Goal: Task Accomplishment & Management: Manage account settings

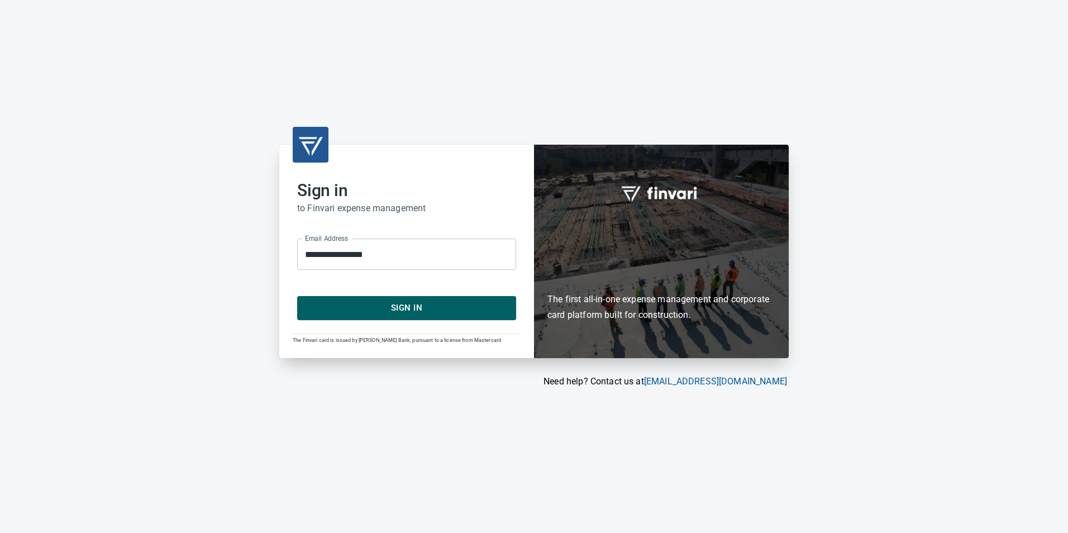
click at [416, 307] on span "Sign In" at bounding box center [406, 308] width 194 height 15
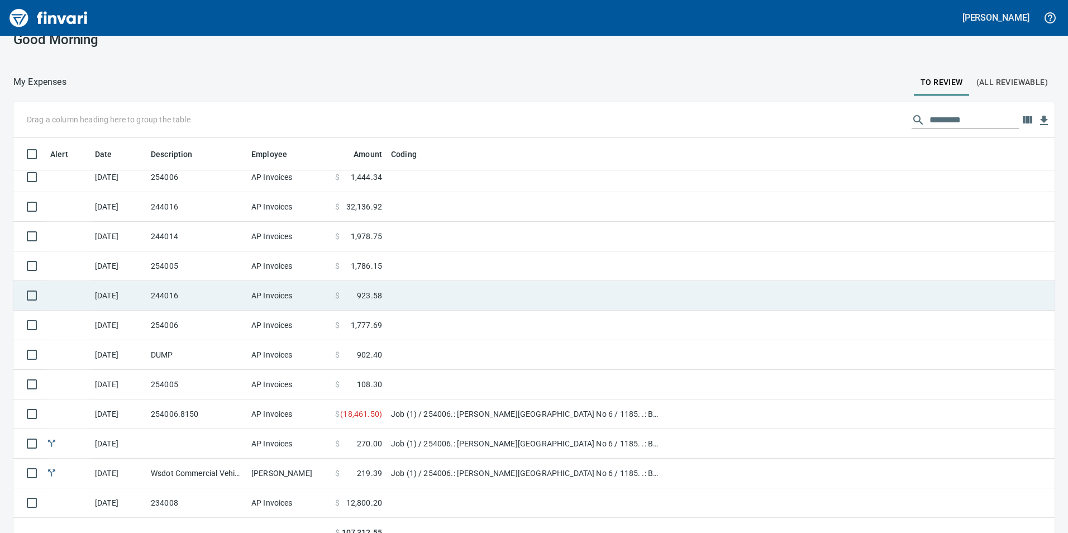
scroll to position [32, 0]
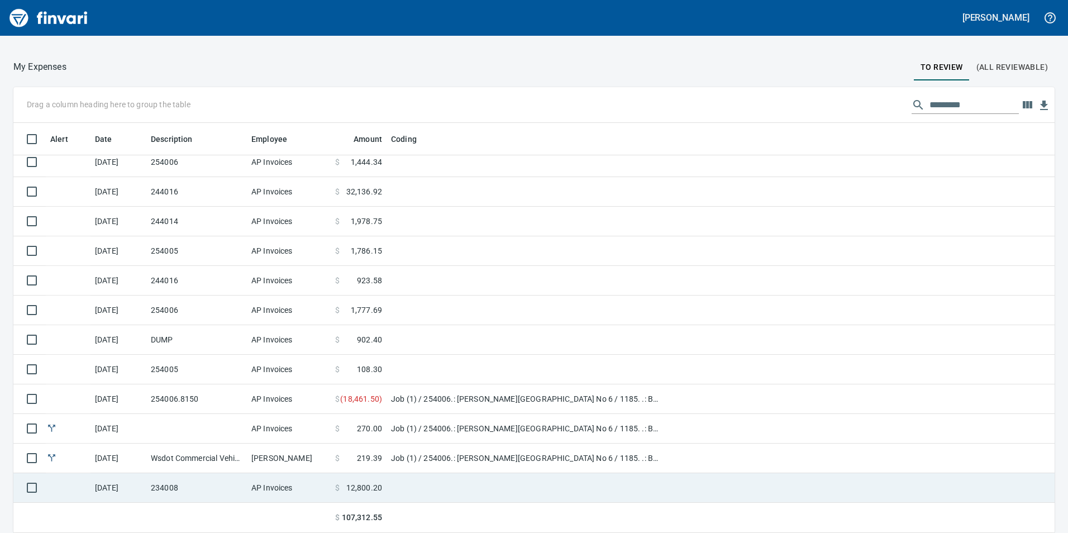
click at [436, 487] on td at bounding box center [526, 488] width 279 height 30
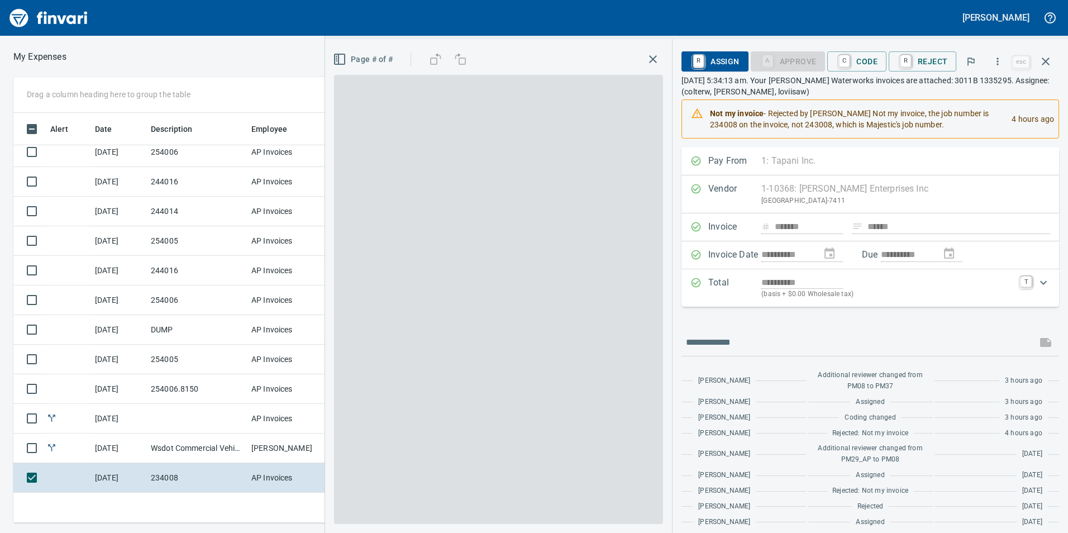
scroll to position [402, 745]
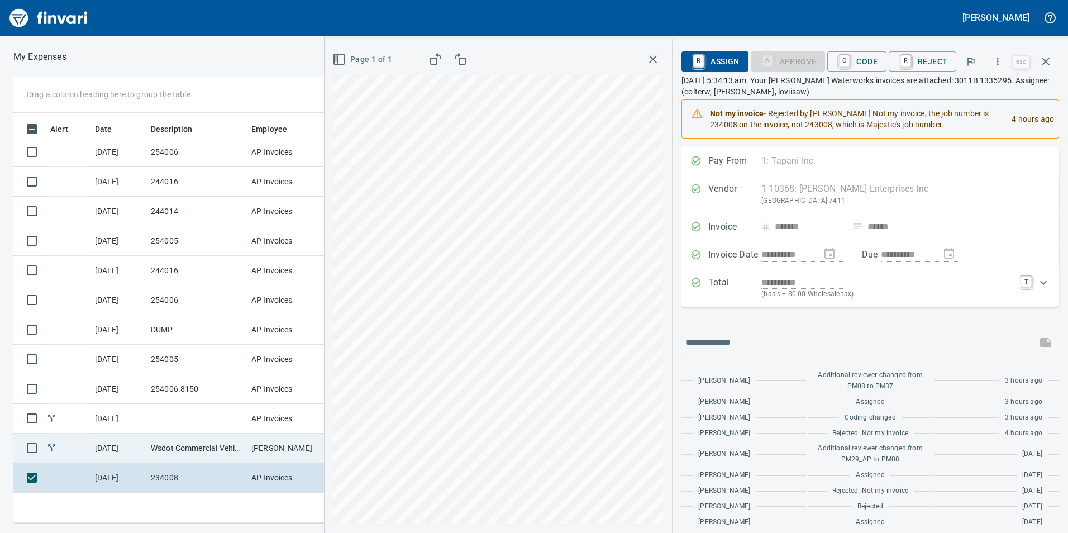
click at [208, 449] on td "Wsdot Commercial Vehic - 254006" at bounding box center [196, 449] width 101 height 30
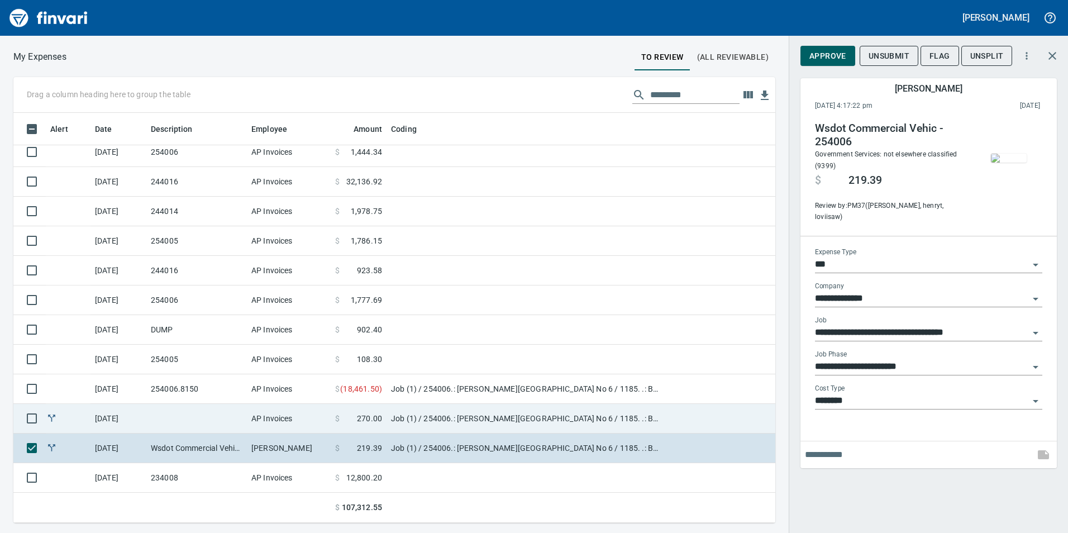
click at [164, 416] on td at bounding box center [196, 419] width 101 height 30
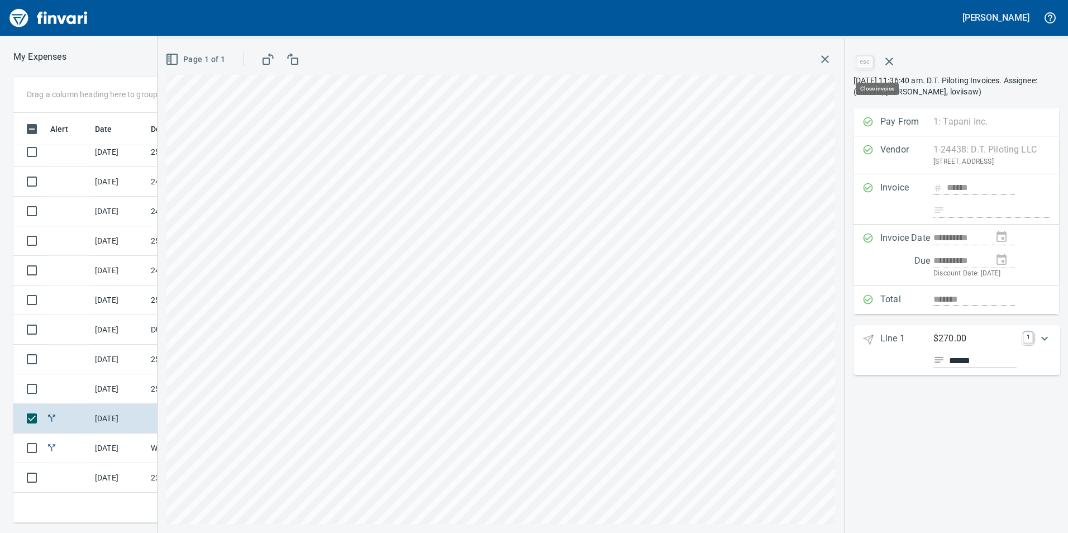
scroll to position [402, 745]
click at [823, 63] on icon "button" at bounding box center [824, 59] width 13 height 13
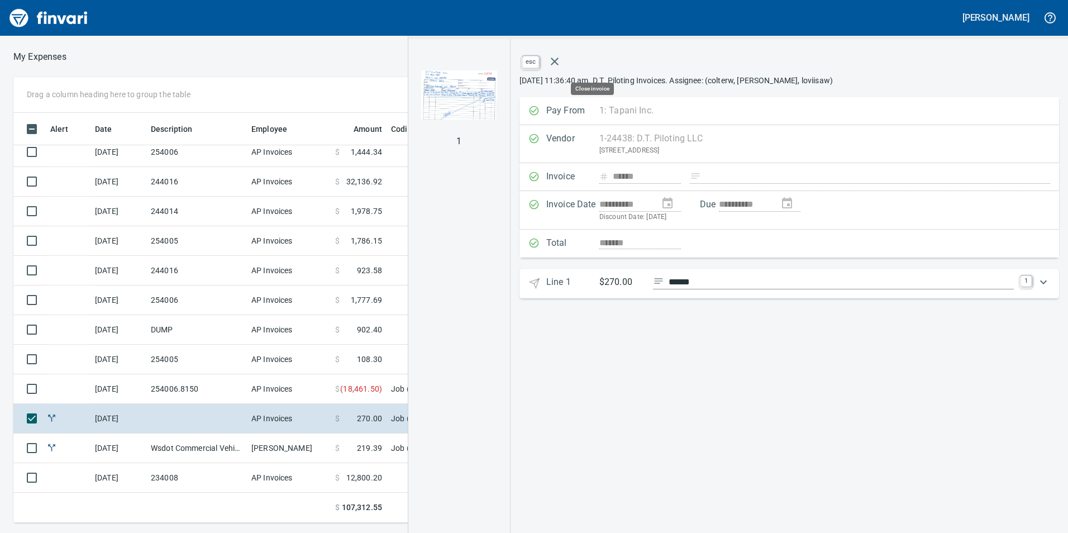
click at [568, 69] on button "button" at bounding box center [554, 61] width 27 height 27
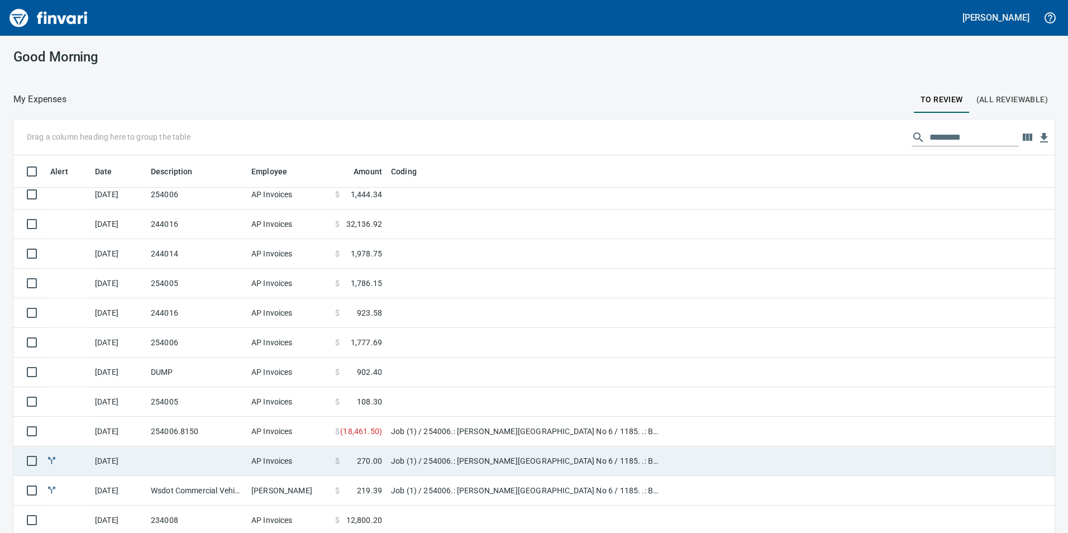
scroll to position [32, 0]
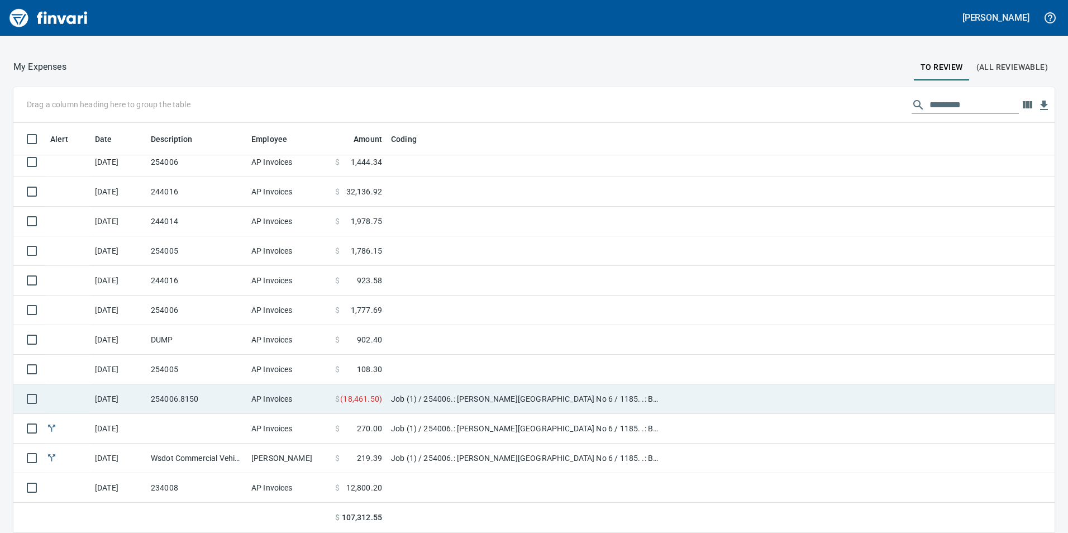
click at [316, 398] on td "AP Invoices" at bounding box center [289, 399] width 84 height 30
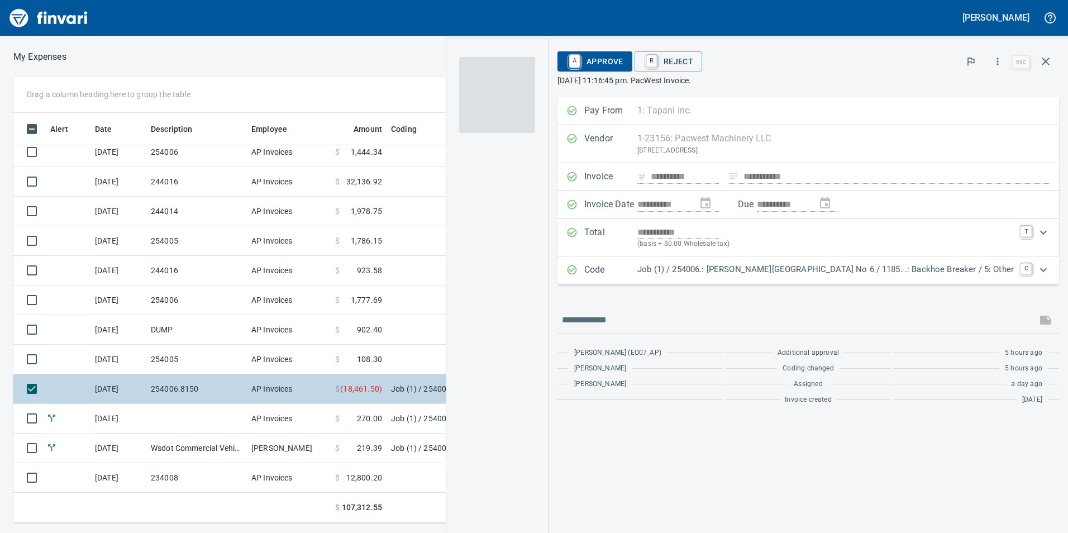
scroll to position [402, 745]
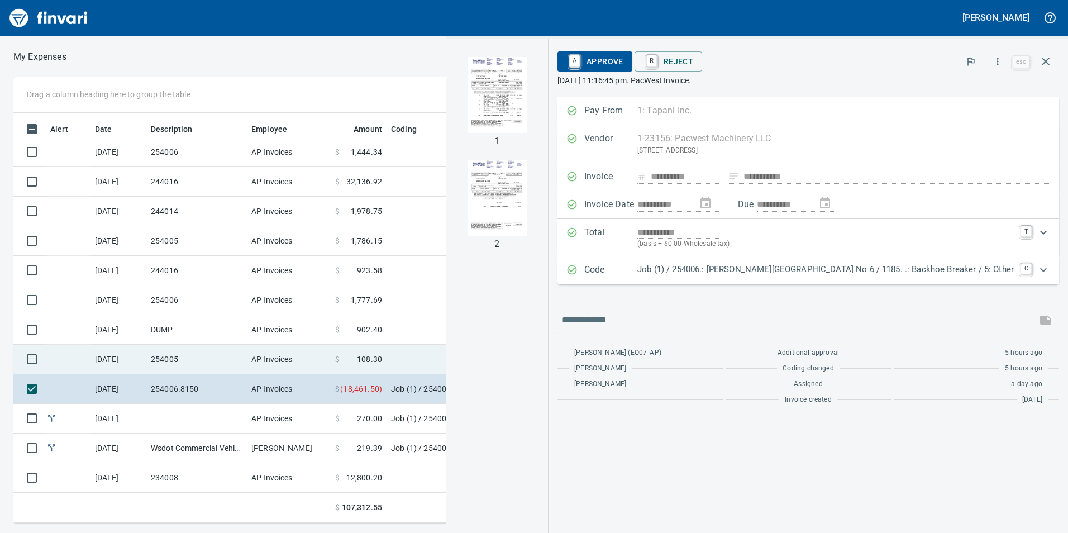
click at [351, 363] on span at bounding box center [348, 359] width 17 height 11
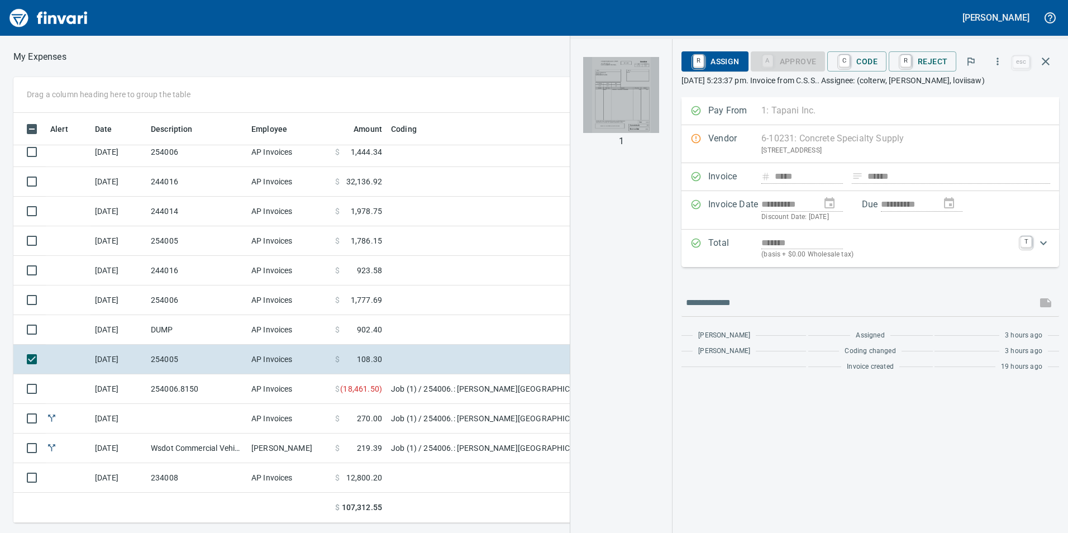
click at [631, 98] on img "button" at bounding box center [621, 95] width 76 height 76
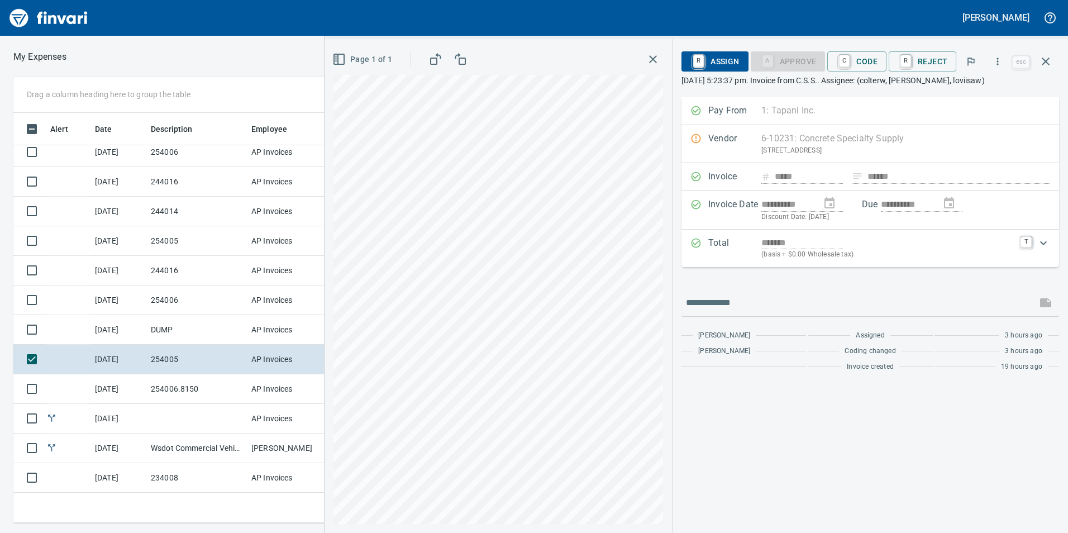
click at [657, 63] on icon "button" at bounding box center [653, 59] width 8 height 8
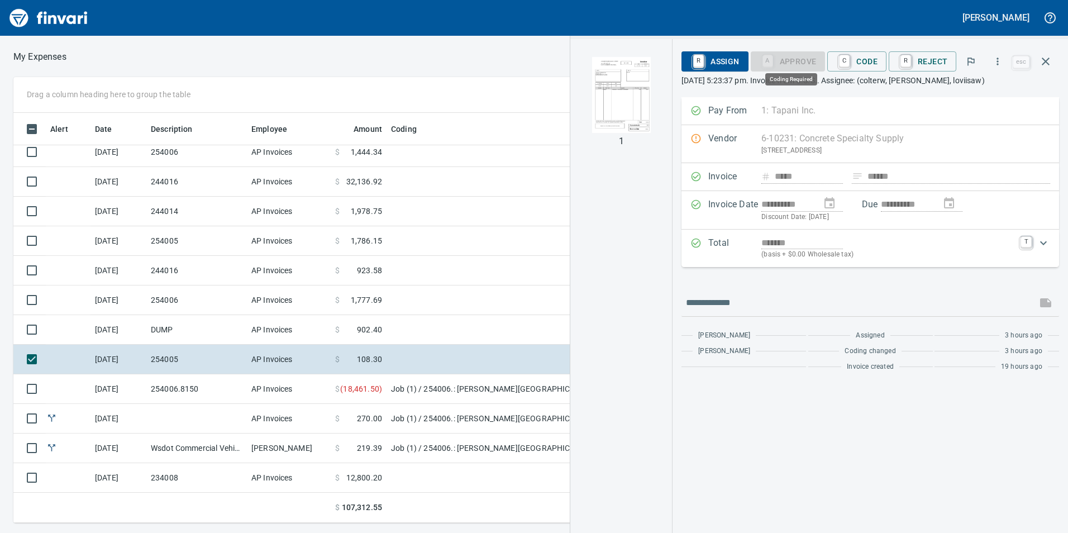
scroll to position [402, 745]
click at [864, 61] on span "C Code" at bounding box center [856, 61] width 41 height 19
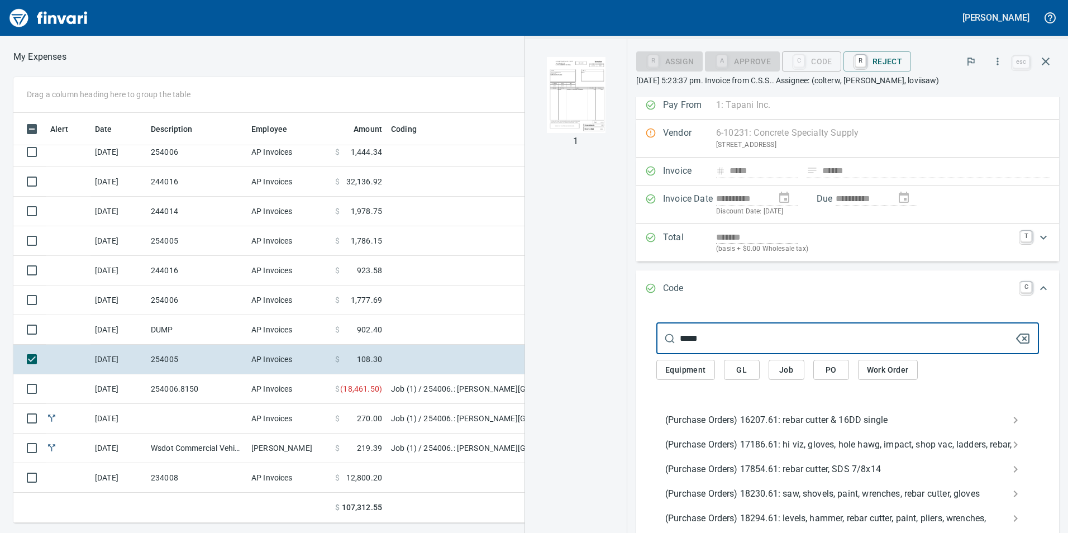
scroll to position [0, 0]
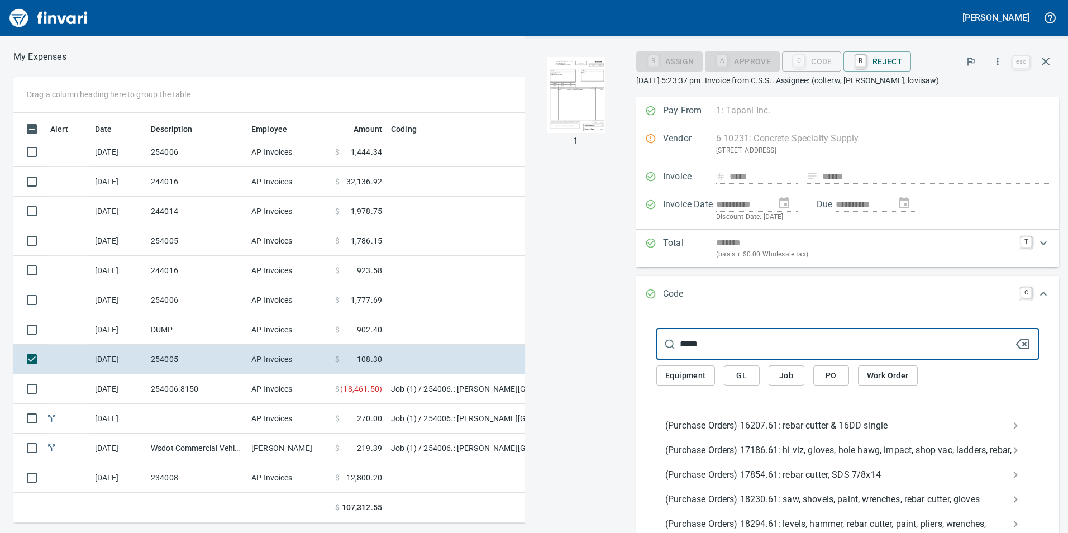
drag, startPoint x: 717, startPoint y: 347, endPoint x: 669, endPoint y: 347, distance: 47.5
click at [680, 347] on input "*****" at bounding box center [847, 343] width 335 height 31
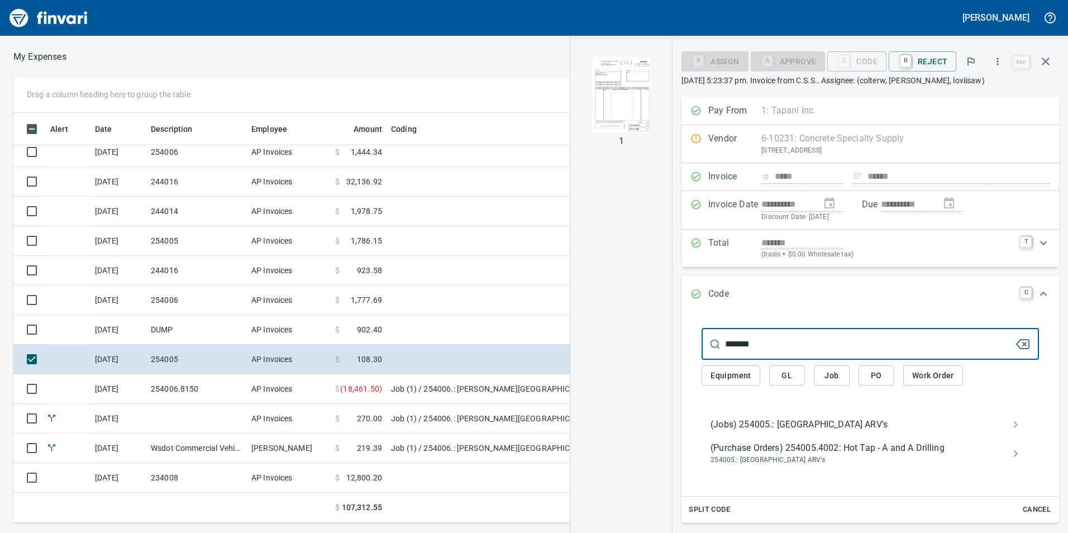
click at [785, 342] on input "*******" at bounding box center [869, 343] width 289 height 31
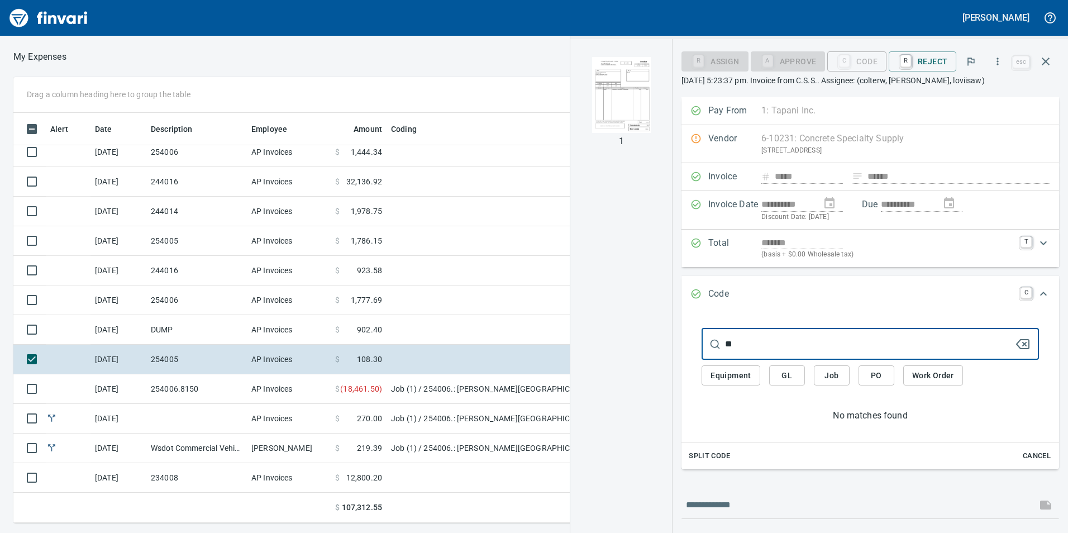
type input "*"
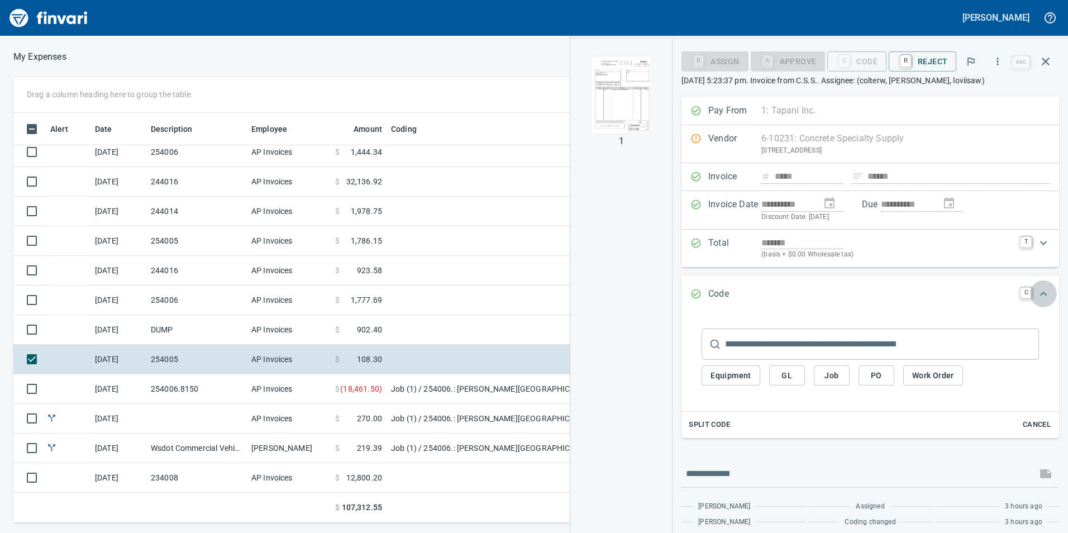
click at [1039, 293] on icon "Expand" at bounding box center [1043, 293] width 13 height 13
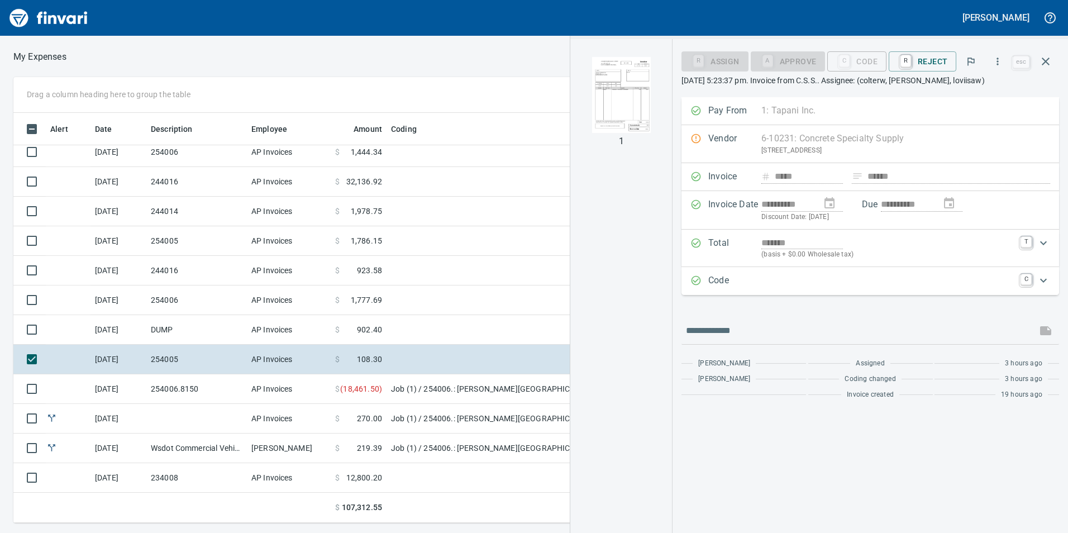
click at [697, 141] on div "Vendor 6-10231: Concrete Specialty Supply 1111 SW 40th Street, Battle Ground WA…" at bounding box center [871, 144] width 378 height 38
click at [633, 88] on img "button" at bounding box center [621, 95] width 76 height 76
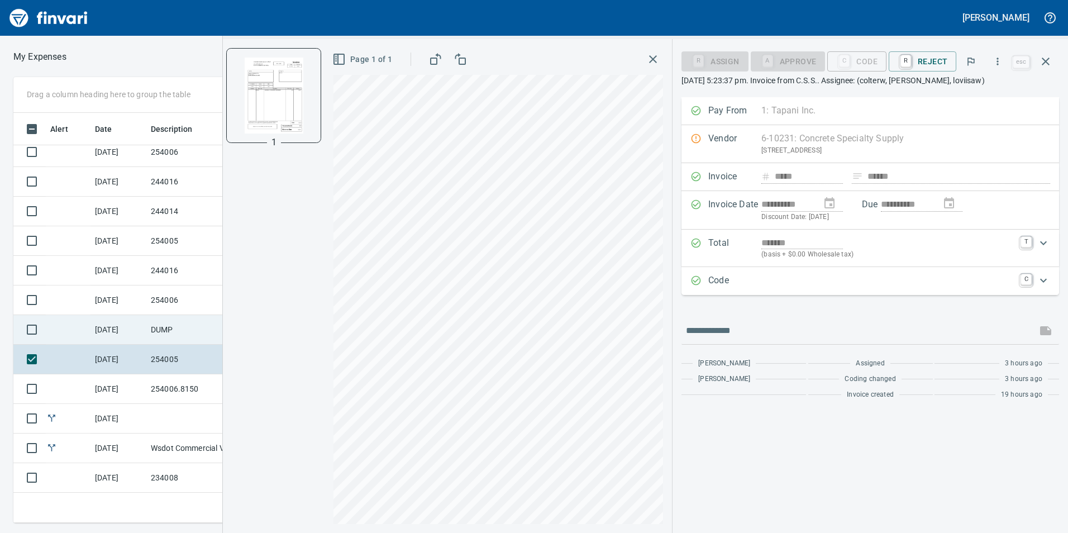
click at [178, 334] on td "DUMP" at bounding box center [196, 330] width 101 height 30
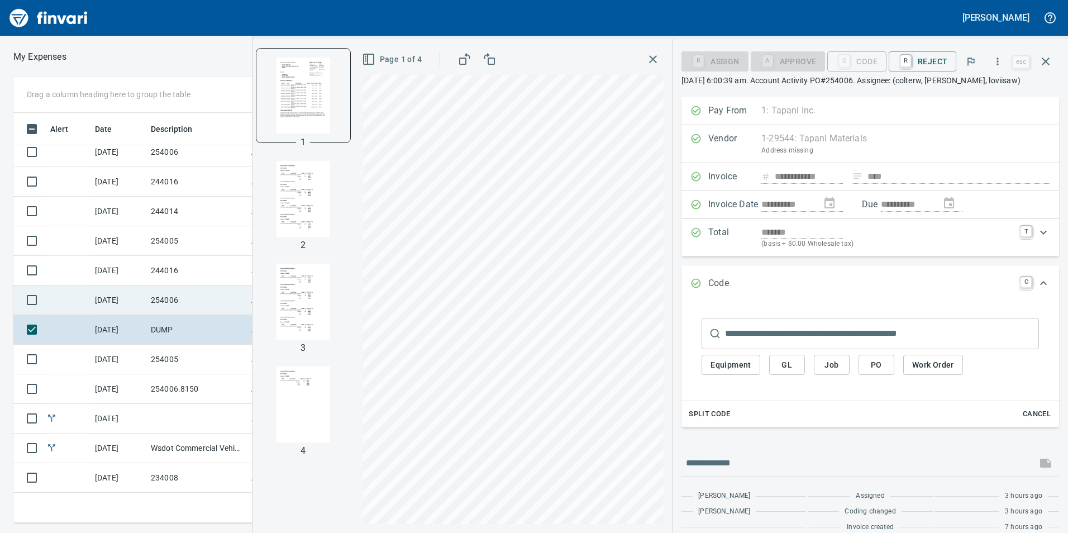
click at [140, 294] on td "[DATE]" at bounding box center [118, 300] width 56 height 30
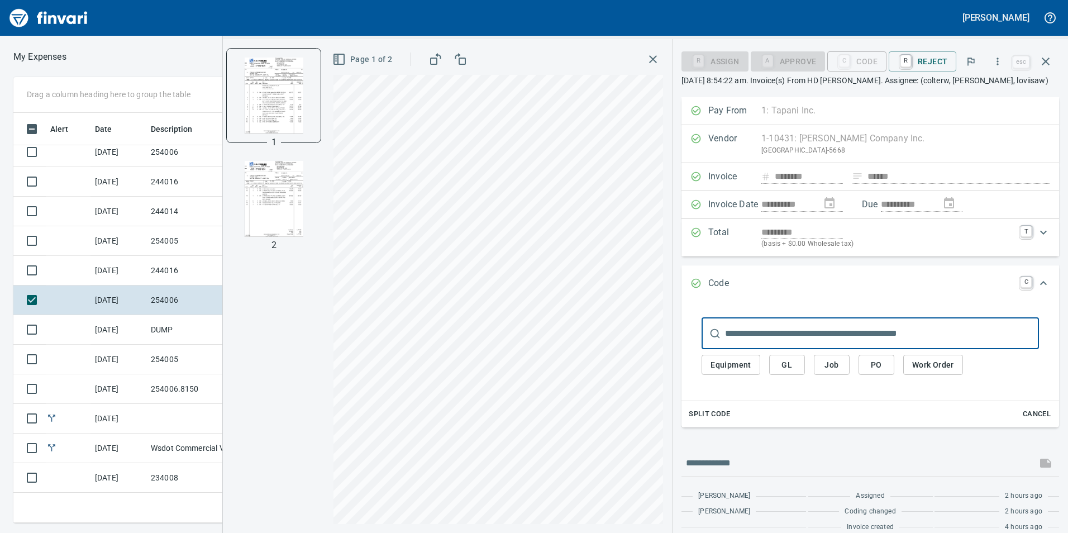
click at [1037, 281] on icon "Expand" at bounding box center [1043, 283] width 13 height 13
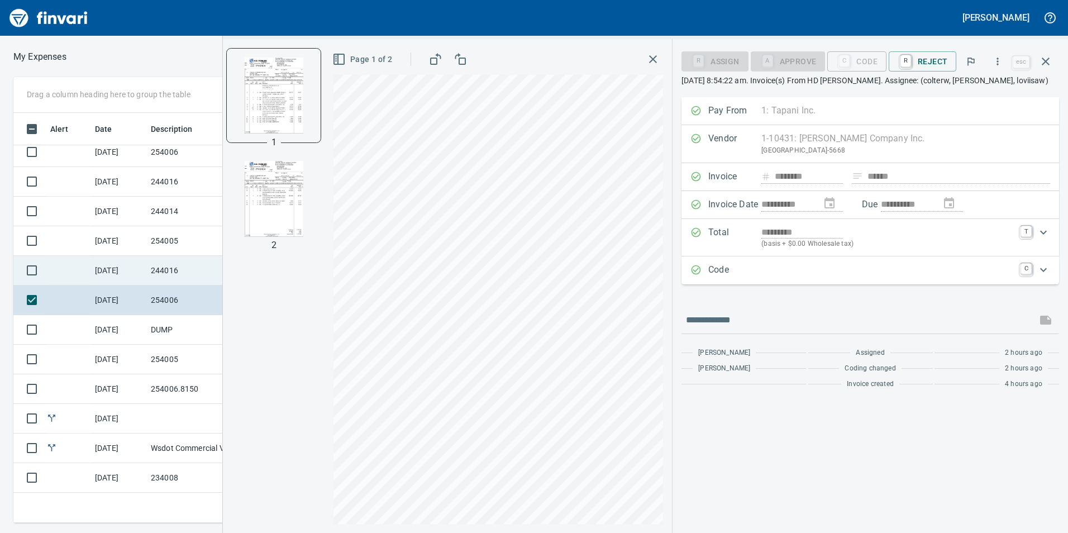
click at [140, 259] on td "[DATE]" at bounding box center [118, 271] width 56 height 30
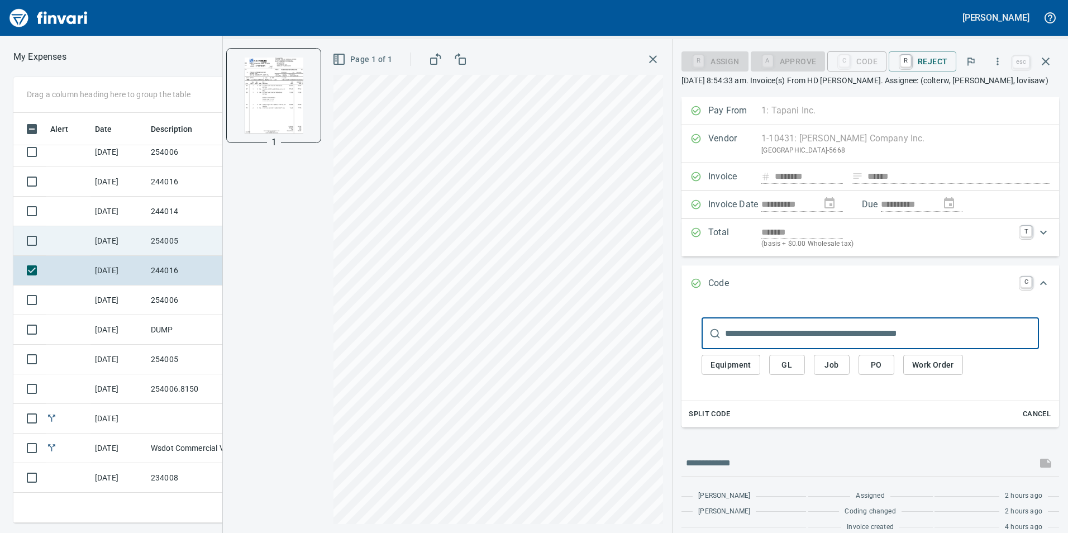
click at [157, 244] on td "254005" at bounding box center [196, 241] width 101 height 30
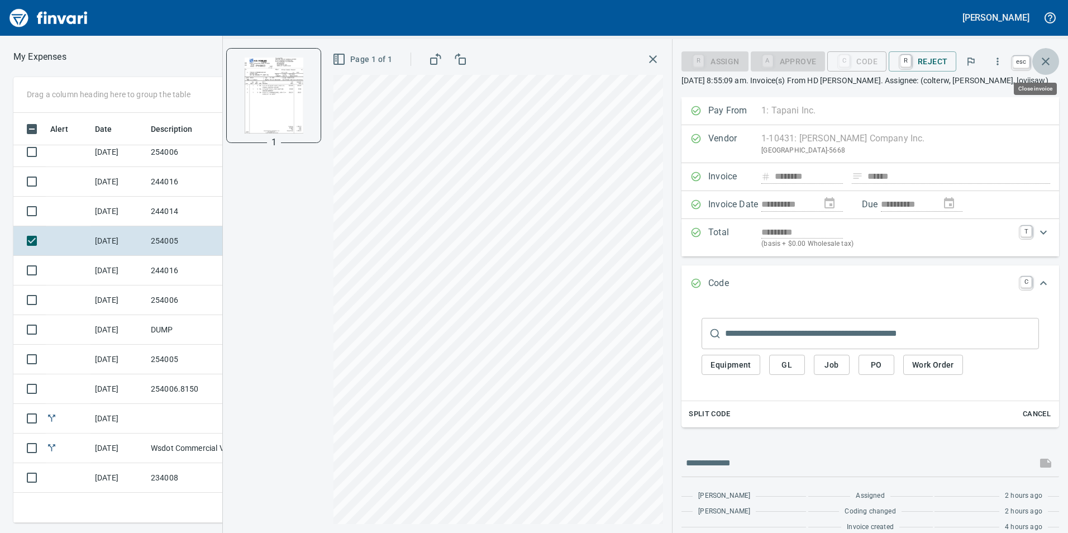
click at [1049, 58] on icon "button" at bounding box center [1045, 61] width 13 height 13
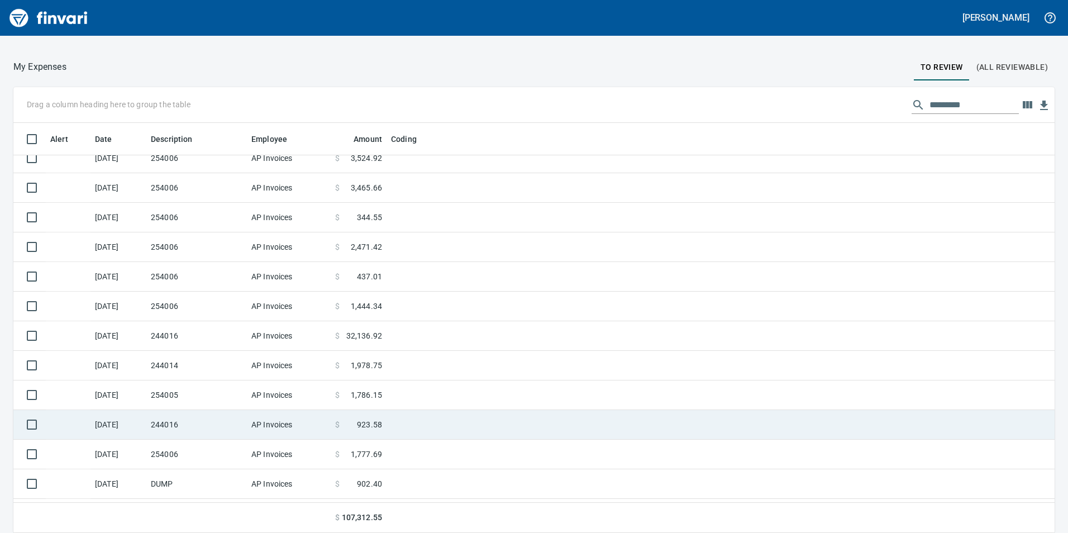
scroll to position [347, 0]
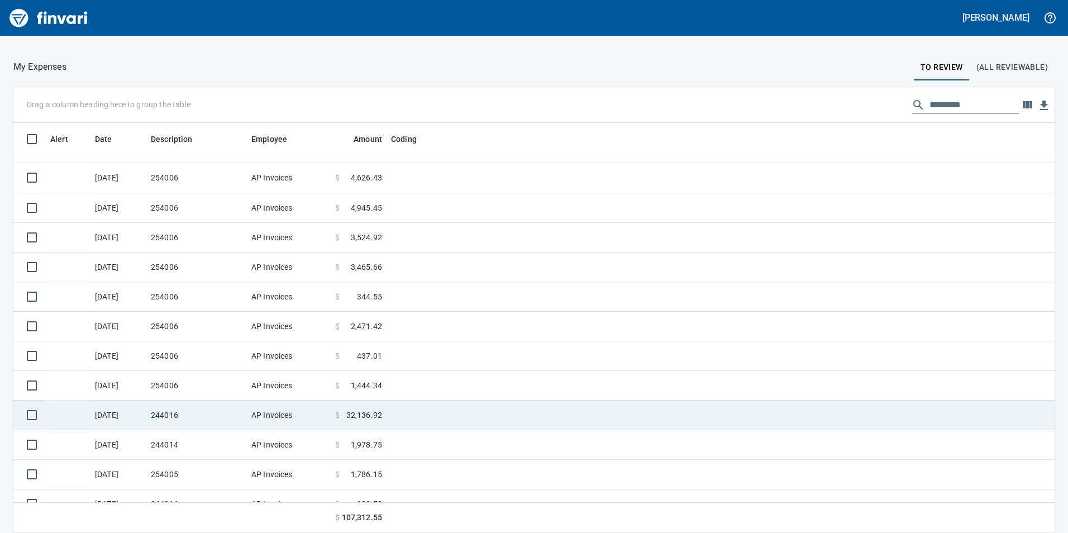
click at [402, 423] on td at bounding box center [526, 416] width 279 height 30
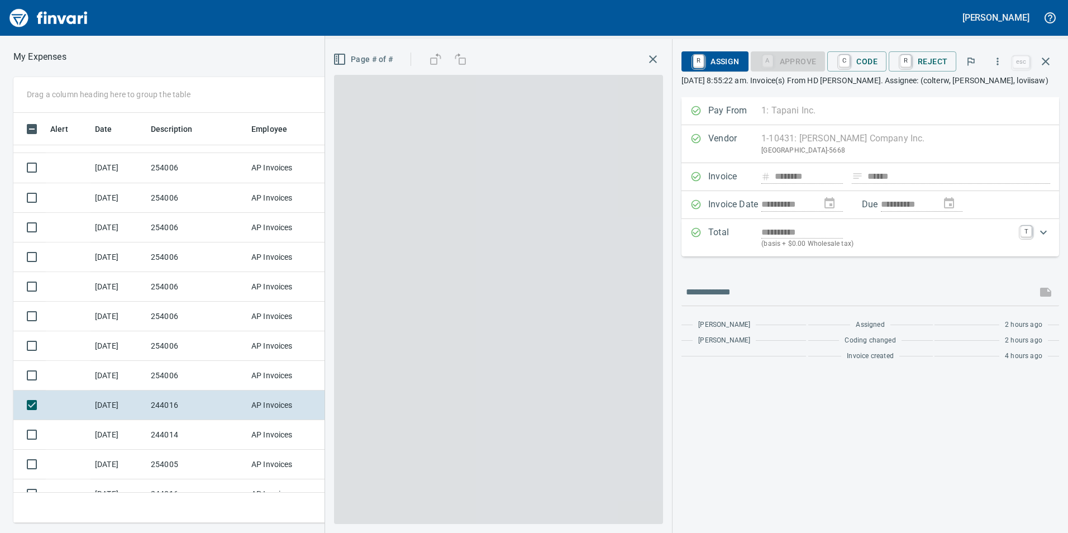
scroll to position [402, 745]
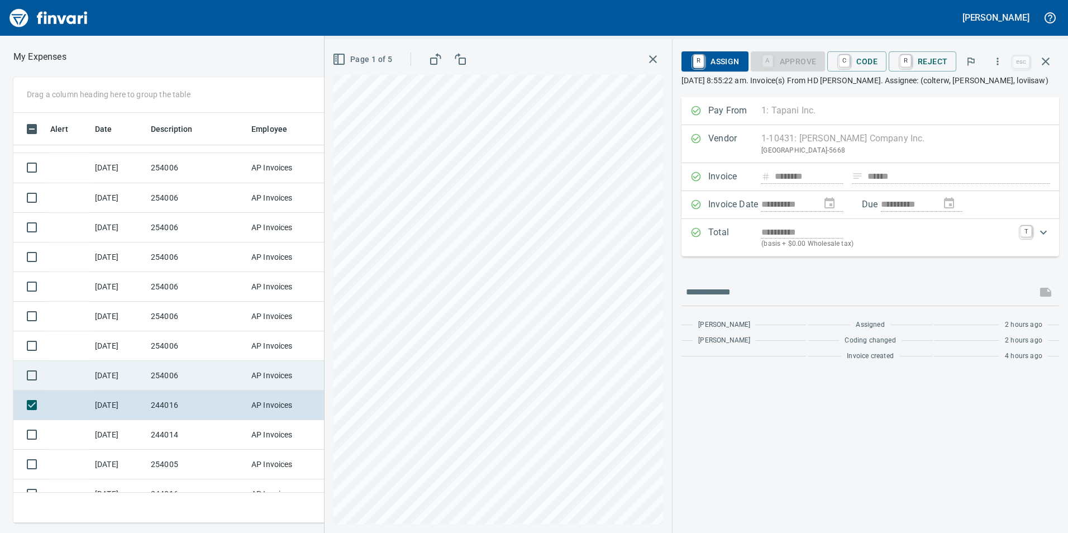
click at [190, 373] on td "254006" at bounding box center [196, 376] width 101 height 30
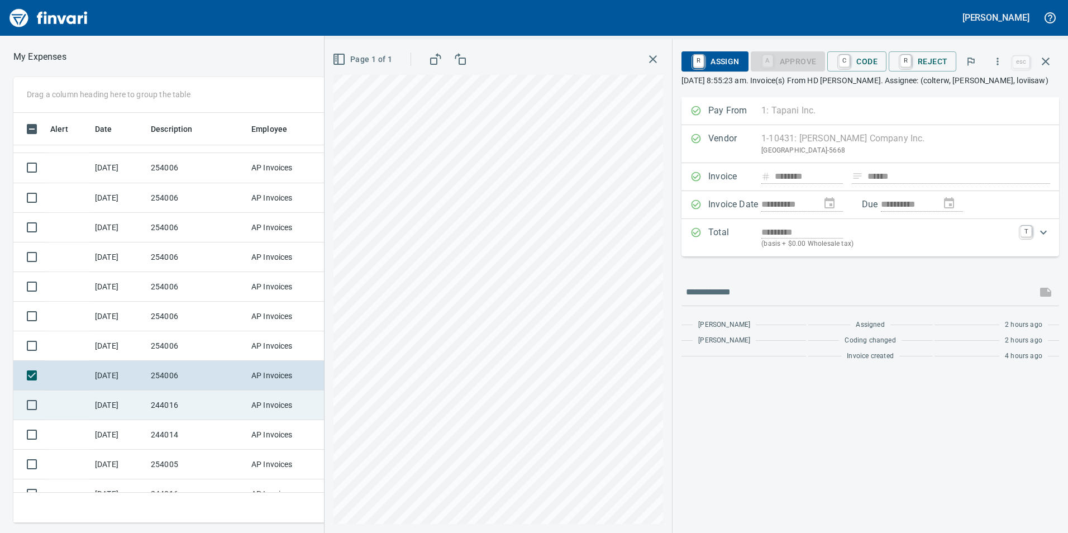
click at [220, 397] on td "244016" at bounding box center [196, 405] width 101 height 30
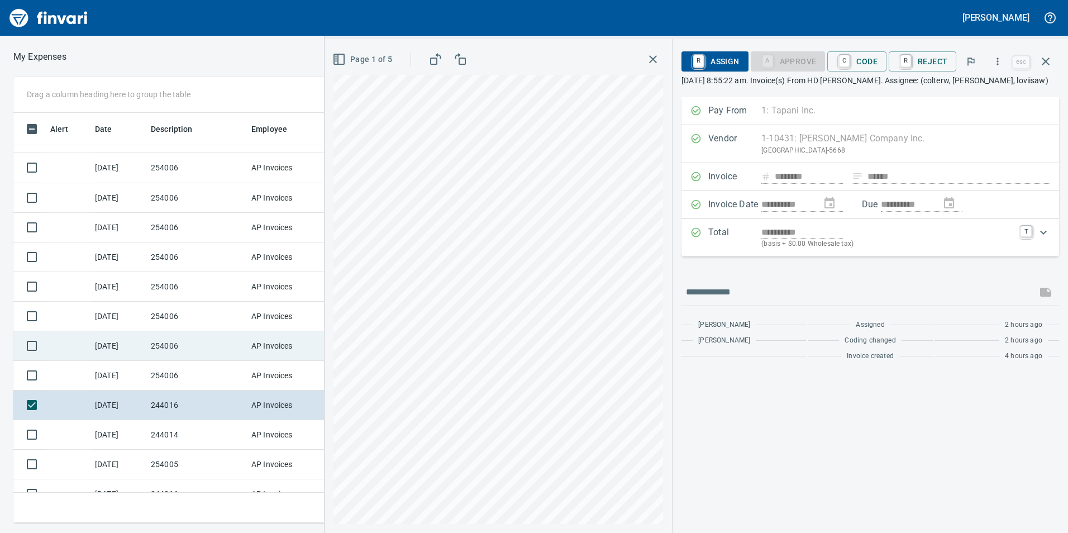
click at [216, 350] on td "254006" at bounding box center [196, 346] width 101 height 30
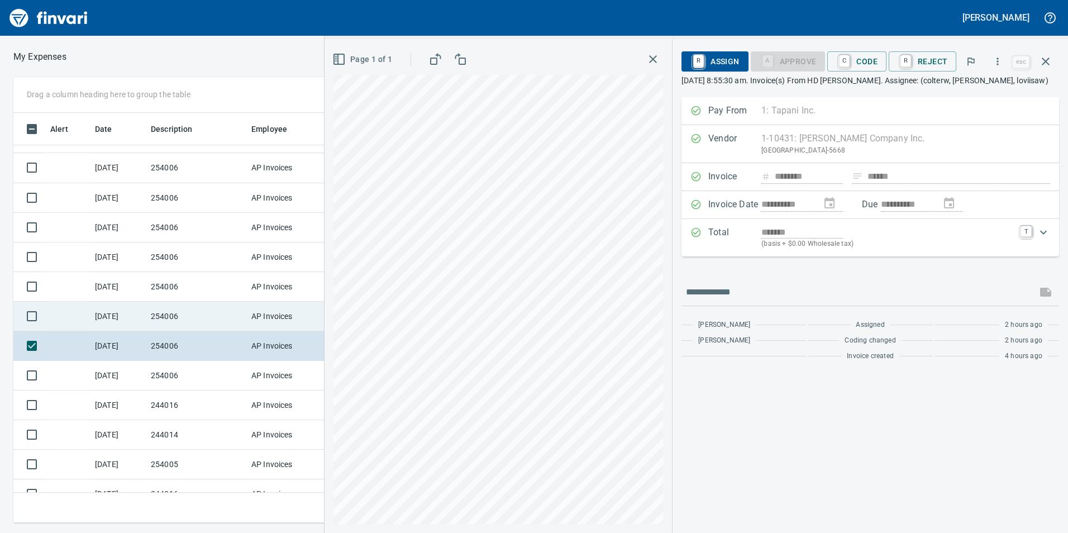
click at [212, 312] on td "254006" at bounding box center [196, 317] width 101 height 30
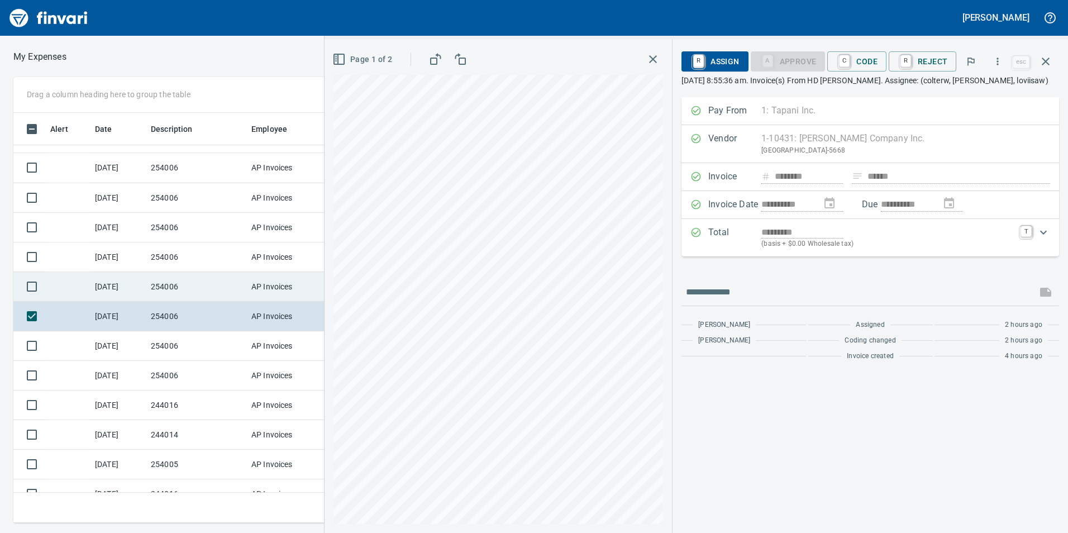
click at [198, 279] on td "254006" at bounding box center [196, 287] width 101 height 30
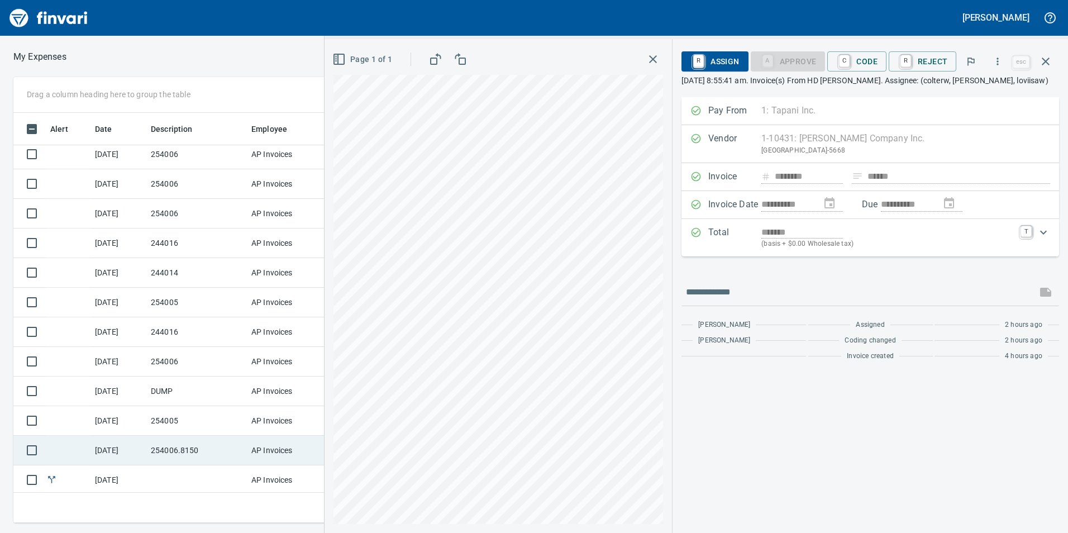
scroll to position [515, 0]
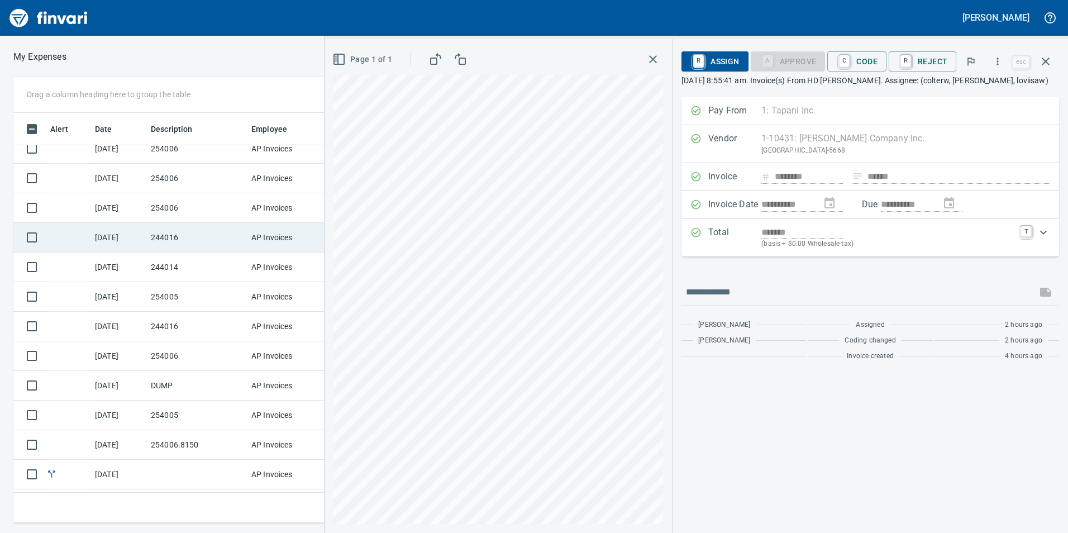
click at [211, 236] on td "244016" at bounding box center [196, 238] width 101 height 30
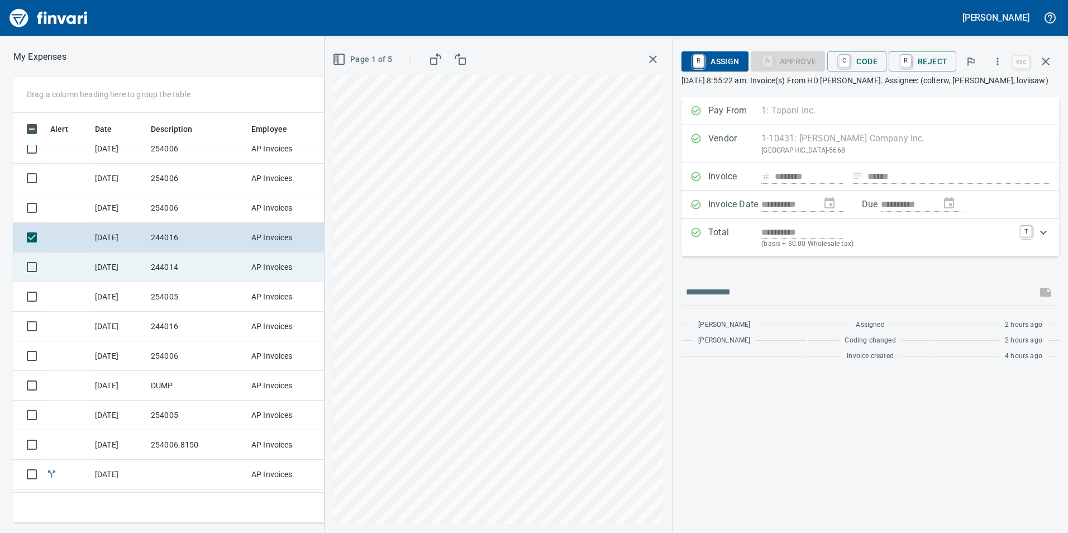
click at [202, 266] on td "244014" at bounding box center [196, 268] width 101 height 30
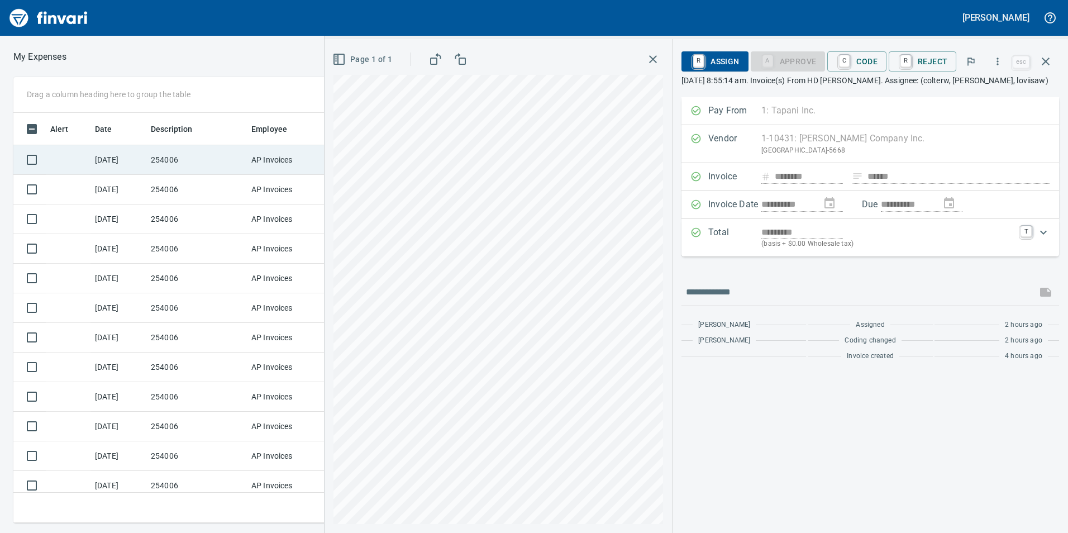
click at [203, 161] on td "254006" at bounding box center [196, 160] width 101 height 30
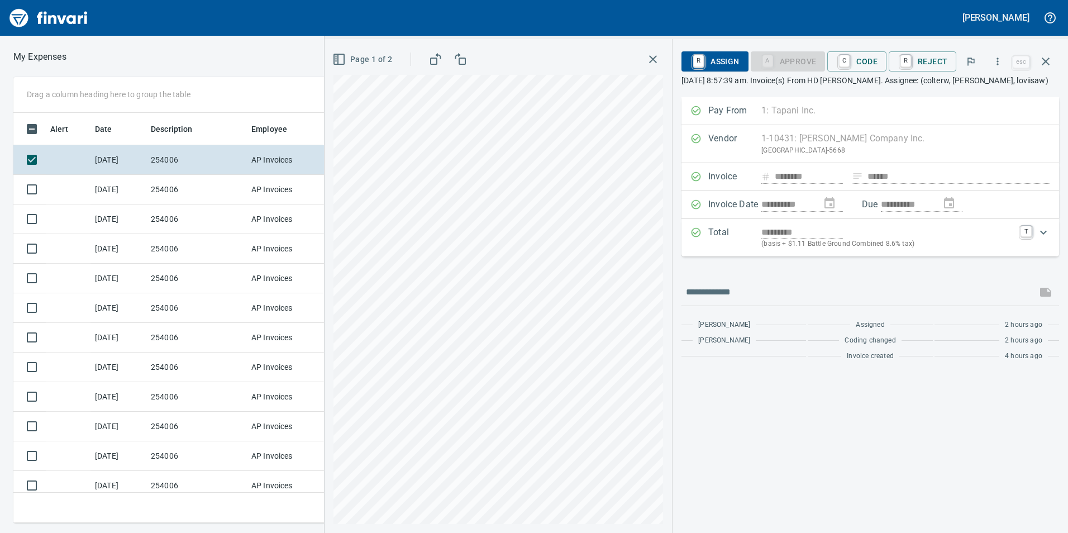
click at [650, 58] on icon "button" at bounding box center [652, 59] width 13 height 13
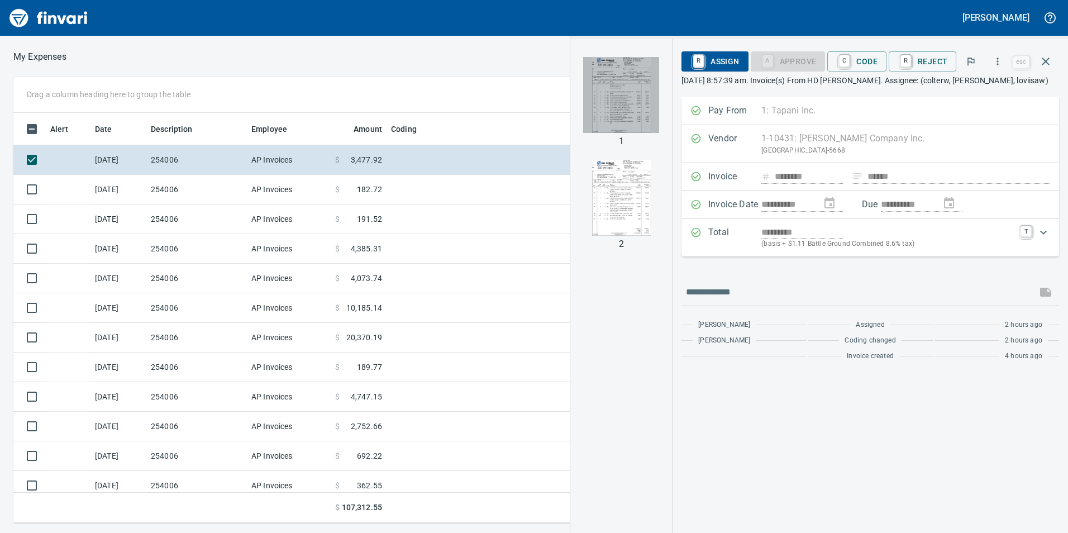
click at [649, 116] on img "button" at bounding box center [621, 95] width 76 height 76
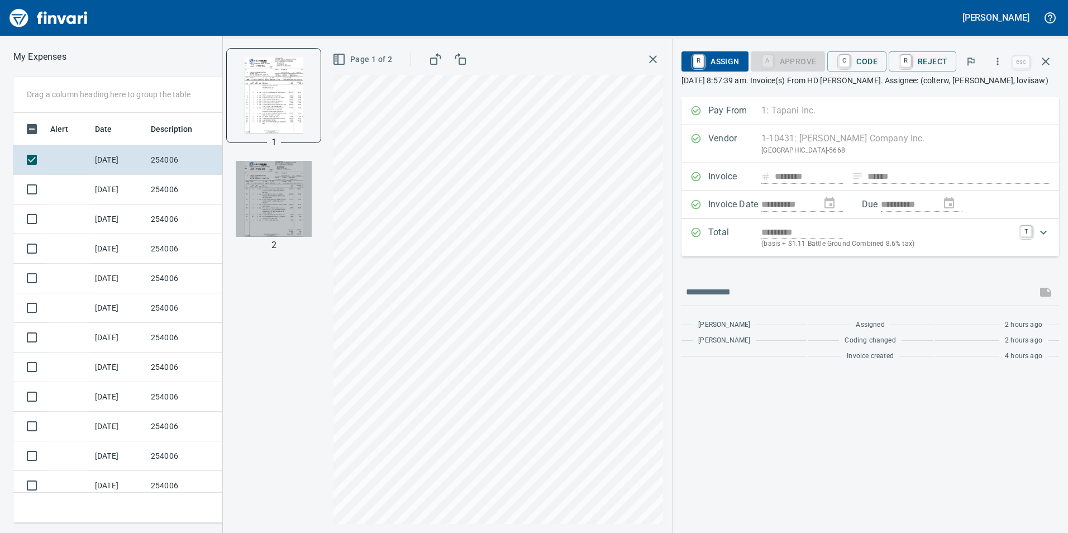
click at [274, 187] on img "button" at bounding box center [274, 199] width 76 height 76
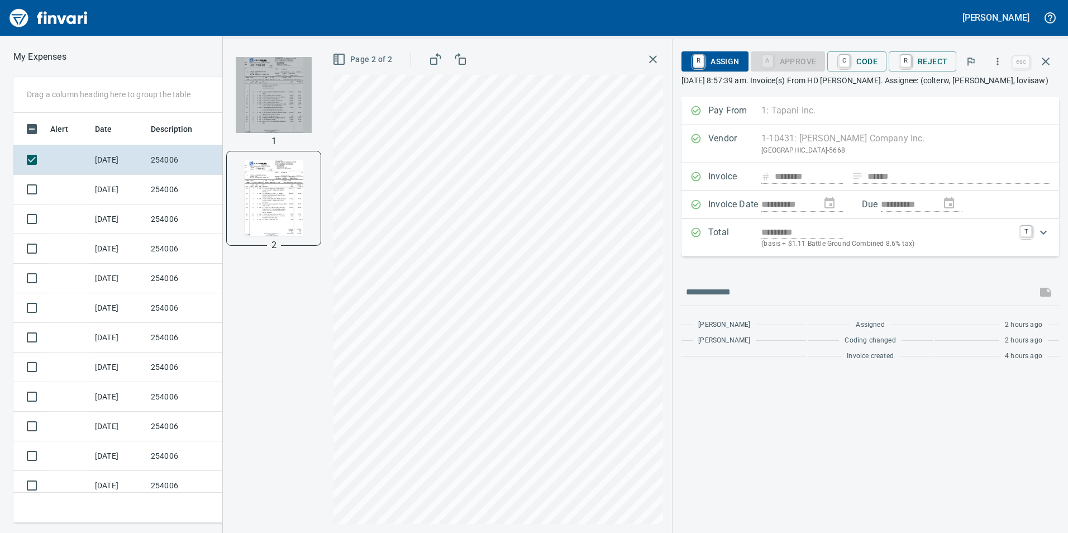
click at [288, 90] on img "button" at bounding box center [274, 95] width 76 height 76
click at [289, 194] on img "button" at bounding box center [274, 199] width 76 height 76
click at [275, 96] on img "button" at bounding box center [274, 95] width 76 height 76
click at [297, 175] on img "button" at bounding box center [274, 199] width 76 height 76
click at [279, 106] on img "button" at bounding box center [274, 95] width 76 height 76
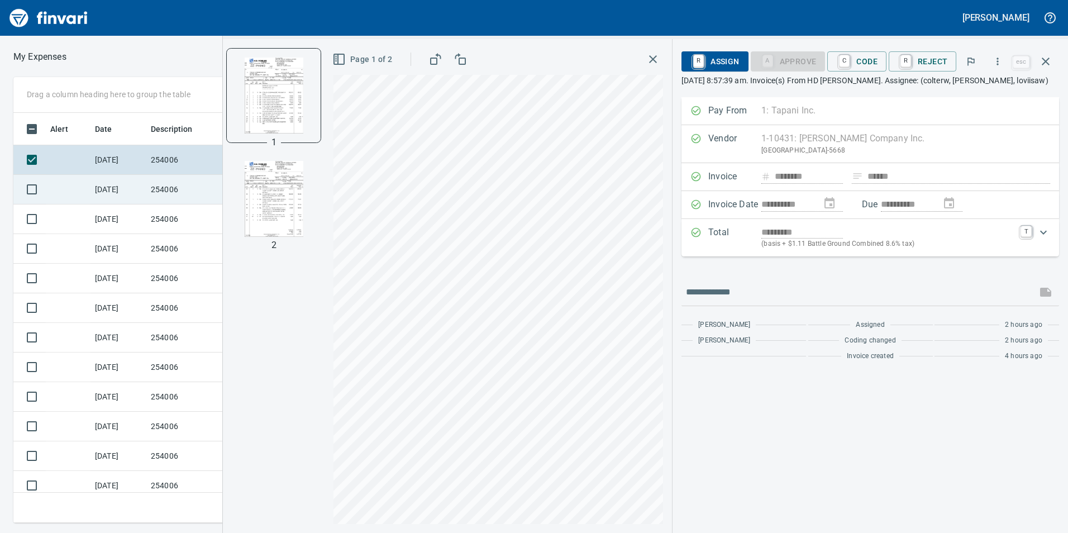
click at [125, 196] on td "[DATE]" at bounding box center [118, 190] width 56 height 30
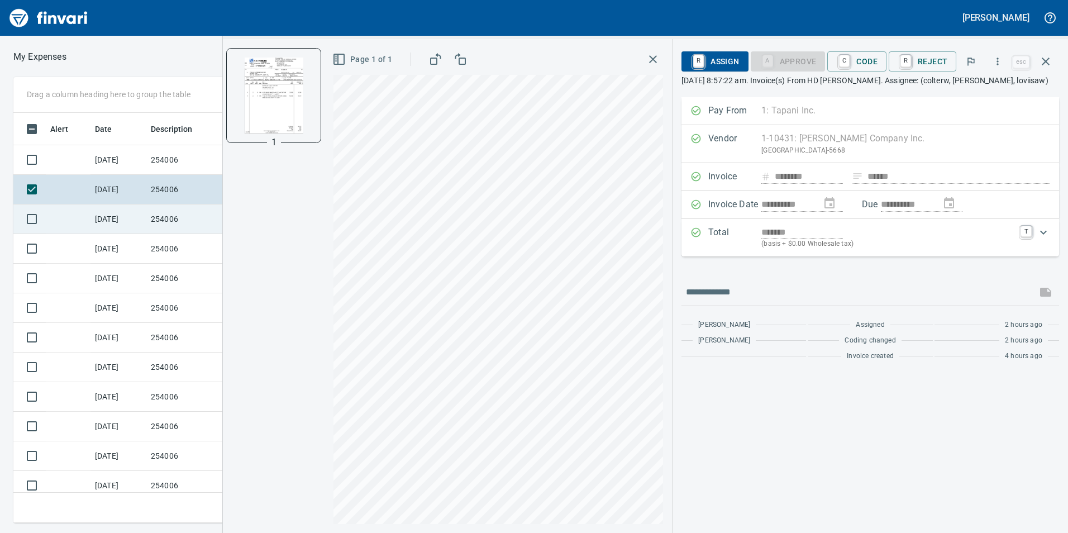
click at [121, 220] on td "[DATE]" at bounding box center [118, 219] width 56 height 30
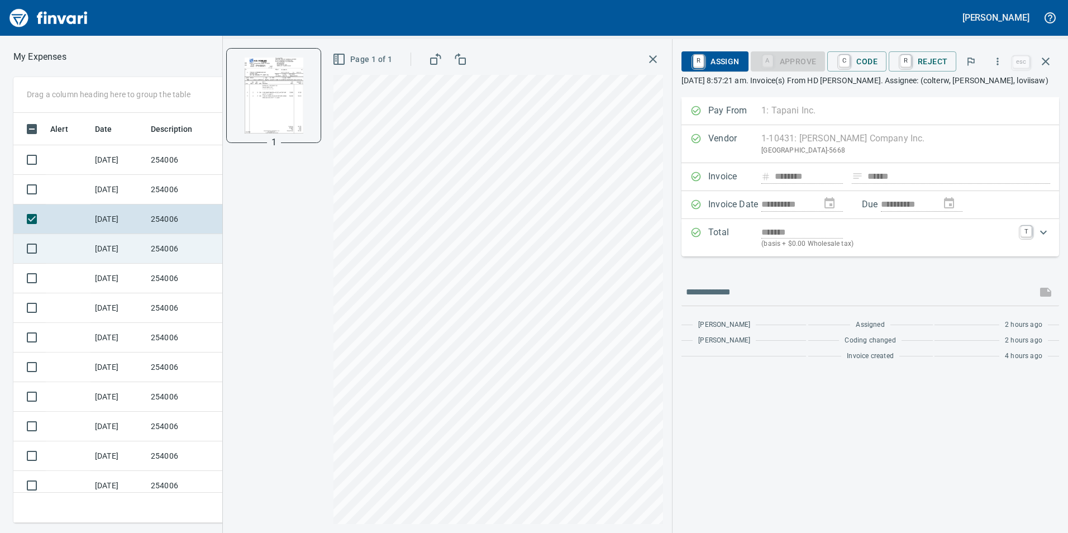
click at [115, 245] on td "[DATE]" at bounding box center [118, 249] width 56 height 30
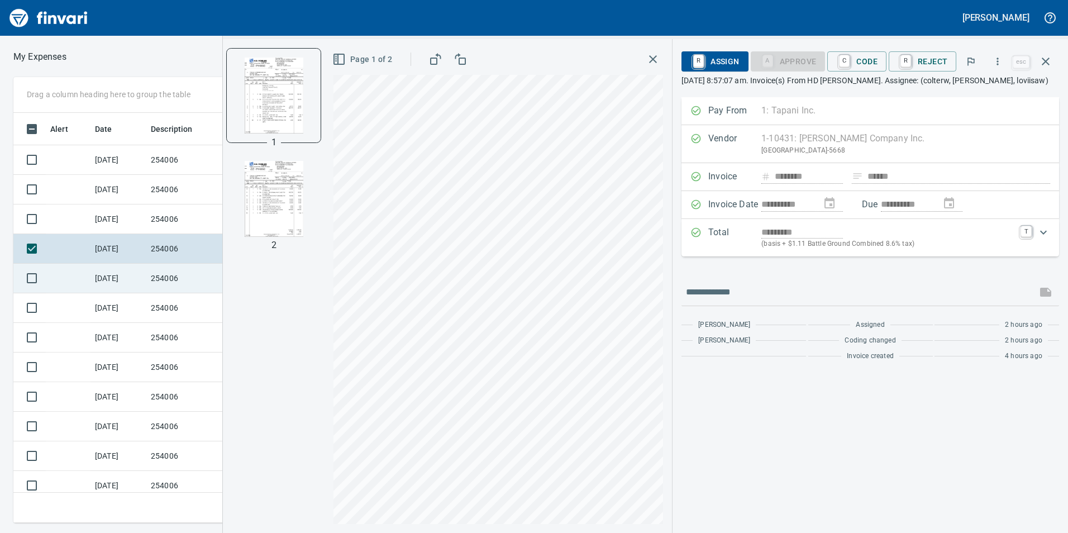
click at [124, 282] on td "[DATE]" at bounding box center [118, 279] width 56 height 30
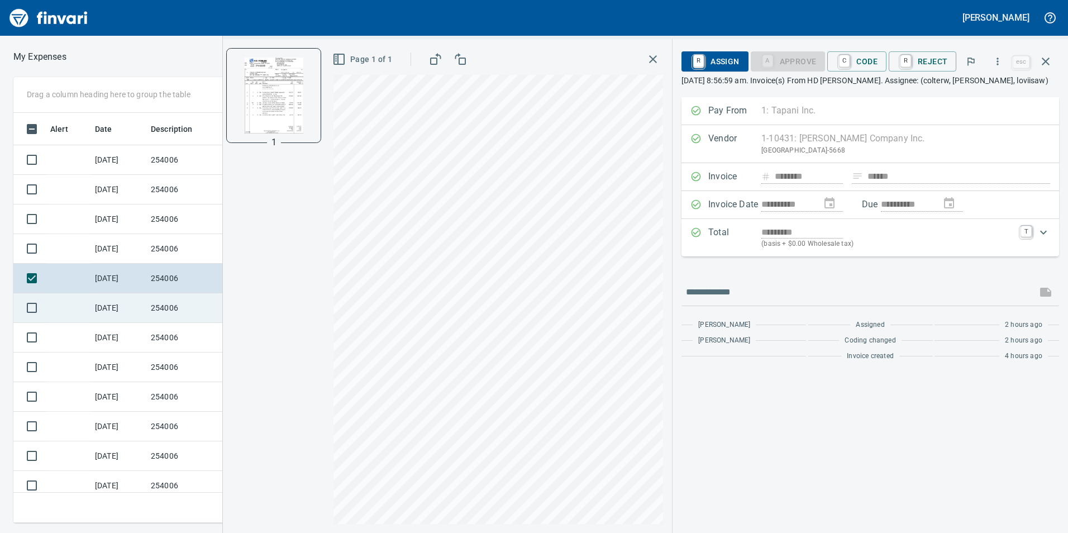
click at [122, 308] on td "[DATE]" at bounding box center [118, 308] width 56 height 30
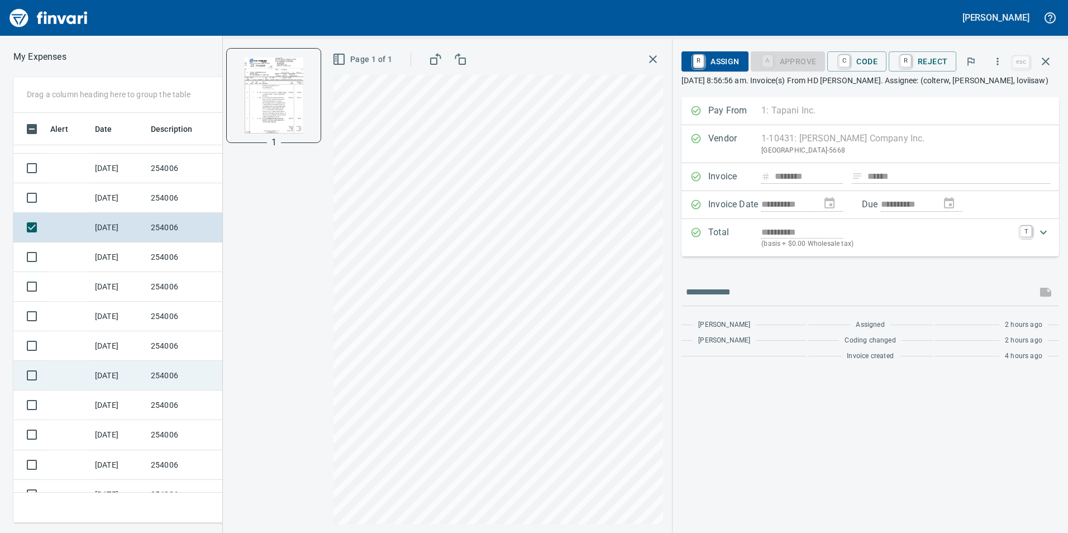
scroll to position [168, 0]
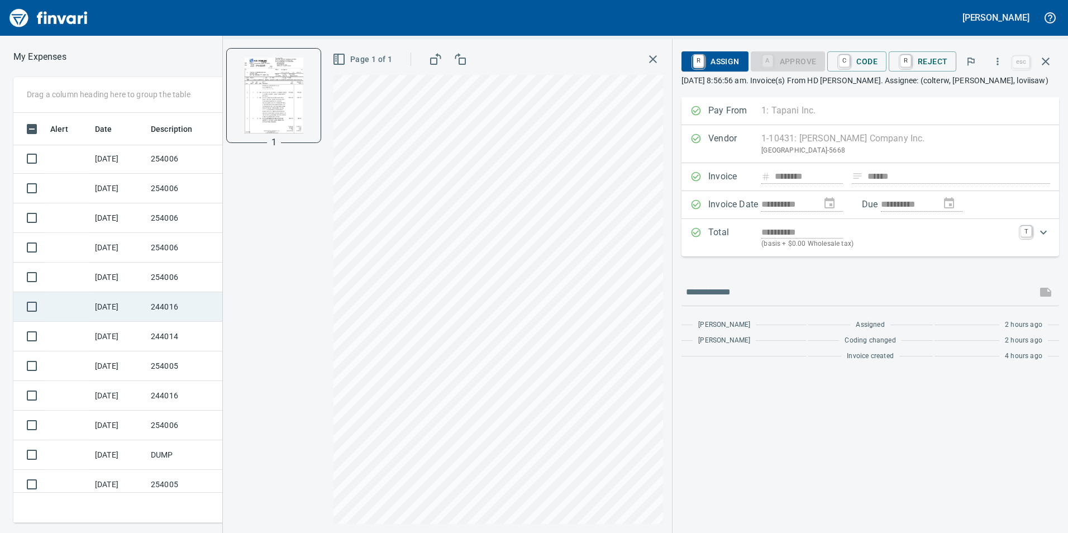
scroll to position [447, 0]
click at [850, 60] on link "C" at bounding box center [844, 61] width 11 height 12
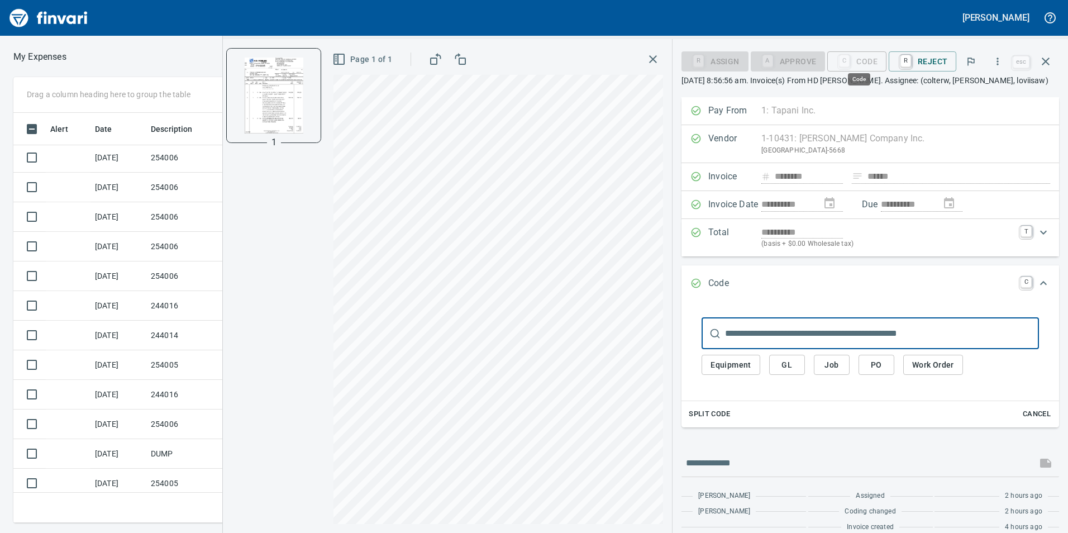
scroll to position [402, 745]
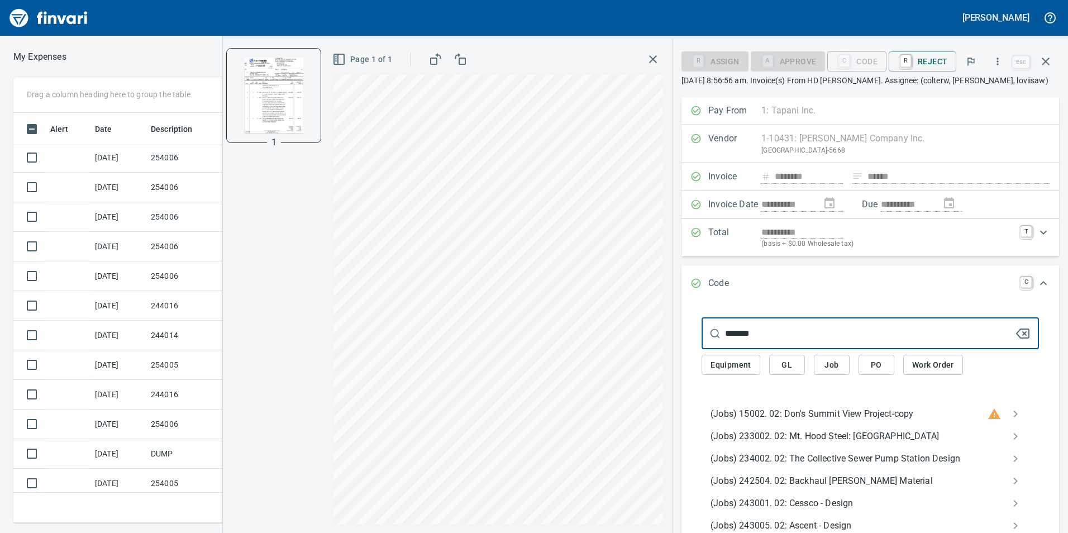
type input "*******"
drag, startPoint x: 764, startPoint y: 334, endPoint x: 724, endPoint y: 330, distance: 40.4
click at [724, 330] on div "******* ​" at bounding box center [870, 333] width 337 height 31
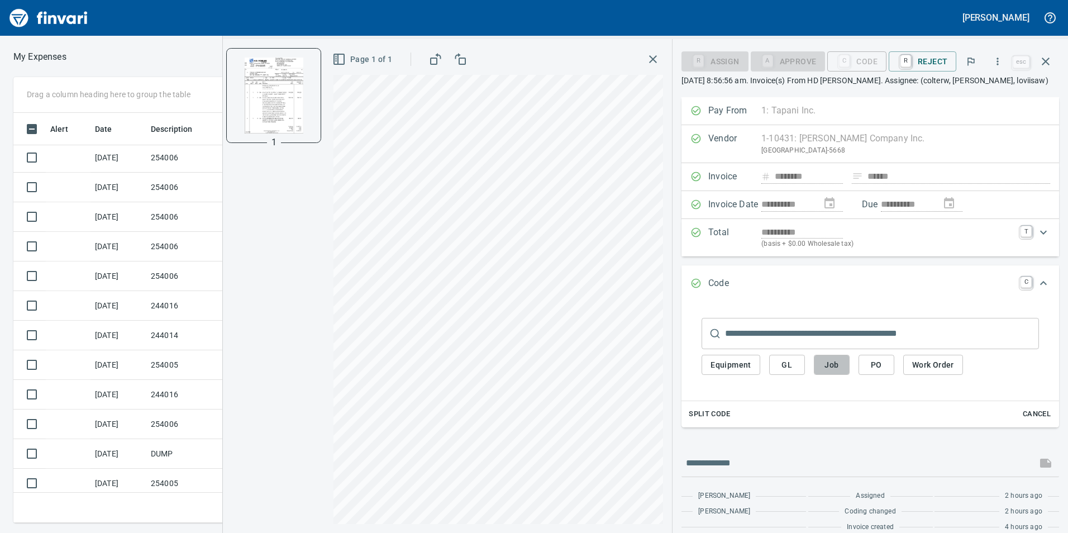
click at [844, 369] on button "Job" at bounding box center [832, 365] width 36 height 21
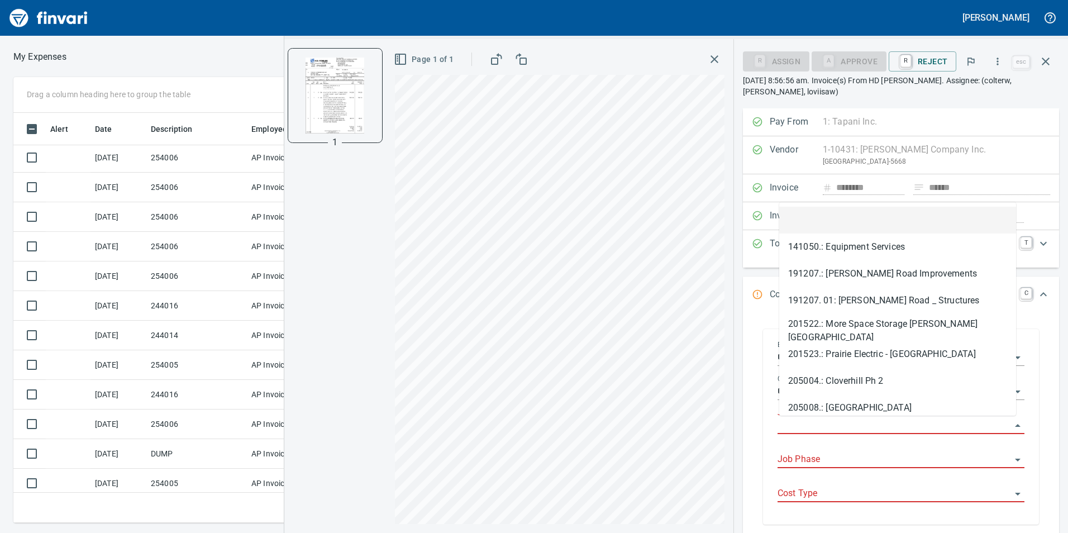
click at [838, 429] on input "Job" at bounding box center [895, 426] width 234 height 16
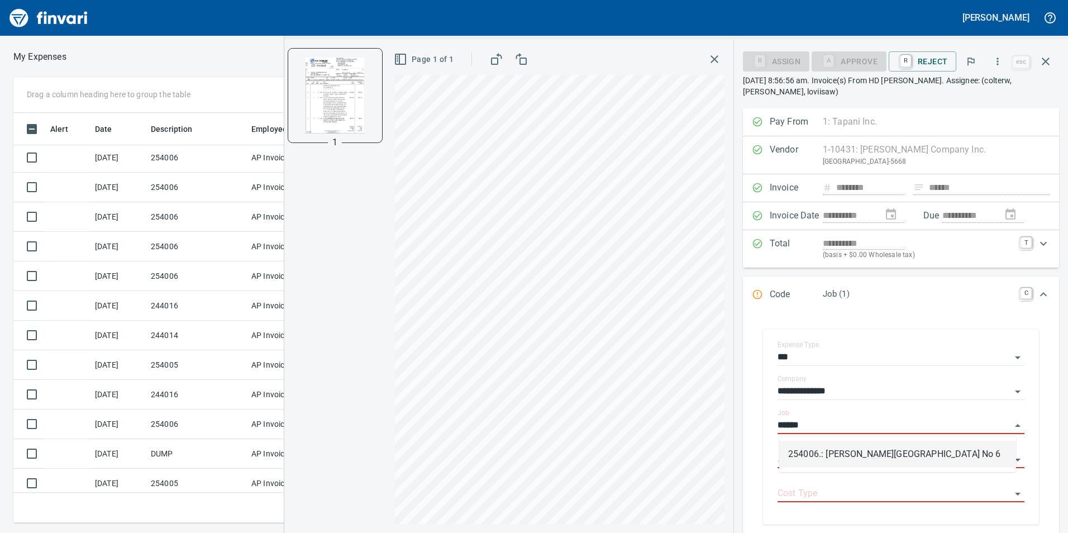
click at [873, 455] on li "254006.: [PERSON_NAME][GEOGRAPHIC_DATA] No 6" at bounding box center [897, 454] width 237 height 27
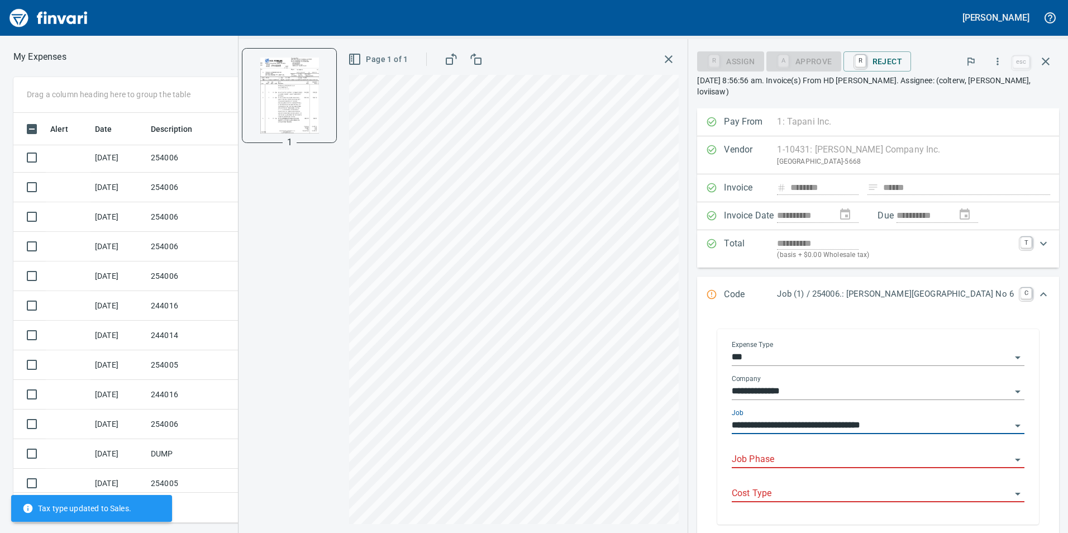
type input "**********"
click at [839, 459] on input "Job Phase" at bounding box center [871, 460] width 279 height 16
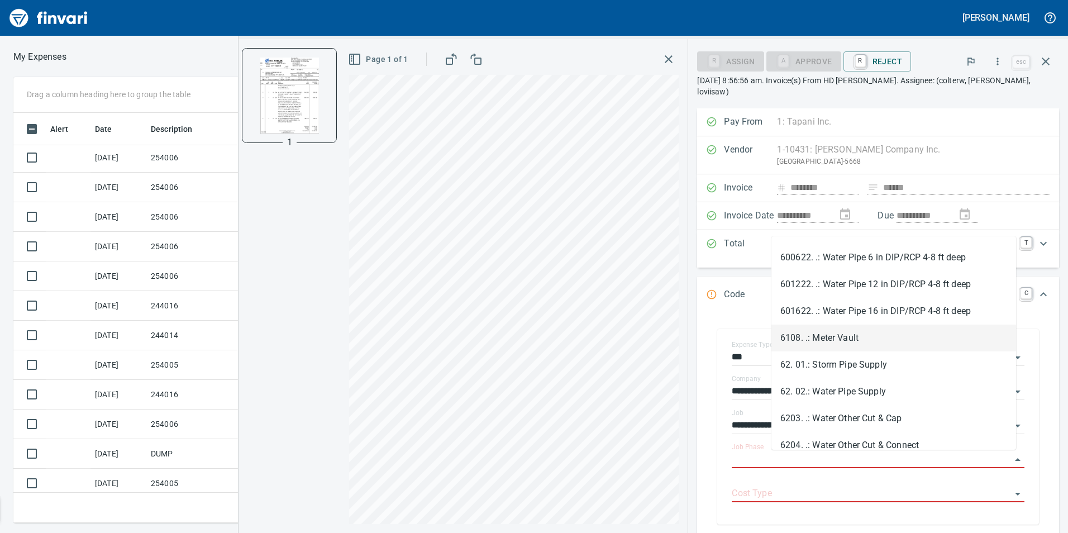
scroll to position [1899, 0]
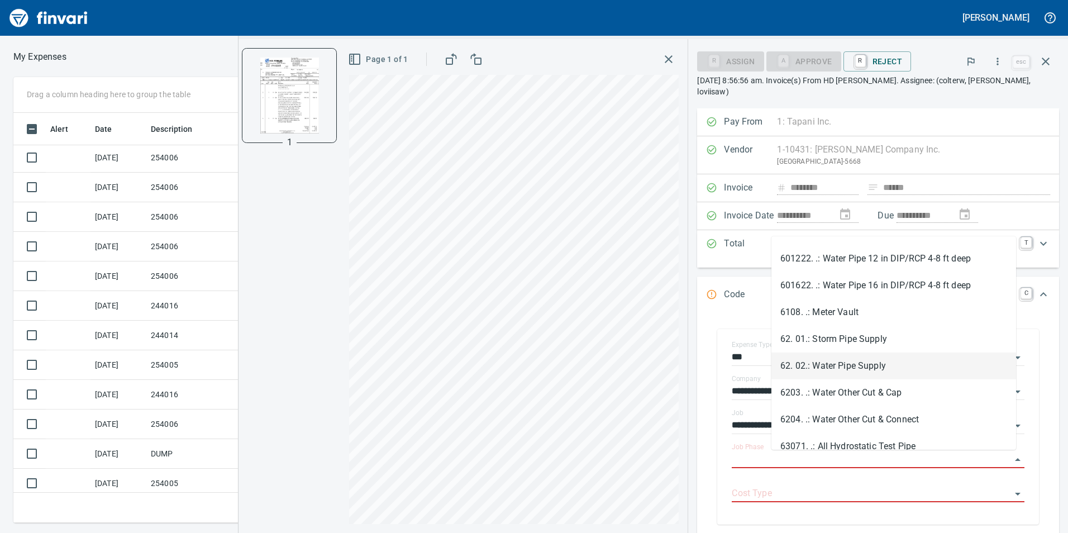
click at [852, 370] on li "62. 02.: Water Pipe Supply" at bounding box center [893, 366] width 245 height 27
type input "**********"
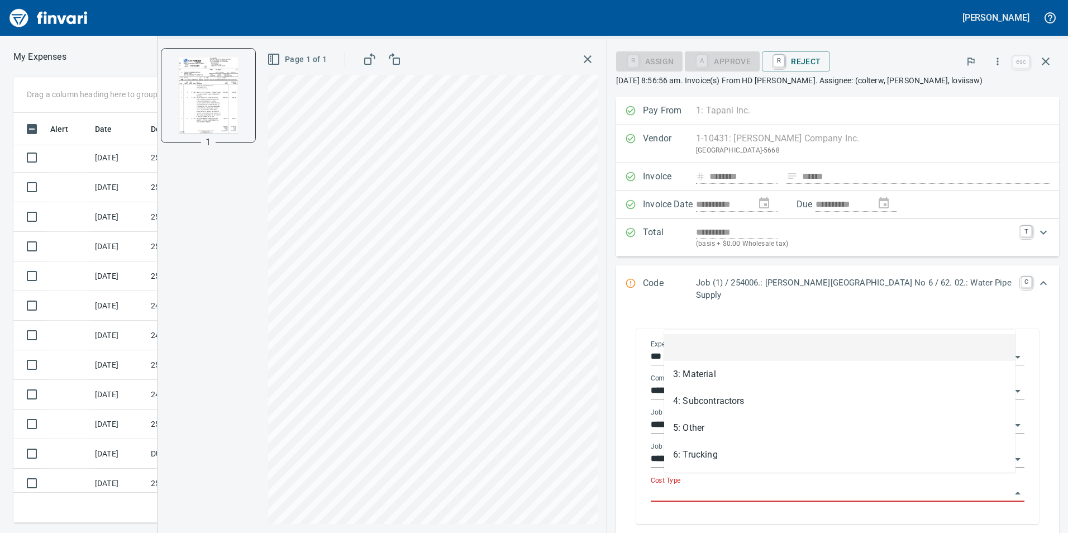
scroll to position [402, 745]
click at [760, 485] on input "Cost Type" at bounding box center [831, 493] width 360 height 16
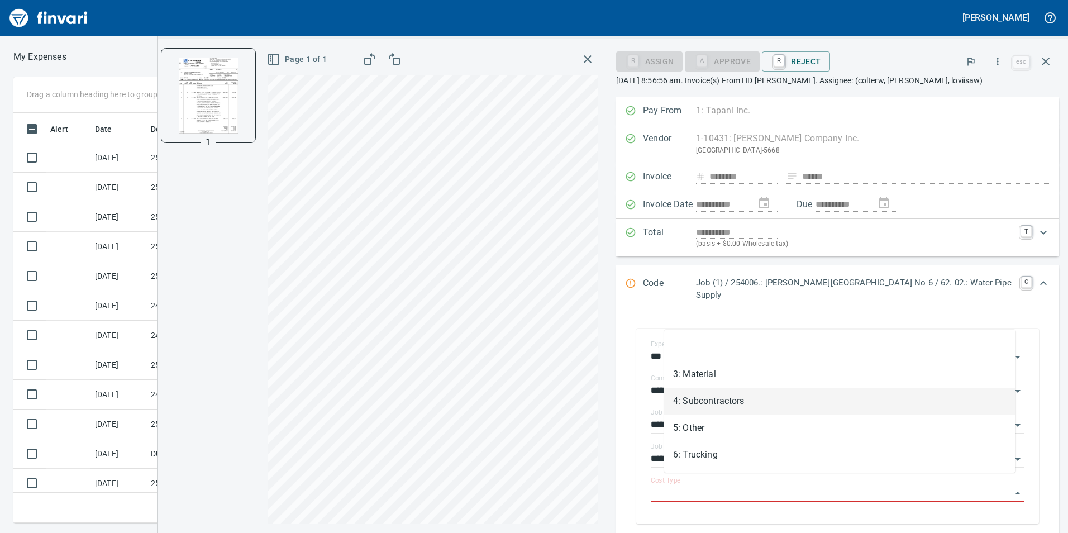
click at [749, 379] on li "3: Material" at bounding box center [839, 374] width 351 height 27
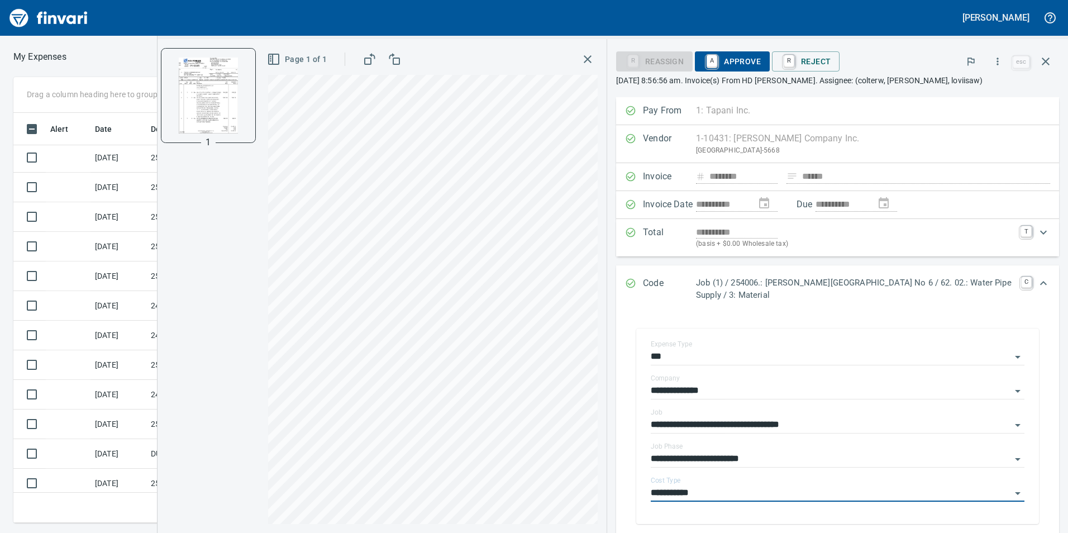
type input "**********"
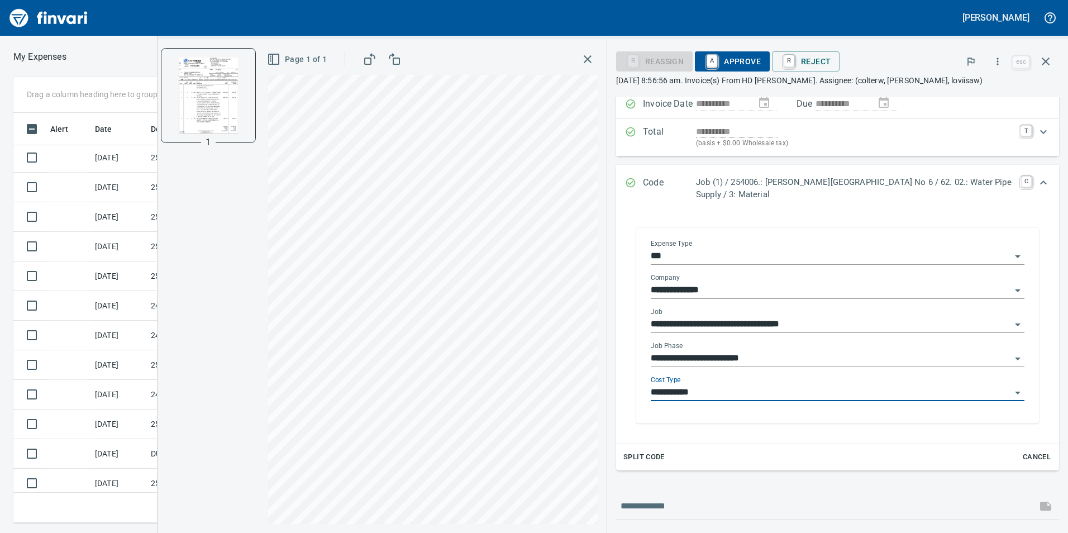
scroll to position [0, 0]
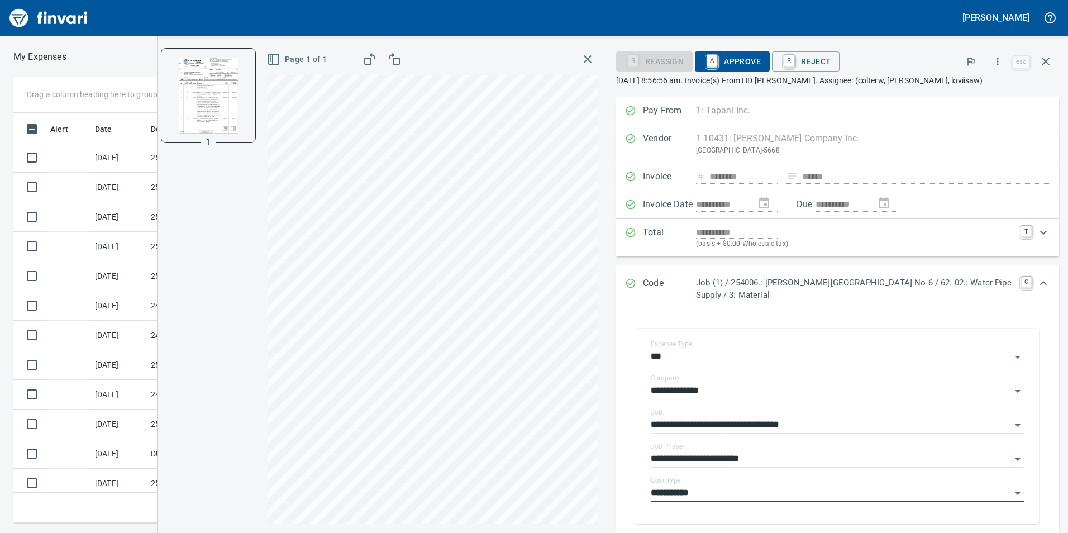
click at [727, 59] on span "A Approve" at bounding box center [732, 61] width 57 height 19
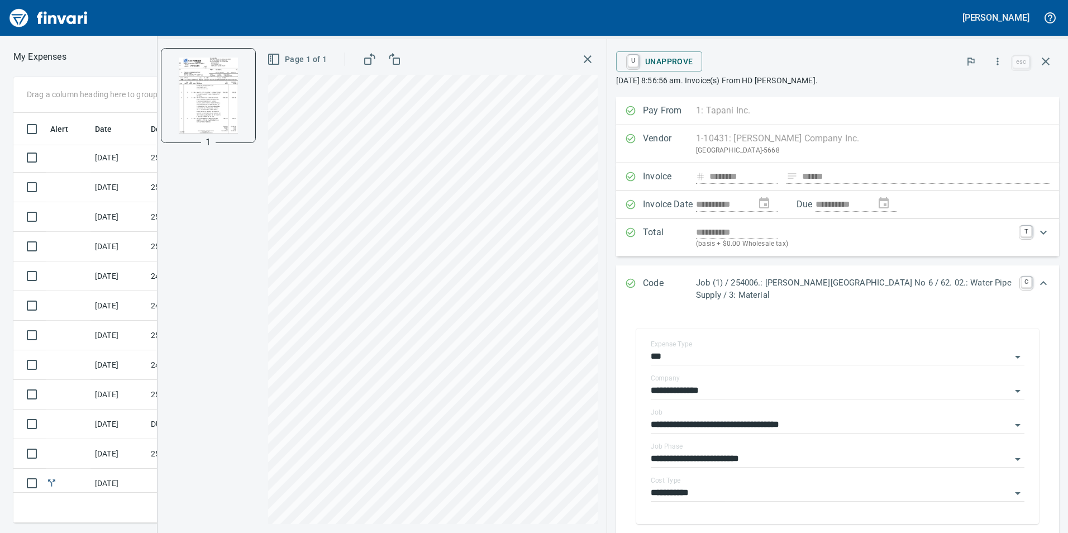
click at [588, 58] on icon "button" at bounding box center [587, 59] width 13 height 13
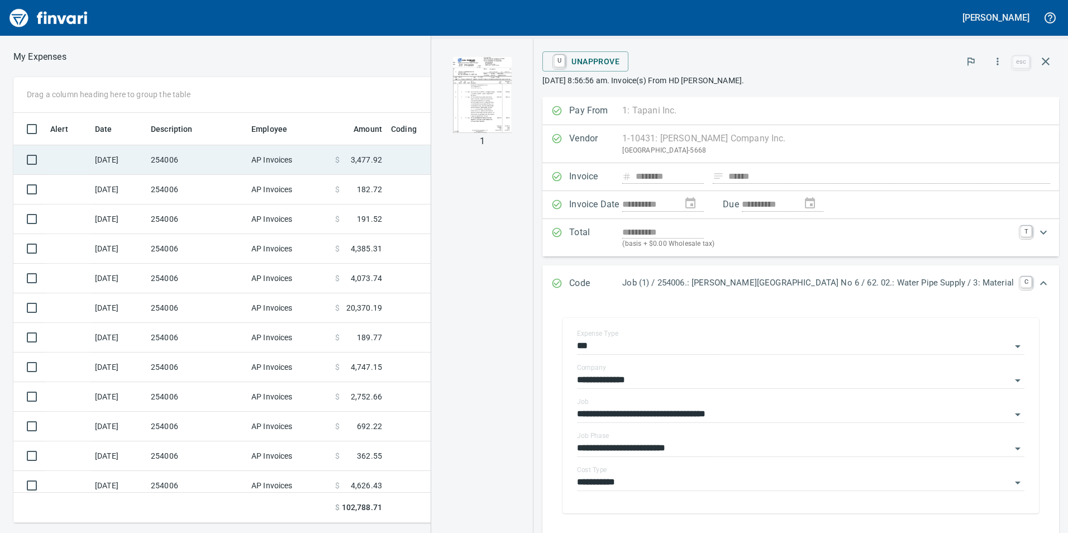
click at [226, 162] on td "254006" at bounding box center [196, 160] width 101 height 30
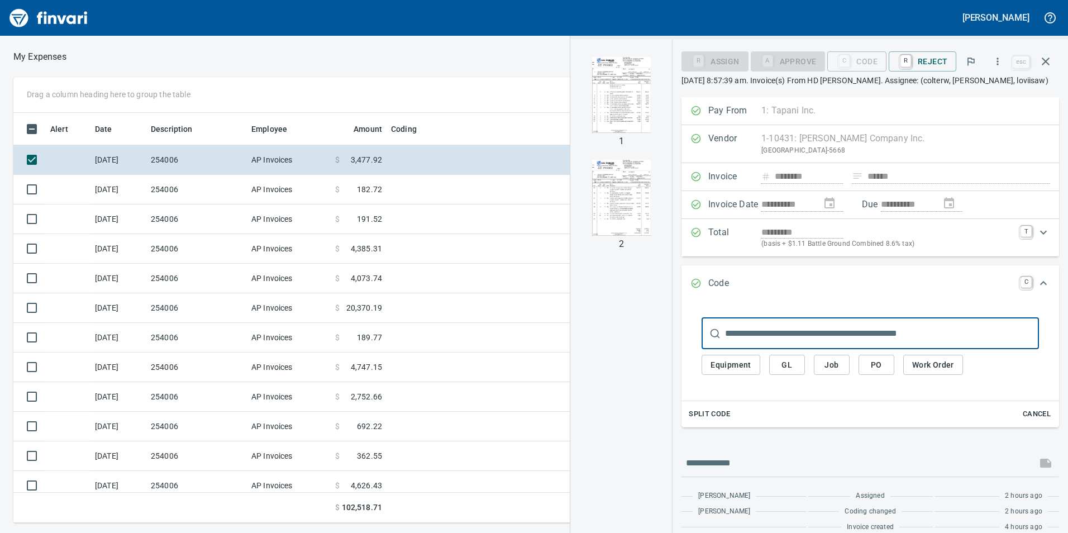
click at [623, 123] on img "button" at bounding box center [621, 95] width 76 height 76
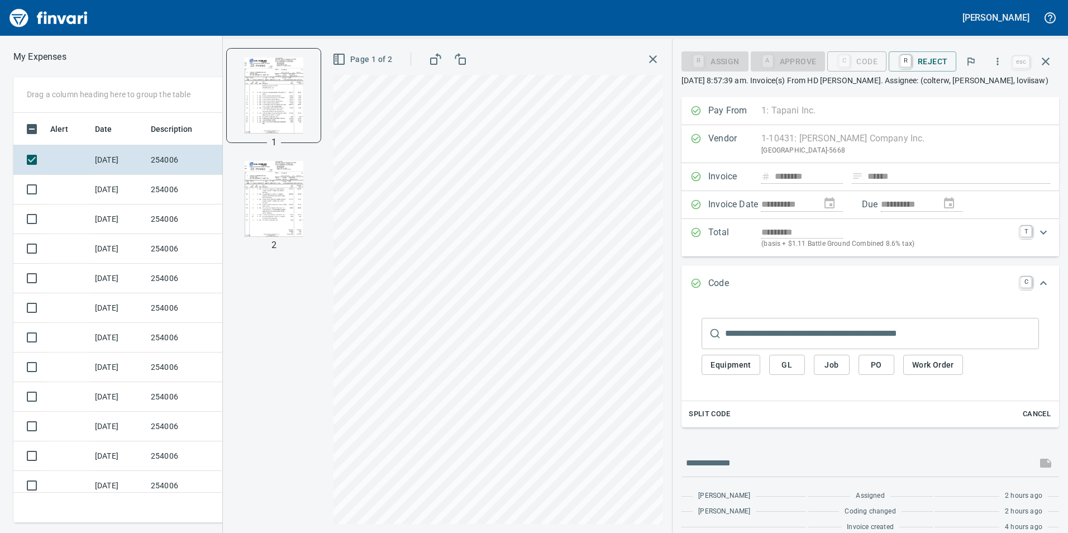
click at [271, 193] on img "button" at bounding box center [274, 199] width 76 height 76
click at [273, 99] on img "button" at bounding box center [274, 95] width 76 height 76
click at [292, 193] on img "button" at bounding box center [274, 199] width 76 height 76
click at [260, 93] on img "button" at bounding box center [274, 95] width 76 height 76
click at [261, 199] on img "button" at bounding box center [274, 199] width 76 height 76
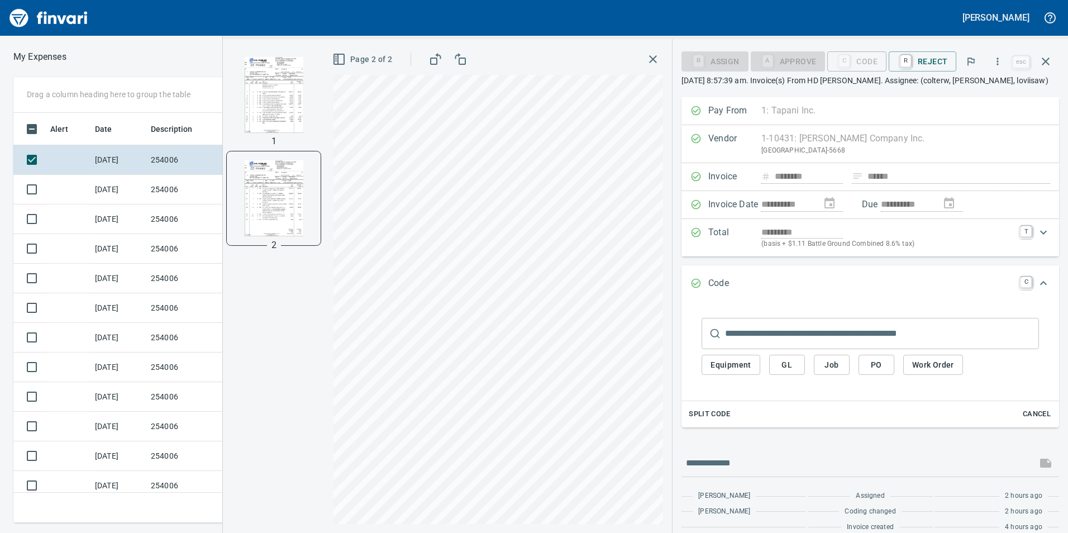
click at [258, 124] on img "button" at bounding box center [274, 95] width 76 height 76
click at [261, 195] on img "button" at bounding box center [274, 199] width 76 height 76
click at [838, 366] on span "Job" at bounding box center [832, 365] width 18 height 14
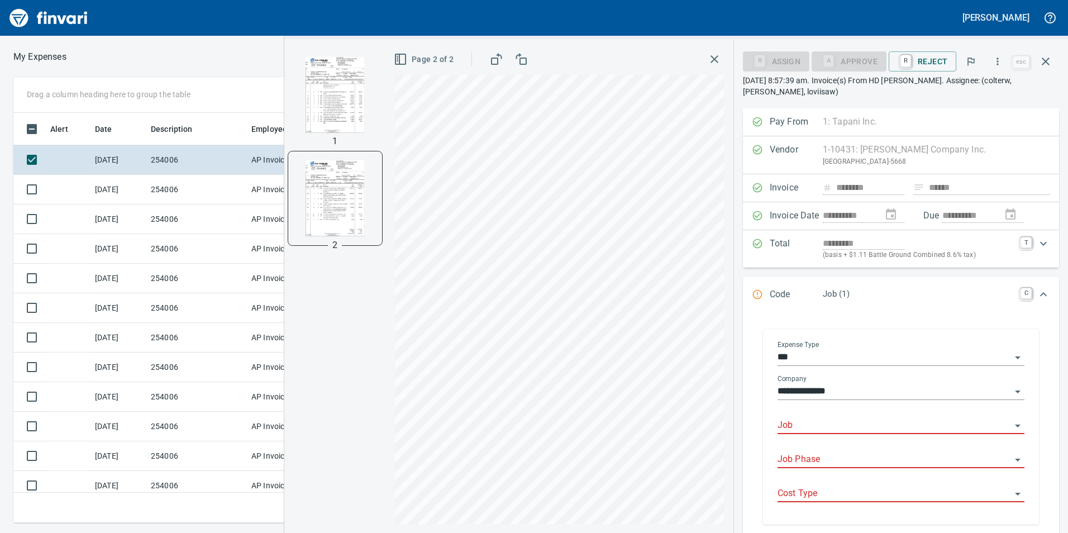
click at [802, 422] on input "Job" at bounding box center [895, 426] width 234 height 16
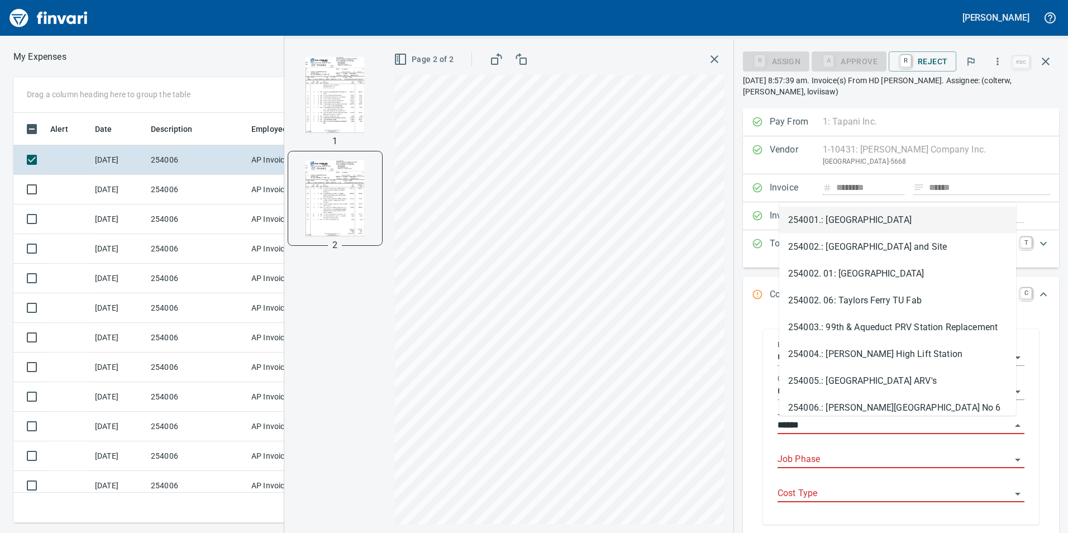
scroll to position [402, 745]
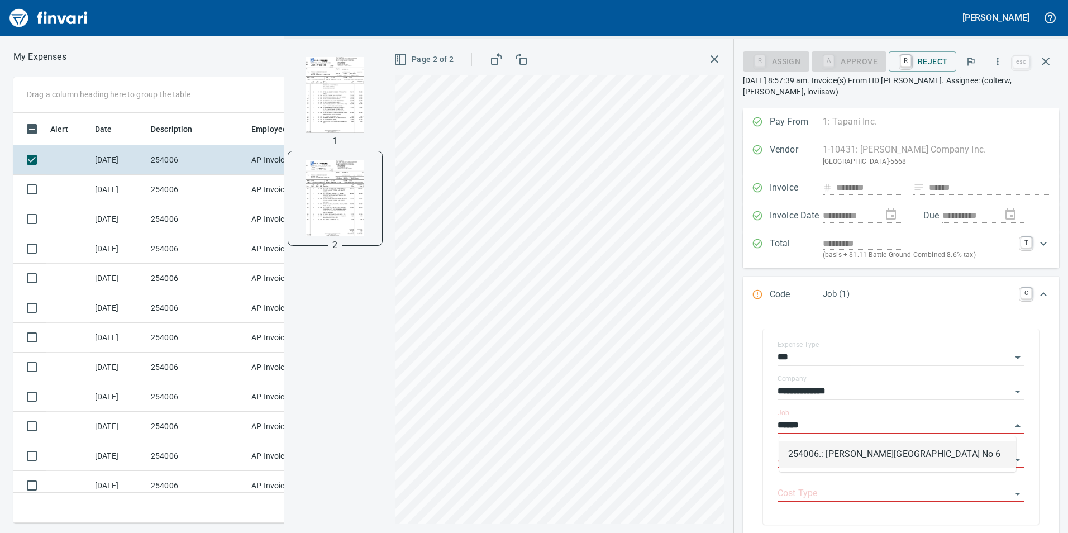
click at [856, 450] on li "254006.: [PERSON_NAME][GEOGRAPHIC_DATA] No 6" at bounding box center [897, 454] width 237 height 27
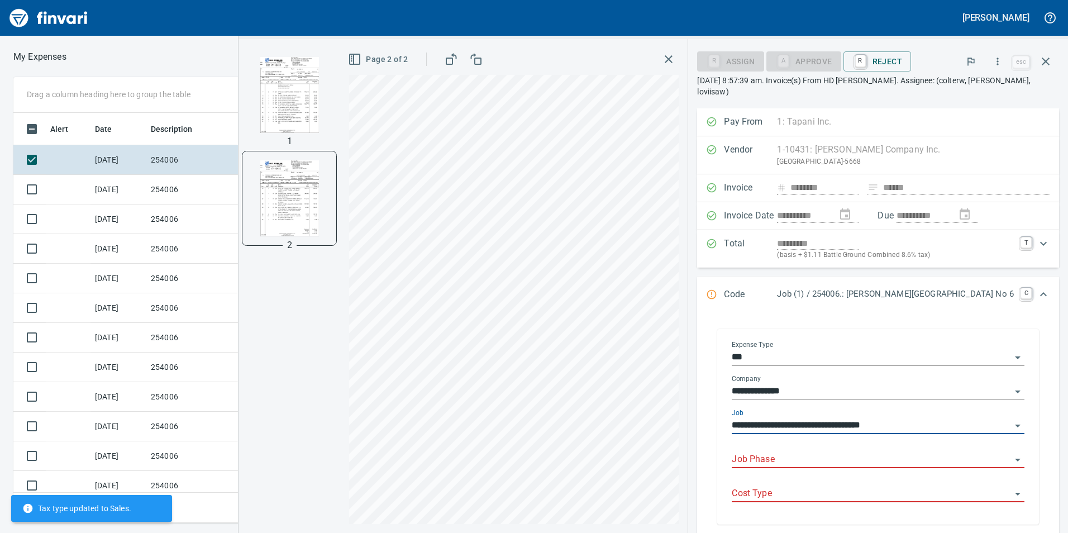
type input "**********"
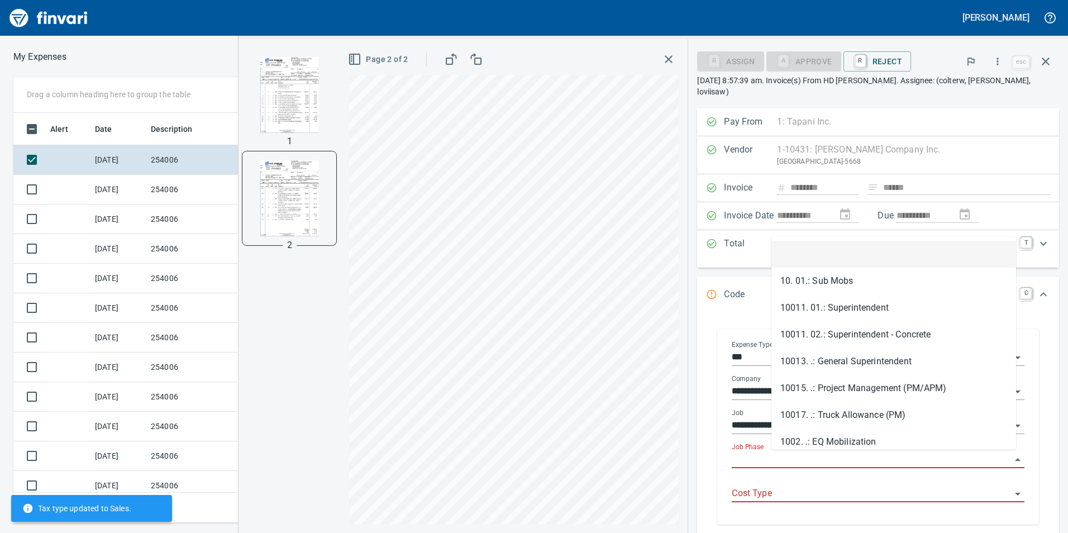
click at [834, 455] on input "Job Phase" at bounding box center [871, 460] width 279 height 16
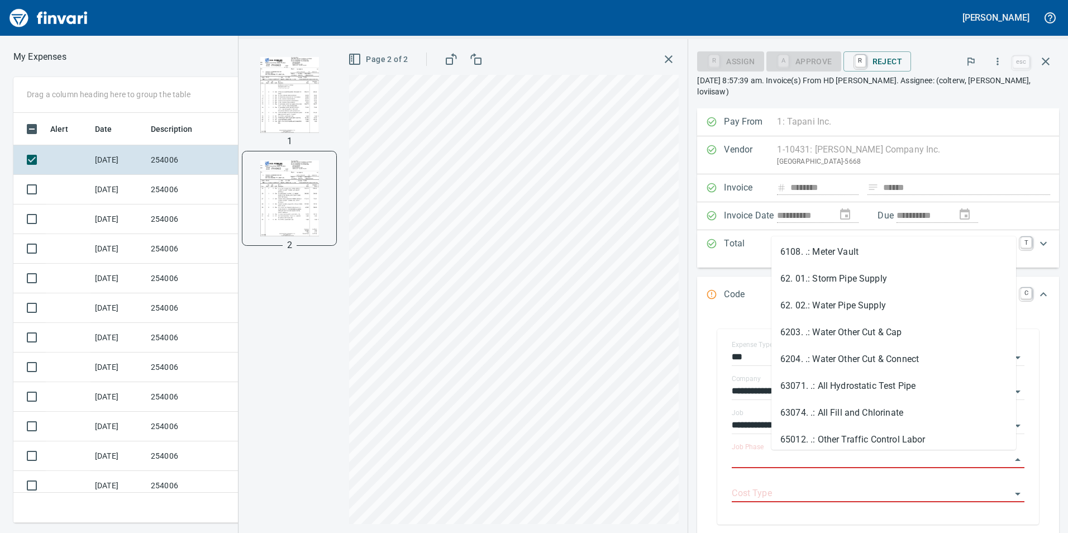
scroll to position [1955, 0]
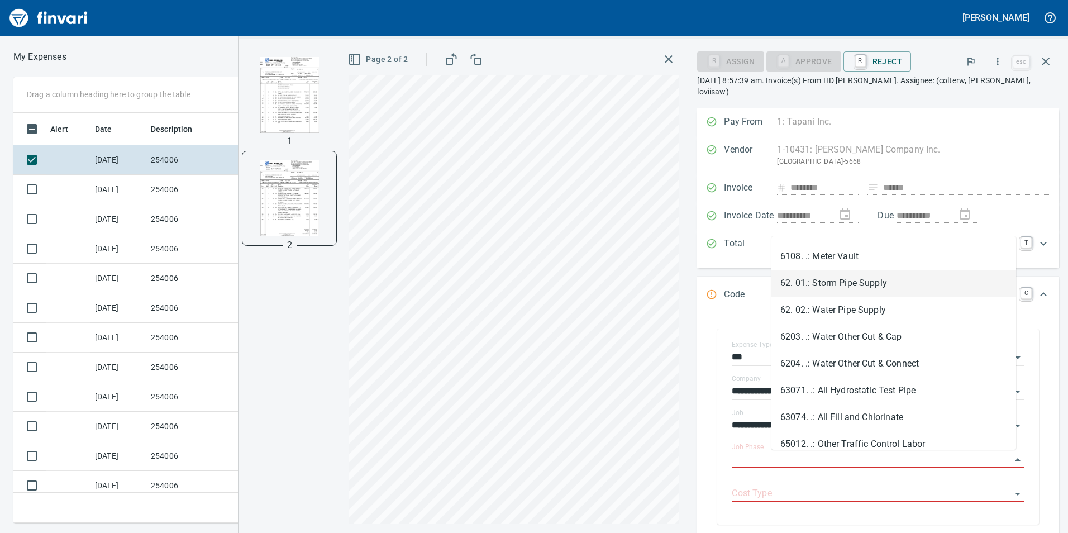
drag, startPoint x: 837, startPoint y: 280, endPoint x: 836, endPoint y: 286, distance: 5.7
click at [837, 284] on li "62. 01.: Storm Pipe Supply" at bounding box center [893, 283] width 245 height 27
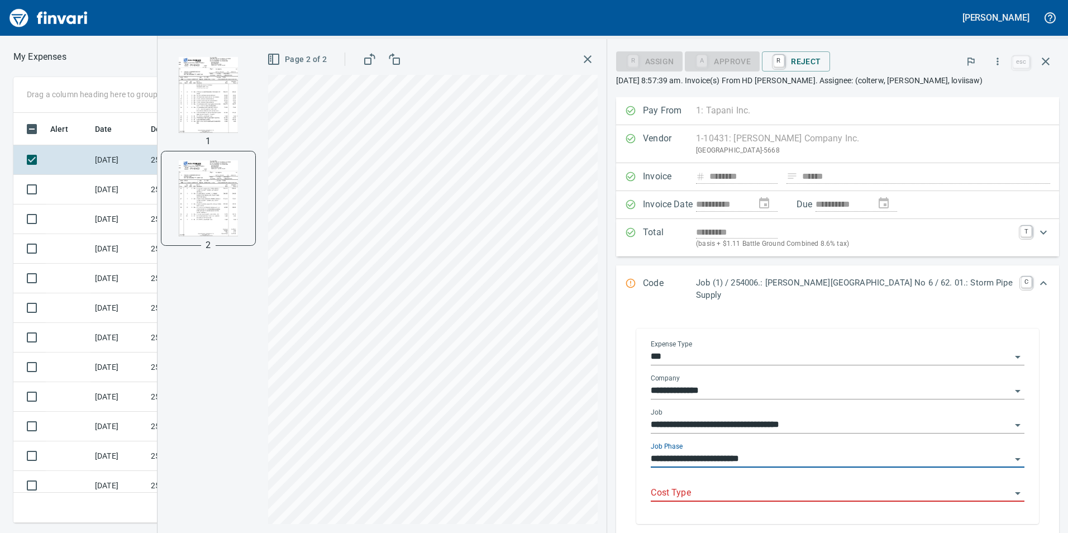
type input "**********"
click at [802, 485] on input "Cost Type" at bounding box center [831, 493] width 360 height 16
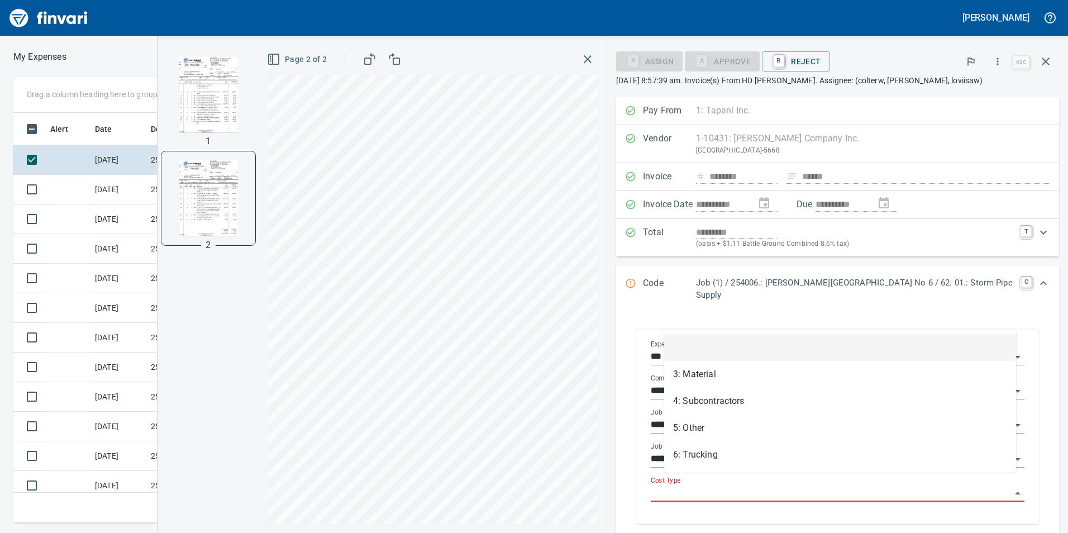
scroll to position [402, 745]
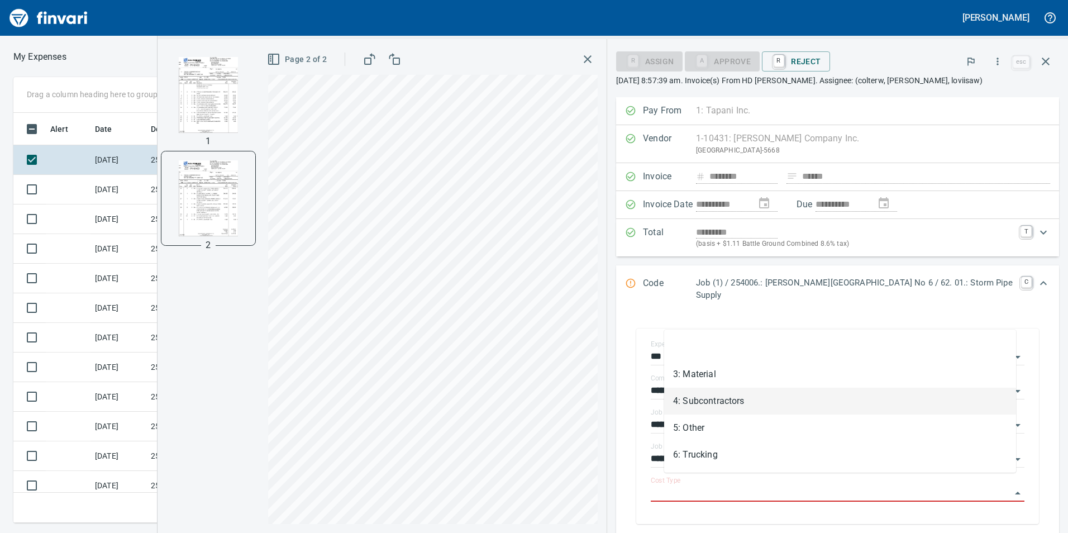
click at [752, 374] on li "3: Material" at bounding box center [840, 374] width 352 height 27
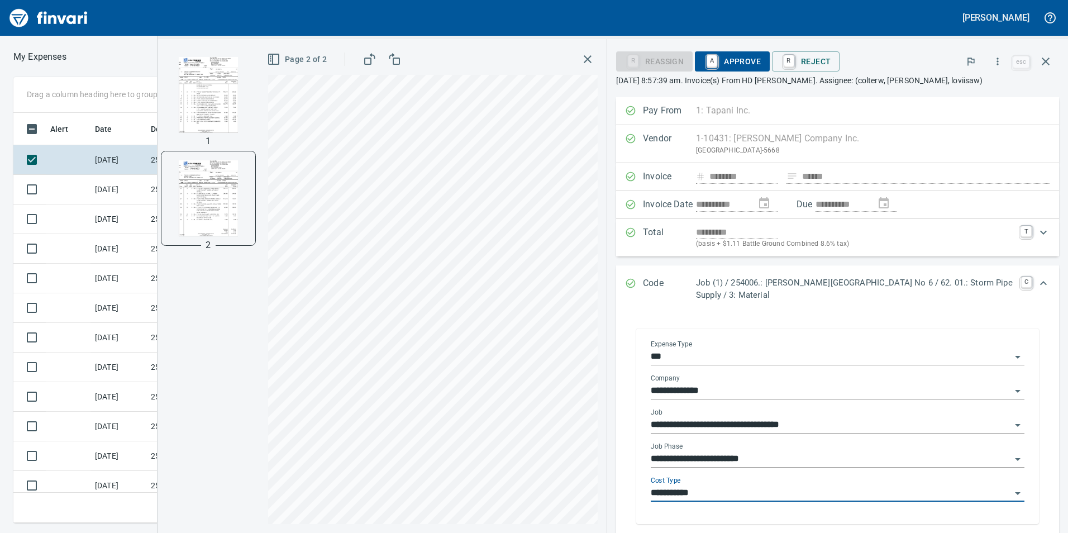
type input "**********"
click at [198, 80] on img "button" at bounding box center [208, 95] width 76 height 76
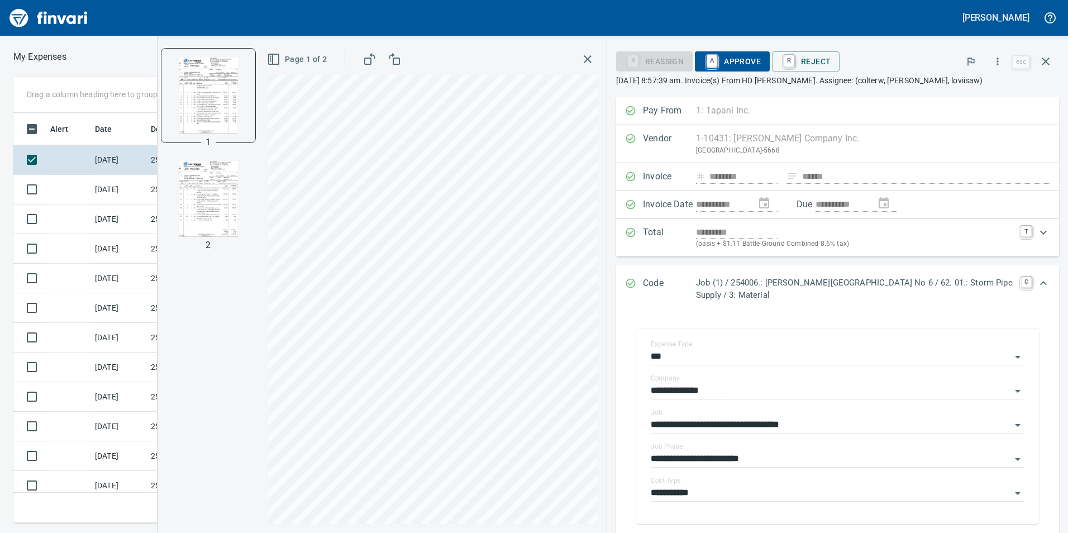
click at [738, 55] on span "A Approve" at bounding box center [732, 61] width 57 height 19
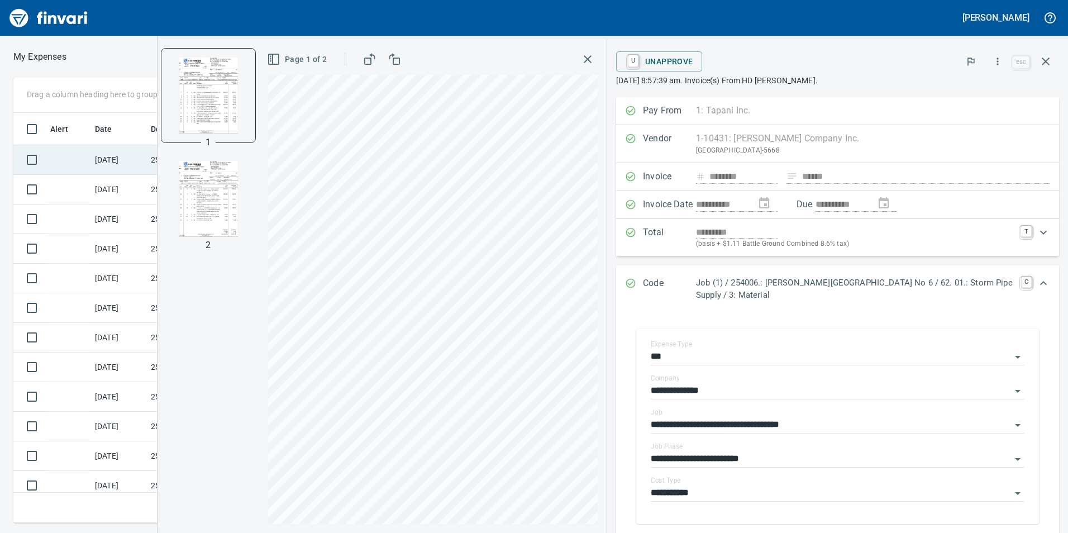
click at [56, 161] on td at bounding box center [68, 160] width 45 height 30
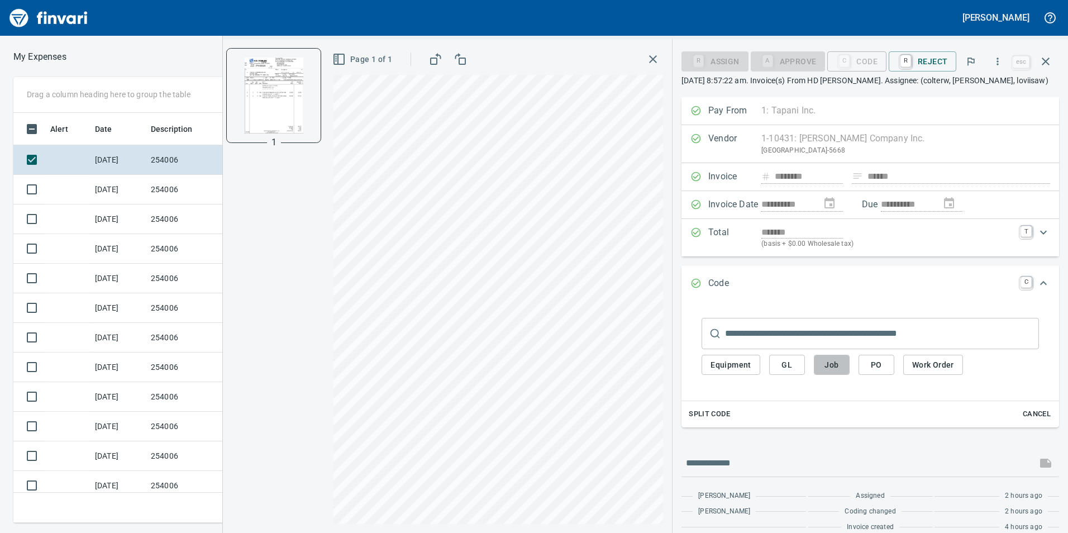
click at [842, 367] on button "Job" at bounding box center [832, 365] width 36 height 21
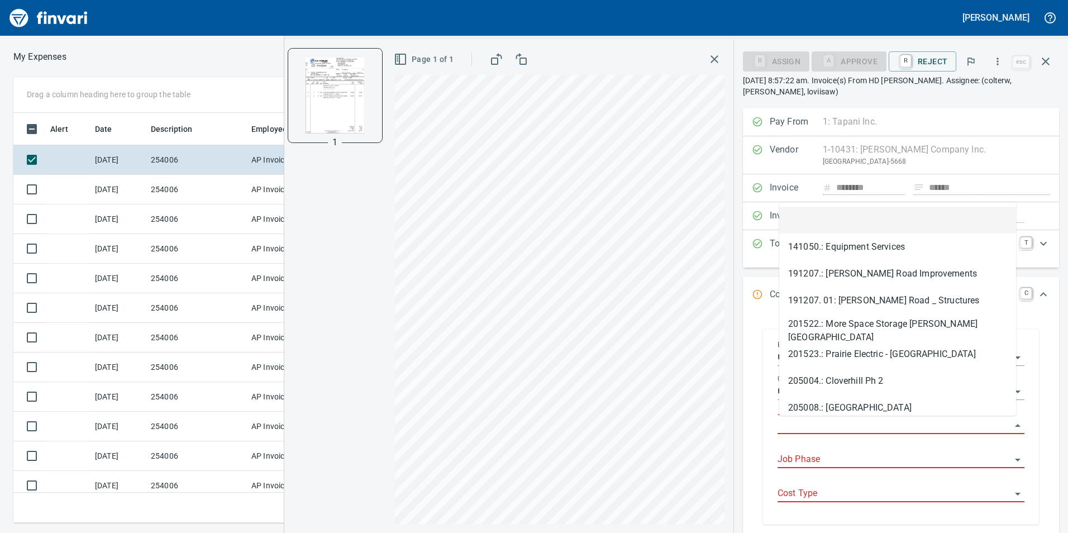
scroll to position [402, 745]
click at [841, 430] on input "Job" at bounding box center [895, 426] width 234 height 16
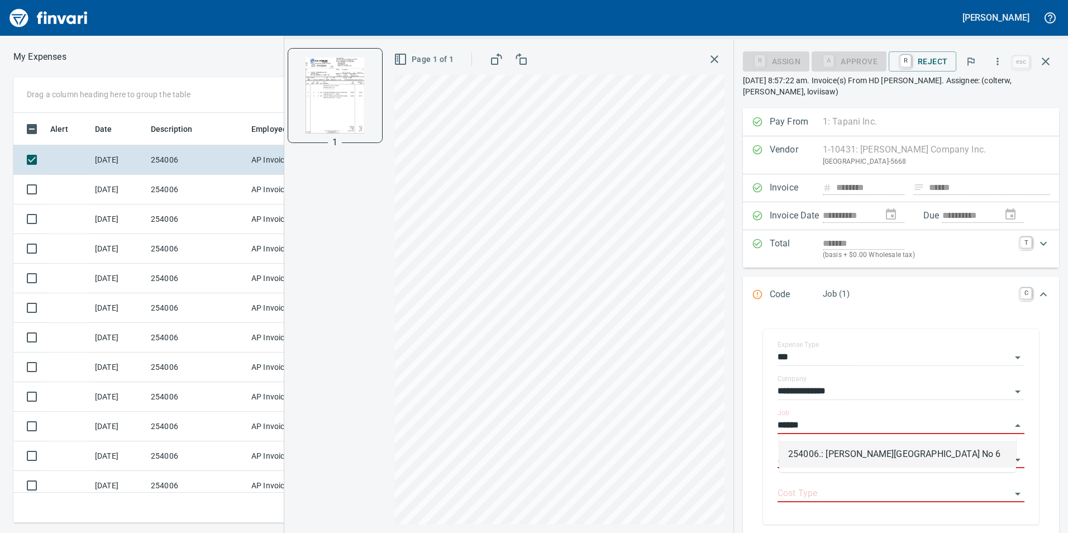
click at [838, 457] on li "254006.: [PERSON_NAME][GEOGRAPHIC_DATA] No 6" at bounding box center [897, 454] width 237 height 27
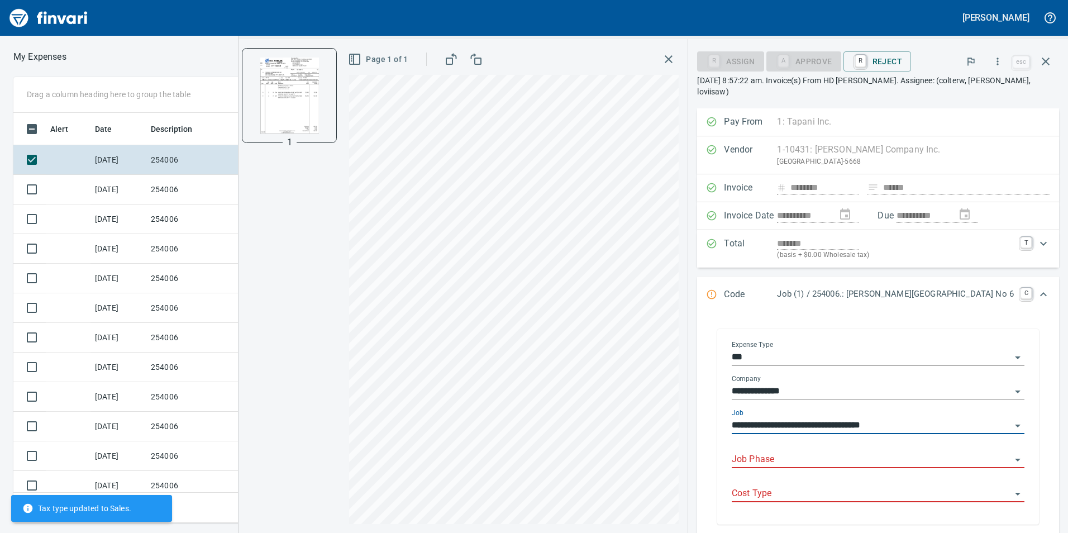
type input "**********"
click at [837, 457] on input "Job Phase" at bounding box center [871, 460] width 279 height 16
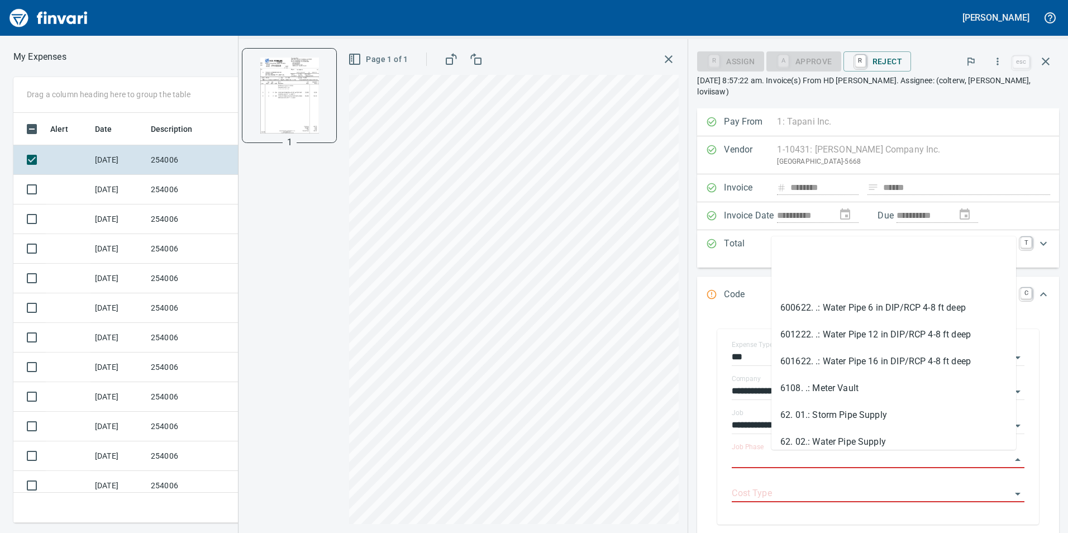
scroll to position [1955, 0]
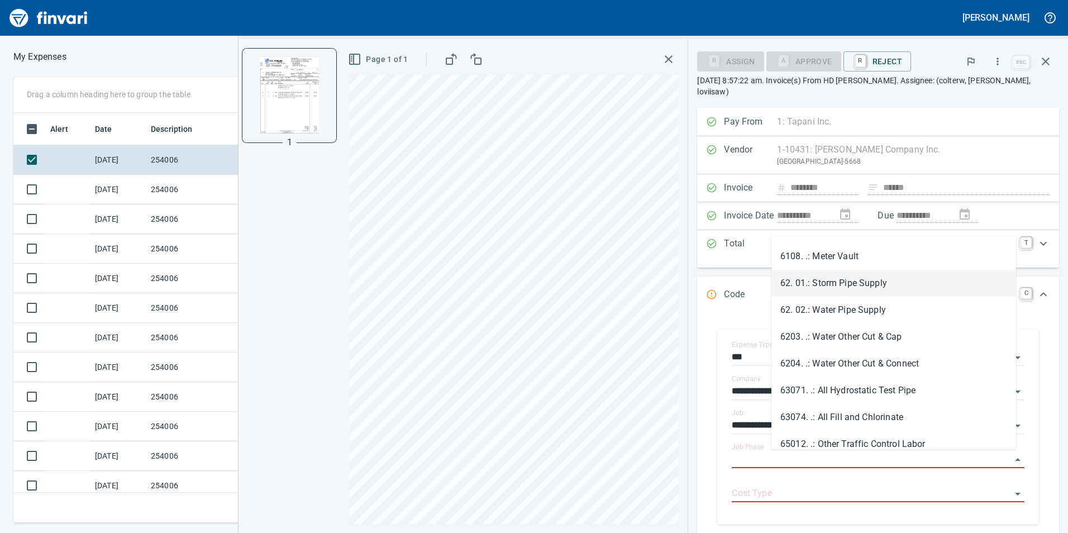
click at [841, 277] on li "62. 01.: Storm Pipe Supply" at bounding box center [893, 283] width 245 height 27
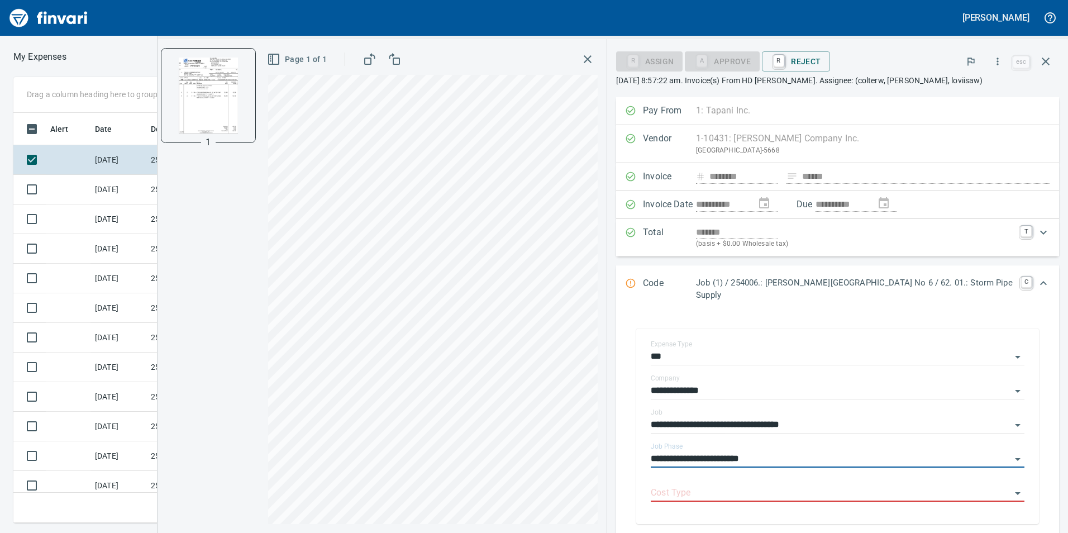
type input "**********"
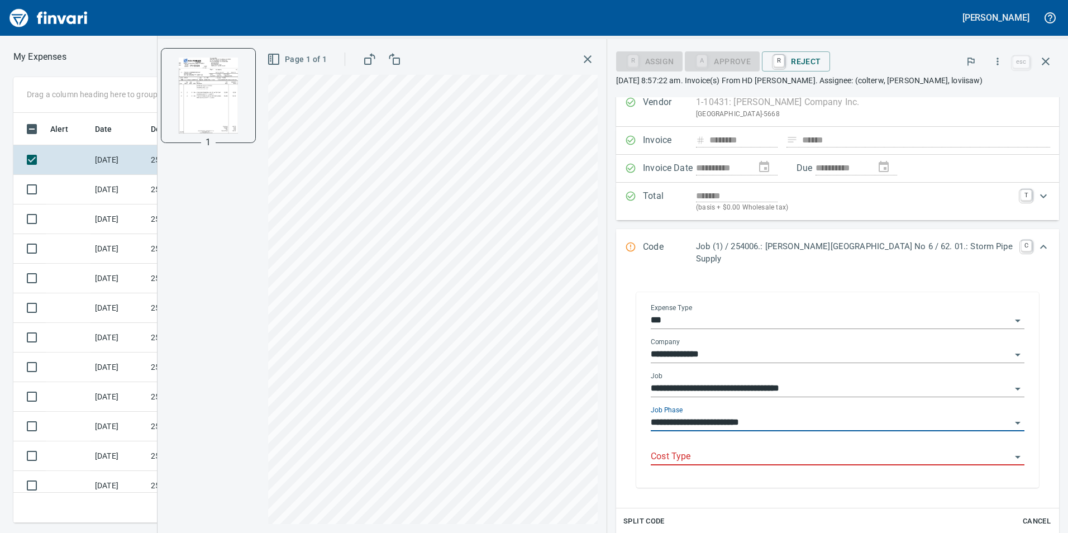
scroll to position [56, 0]
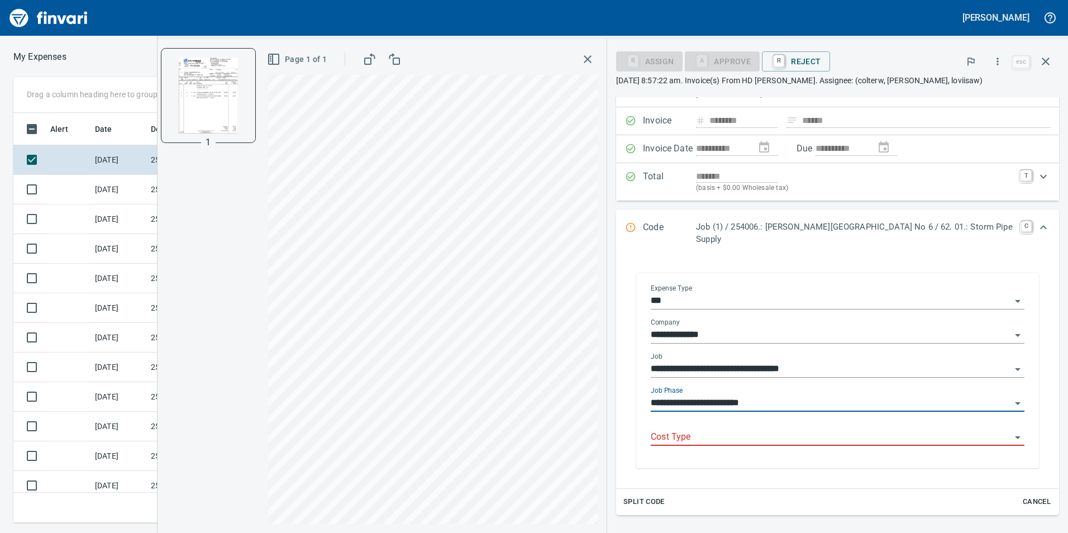
click at [744, 430] on input "Cost Type" at bounding box center [831, 438] width 360 height 16
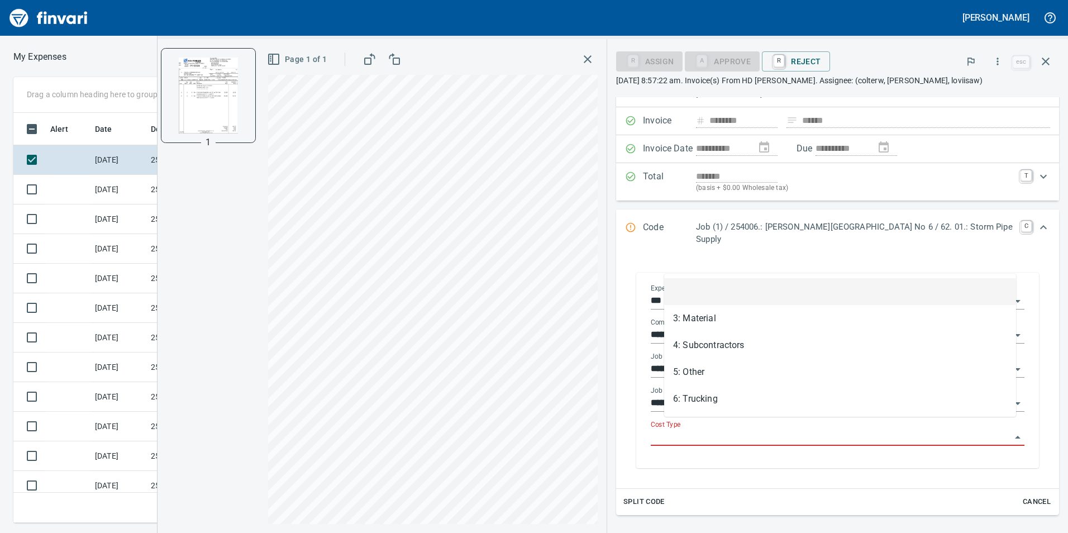
scroll to position [402, 745]
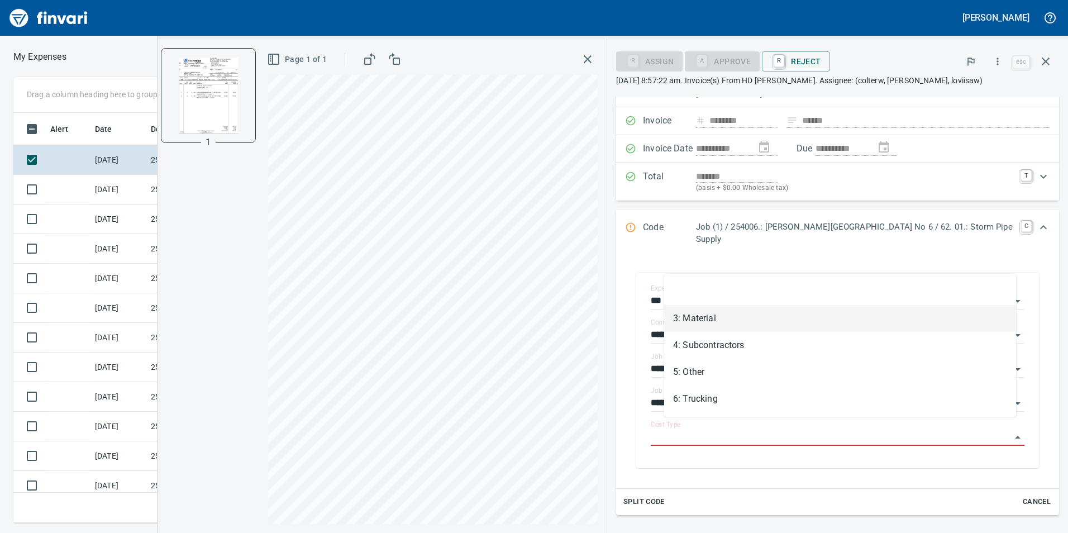
click at [756, 321] on li "3: Material" at bounding box center [840, 318] width 352 height 27
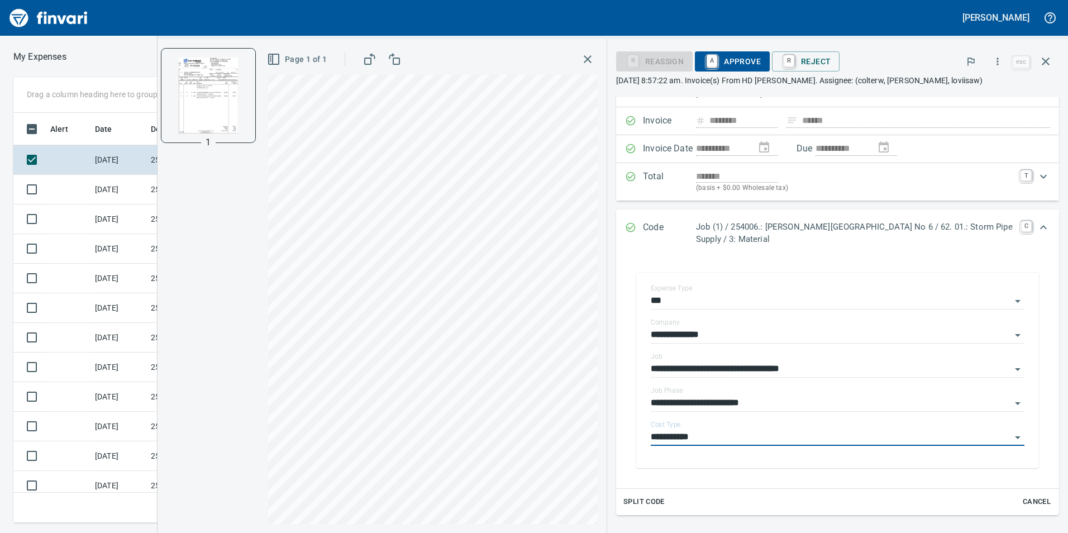
type input "**********"
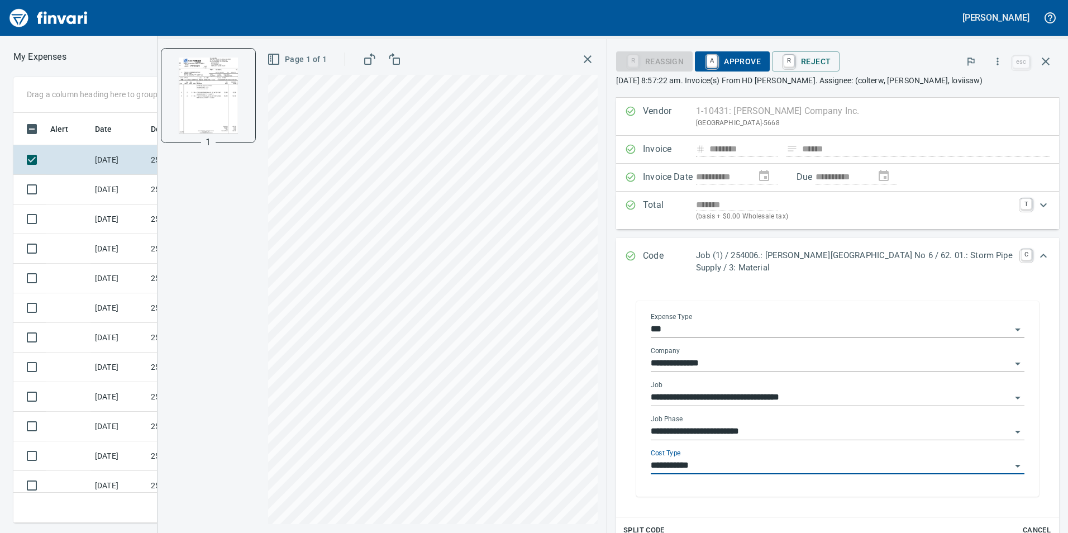
scroll to position [0, 0]
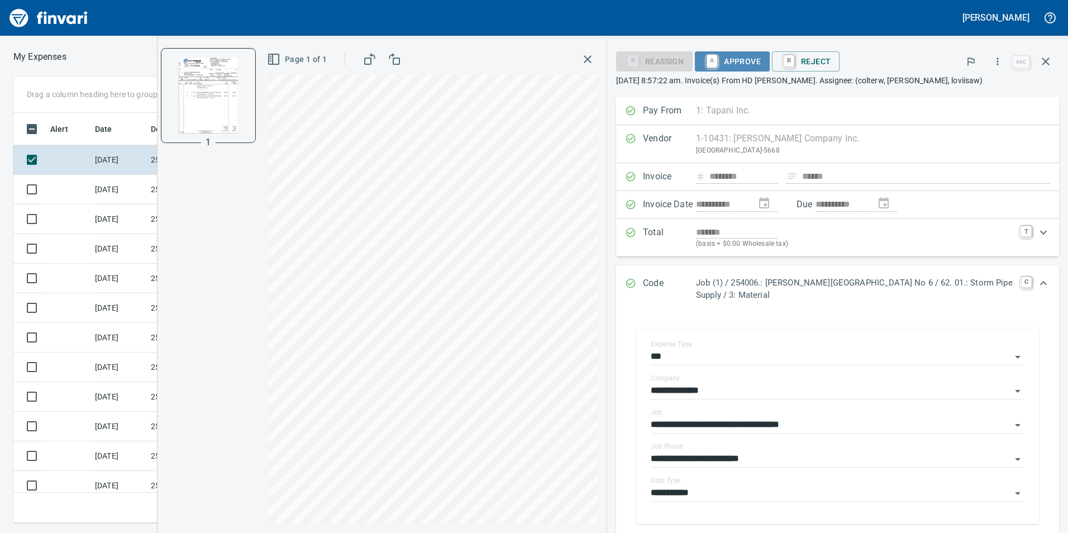
click at [728, 57] on span "A Approve" at bounding box center [732, 61] width 57 height 19
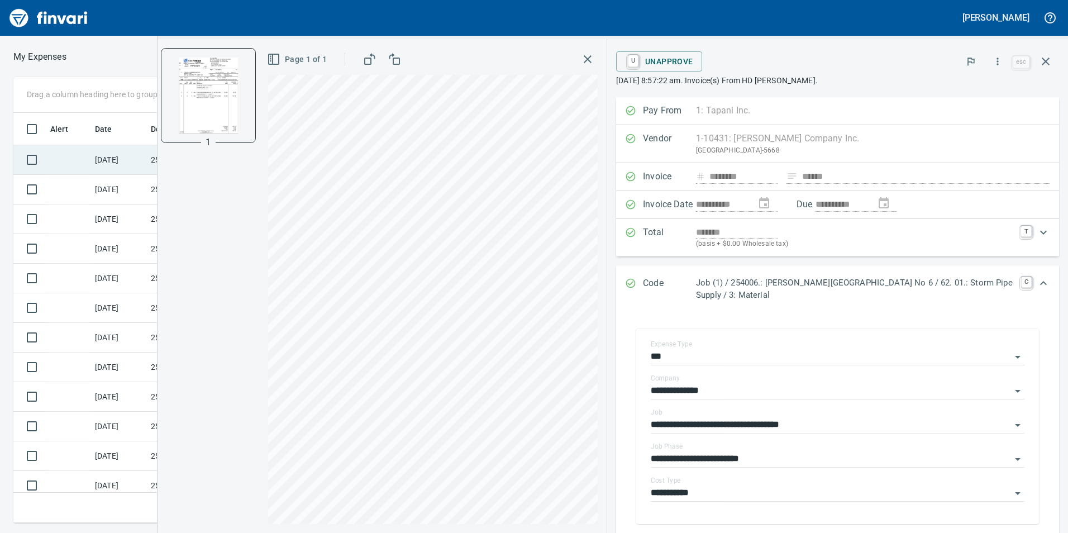
click at [78, 156] on td at bounding box center [68, 160] width 45 height 30
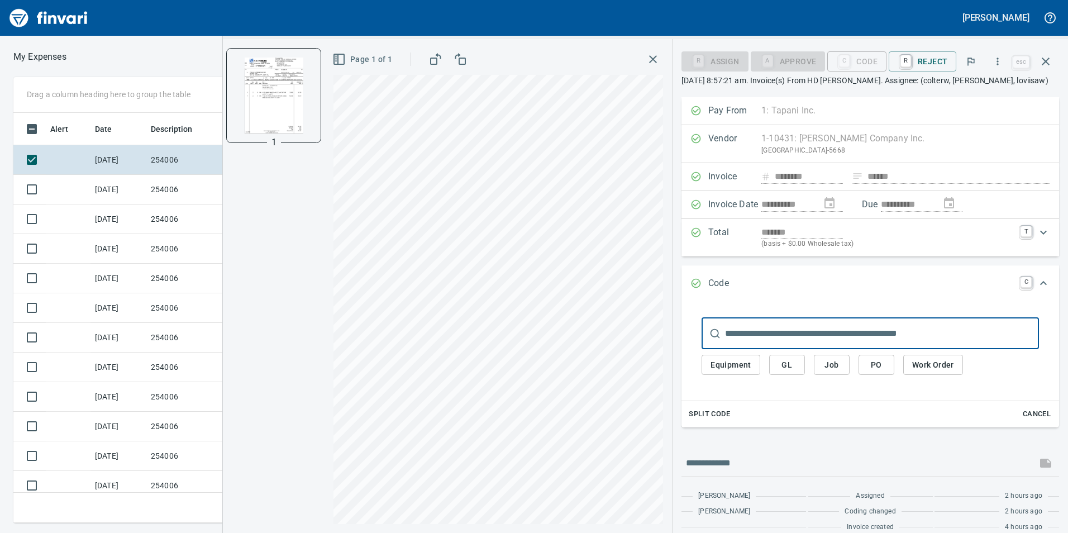
click at [835, 360] on span "Job" at bounding box center [832, 365] width 18 height 14
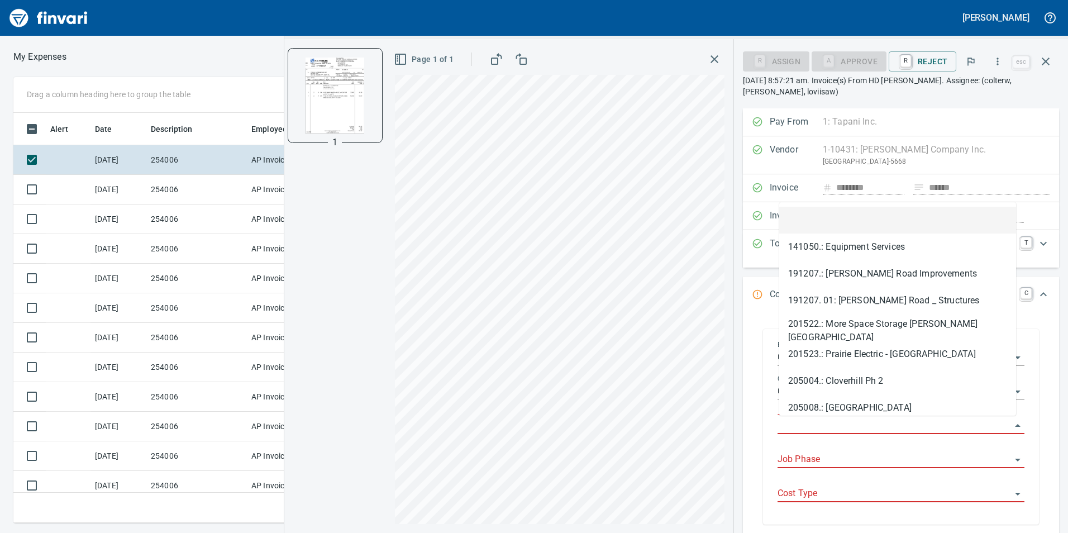
click at [816, 426] on input "Job" at bounding box center [895, 426] width 234 height 16
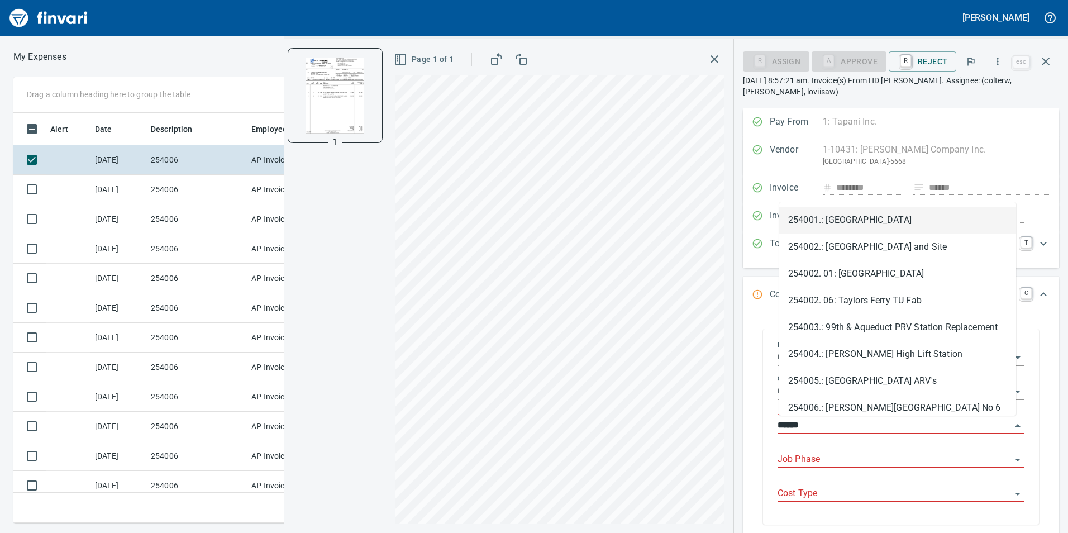
scroll to position [402, 745]
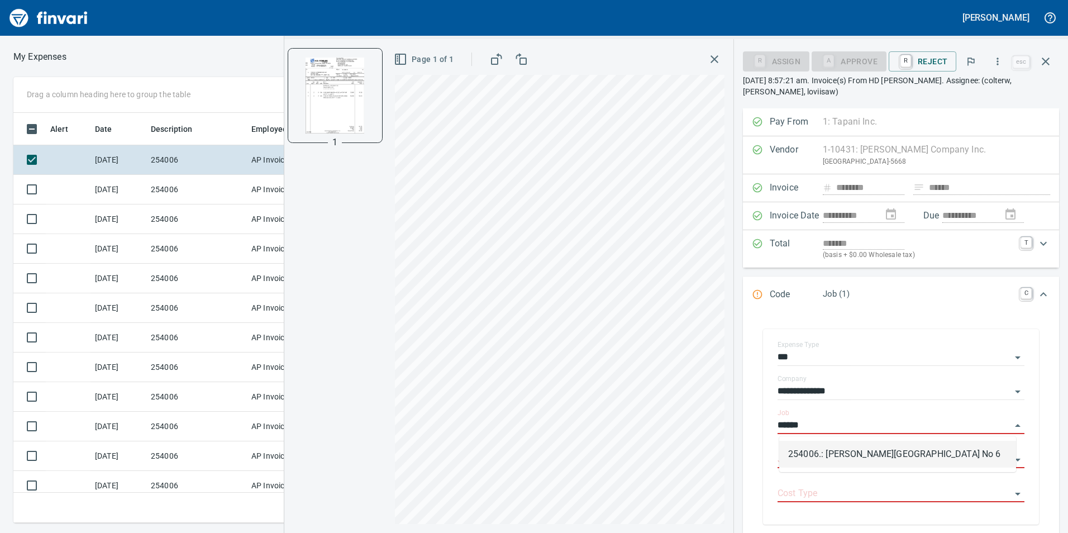
click at [830, 453] on li "254006.: [PERSON_NAME][GEOGRAPHIC_DATA] No 6" at bounding box center [897, 454] width 237 height 27
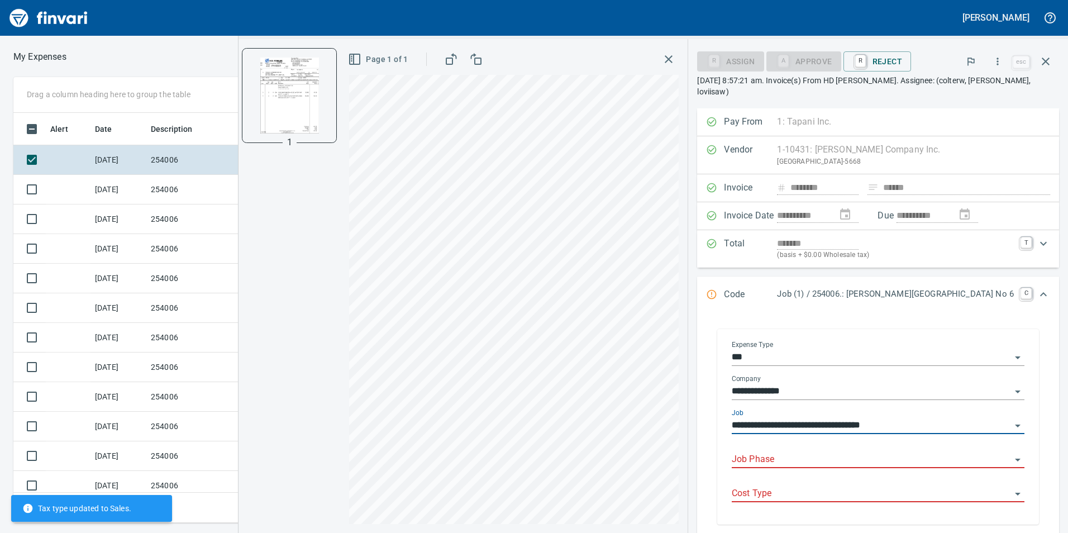
type input "**********"
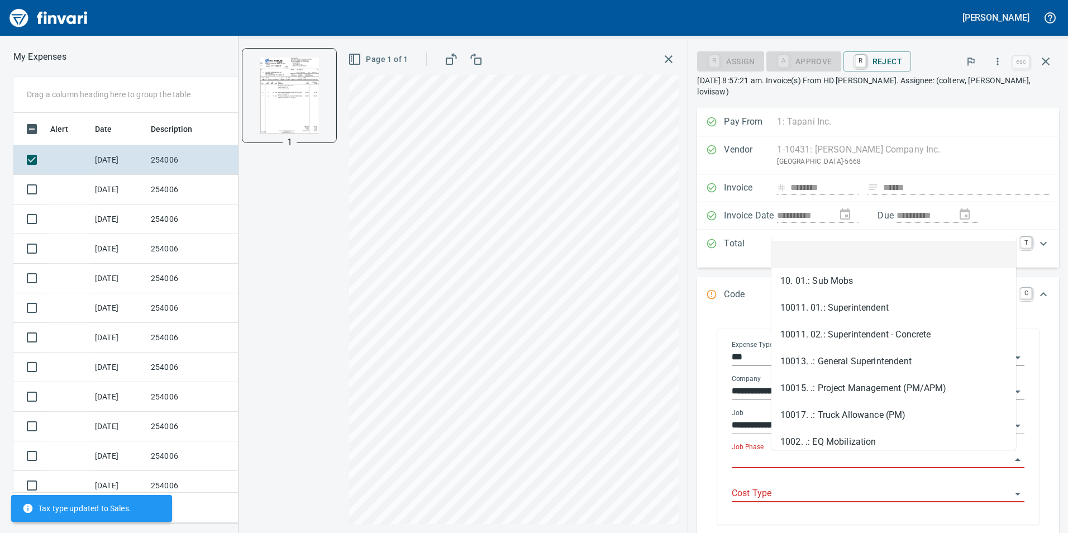
click at [830, 452] on input "Job Phase" at bounding box center [871, 460] width 279 height 16
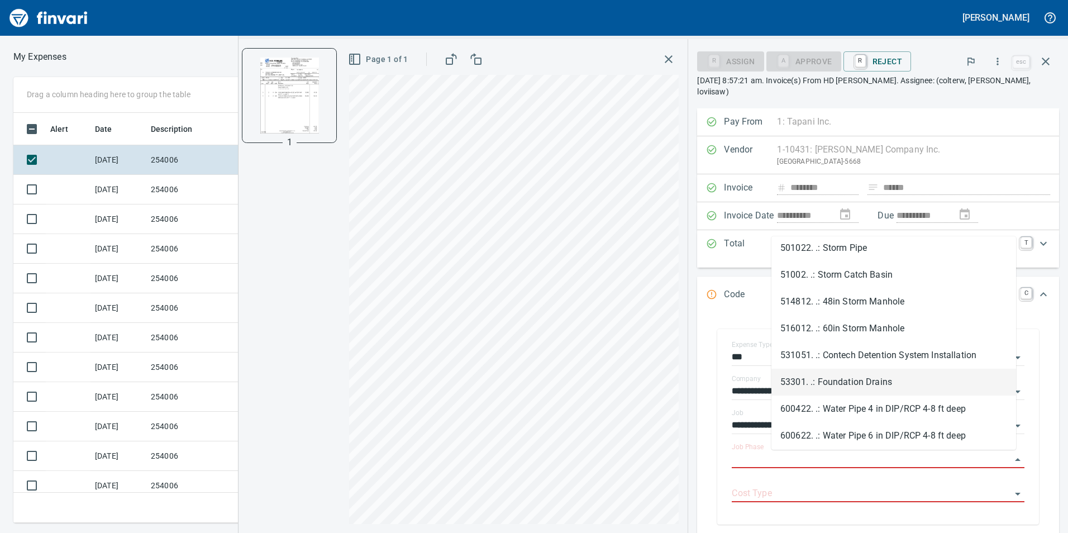
scroll to position [1676, 0]
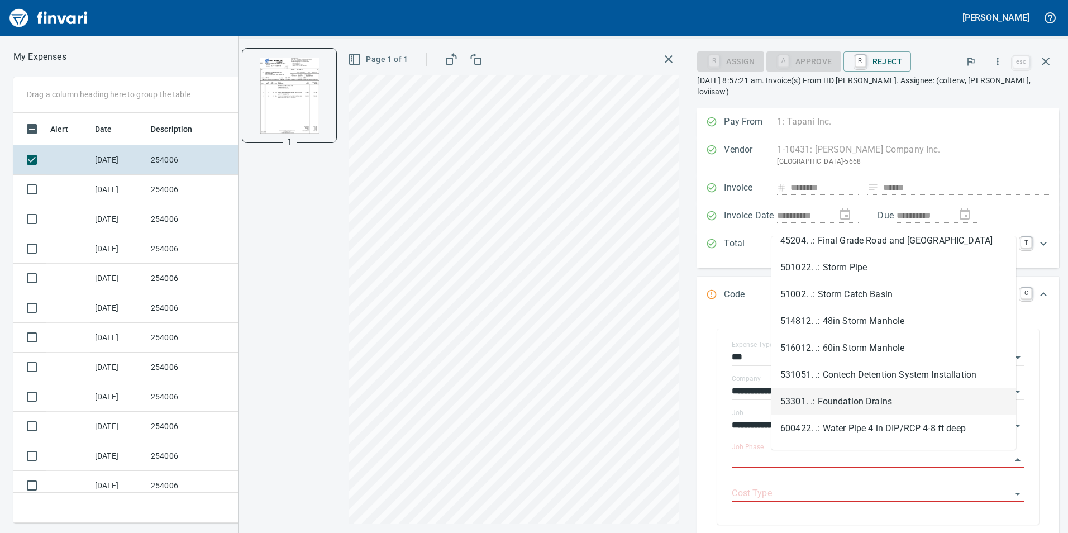
click at [863, 404] on li "53301. .: Foundation Drains" at bounding box center [893, 401] width 245 height 27
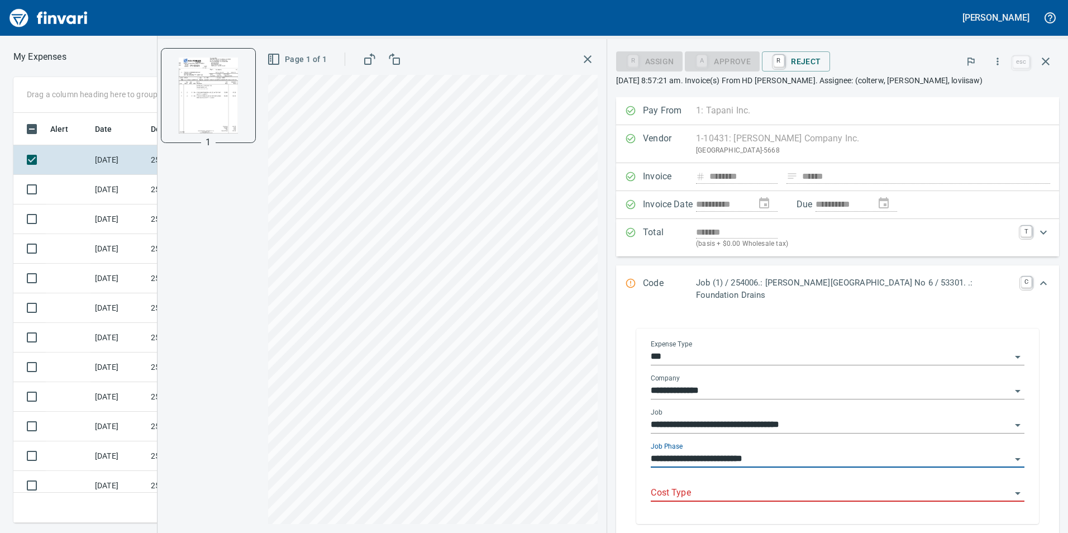
type input "**********"
click at [830, 485] on input "Cost Type" at bounding box center [831, 493] width 360 height 16
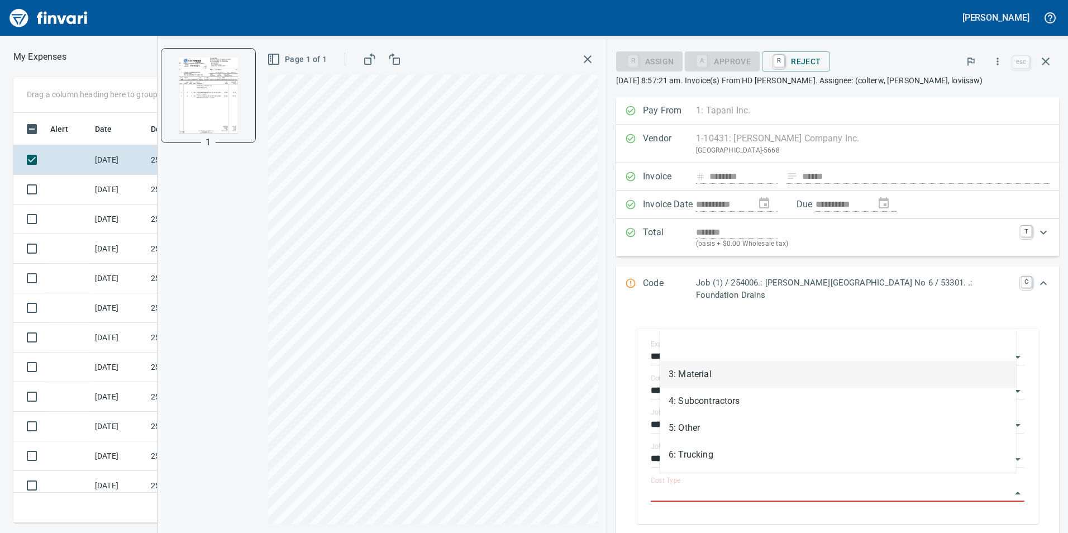
click at [765, 380] on li "3: Material" at bounding box center [838, 374] width 356 height 27
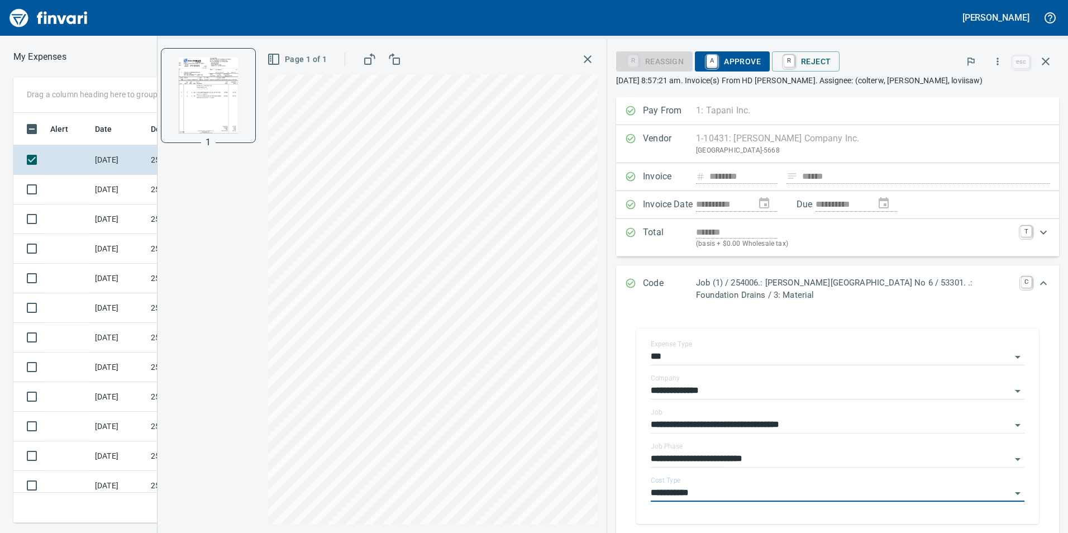
type input "**********"
click at [728, 56] on span "A Approve" at bounding box center [732, 61] width 57 height 19
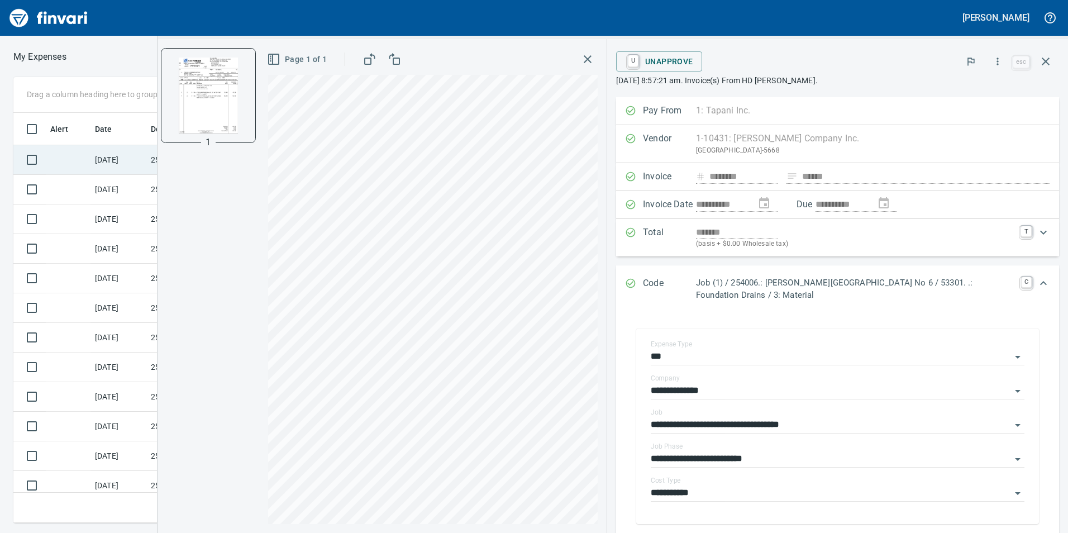
click at [60, 158] on td at bounding box center [68, 160] width 45 height 30
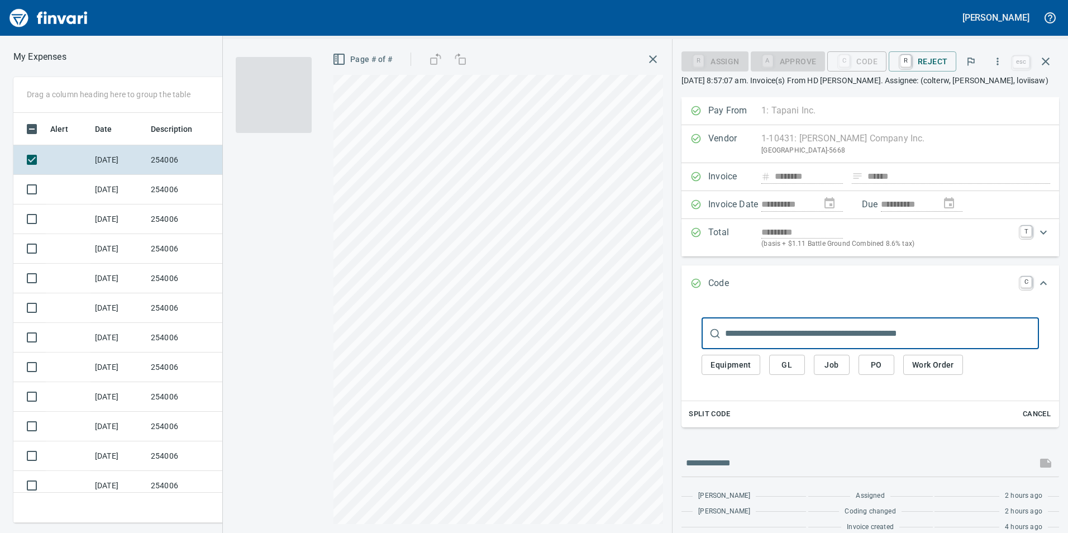
click at [283, 91] on span at bounding box center [274, 95] width 76 height 76
click at [283, 96] on span at bounding box center [274, 95] width 76 height 76
drag, startPoint x: 283, startPoint y: 96, endPoint x: 277, endPoint y: 118, distance: 23.7
click at [277, 118] on span at bounding box center [274, 95] width 76 height 76
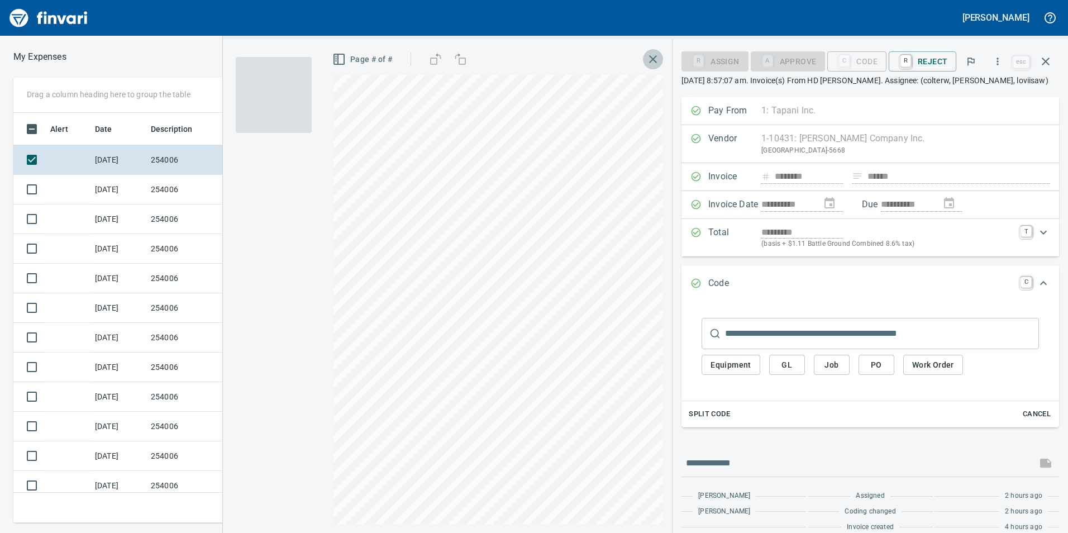
click at [654, 58] on icon "button" at bounding box center [653, 59] width 8 height 8
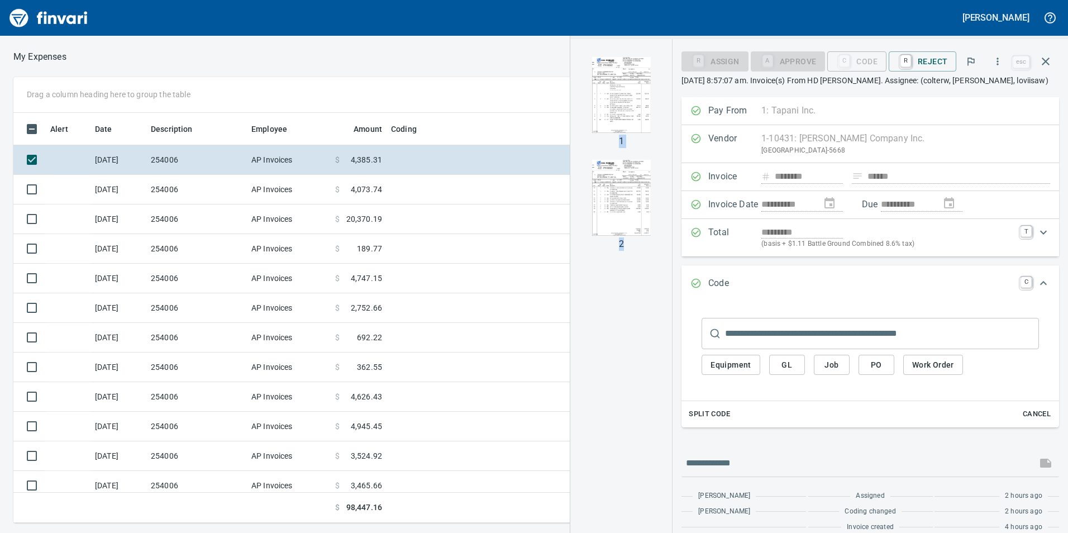
click at [606, 193] on img "button" at bounding box center [621, 198] width 76 height 76
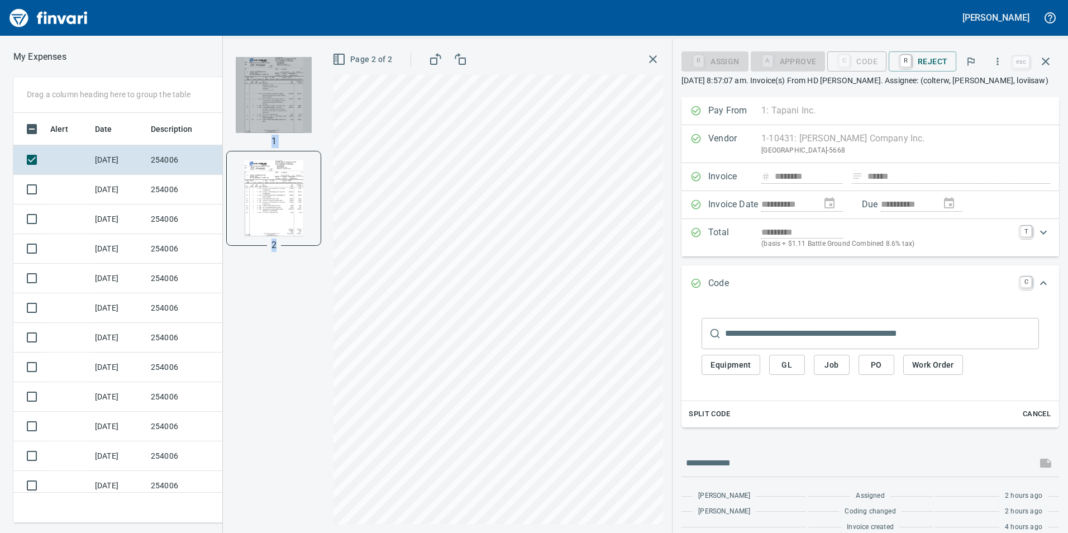
click at [291, 100] on img "button" at bounding box center [274, 95] width 76 height 76
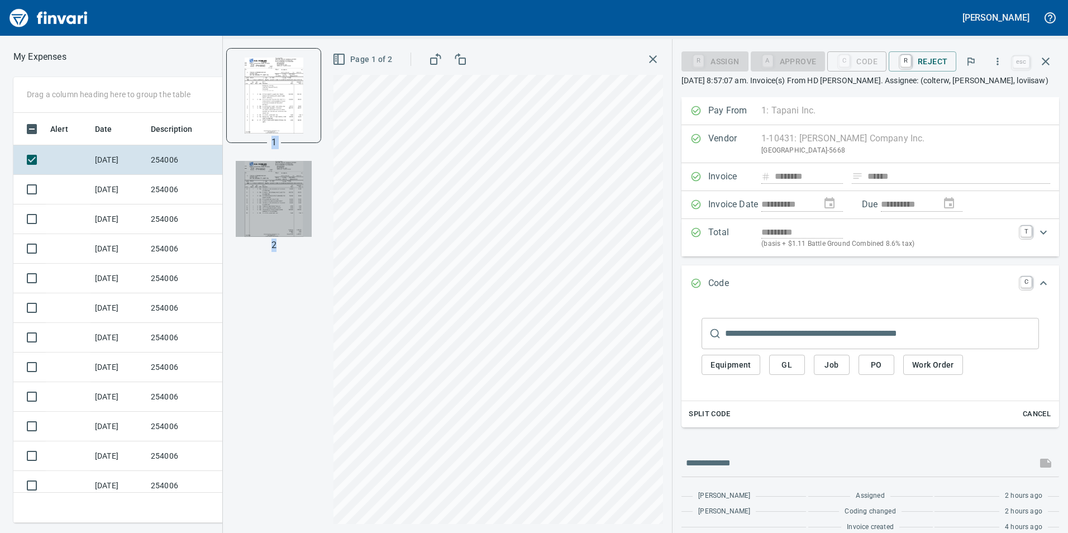
click at [284, 197] on img "button" at bounding box center [274, 199] width 76 height 76
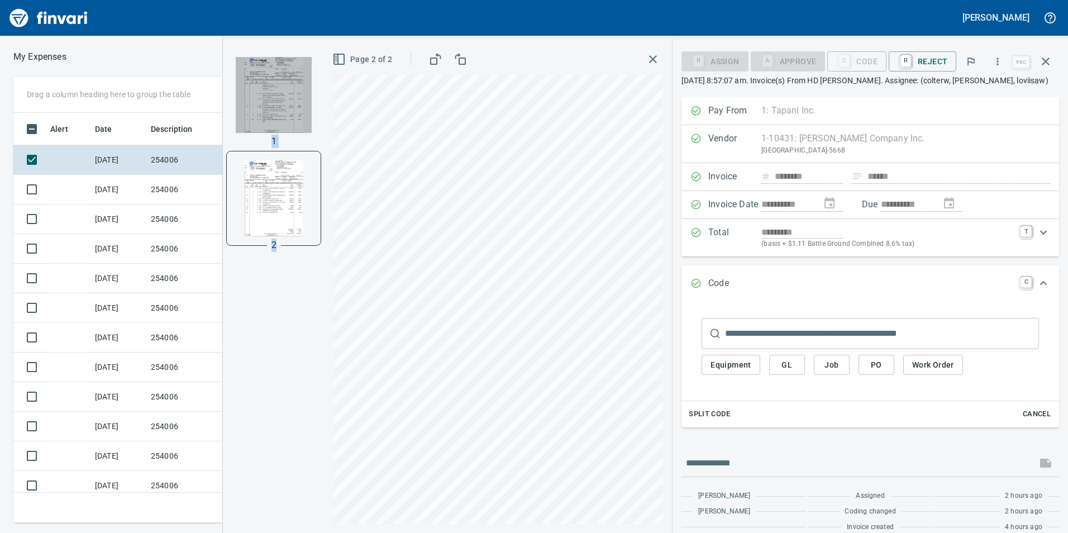
click at [279, 95] on img "button" at bounding box center [274, 95] width 76 height 76
click at [819, 366] on button "Job" at bounding box center [832, 365] width 36 height 21
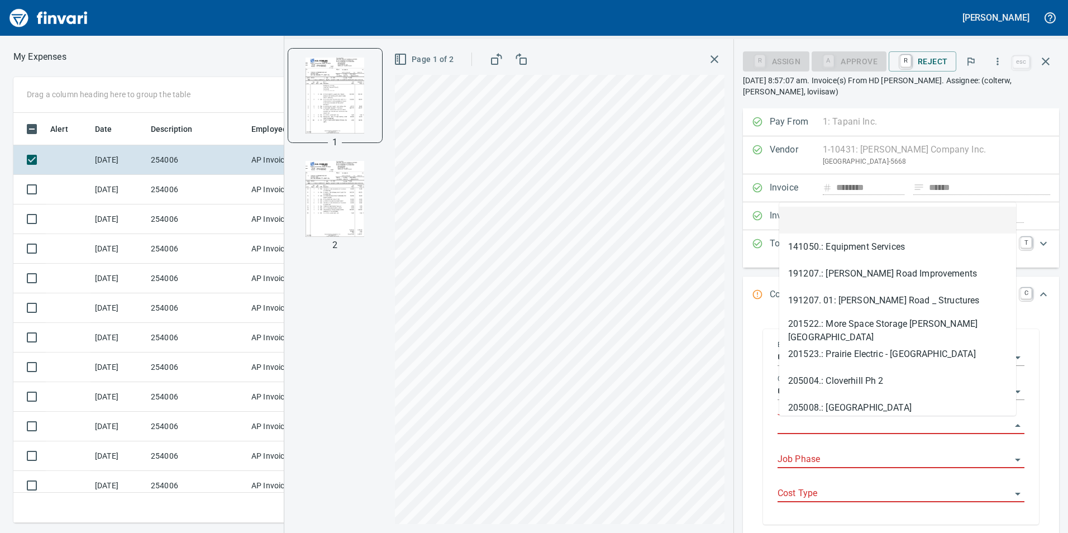
click at [793, 432] on input "Job" at bounding box center [895, 426] width 234 height 16
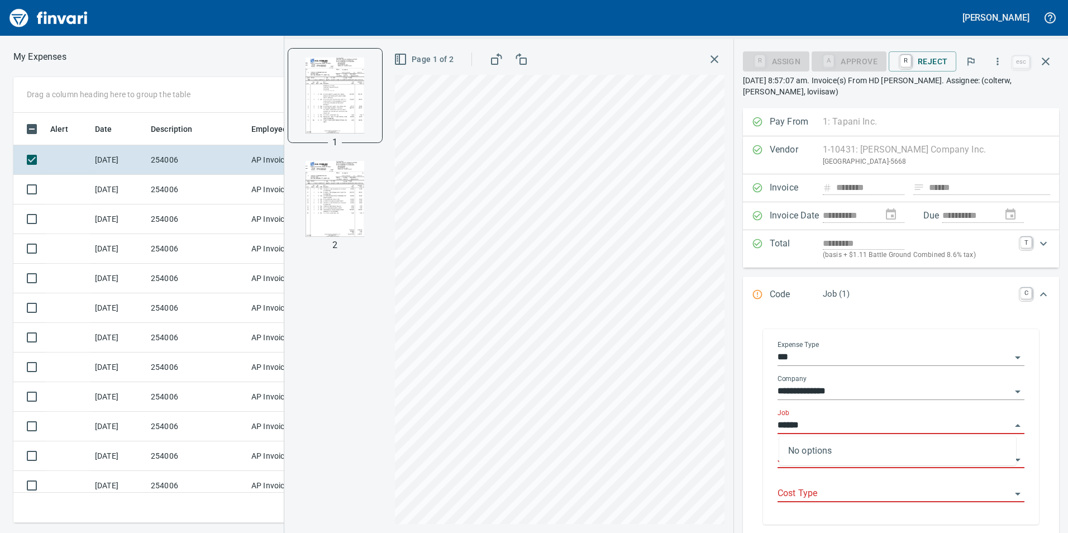
scroll to position [402, 745]
click at [879, 454] on li "254006.: [PERSON_NAME][GEOGRAPHIC_DATA] No 6" at bounding box center [897, 454] width 237 height 27
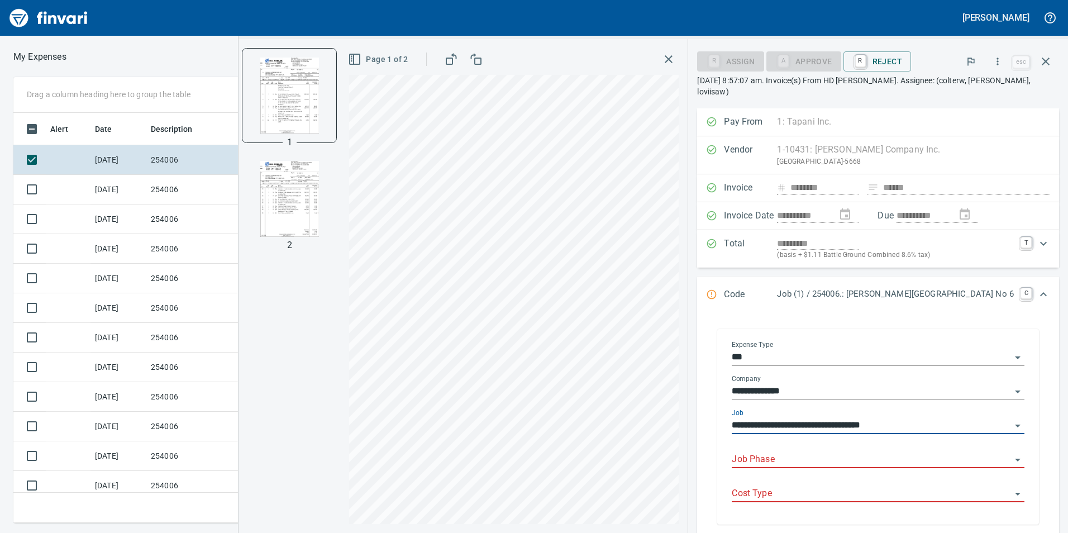
type input "**********"
click at [814, 462] on input "Job Phase" at bounding box center [871, 460] width 279 height 16
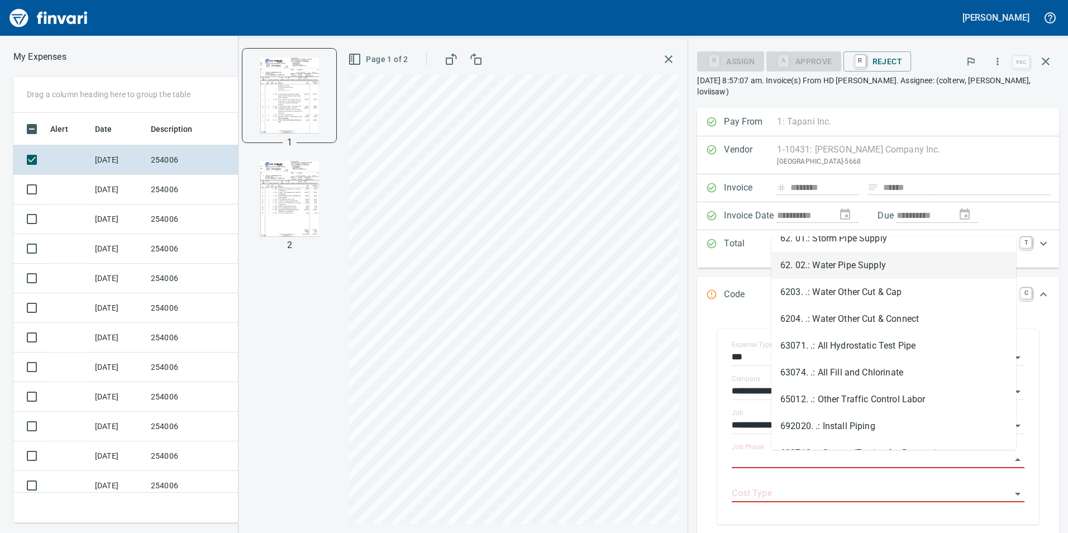
scroll to position [2011, 0]
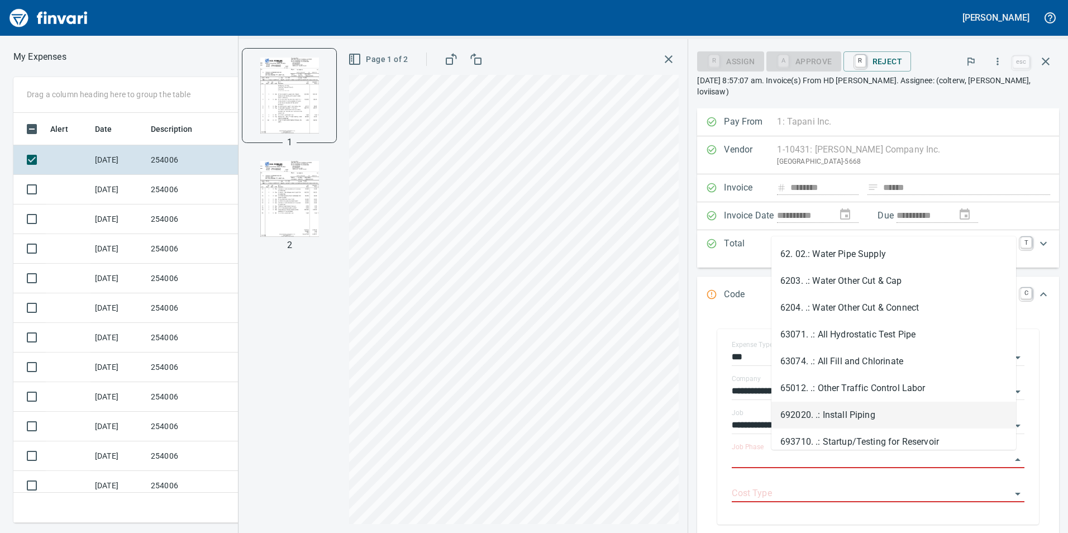
click at [857, 413] on li "692020. .: Install Piping" at bounding box center [893, 415] width 245 height 27
type input "**********"
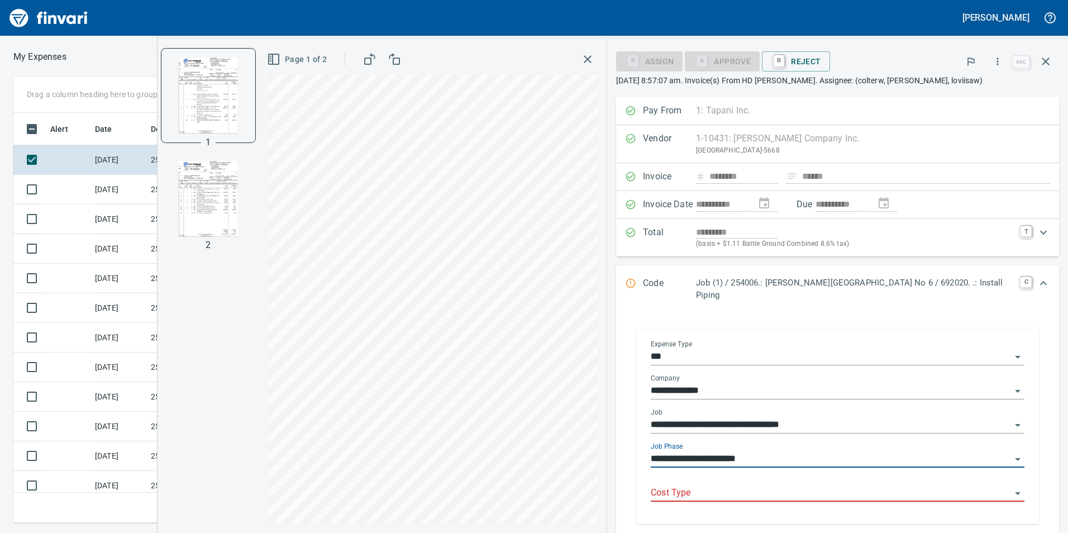
click at [771, 487] on input "Cost Type" at bounding box center [831, 493] width 360 height 16
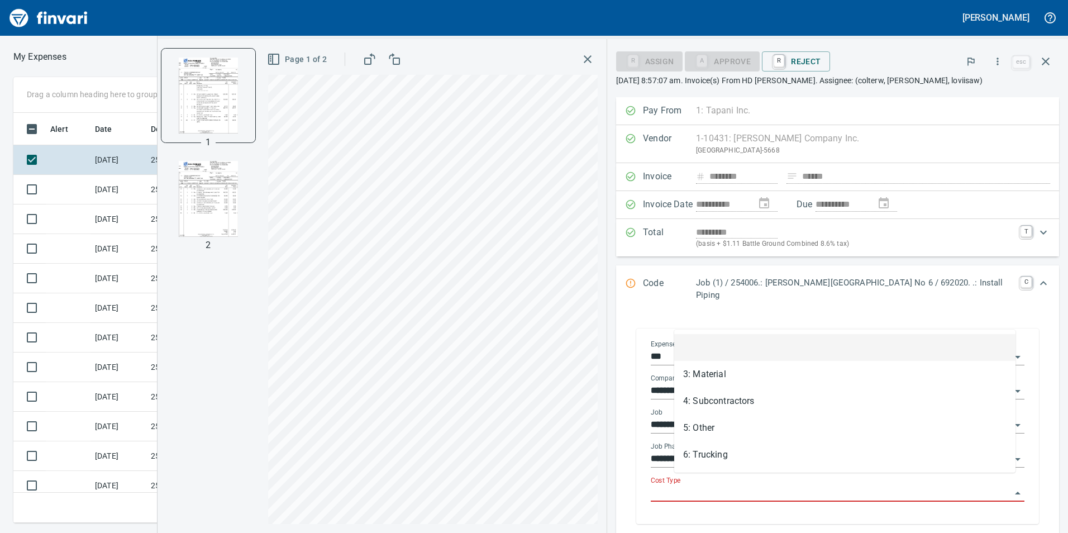
scroll to position [402, 745]
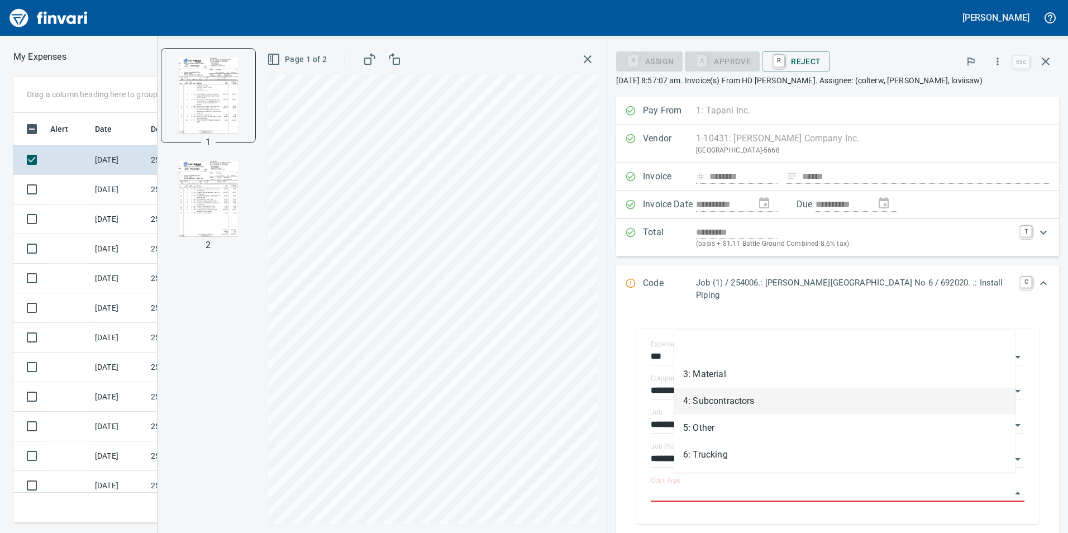
click at [737, 369] on li "3: Material" at bounding box center [844, 374] width 341 height 27
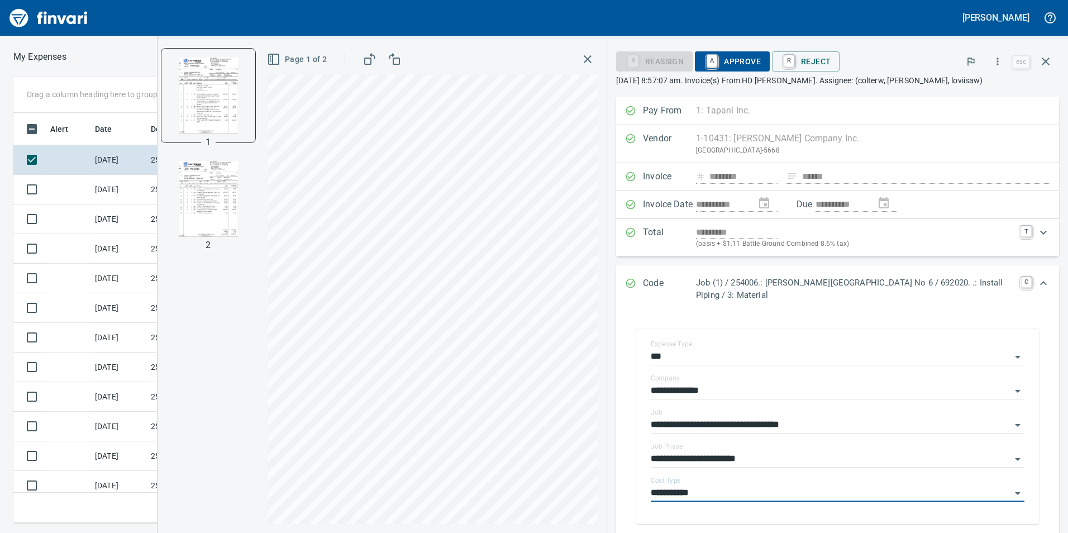
type input "**********"
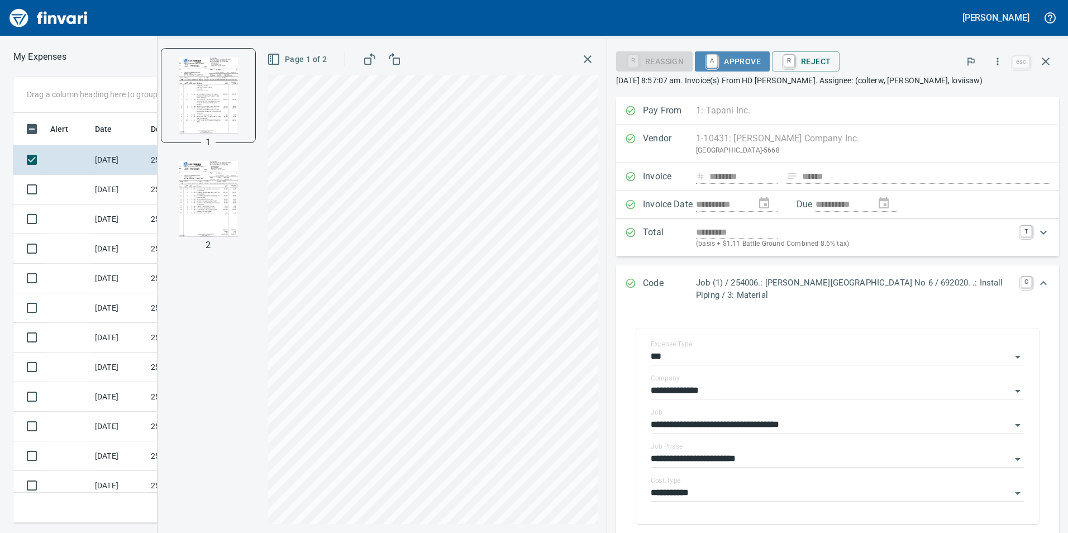
click at [726, 59] on span "A Approve" at bounding box center [732, 61] width 57 height 19
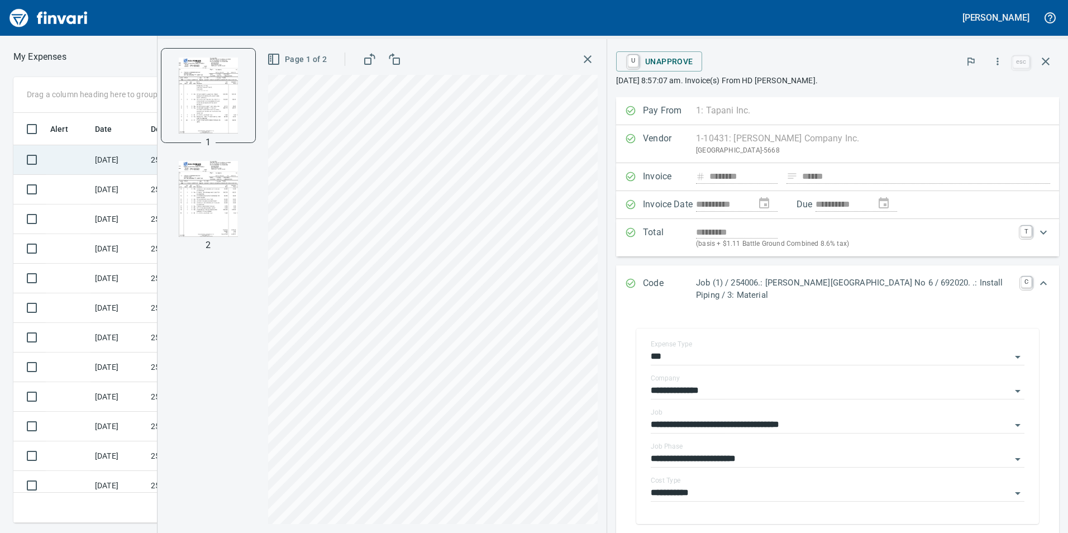
click at [77, 165] on td at bounding box center [68, 160] width 45 height 30
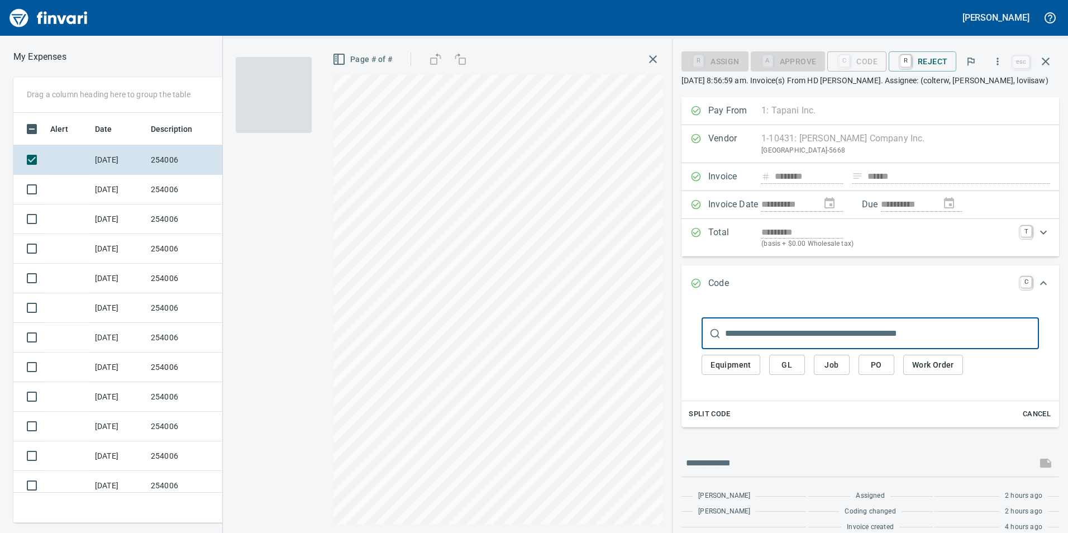
click at [650, 61] on icon "button" at bounding box center [652, 59] width 13 height 13
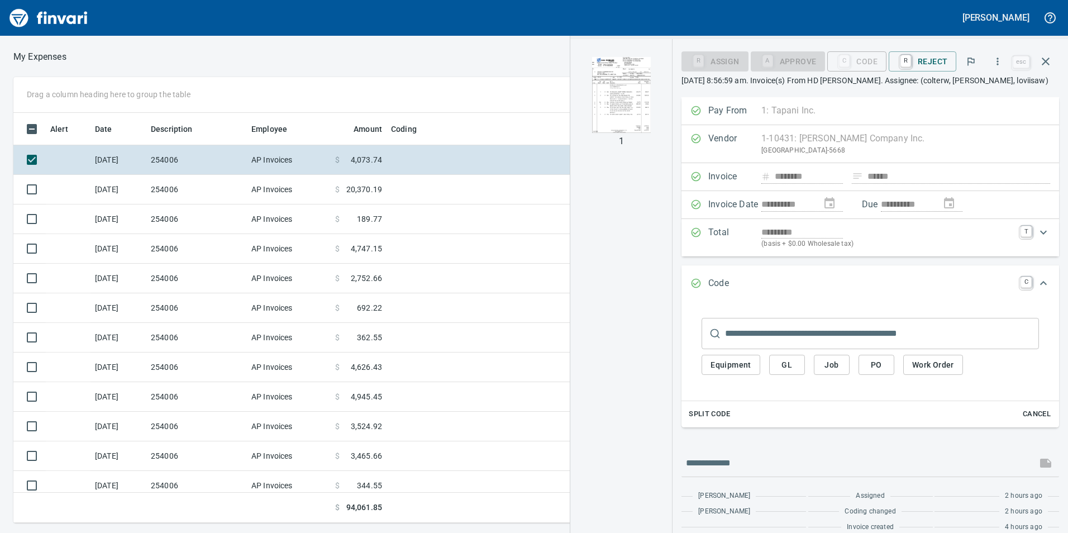
click at [611, 98] on img "button" at bounding box center [621, 95] width 76 height 76
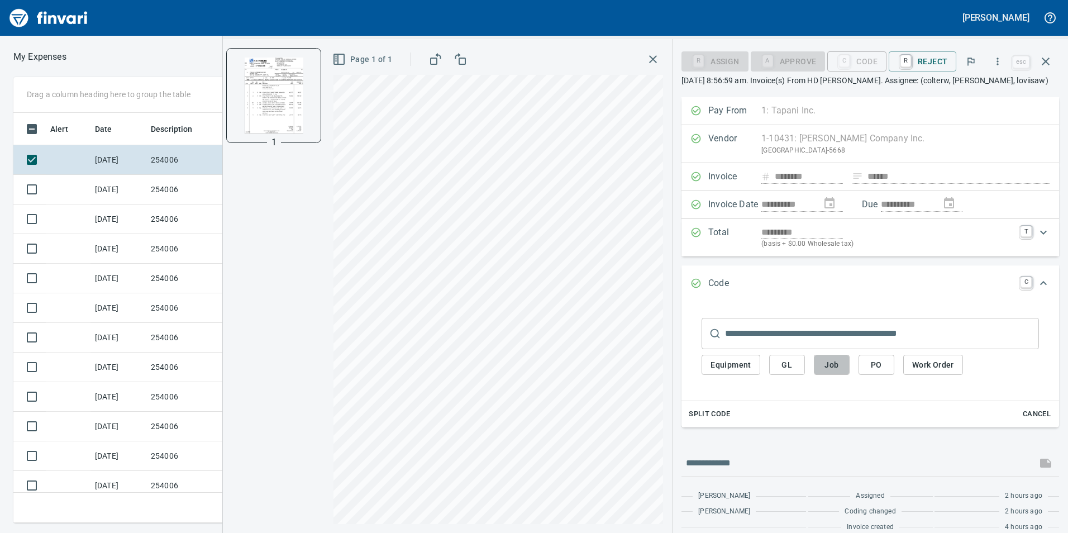
click at [839, 365] on span "Job" at bounding box center [832, 365] width 18 height 14
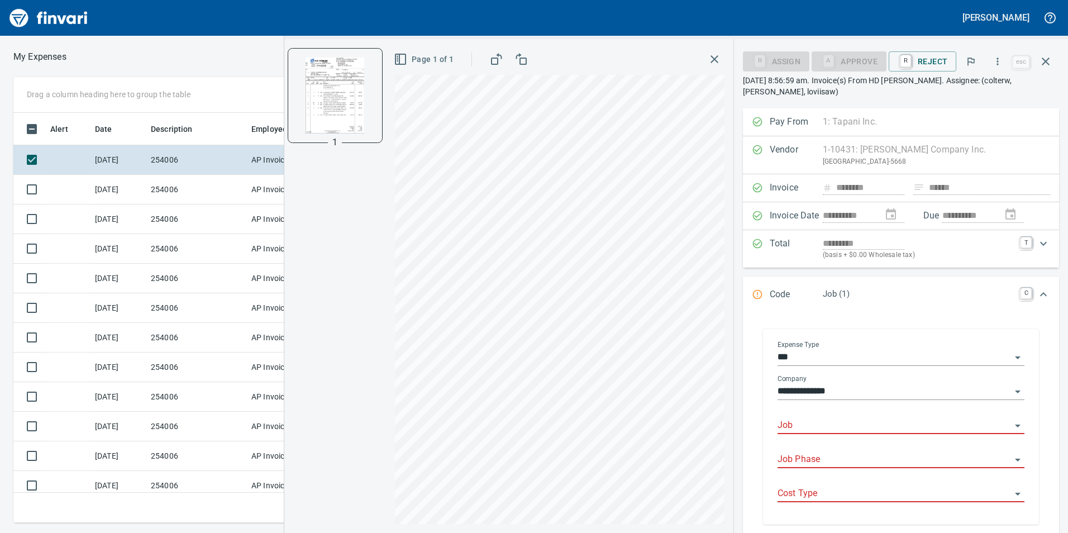
click at [811, 427] on input "Job" at bounding box center [895, 426] width 234 height 16
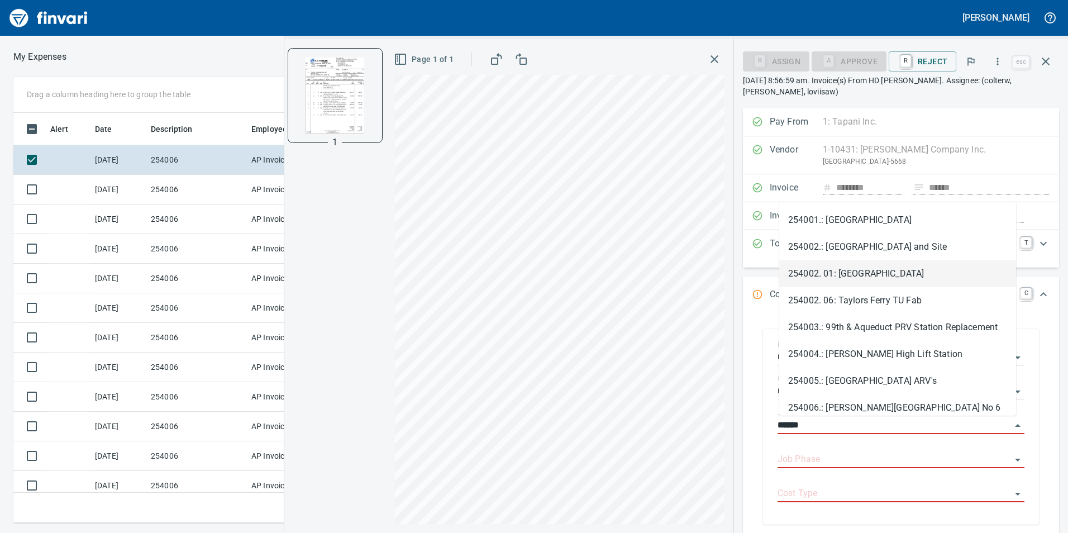
scroll to position [402, 745]
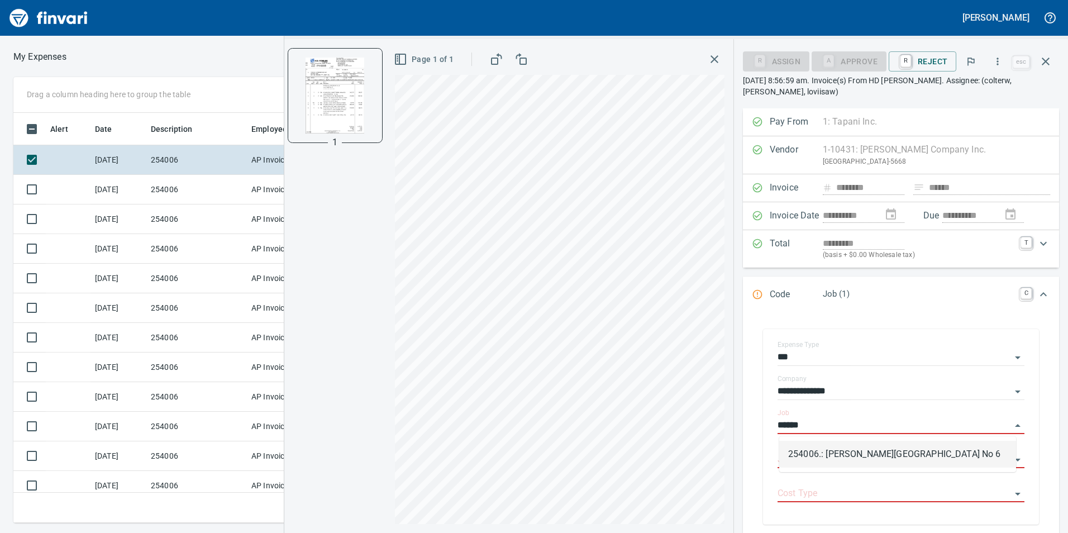
click at [861, 464] on li "254006.: [PERSON_NAME][GEOGRAPHIC_DATA] No 6" at bounding box center [897, 454] width 237 height 27
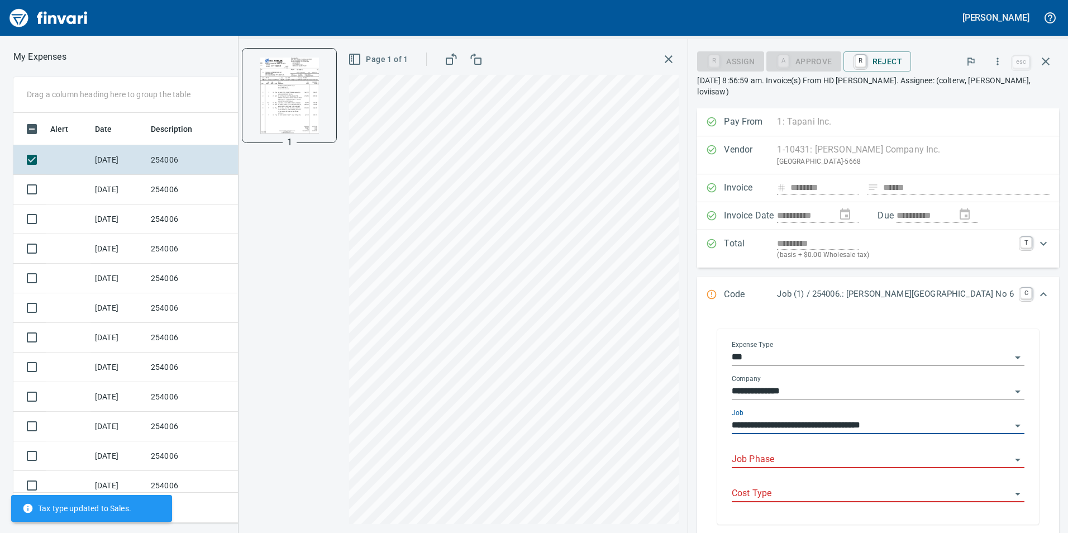
type input "**********"
click at [858, 462] on input "Job Phase" at bounding box center [871, 460] width 279 height 16
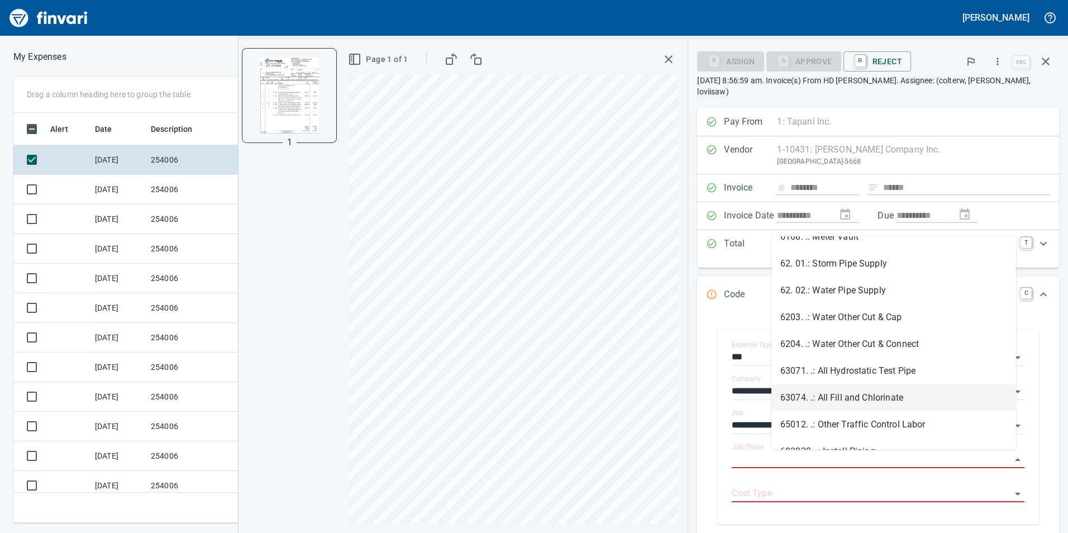
scroll to position [1955, 0]
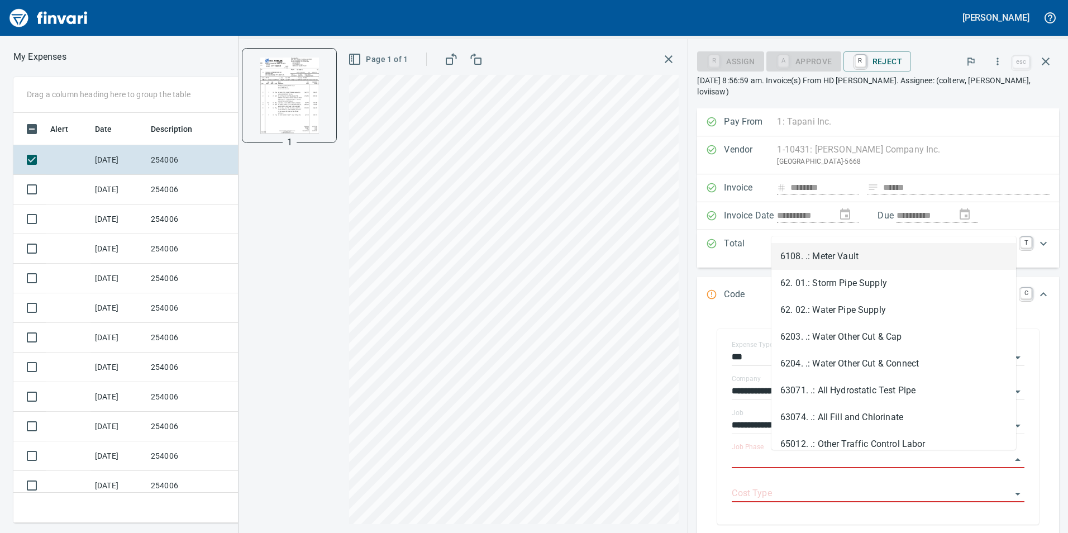
click at [849, 256] on li "6108. .: Meter Vault" at bounding box center [893, 256] width 245 height 27
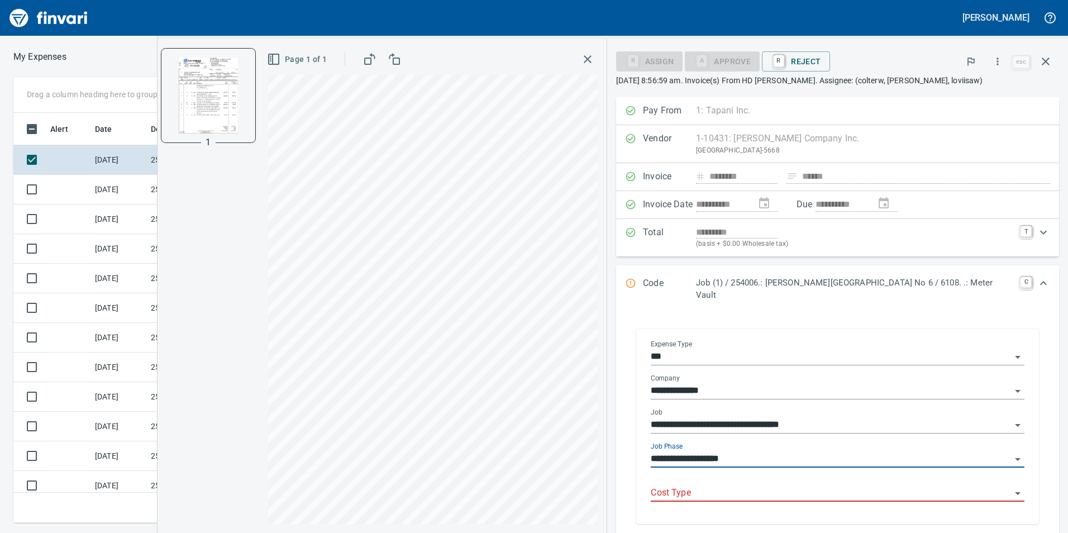
type input "**********"
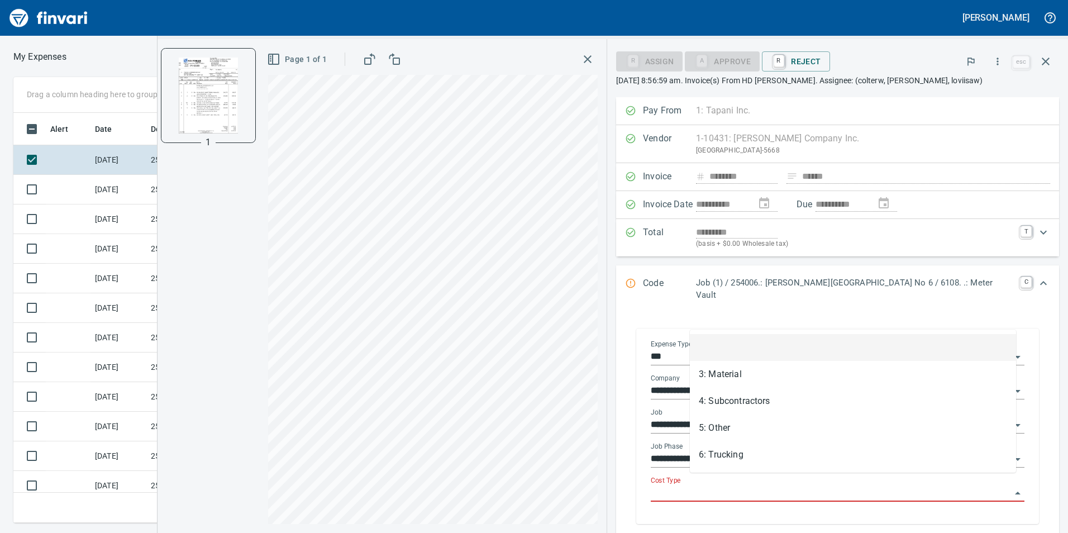
click at [735, 485] on input "Cost Type" at bounding box center [831, 493] width 360 height 16
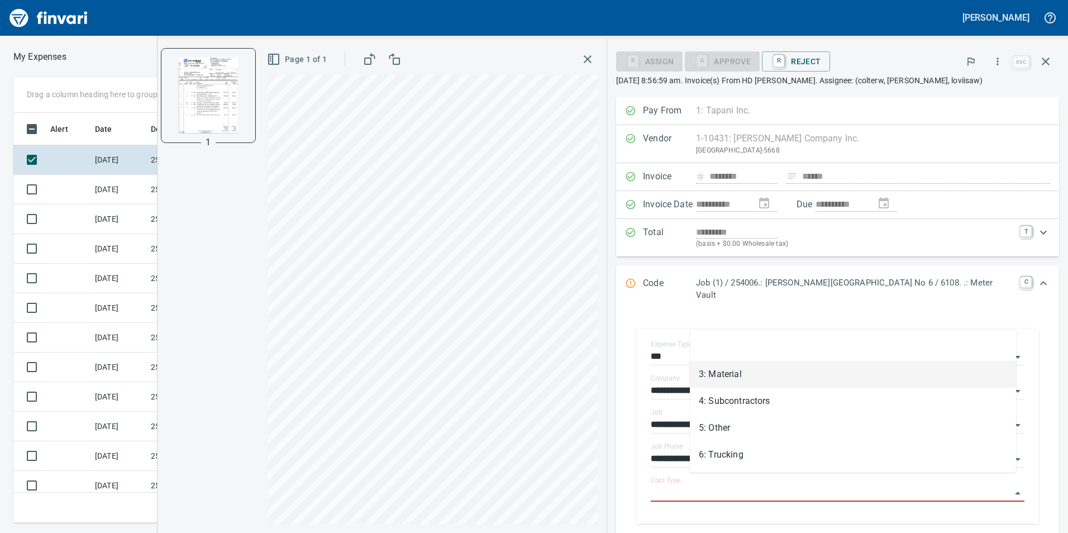
click at [754, 368] on li "3: Material" at bounding box center [853, 374] width 326 height 27
type input "**********"
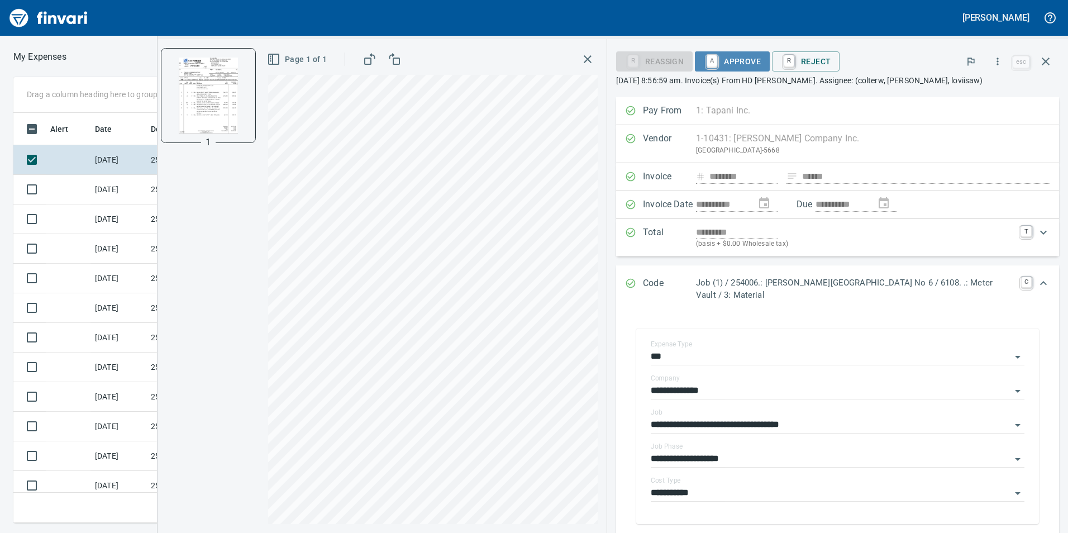
click at [730, 61] on span "A Approve" at bounding box center [732, 61] width 57 height 19
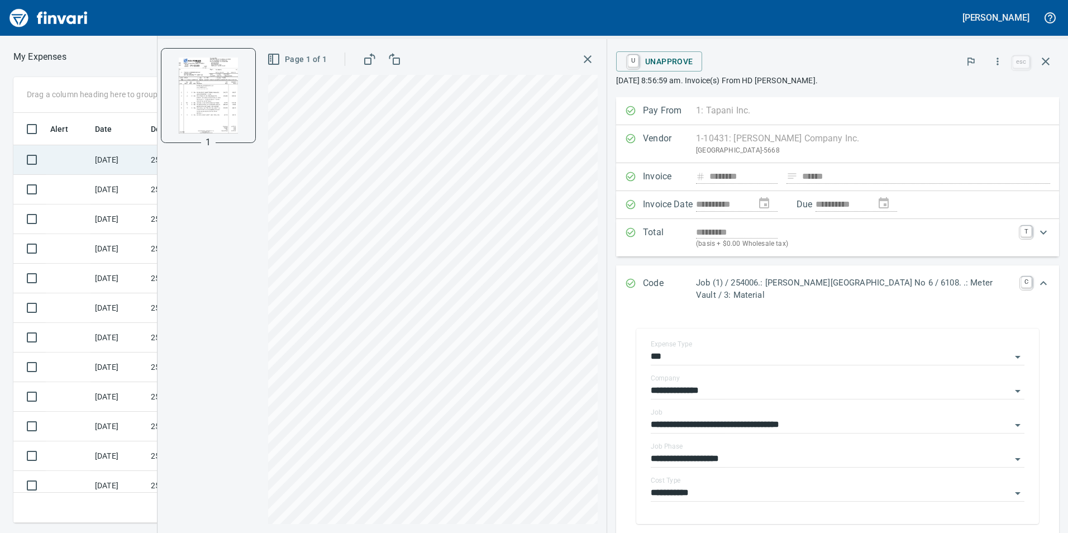
click at [95, 153] on td "[DATE]" at bounding box center [118, 160] width 56 height 30
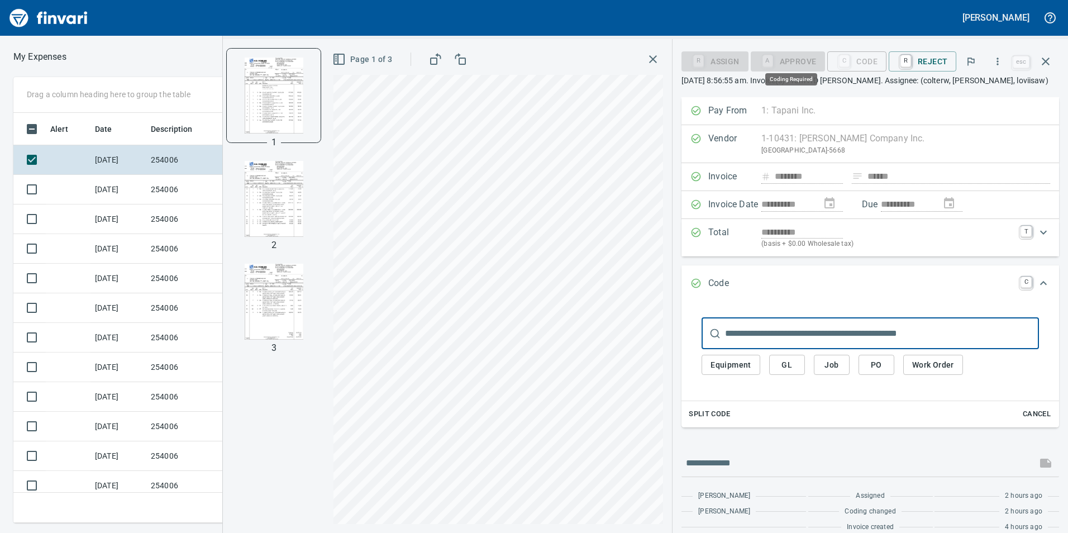
scroll to position [402, 745]
click at [833, 363] on span "Job" at bounding box center [832, 365] width 18 height 14
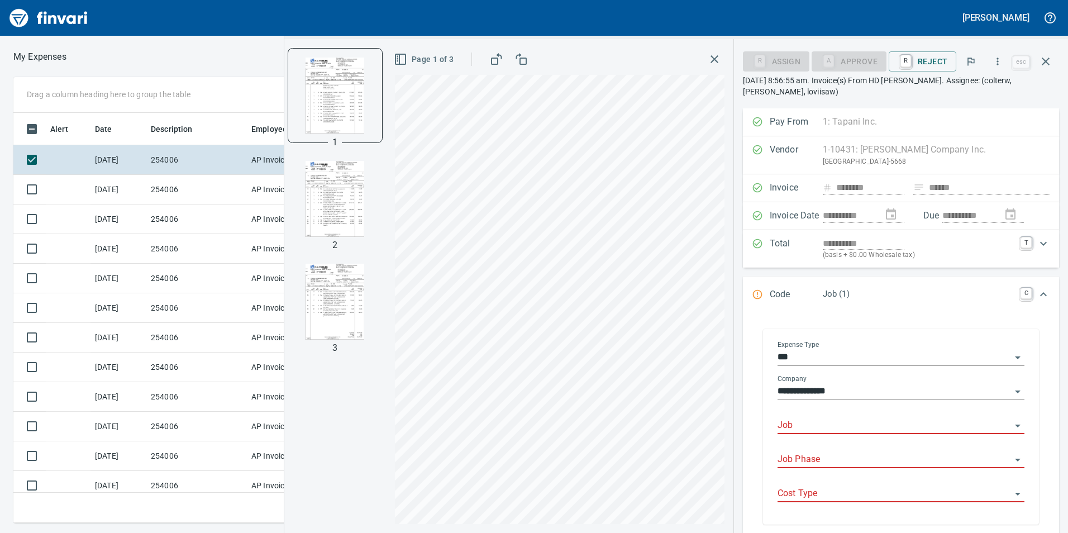
click at [817, 432] on input "Job" at bounding box center [895, 426] width 234 height 16
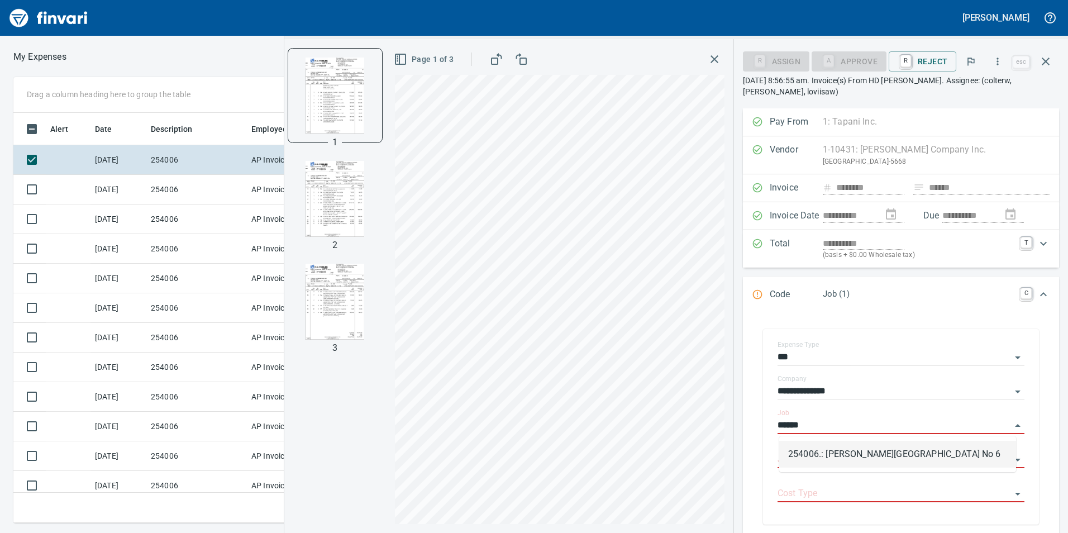
click at [828, 458] on li "254006.: [PERSON_NAME][GEOGRAPHIC_DATA] No 6" at bounding box center [897, 454] width 237 height 27
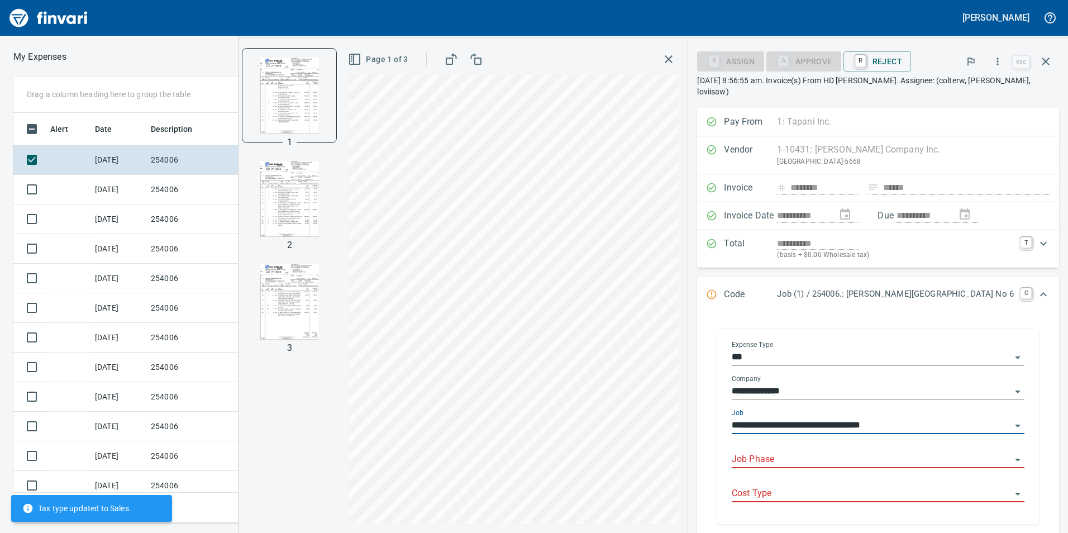
type input "**********"
click at [828, 455] on input "Job Phase" at bounding box center [871, 460] width 279 height 16
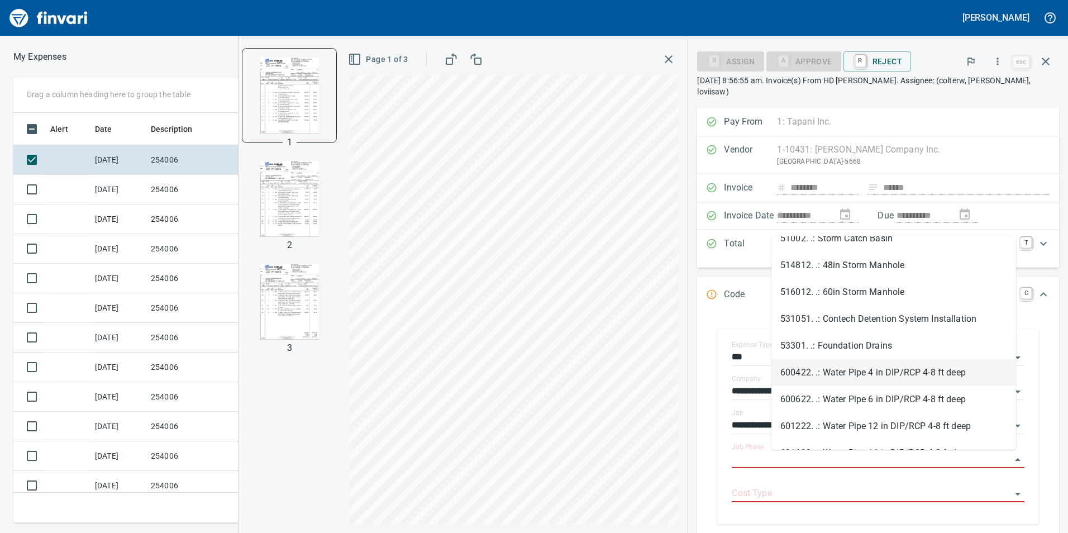
scroll to position [1955, 0]
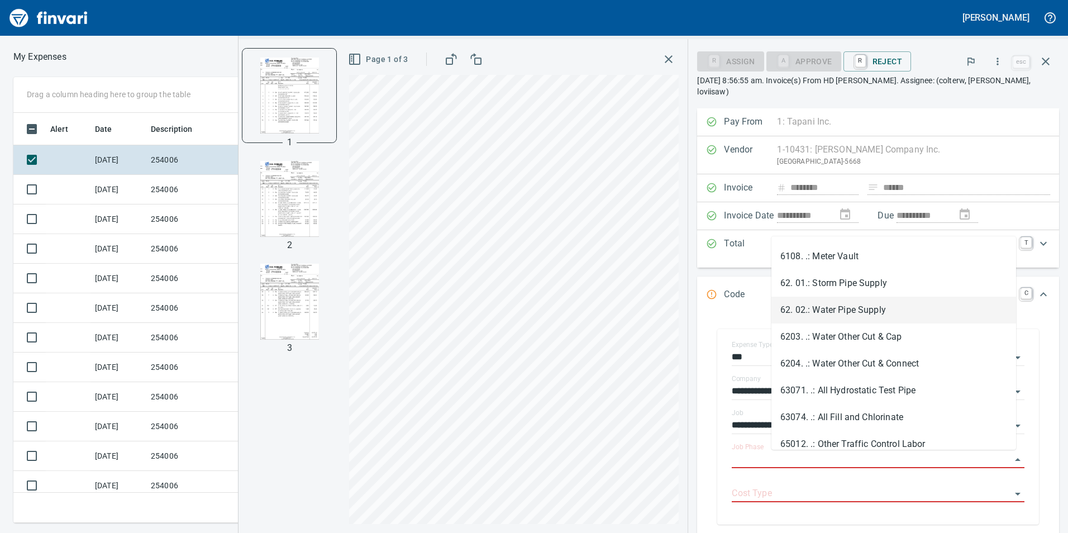
click at [873, 302] on li "62. 02.: Water Pipe Supply" at bounding box center [893, 310] width 245 height 27
type input "**********"
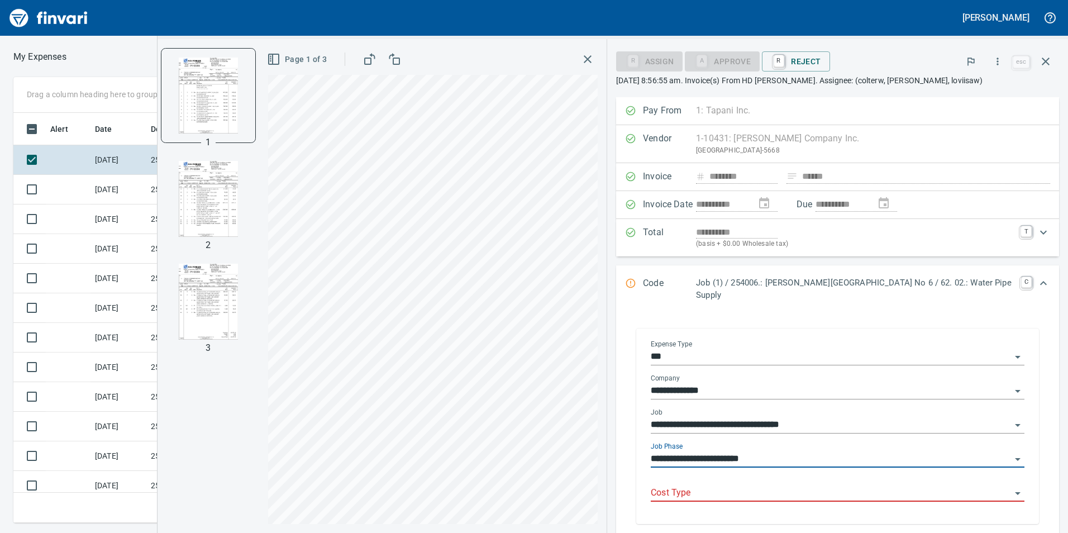
click at [782, 477] on div "Cost Type" at bounding box center [838, 489] width 374 height 25
click at [781, 485] on input "Cost Type" at bounding box center [831, 493] width 360 height 16
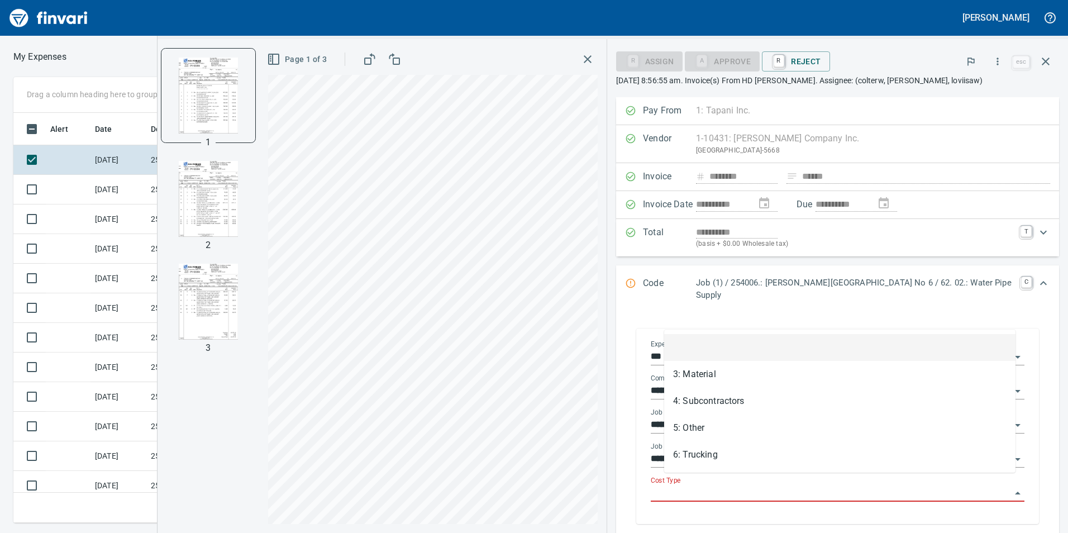
scroll to position [402, 745]
click at [774, 381] on li "3: Material" at bounding box center [839, 374] width 351 height 27
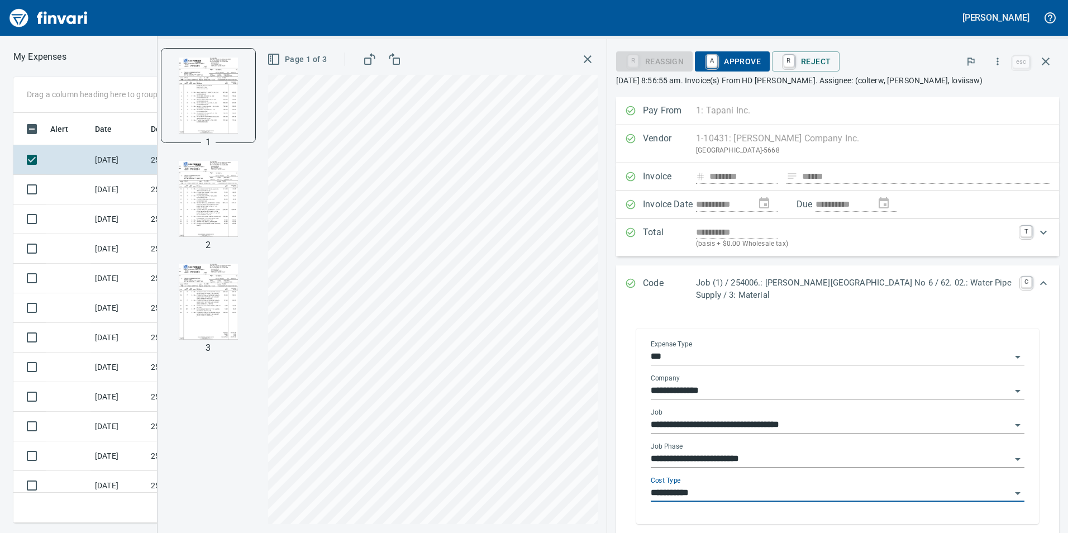
type input "**********"
click at [725, 59] on span "A Approve" at bounding box center [732, 61] width 57 height 19
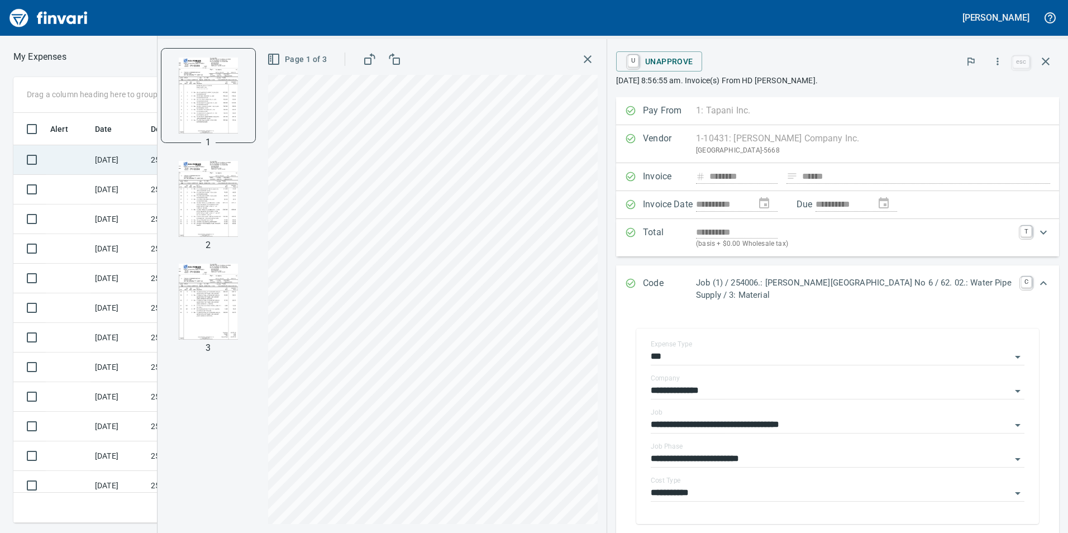
click at [73, 163] on td at bounding box center [68, 160] width 45 height 30
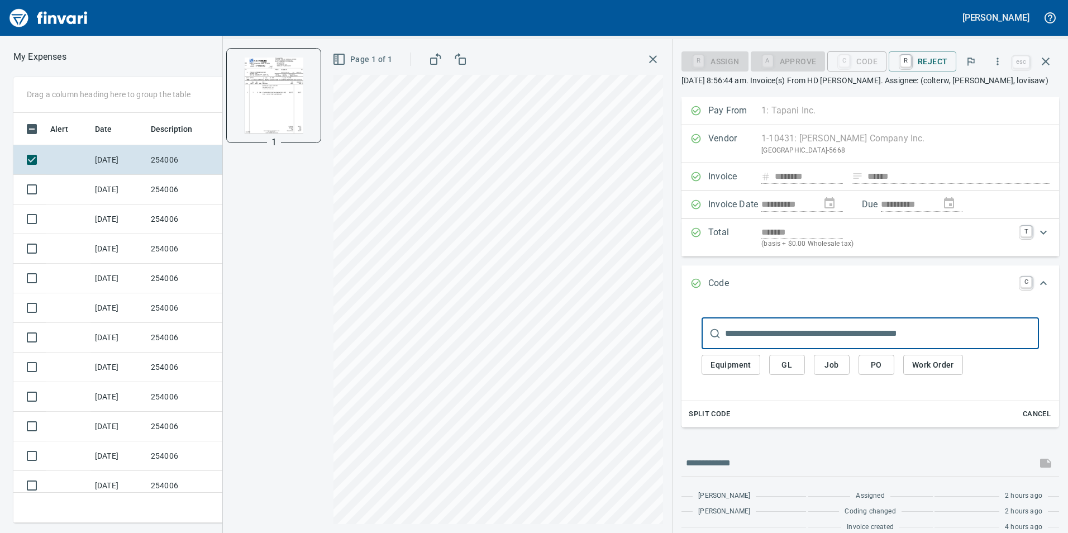
click at [830, 364] on span "Job" at bounding box center [832, 365] width 18 height 14
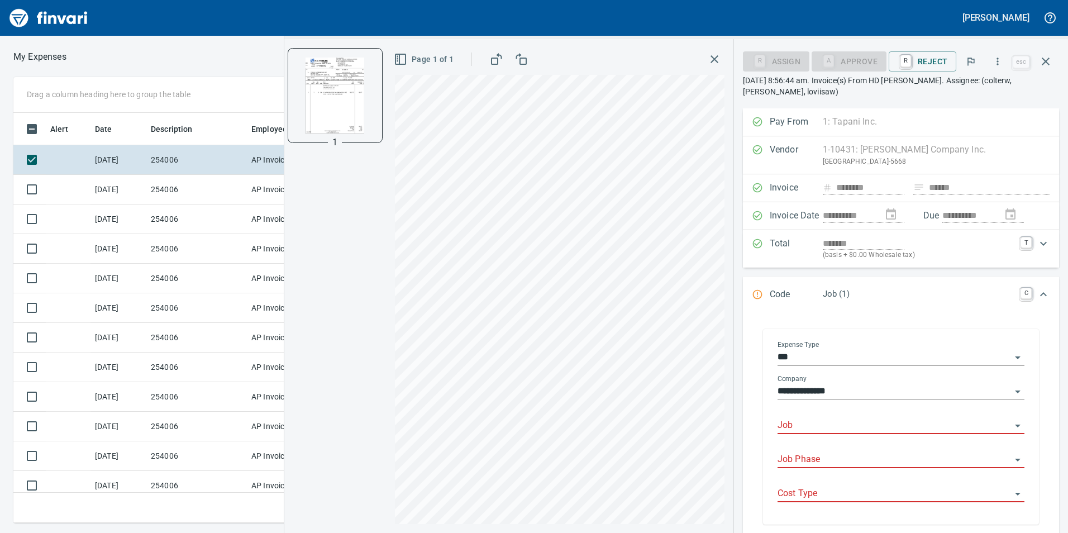
scroll to position [402, 745]
click at [820, 418] on input "Job" at bounding box center [895, 426] width 234 height 16
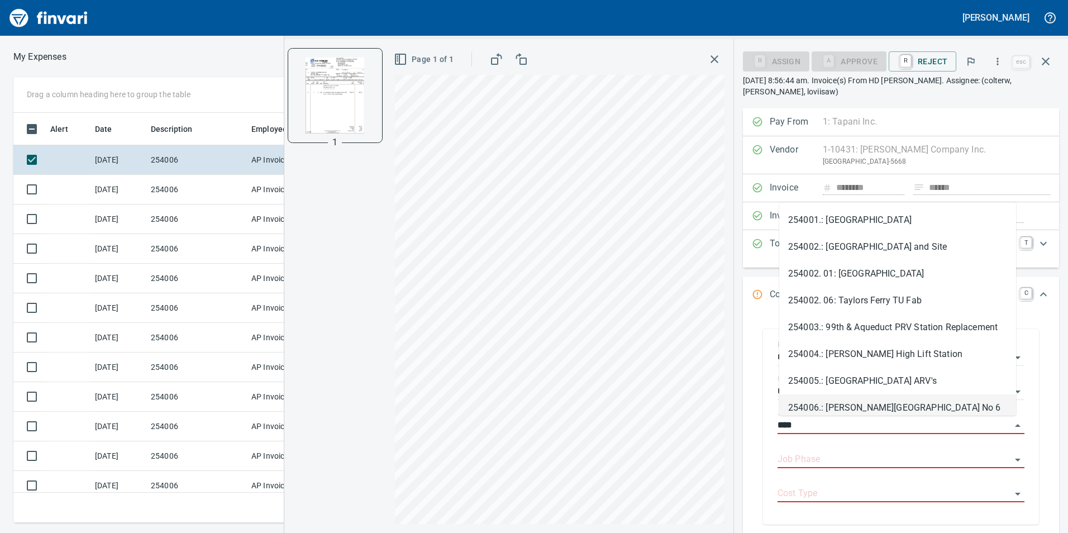
click at [846, 407] on li "254006.: [PERSON_NAME][GEOGRAPHIC_DATA] No 6" at bounding box center [897, 407] width 237 height 27
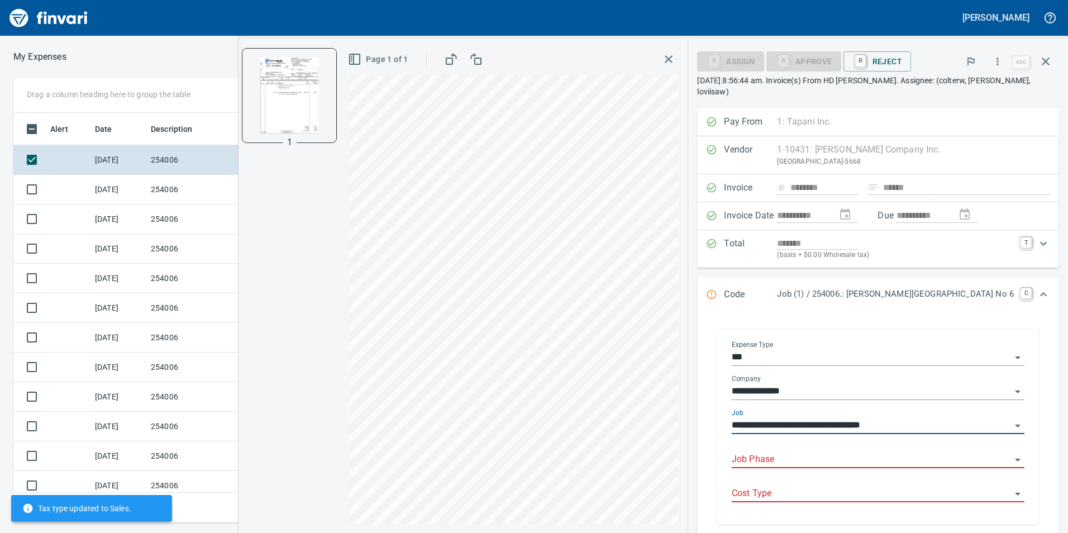
type input "**********"
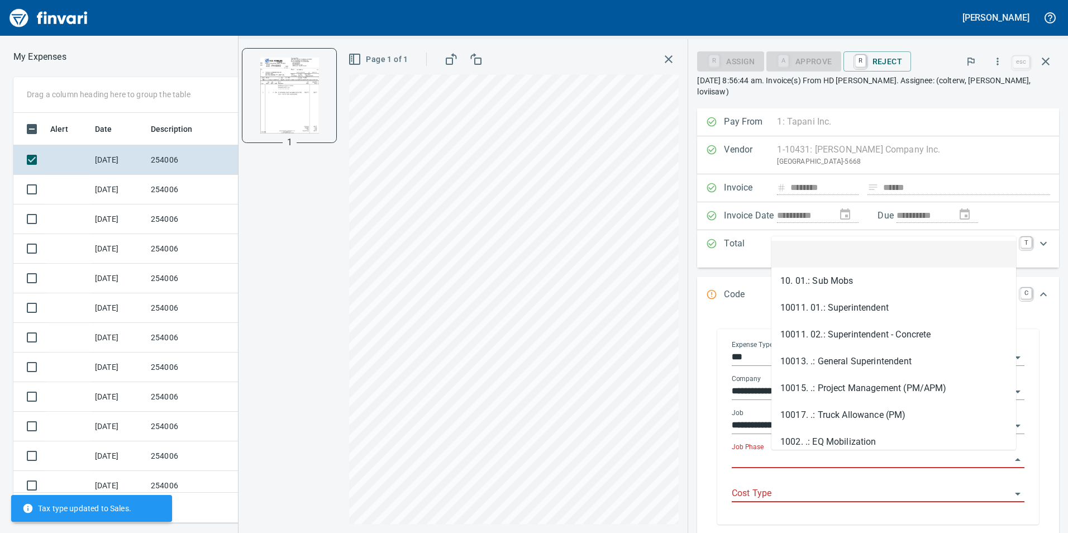
click at [826, 463] on input "Job Phase" at bounding box center [871, 460] width 279 height 16
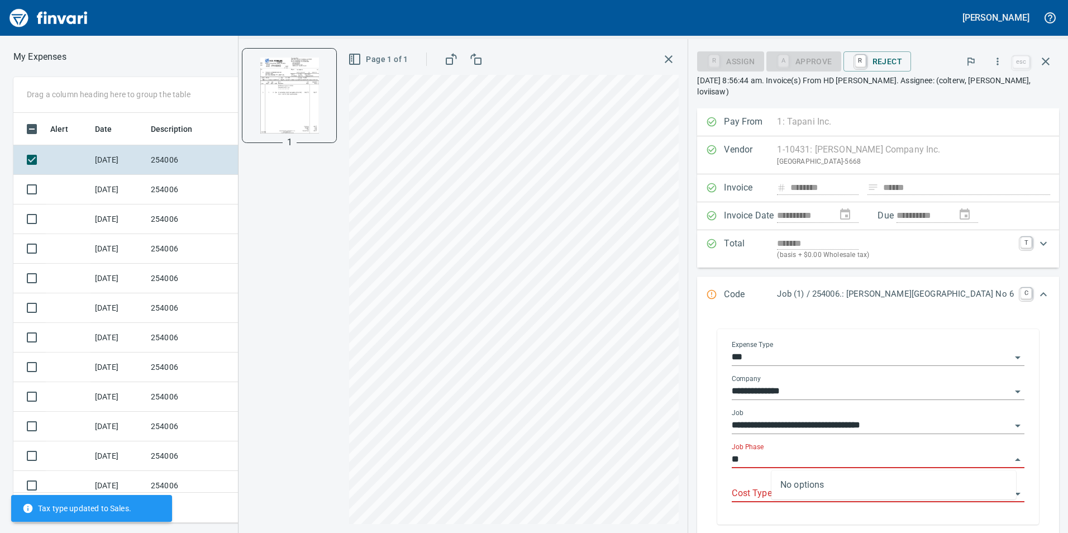
type input "*"
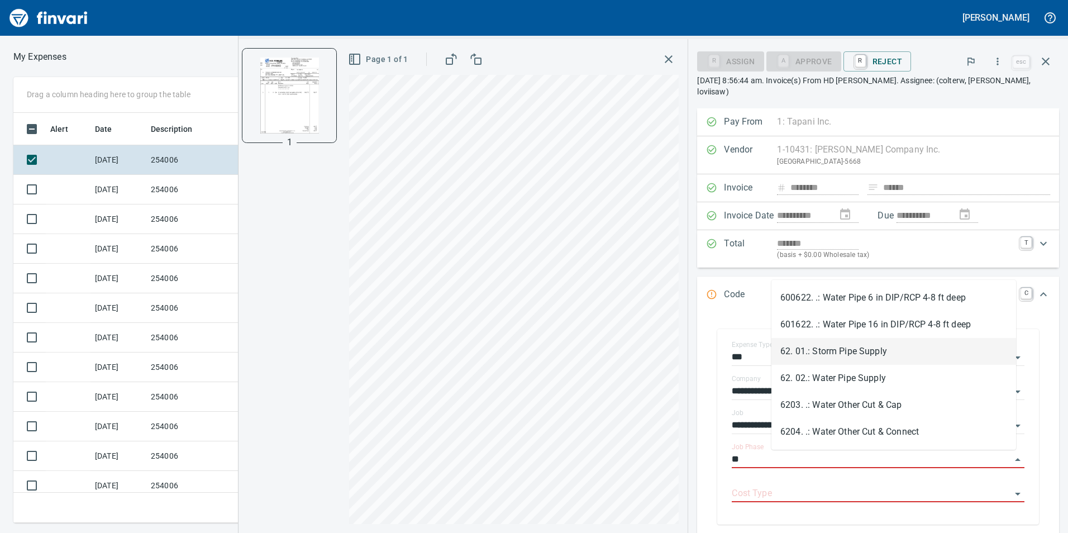
click at [944, 348] on li "62. 01.: Storm Pipe Supply" at bounding box center [893, 351] width 245 height 27
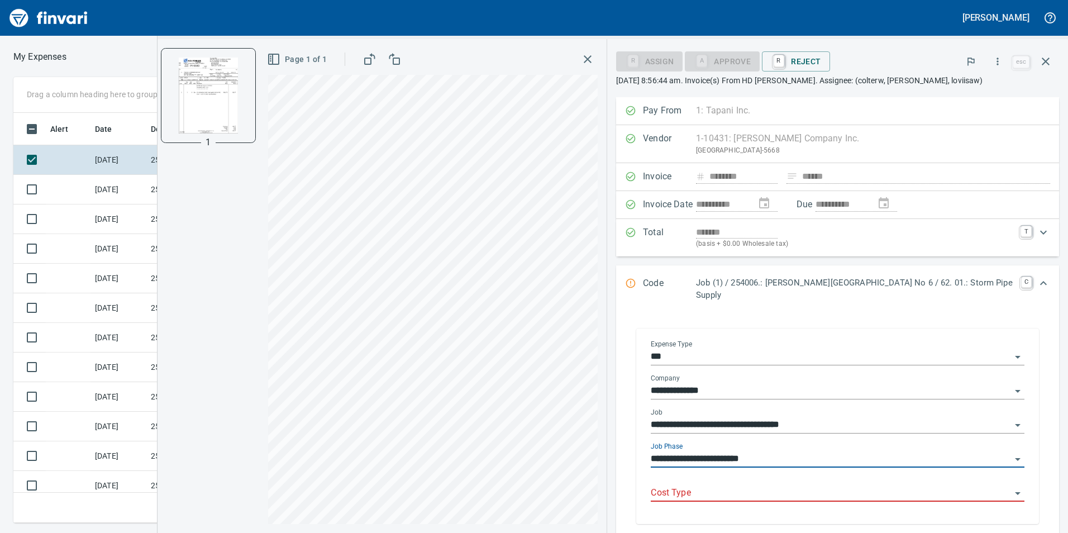
type input "**********"
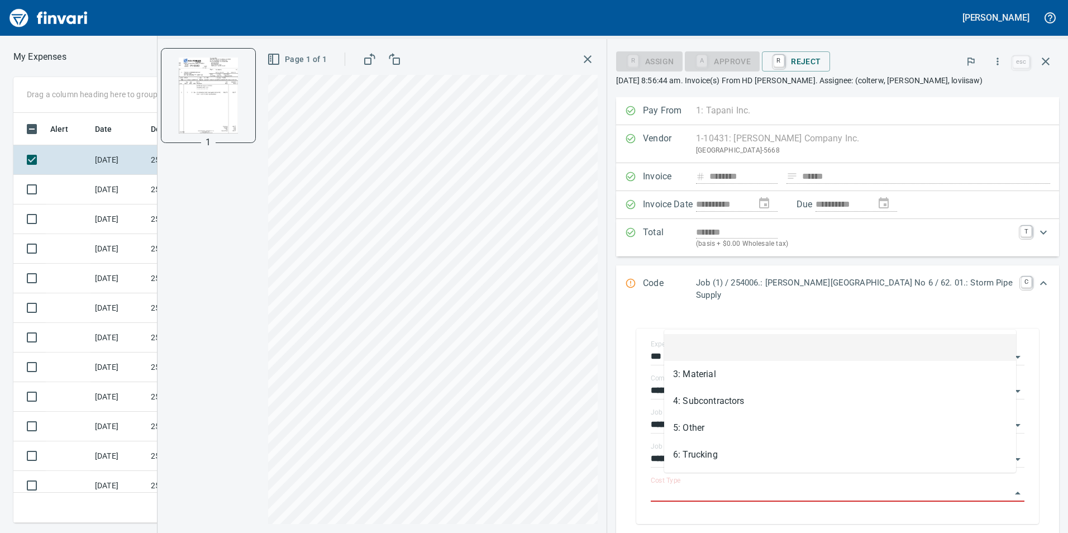
click at [876, 474] on body "[PERSON_NAME] My Expenses To Review (All Reviewable) Drag a column heading here…" at bounding box center [534, 266] width 1068 height 533
click at [822, 370] on li "3: Material" at bounding box center [840, 374] width 352 height 27
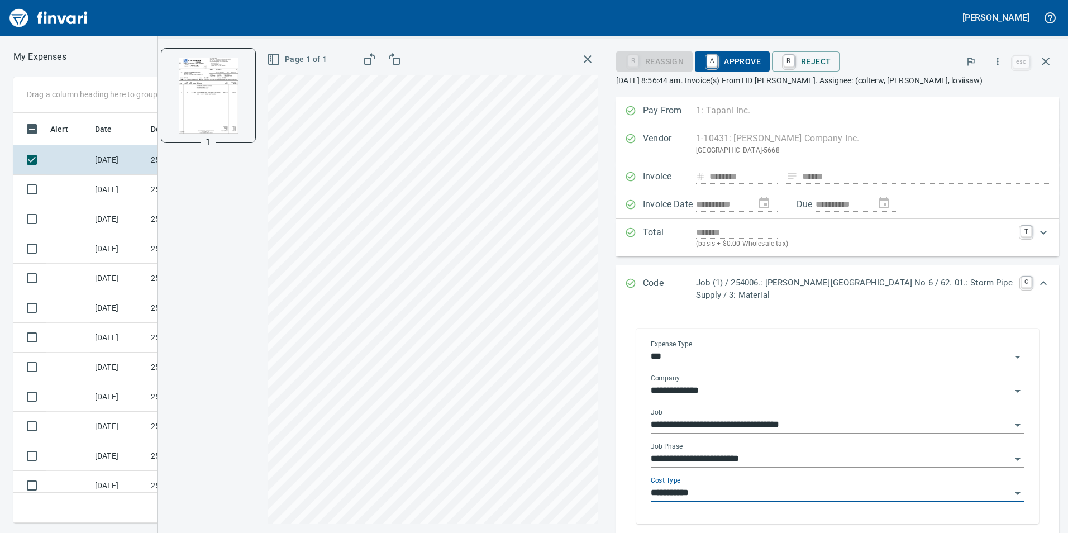
type input "**********"
click at [744, 58] on span "A Approve" at bounding box center [732, 61] width 57 height 19
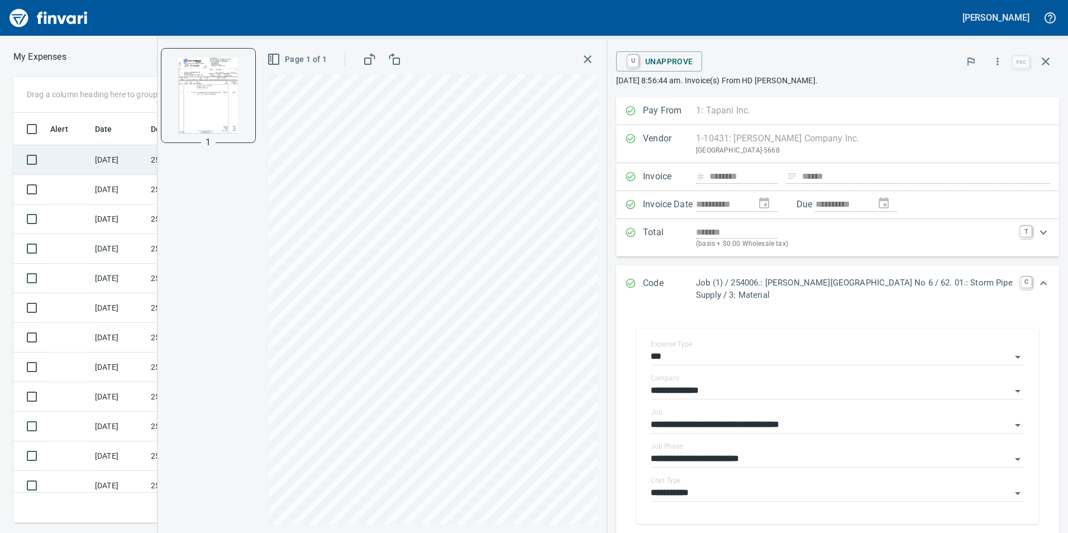
click at [86, 146] on td at bounding box center [68, 160] width 45 height 30
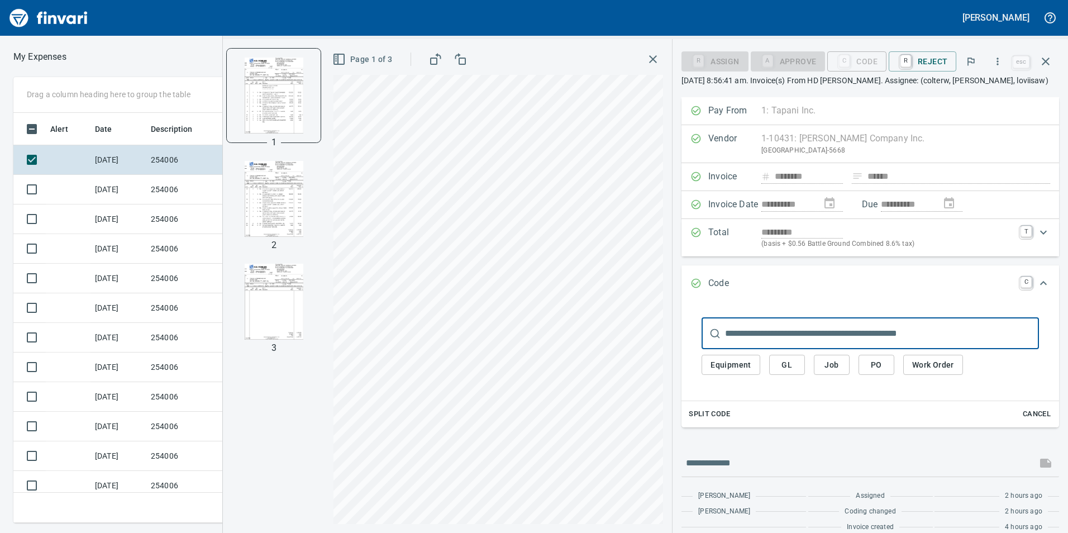
click at [831, 360] on span "Job" at bounding box center [832, 365] width 18 height 14
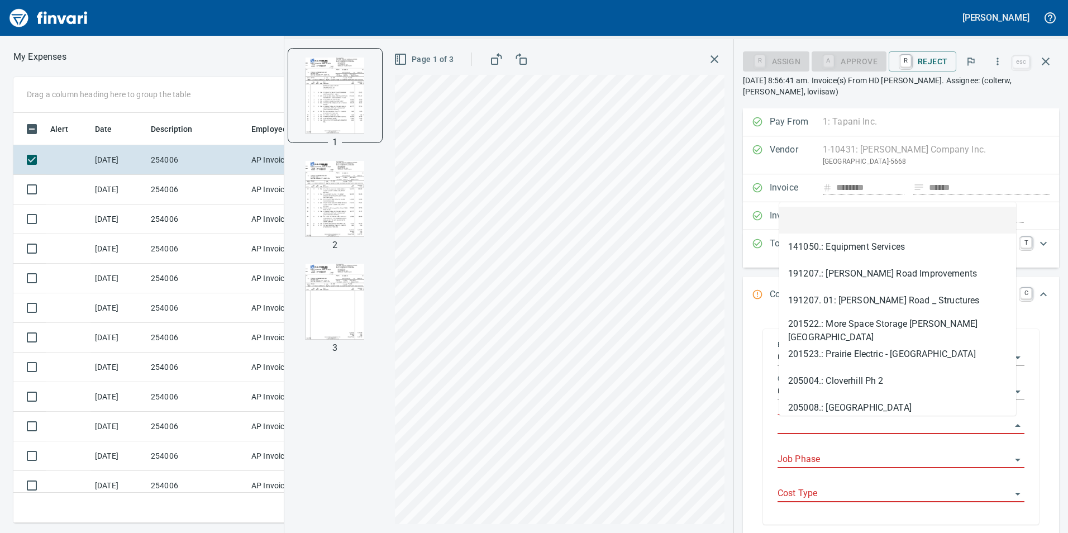
click at [802, 431] on input "Job" at bounding box center [895, 426] width 234 height 16
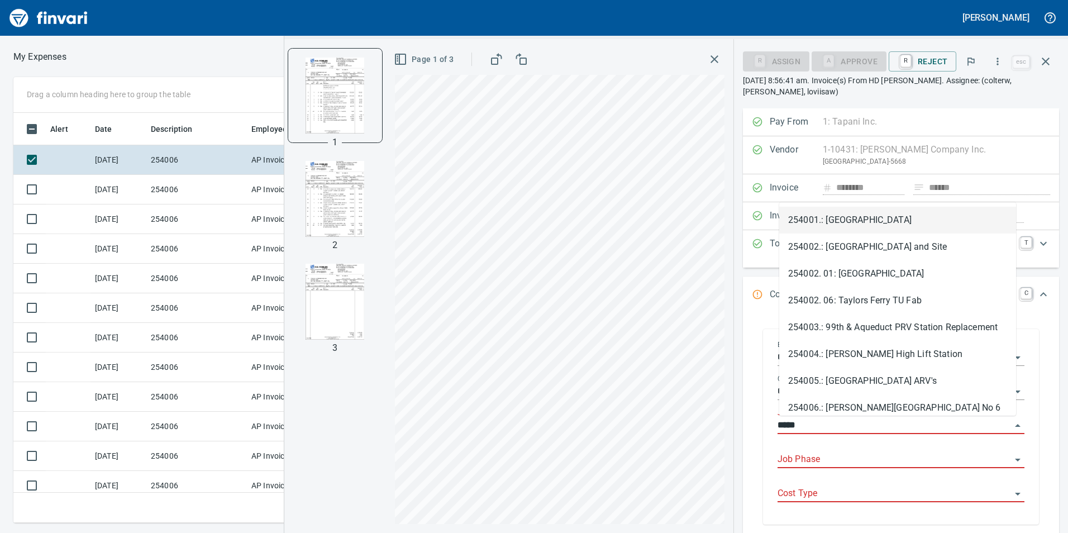
scroll to position [402, 745]
click at [828, 407] on li "254006.: [PERSON_NAME][GEOGRAPHIC_DATA] No 6" at bounding box center [897, 407] width 237 height 27
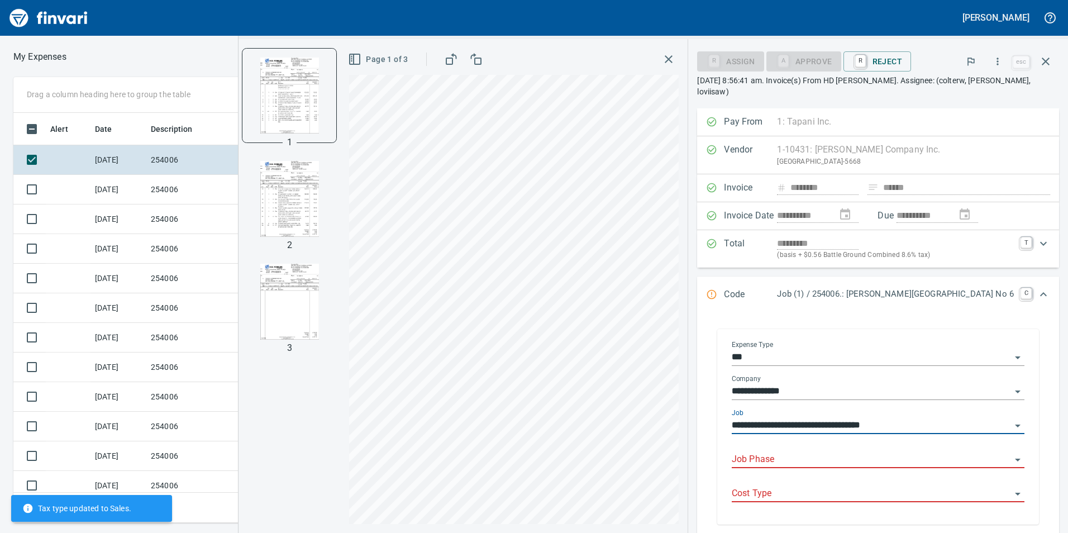
type input "**********"
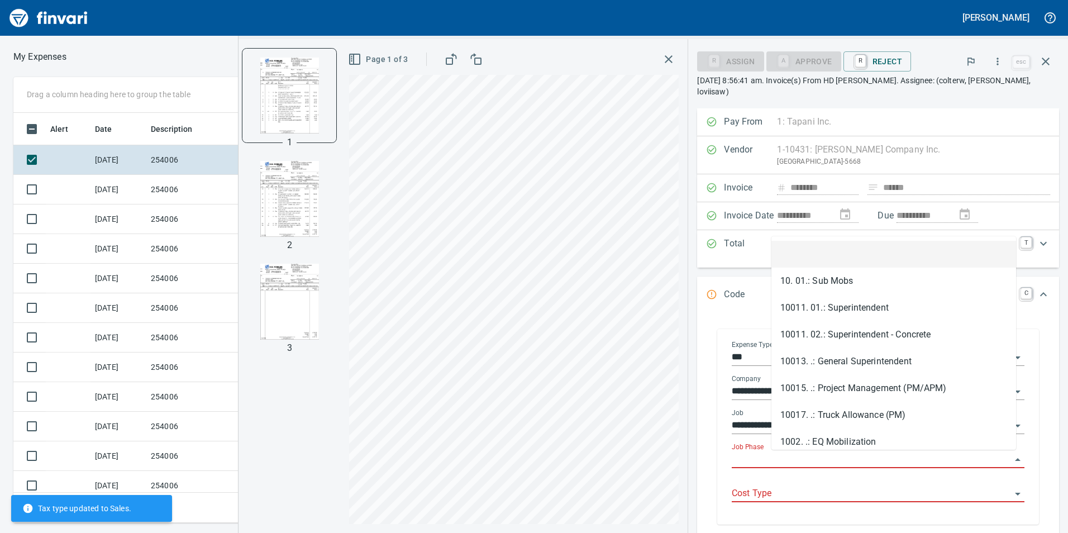
click at [813, 458] on input "Job Phase" at bounding box center [871, 460] width 279 height 16
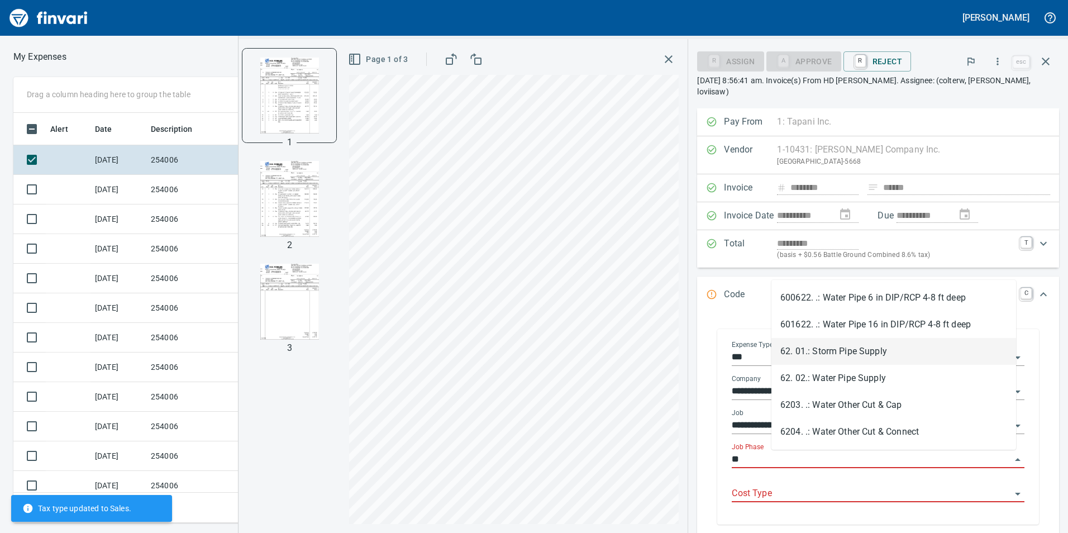
click at [835, 354] on li "62. 01.: Storm Pipe Supply" at bounding box center [893, 351] width 245 height 27
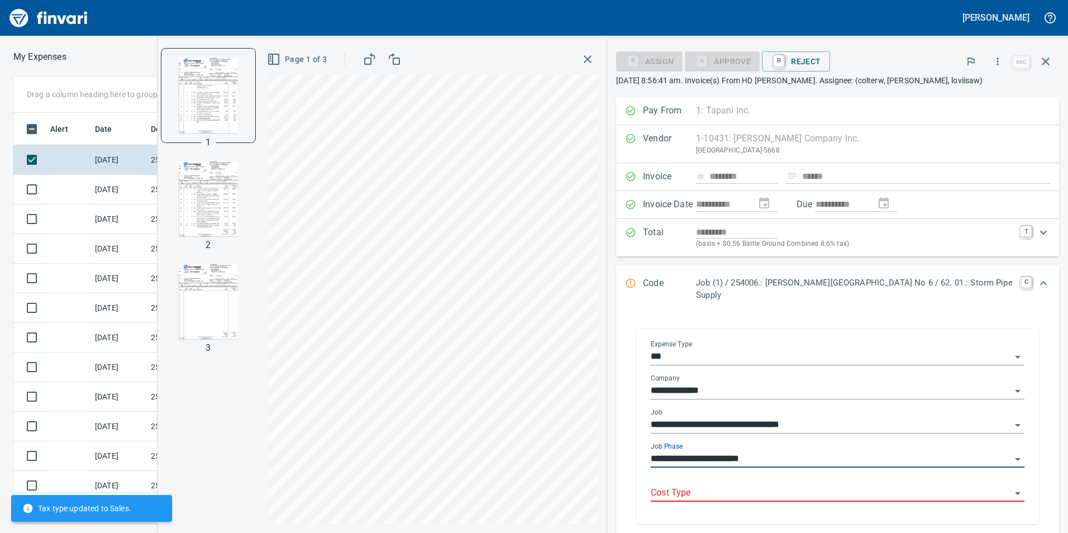
type input "**********"
click at [817, 474] on body "[PERSON_NAME] My Expenses To Review (All Reviewable) Drag a column heading here…" at bounding box center [534, 266] width 1068 height 533
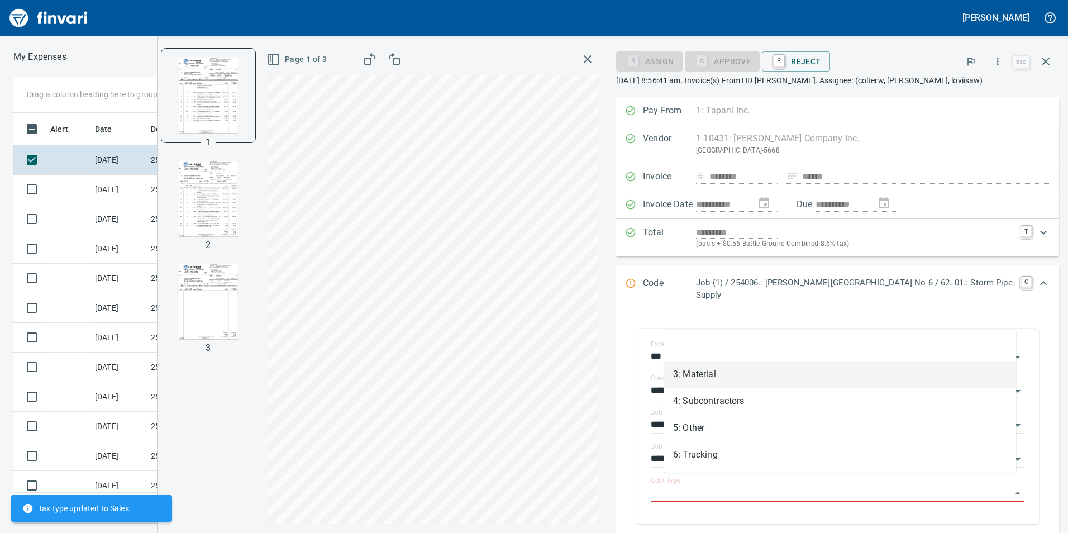
click at [797, 379] on li "3: Material" at bounding box center [840, 374] width 352 height 27
type input "**********"
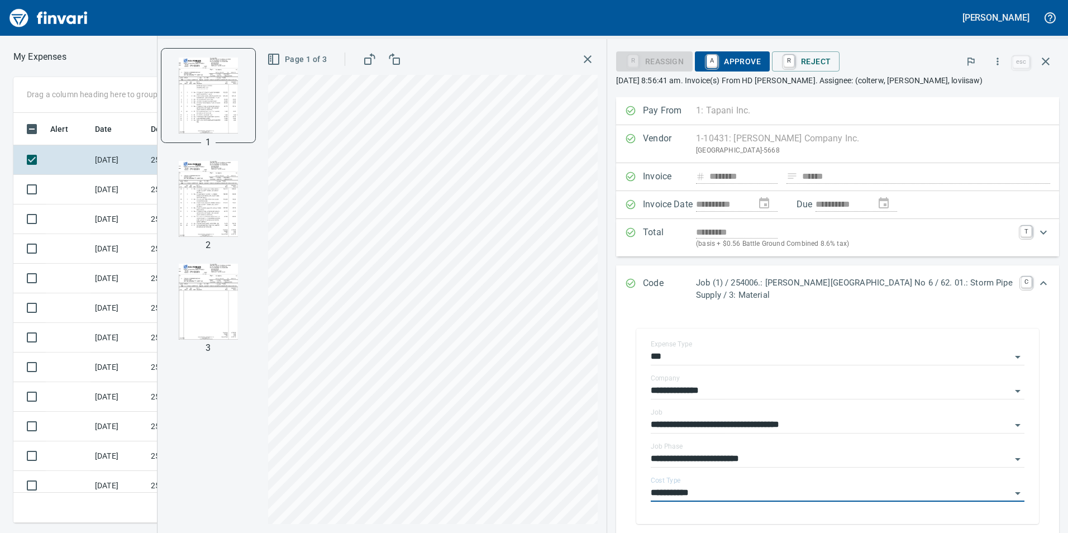
click at [731, 63] on span "A Approve" at bounding box center [732, 61] width 57 height 19
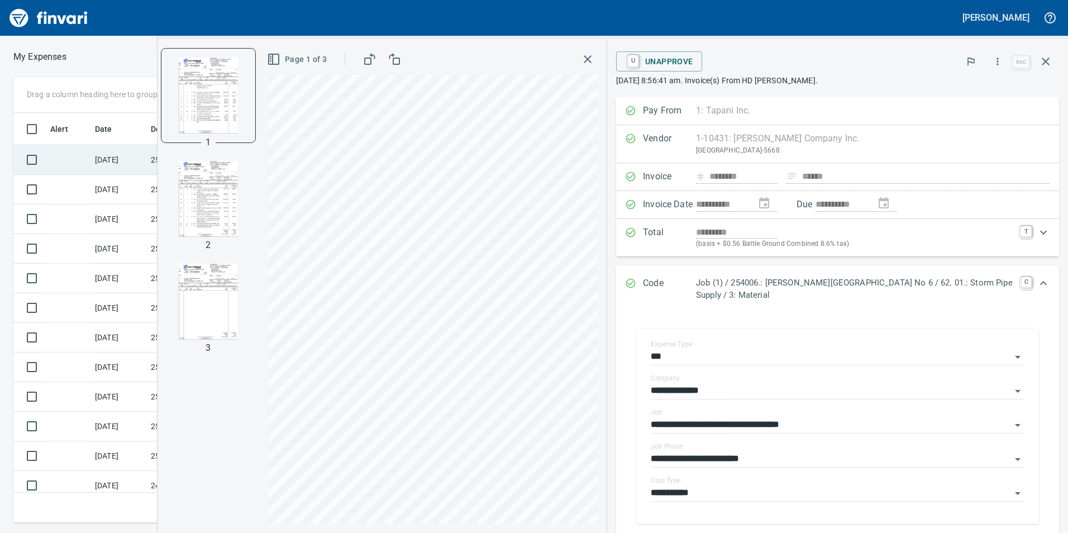
click at [59, 159] on td at bounding box center [68, 160] width 45 height 30
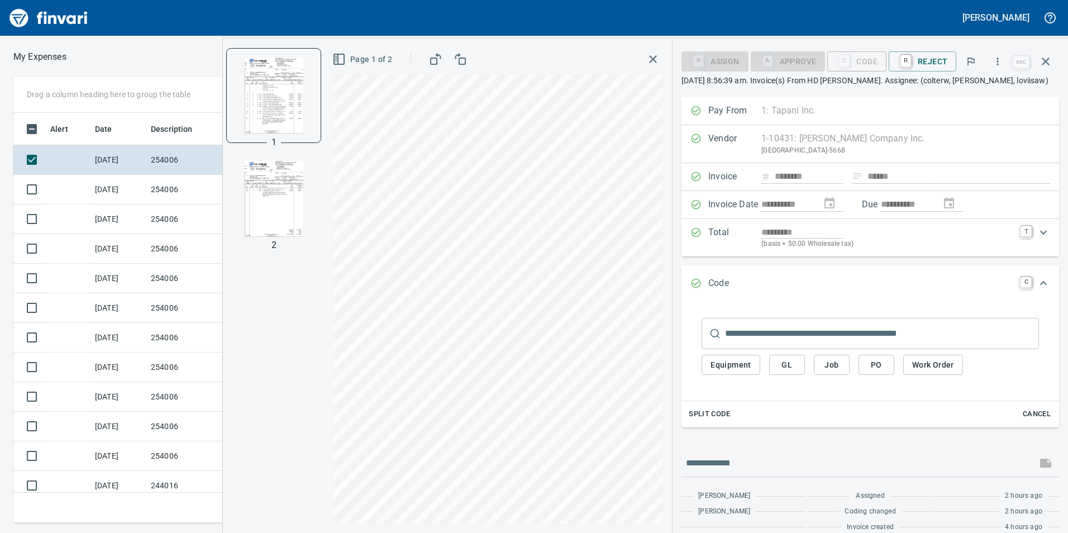
click at [275, 200] on img "button" at bounding box center [274, 199] width 76 height 76
click at [298, 107] on img "button" at bounding box center [274, 95] width 76 height 76
click at [842, 365] on button "Job" at bounding box center [832, 365] width 36 height 21
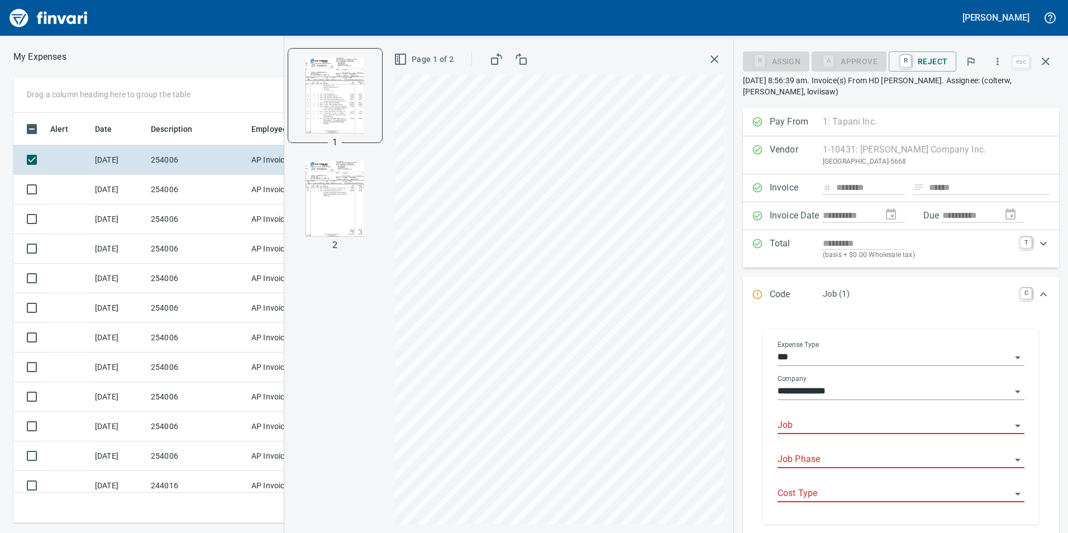
scroll to position [402, 745]
click at [816, 421] on input "Job" at bounding box center [895, 426] width 234 height 16
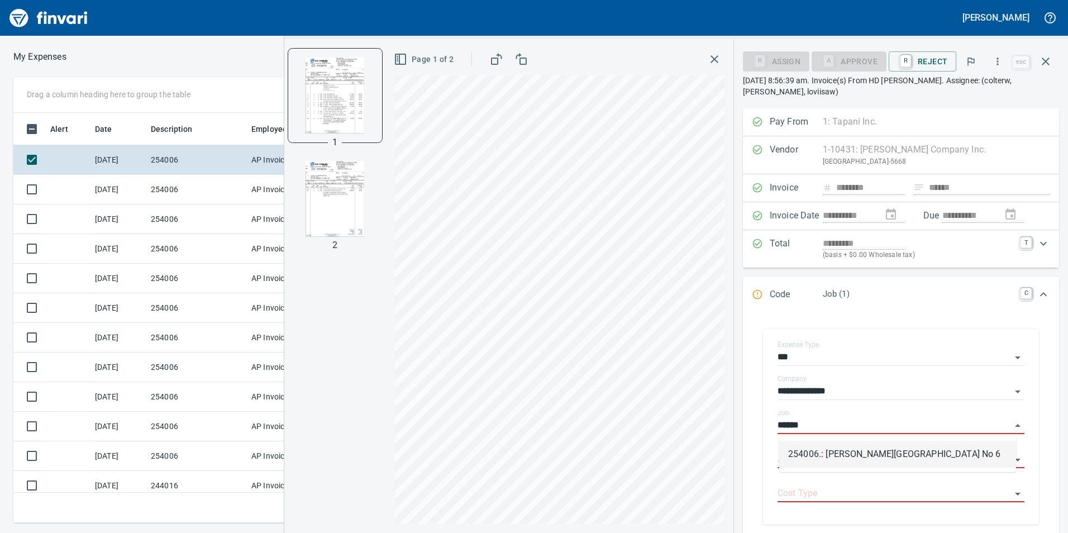
click at [814, 455] on li "254006.: [PERSON_NAME][GEOGRAPHIC_DATA] No 6" at bounding box center [897, 454] width 237 height 27
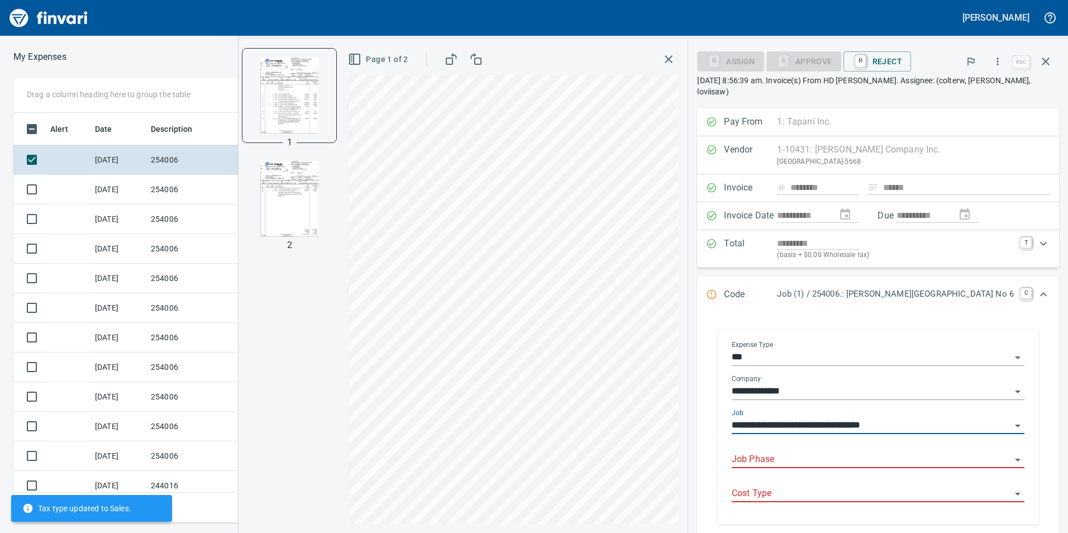
type input "**********"
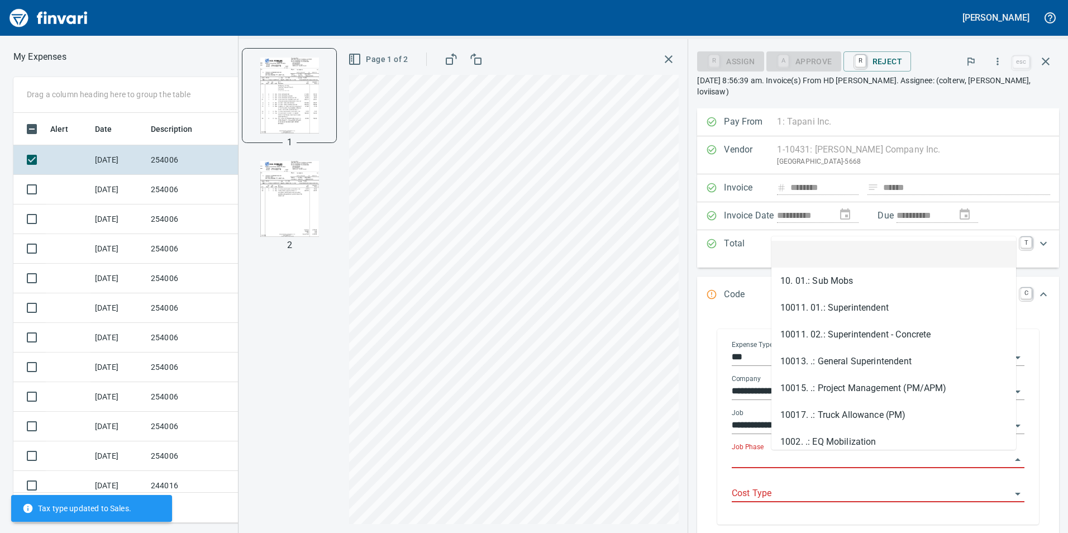
click at [814, 459] on input "Job Phase" at bounding box center [871, 460] width 279 height 16
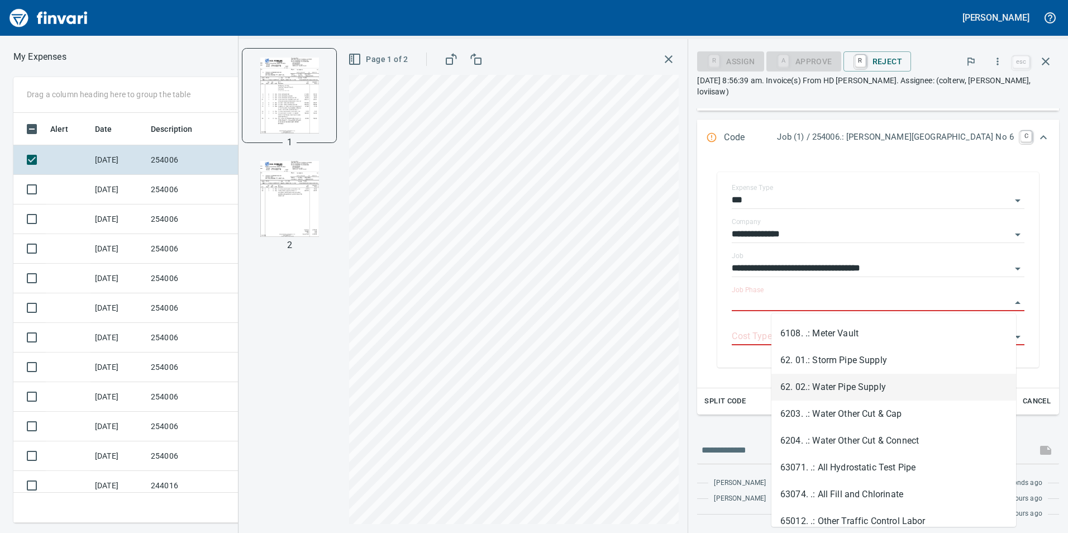
scroll to position [2123, 0]
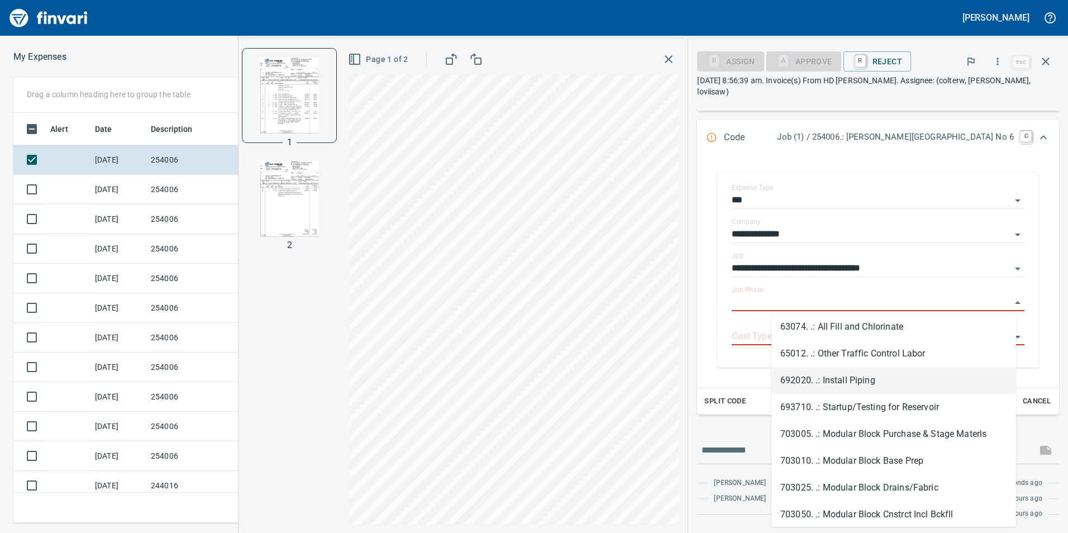
click at [866, 387] on li "692020. .: Install Piping" at bounding box center [893, 380] width 245 height 27
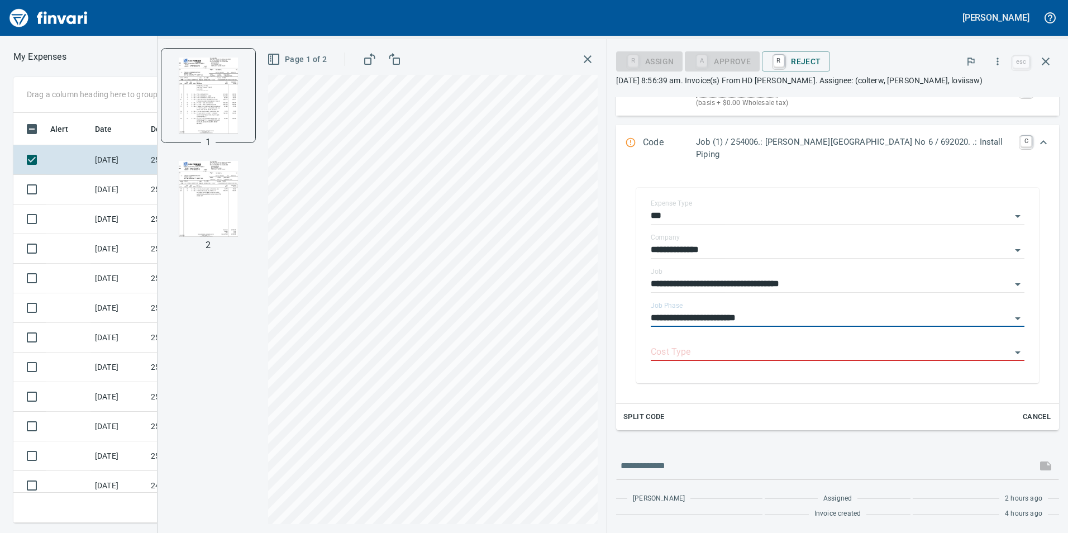
type input "**********"
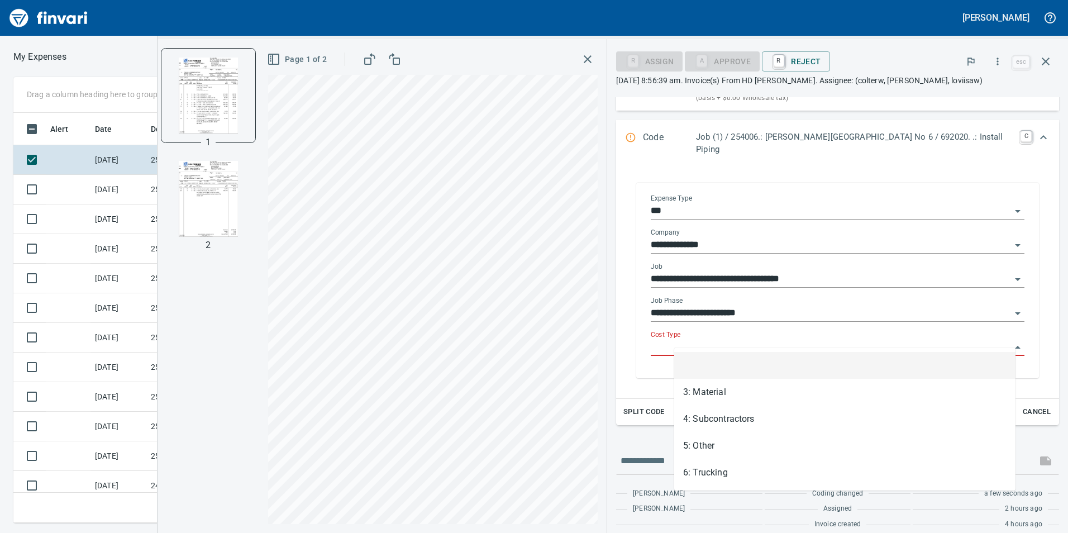
scroll to position [402, 745]
click at [814, 342] on input "Cost Type" at bounding box center [831, 348] width 360 height 16
click at [796, 377] on li at bounding box center [844, 365] width 341 height 27
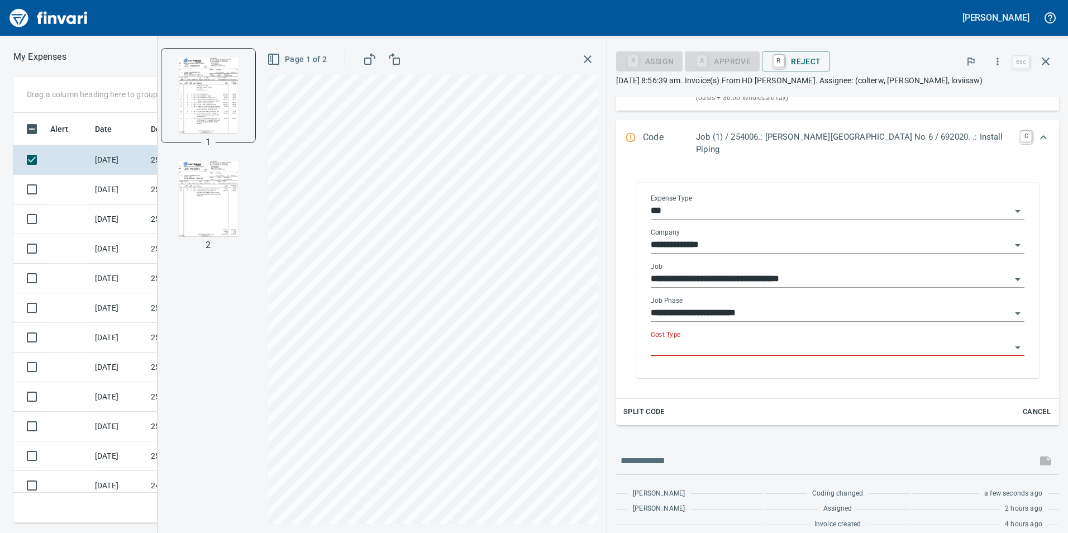
click at [801, 341] on input "Cost Type" at bounding box center [831, 348] width 360 height 16
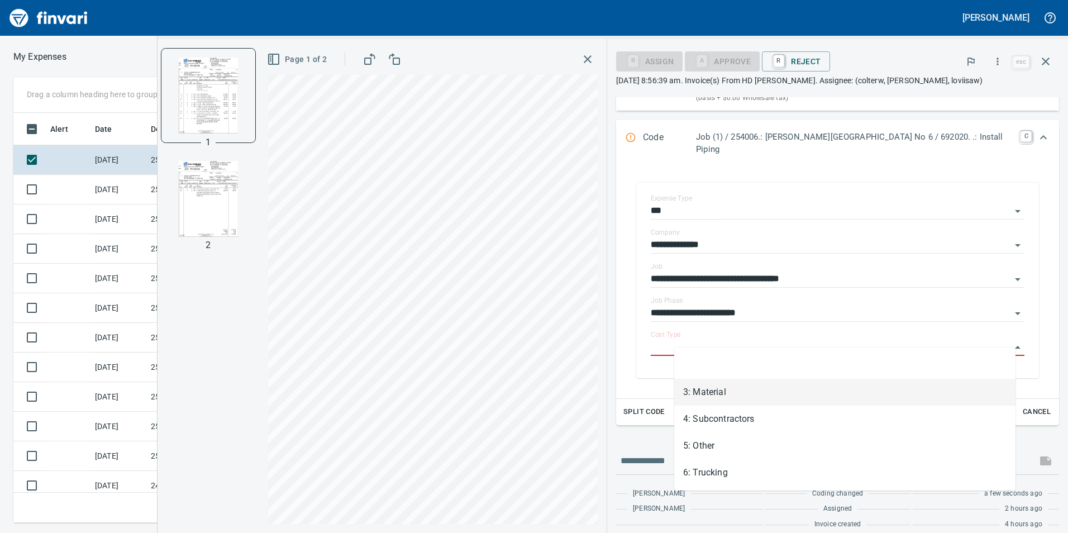
click at [790, 380] on li "3: Material" at bounding box center [844, 392] width 341 height 27
type input "**********"
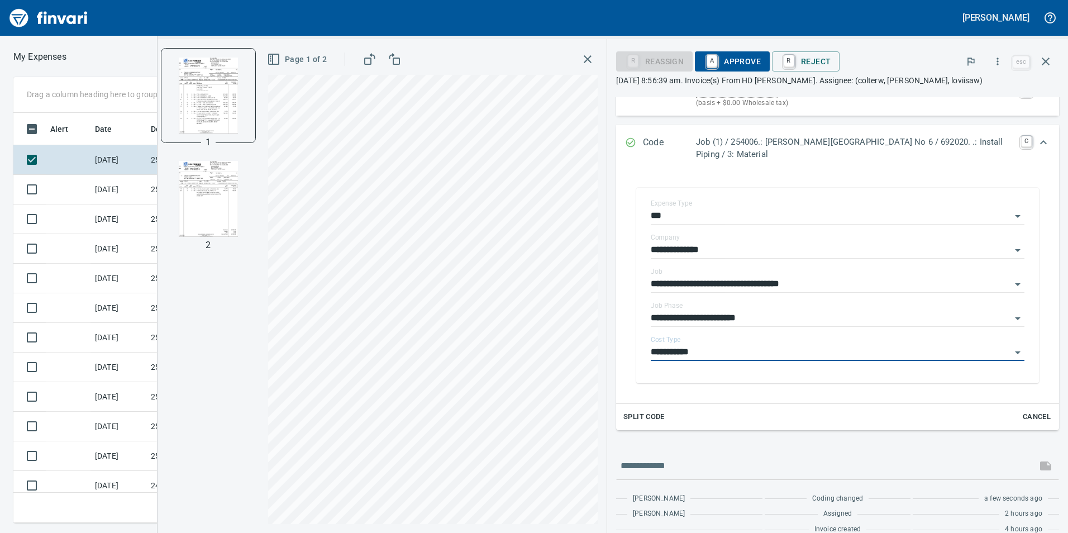
scroll to position [146, 0]
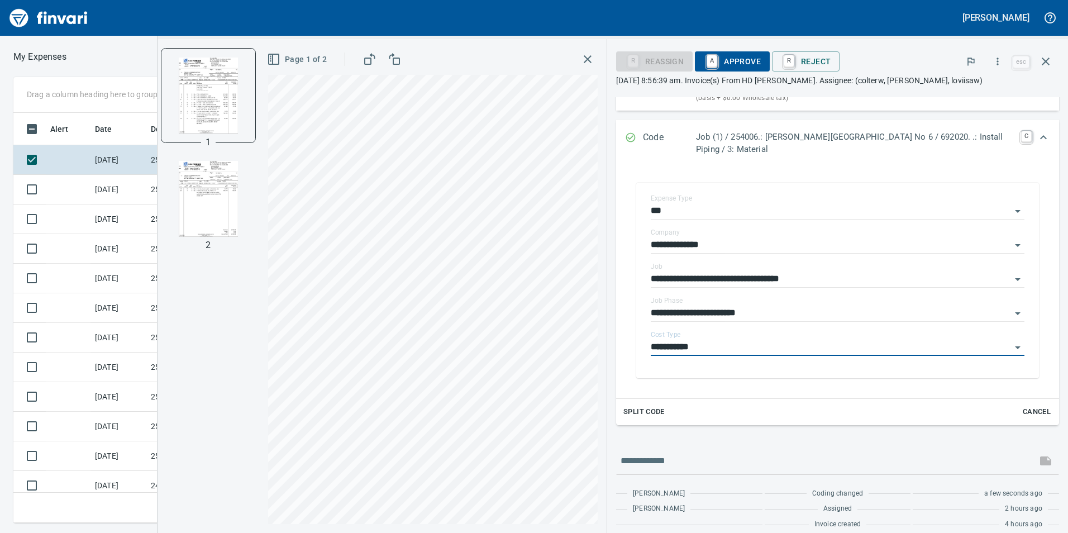
click at [725, 57] on span "A Approve" at bounding box center [732, 61] width 57 height 19
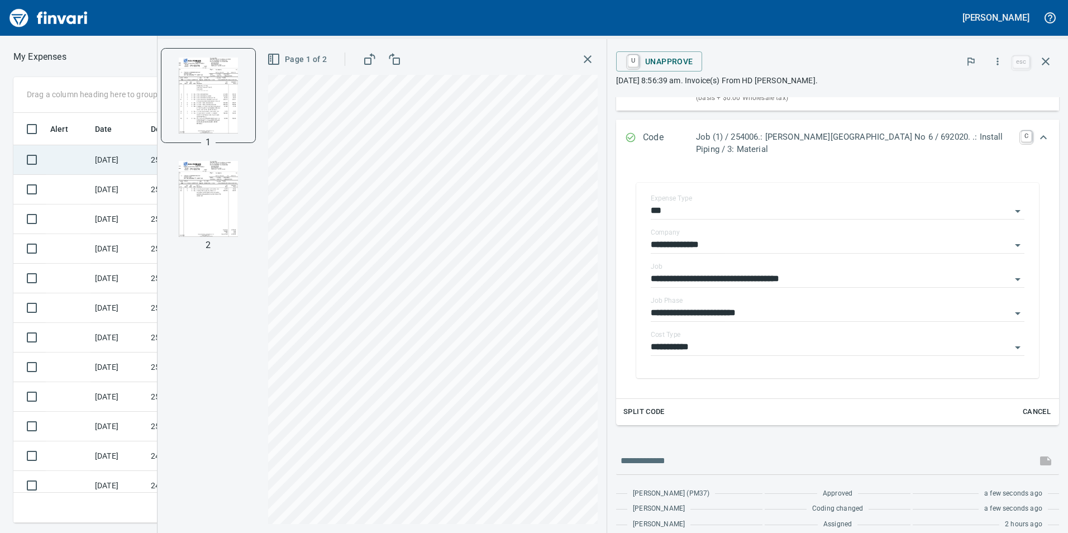
click at [70, 158] on td at bounding box center [68, 160] width 45 height 30
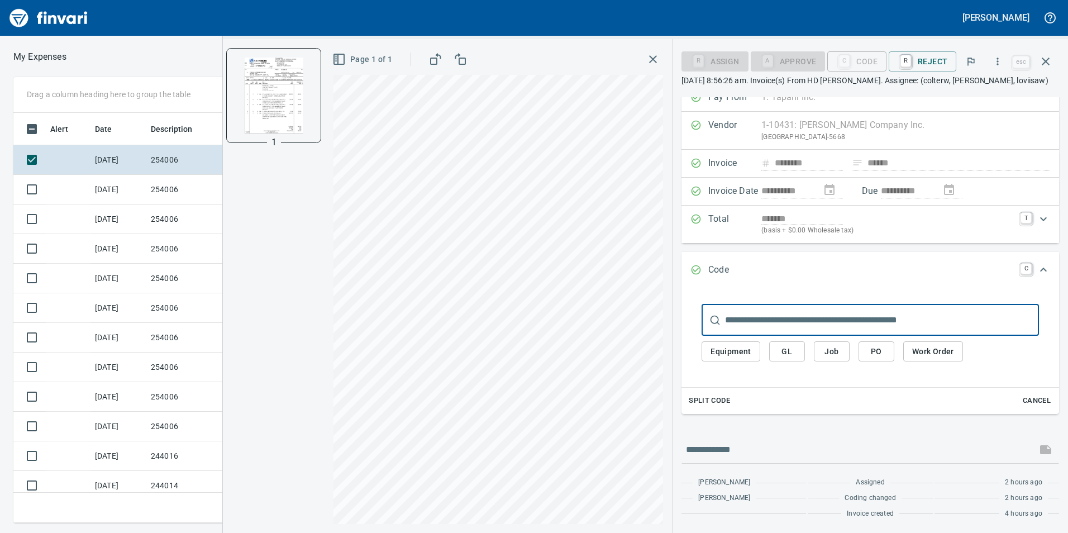
click at [833, 346] on span "Job" at bounding box center [832, 352] width 18 height 14
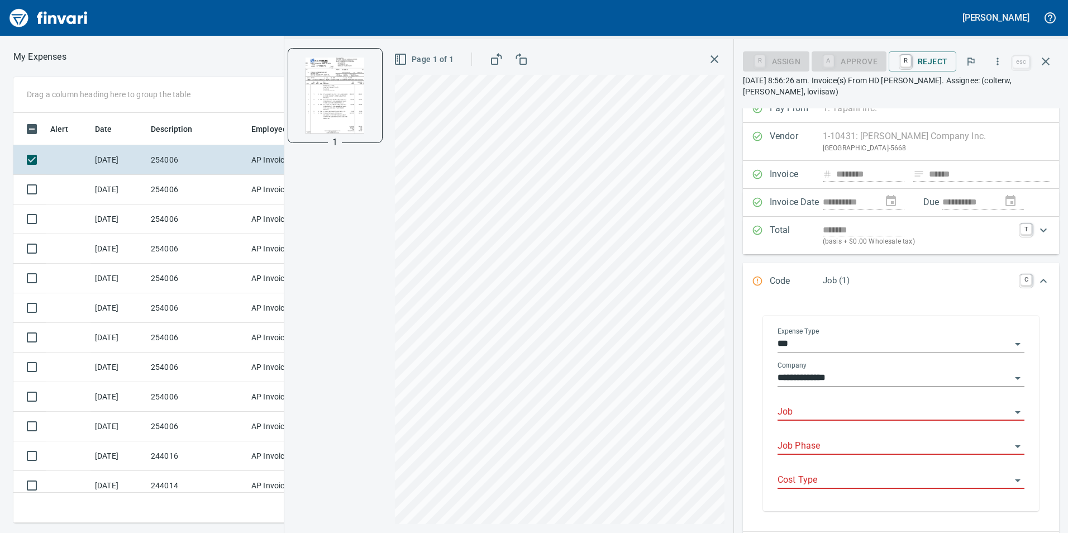
click at [836, 409] on input "Job" at bounding box center [895, 412] width 234 height 16
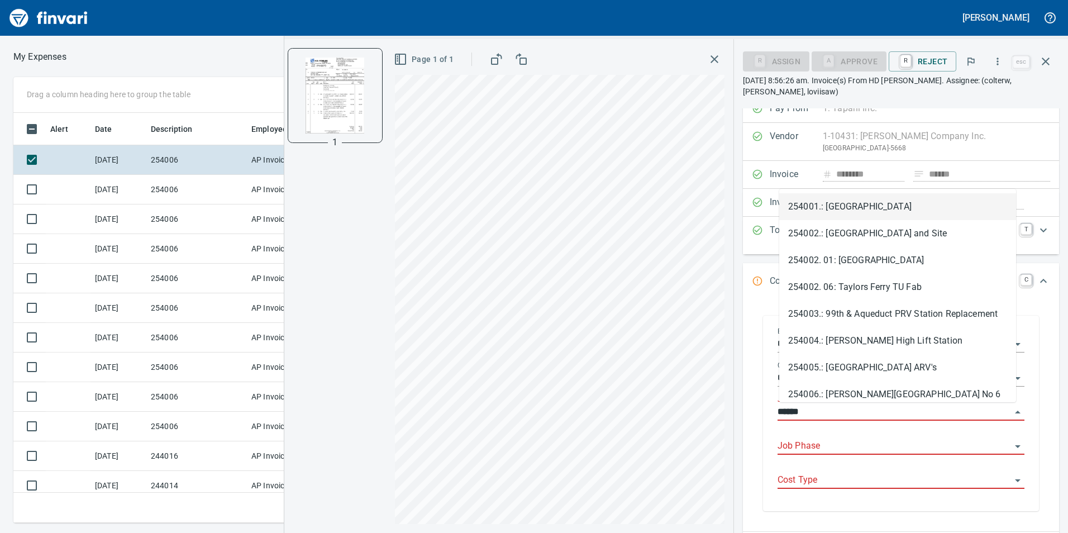
scroll to position [402, 745]
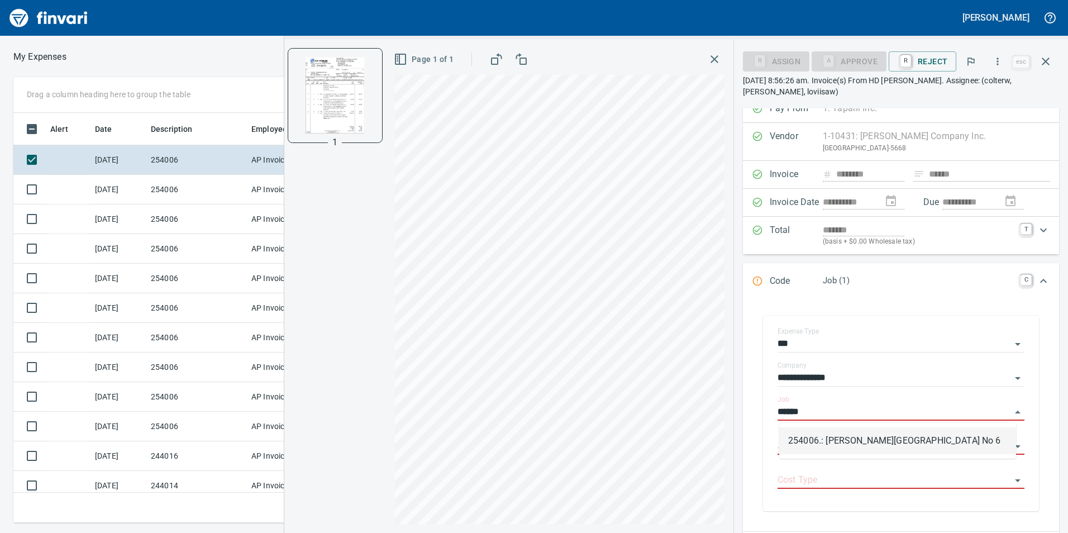
click at [832, 435] on li "254006.: [PERSON_NAME][GEOGRAPHIC_DATA] No 6" at bounding box center [897, 440] width 237 height 27
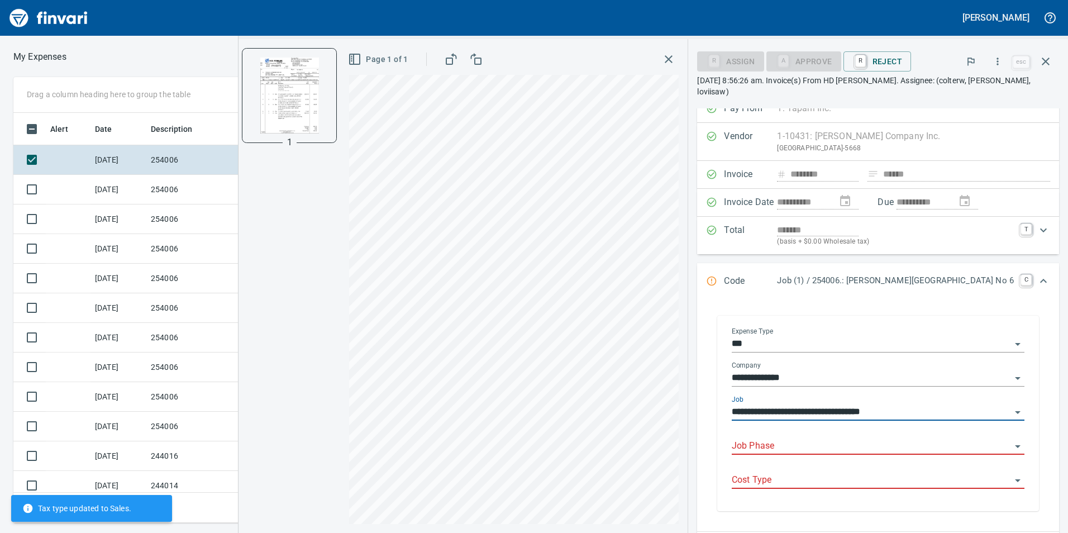
type input "**********"
click at [832, 440] on input "Job Phase" at bounding box center [871, 447] width 279 height 16
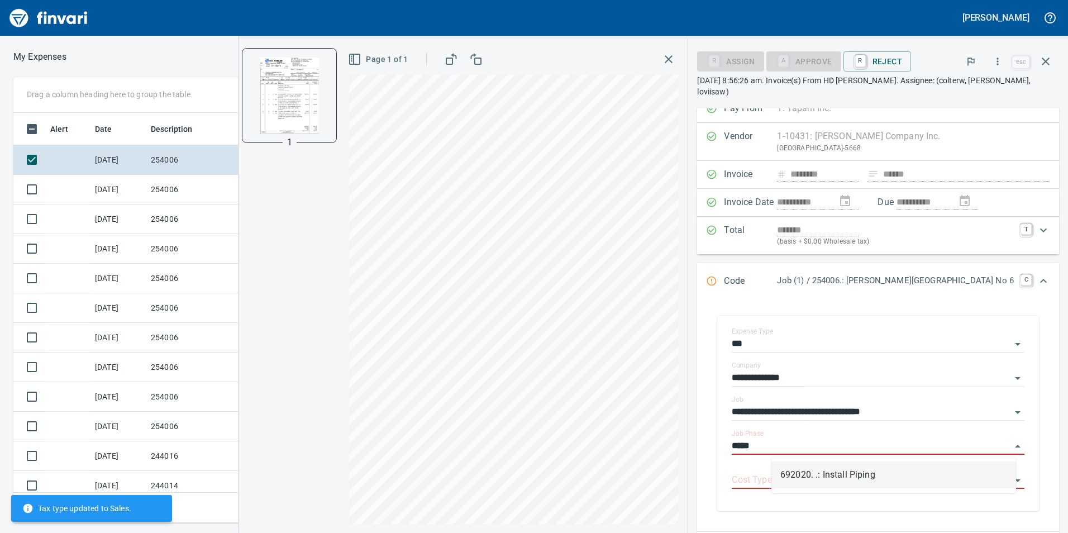
click at [841, 466] on li "692020. .: Install Piping" at bounding box center [893, 474] width 245 height 27
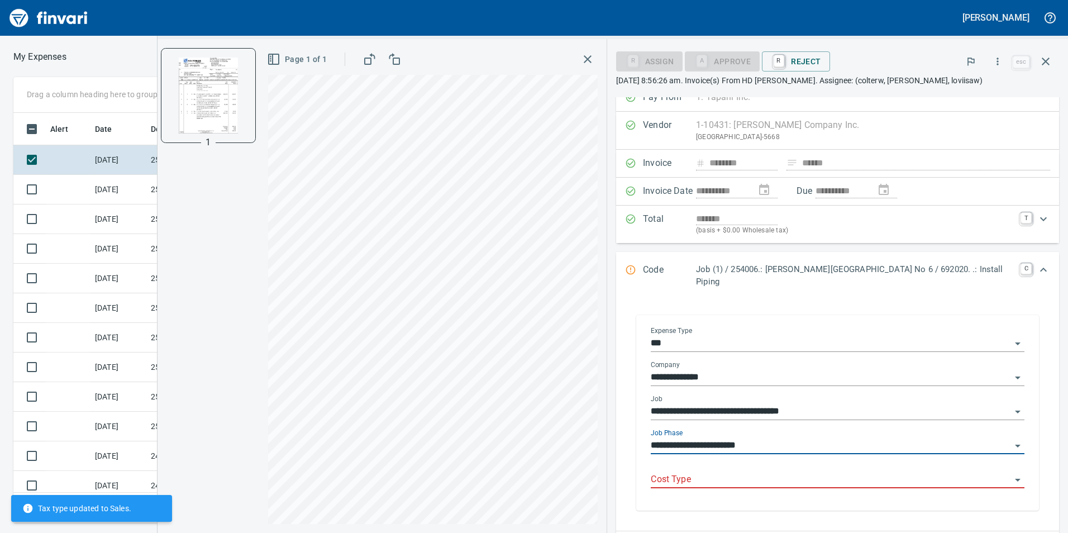
type input "**********"
click at [839, 472] on input "Cost Type" at bounding box center [831, 480] width 360 height 16
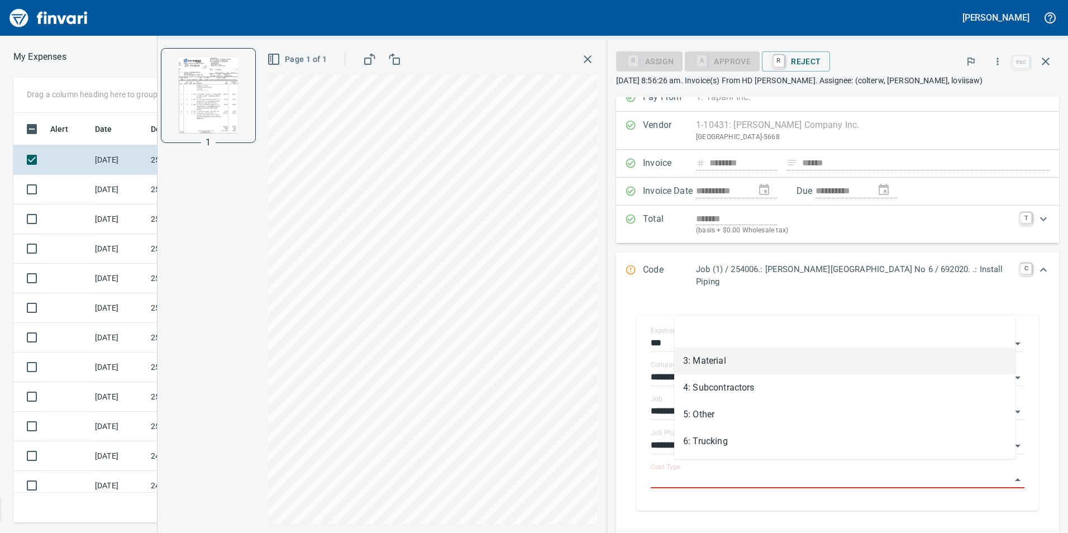
click at [775, 360] on li "3: Material" at bounding box center [844, 360] width 341 height 27
type input "**********"
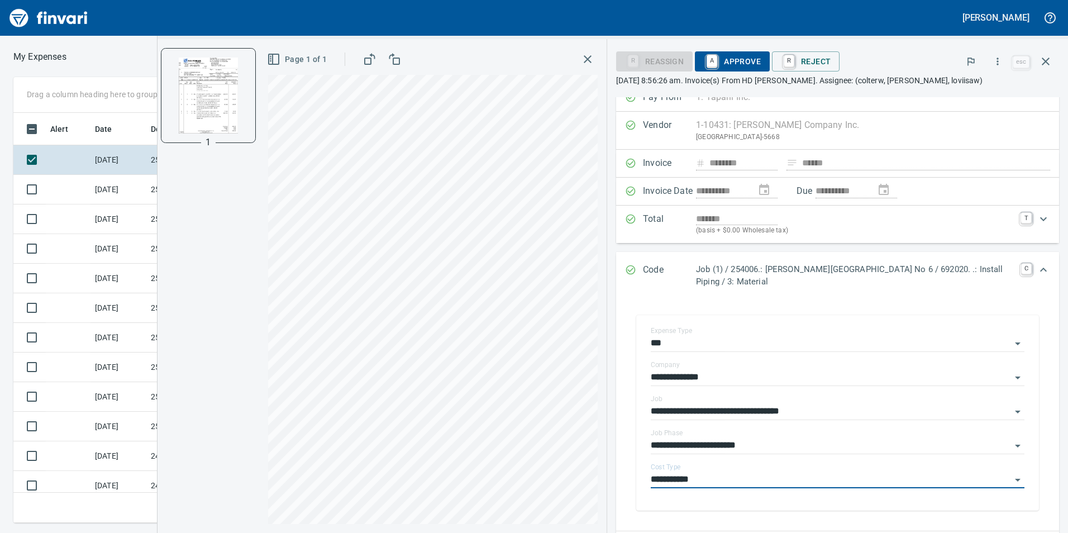
click at [736, 55] on span "A Approve" at bounding box center [732, 61] width 57 height 19
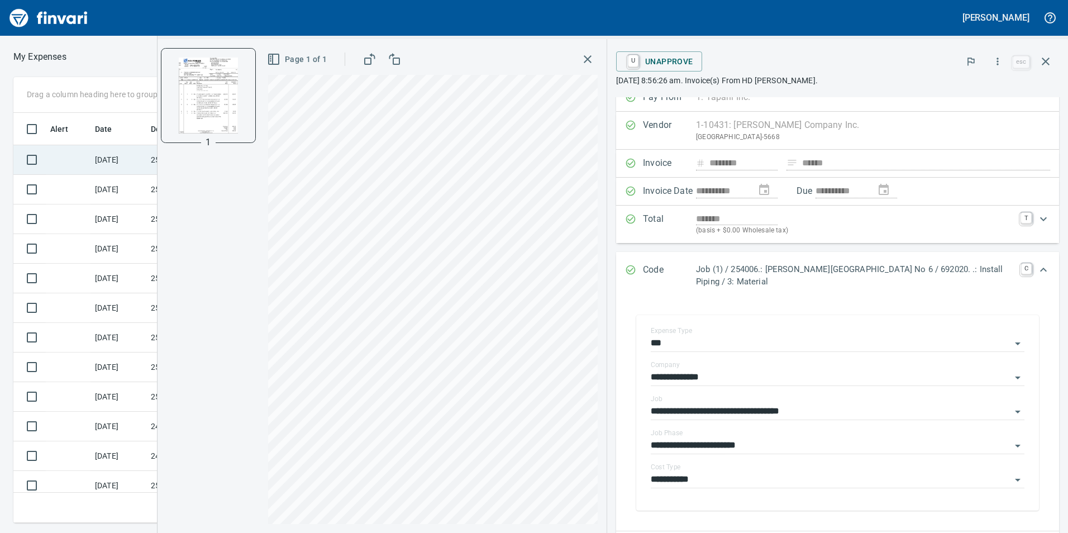
click at [78, 154] on td at bounding box center [68, 160] width 45 height 30
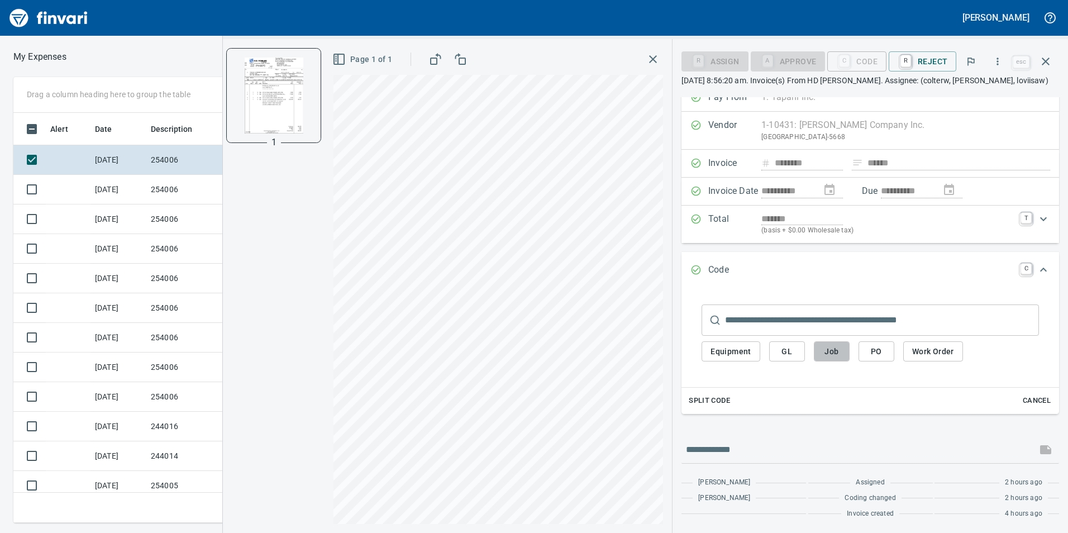
click at [820, 354] on button "Job" at bounding box center [832, 351] width 36 height 21
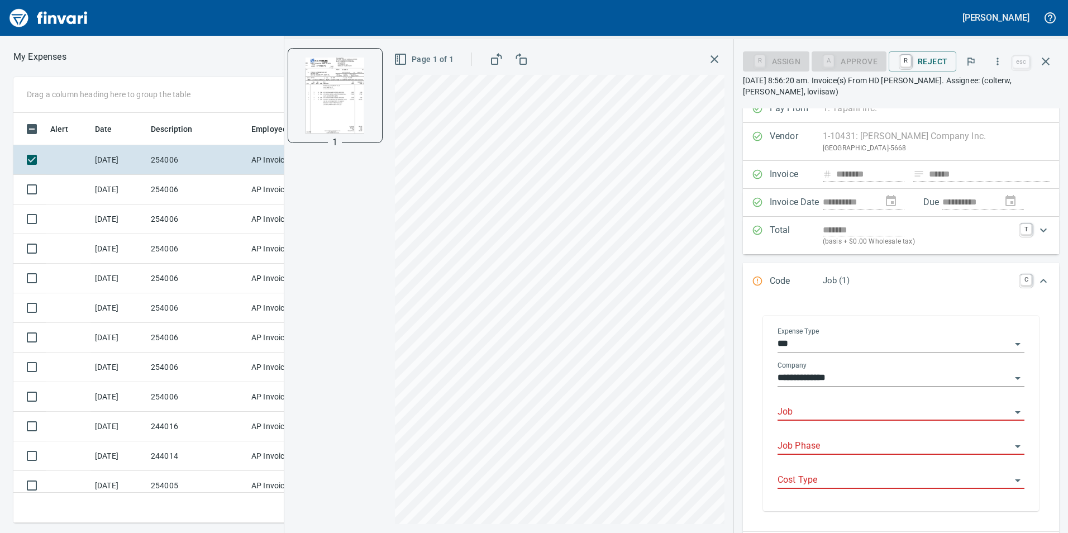
click at [844, 410] on input "Job" at bounding box center [895, 412] width 234 height 16
click at [846, 444] on li "254006.: [PERSON_NAME][GEOGRAPHIC_DATA] No 6" at bounding box center [897, 440] width 237 height 27
type input "**********"
click at [846, 443] on input "Job Phase" at bounding box center [895, 447] width 234 height 16
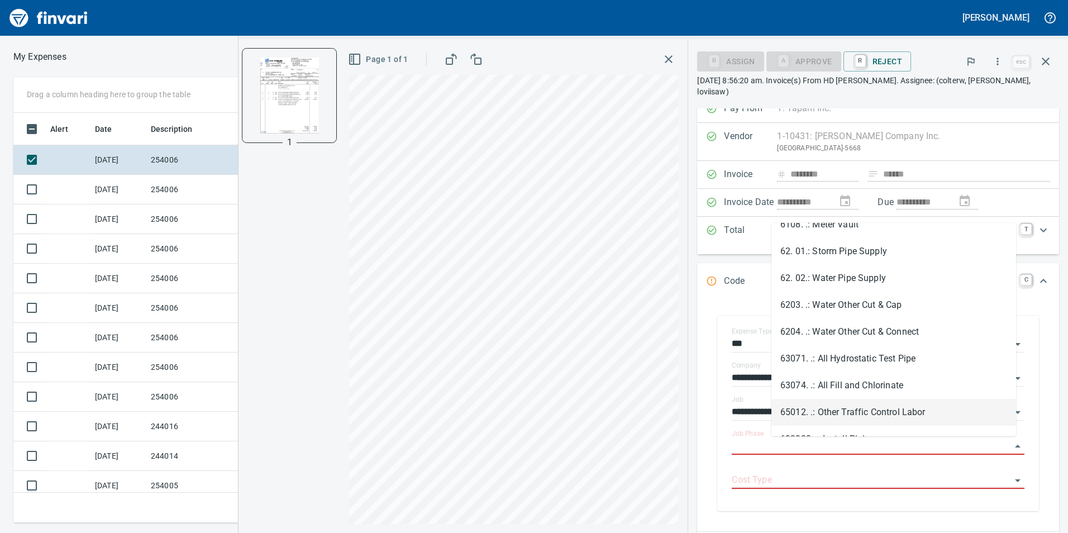
scroll to position [1955, 0]
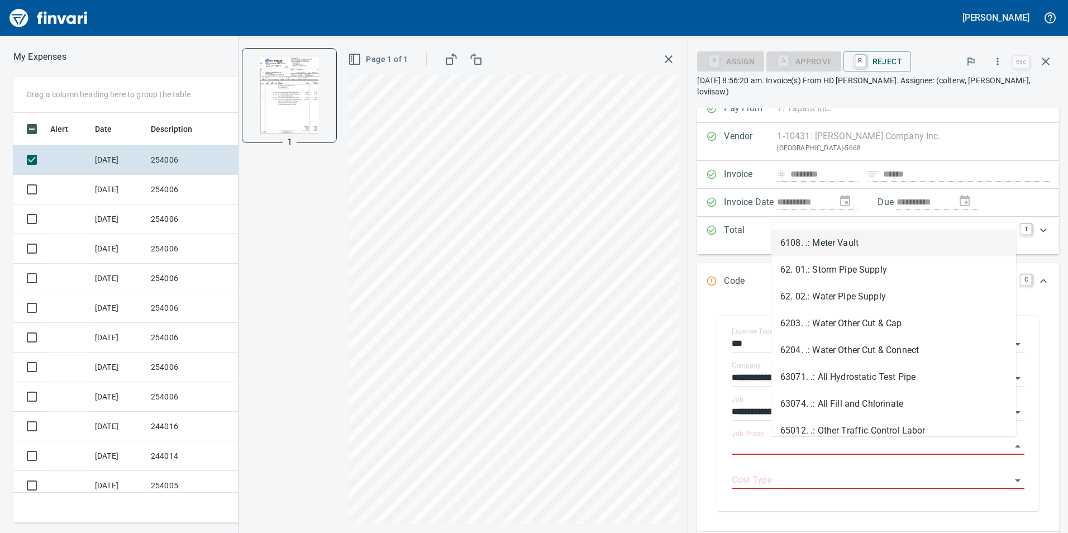
click at [852, 240] on li "6108. .: Meter Vault" at bounding box center [893, 243] width 245 height 27
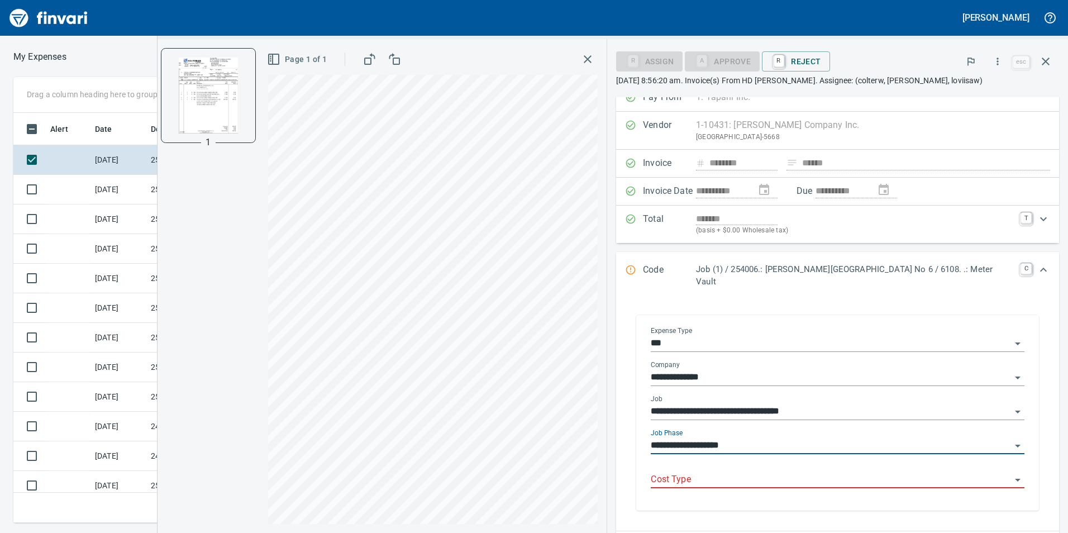
type input "**********"
click at [819, 472] on input "Cost Type" at bounding box center [831, 480] width 360 height 16
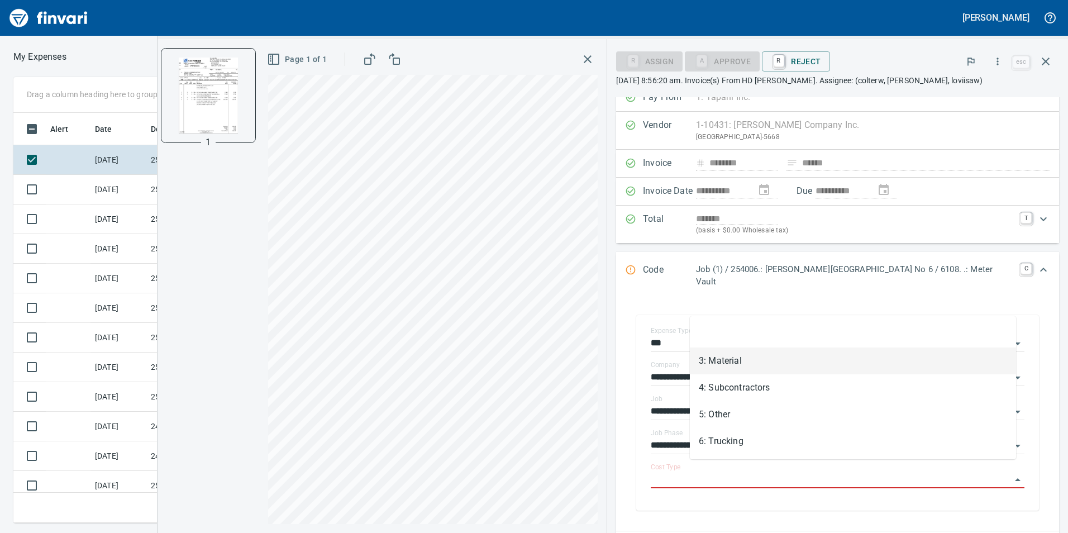
click at [806, 362] on li "3: Material" at bounding box center [853, 360] width 326 height 27
type input "**********"
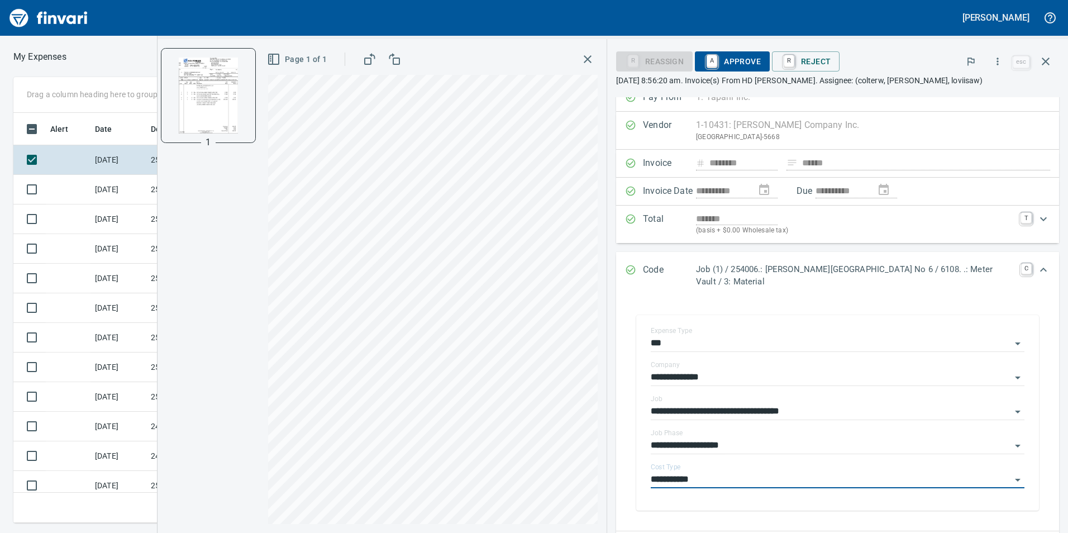
click at [730, 56] on span "A Approve" at bounding box center [732, 61] width 57 height 19
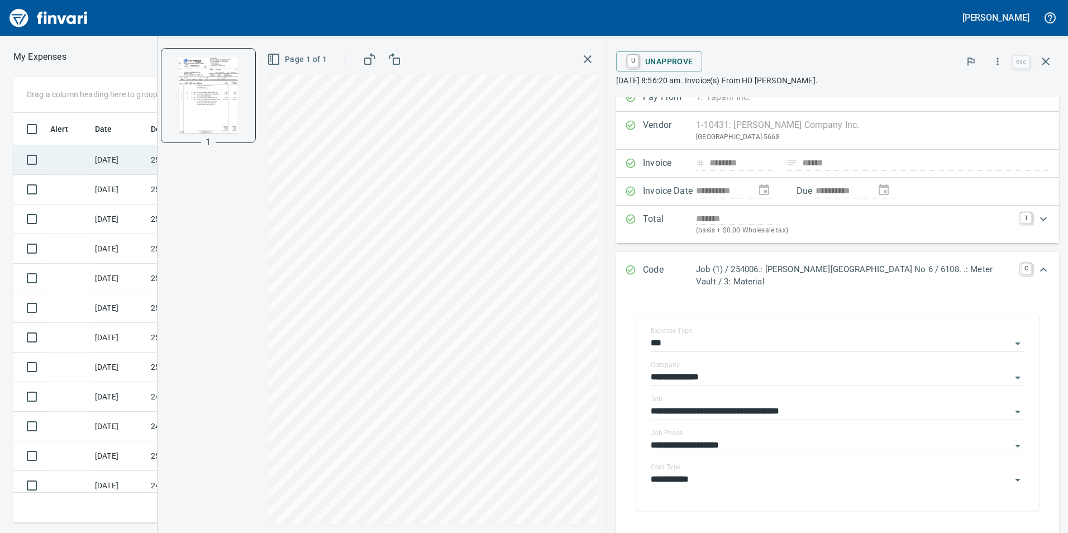
click at [61, 159] on td at bounding box center [68, 160] width 45 height 30
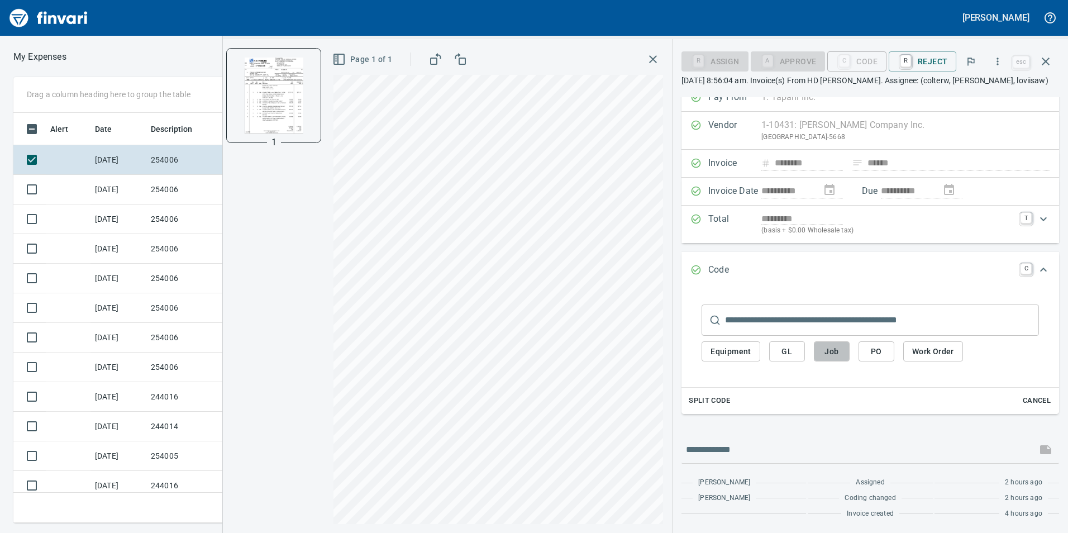
click at [839, 349] on span "Job" at bounding box center [832, 352] width 18 height 14
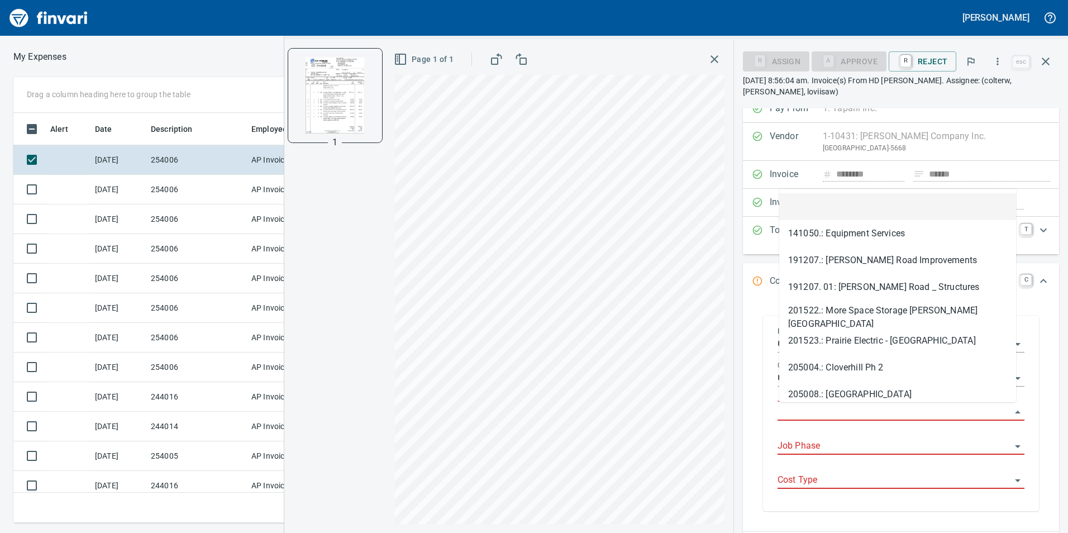
click at [811, 409] on input "Job" at bounding box center [895, 412] width 234 height 16
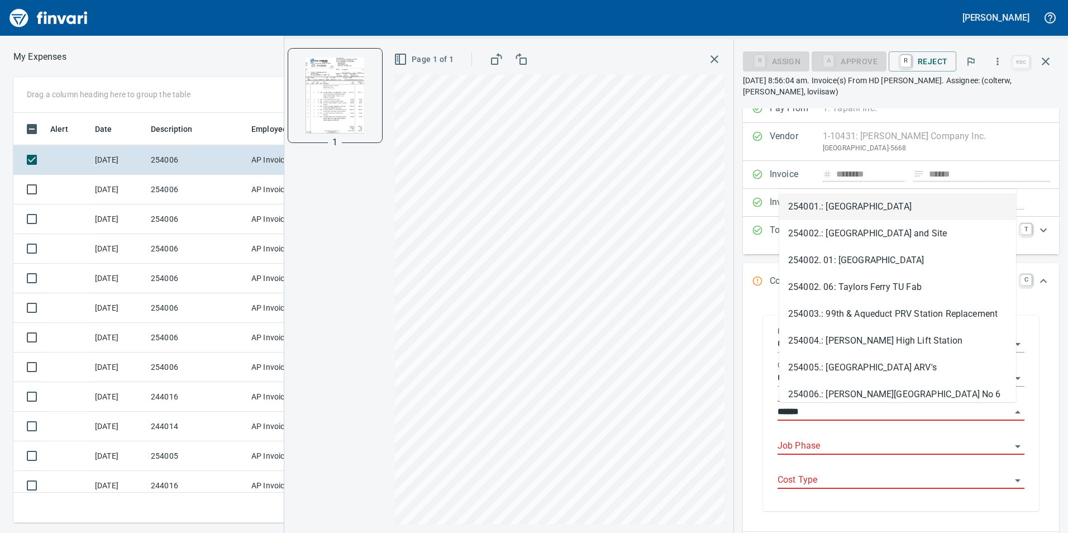
scroll to position [402, 745]
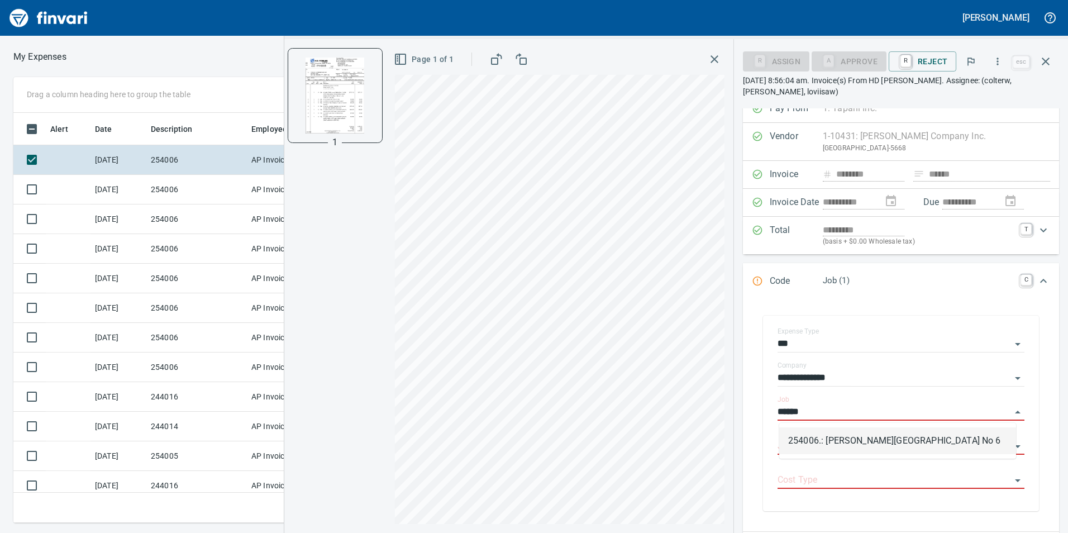
click at [806, 435] on li "254006.: [PERSON_NAME][GEOGRAPHIC_DATA] No 6" at bounding box center [897, 440] width 237 height 27
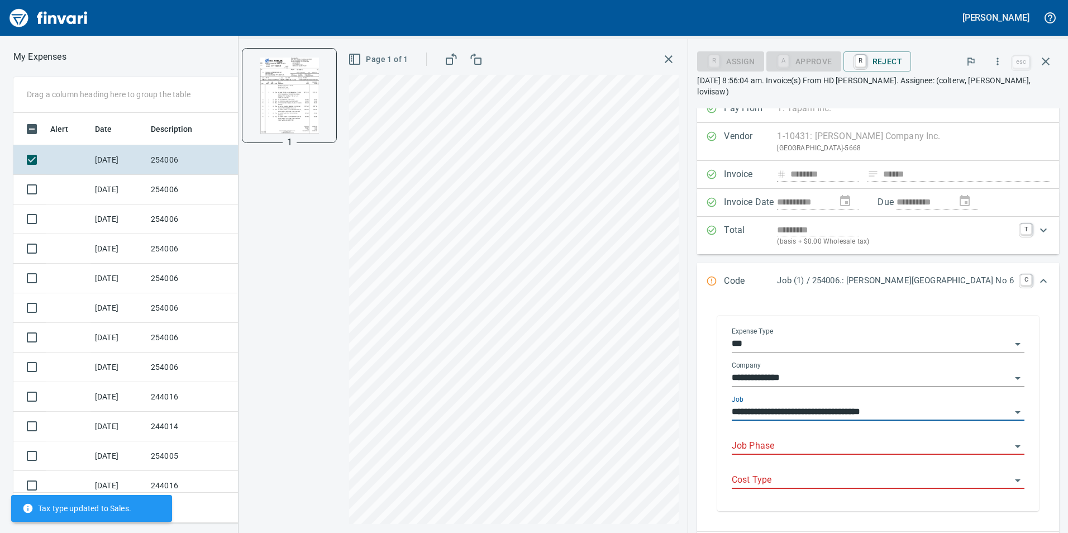
click at [805, 436] on div "Job Phase" at bounding box center [878, 442] width 293 height 25
type input "**********"
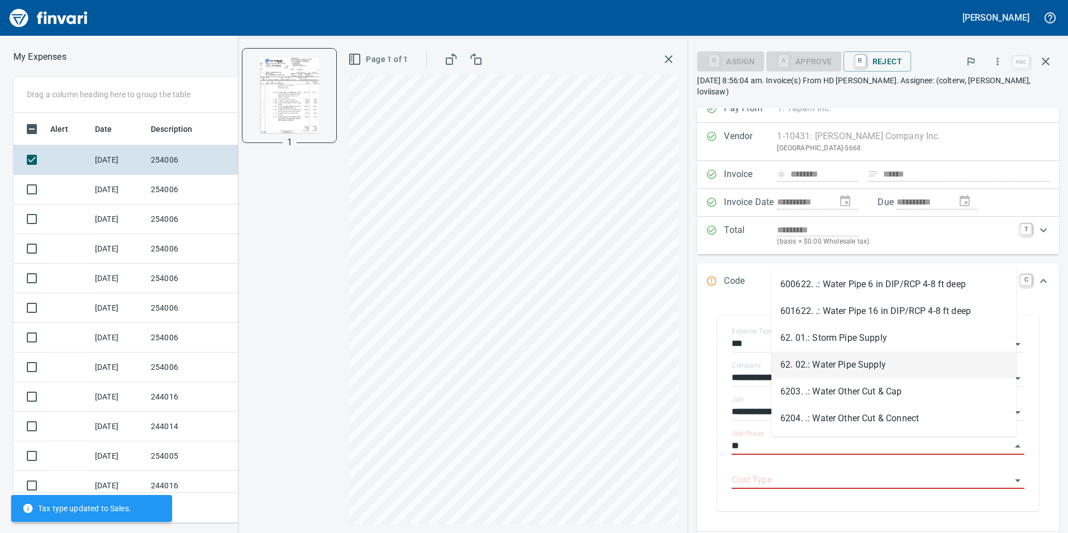
click at [842, 359] on li "62. 02.: Water Pipe Supply" at bounding box center [893, 364] width 245 height 27
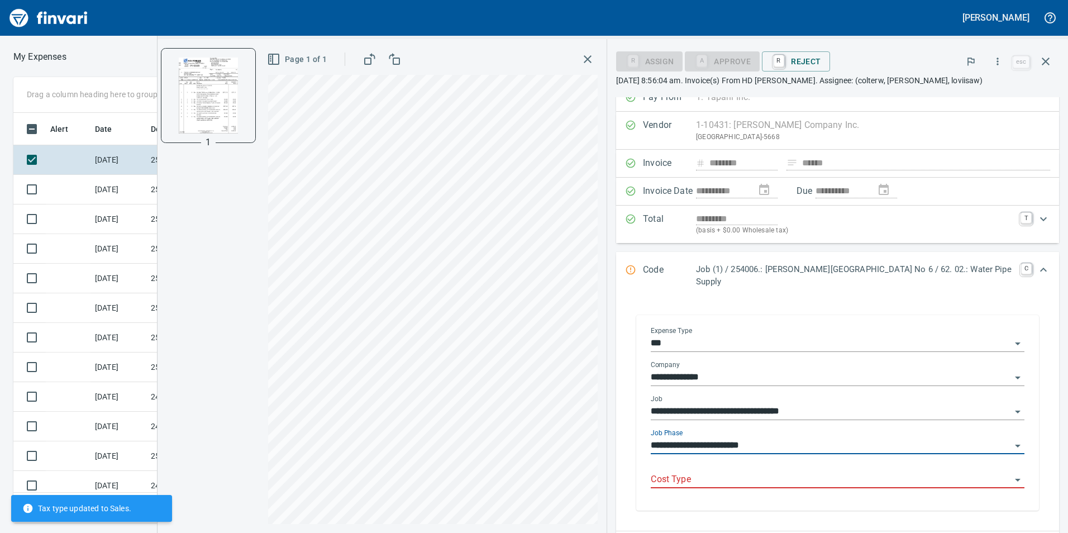
type input "**********"
click at [829, 475] on input "Cost Type" at bounding box center [831, 480] width 360 height 16
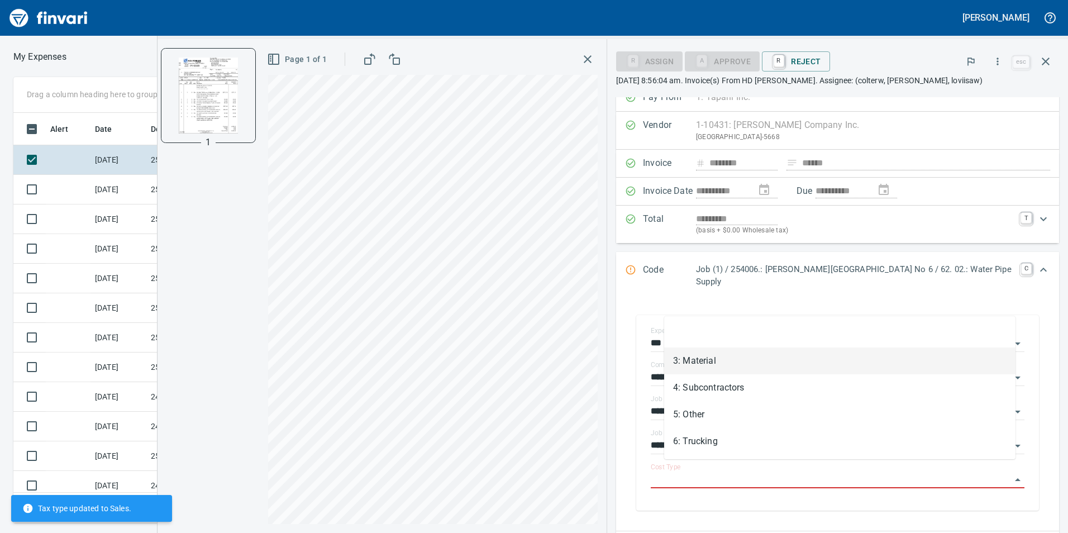
click at [796, 366] on li "3: Material" at bounding box center [839, 360] width 351 height 27
type input "**********"
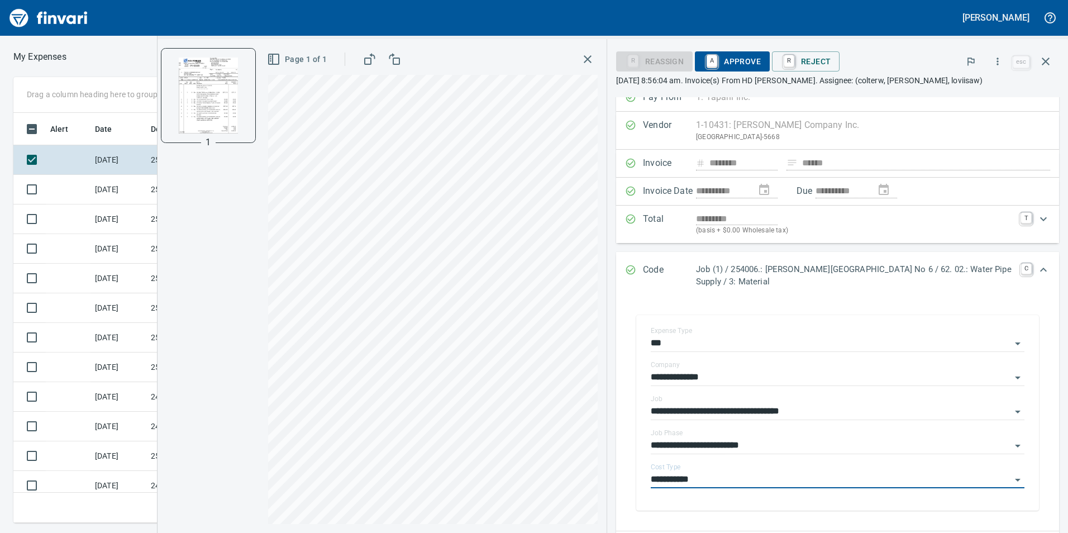
click at [722, 59] on span "A Approve" at bounding box center [732, 61] width 57 height 19
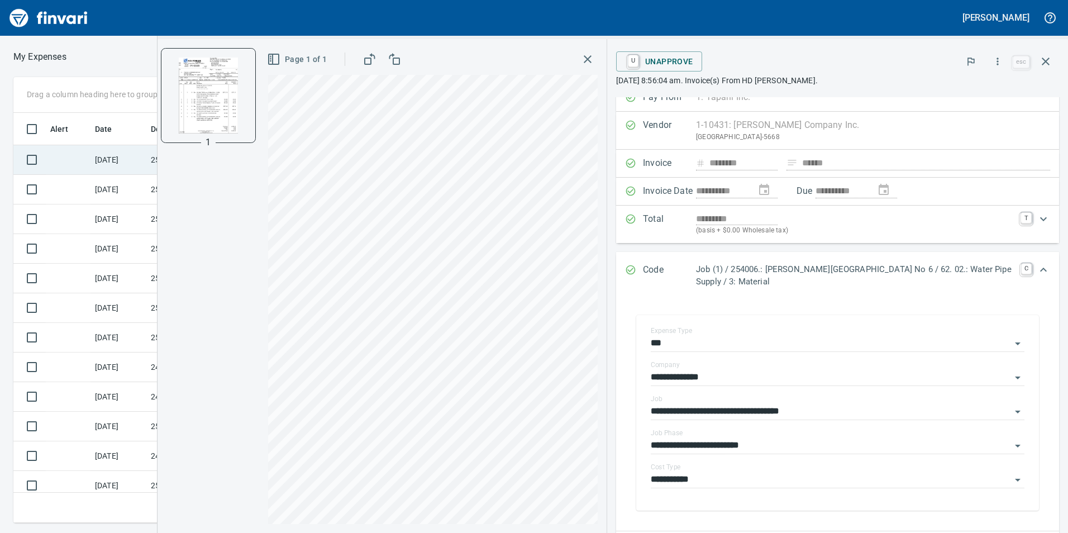
click at [88, 158] on td at bounding box center [68, 160] width 45 height 30
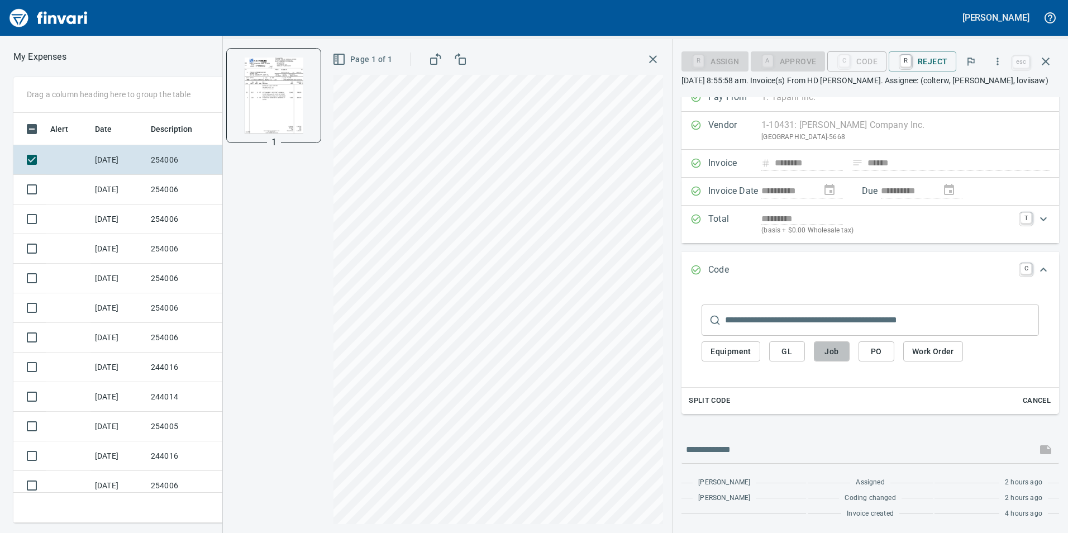
click at [834, 354] on span "Job" at bounding box center [832, 352] width 18 height 14
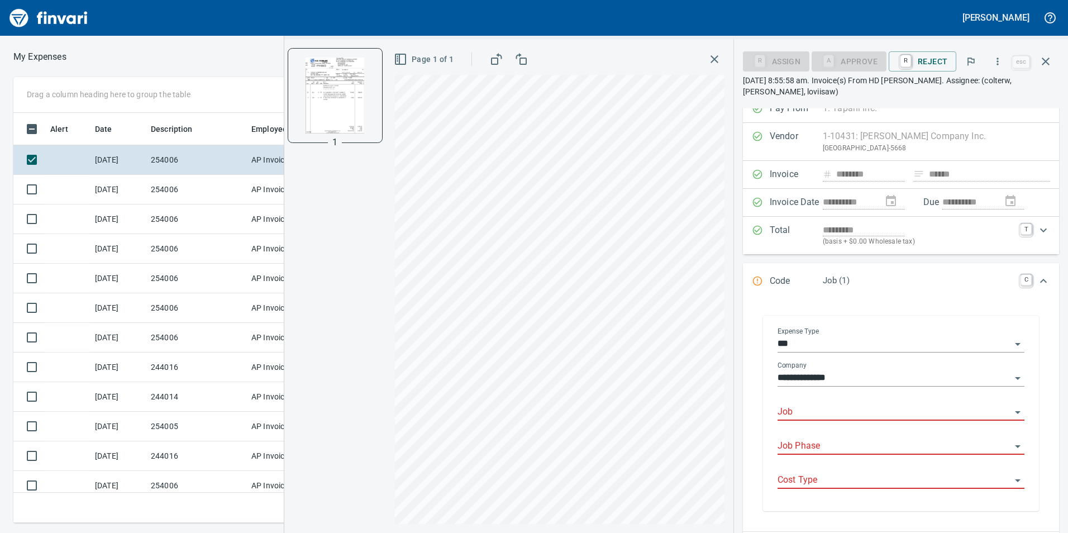
click at [793, 426] on div "Job" at bounding box center [901, 413] width 247 height 34
click at [799, 415] on input "Job" at bounding box center [895, 412] width 234 height 16
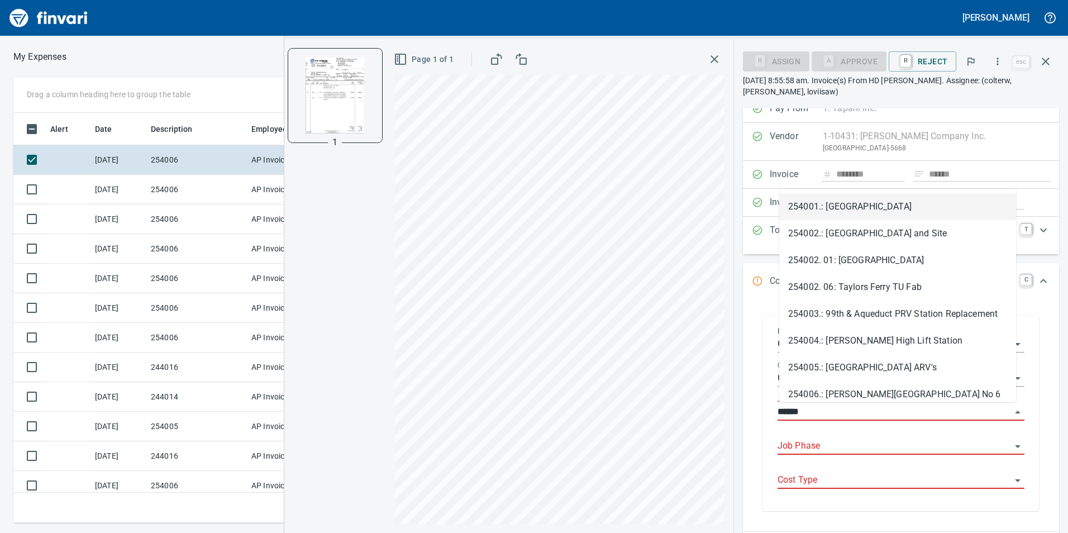
scroll to position [402, 745]
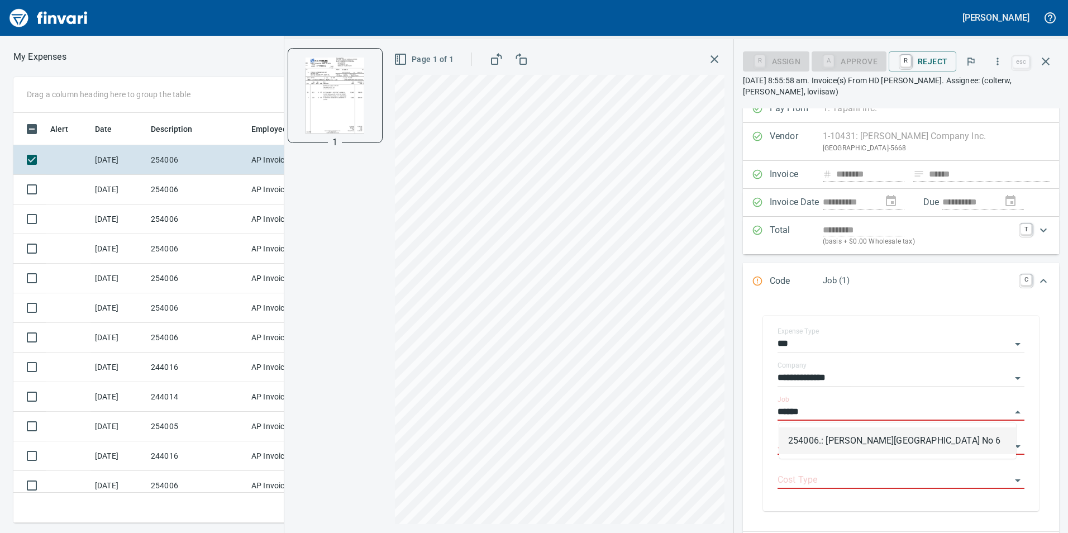
click at [830, 437] on li "254006.: [PERSON_NAME][GEOGRAPHIC_DATA] No 6" at bounding box center [897, 440] width 237 height 27
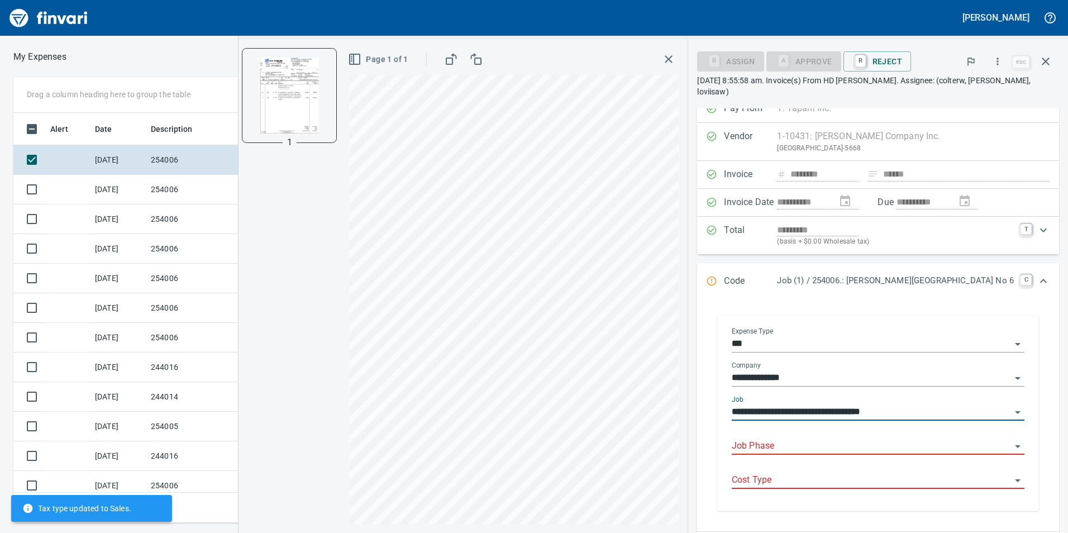
click at [830, 437] on div "Job Phase" at bounding box center [878, 442] width 293 height 25
type input "**********"
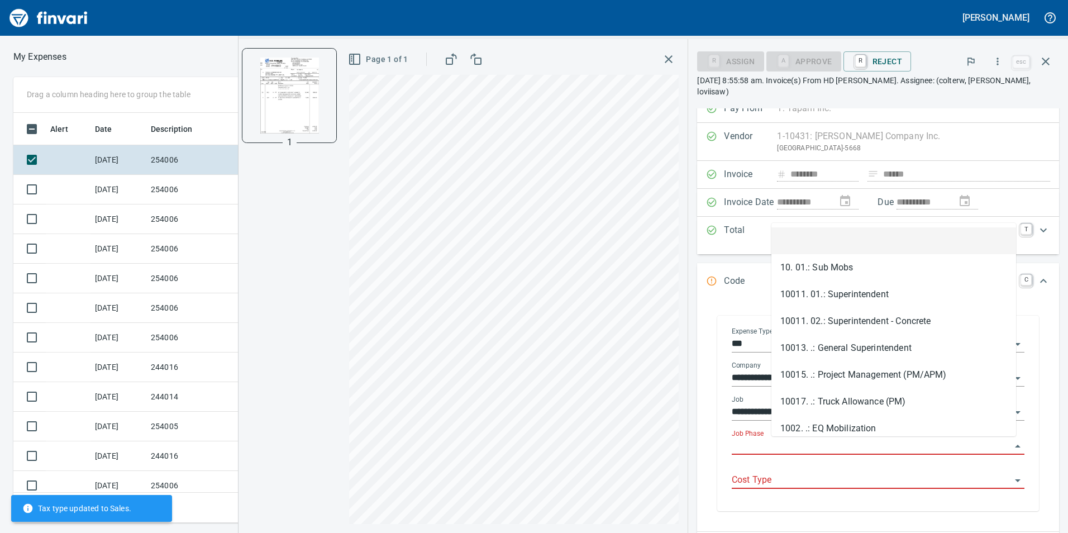
click at [828, 441] on input "Job Phase" at bounding box center [871, 447] width 279 height 16
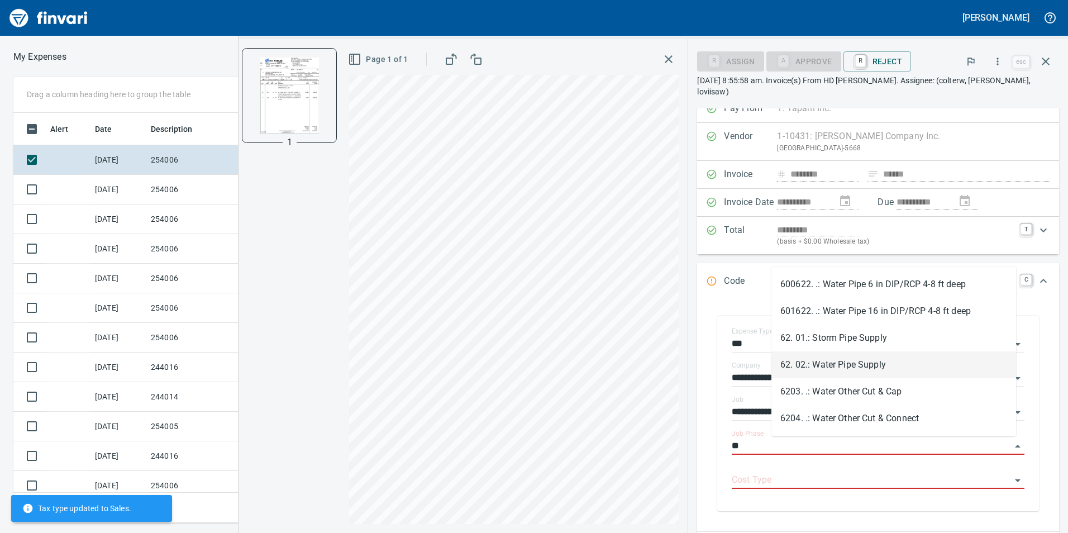
click at [874, 337] on li "62. 01.: Storm Pipe Supply" at bounding box center [893, 338] width 245 height 27
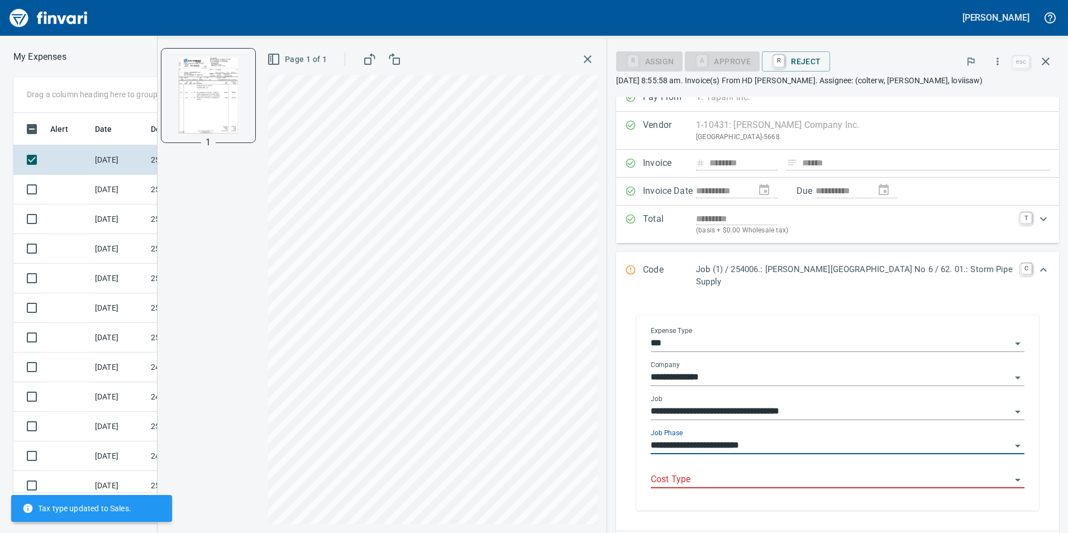
click at [825, 463] on div "Cost Type" at bounding box center [838, 475] width 374 height 25
type input "**********"
click at [782, 472] on input "Cost Type" at bounding box center [831, 480] width 360 height 16
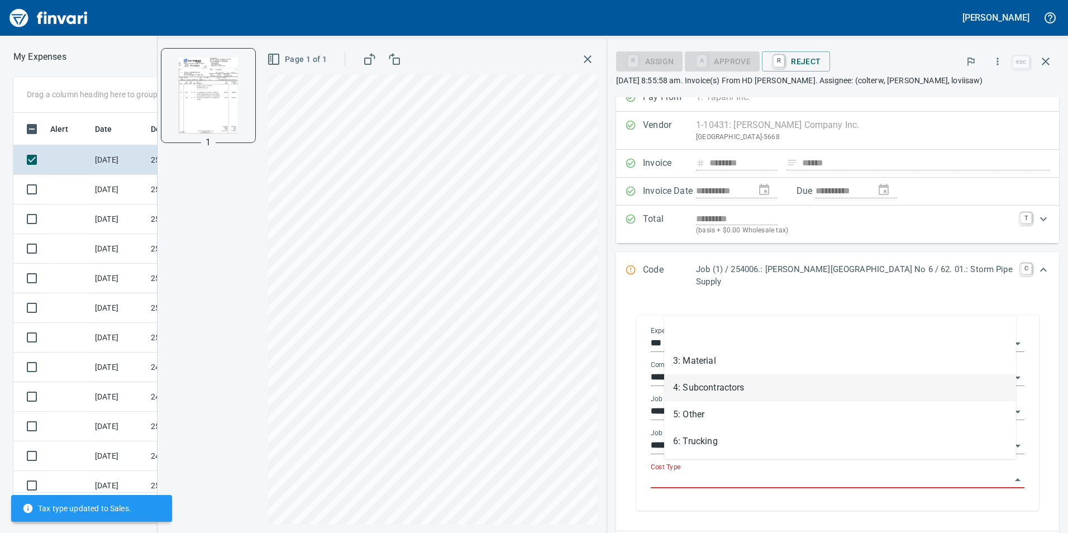
click at [731, 366] on li "3: Material" at bounding box center [840, 360] width 352 height 27
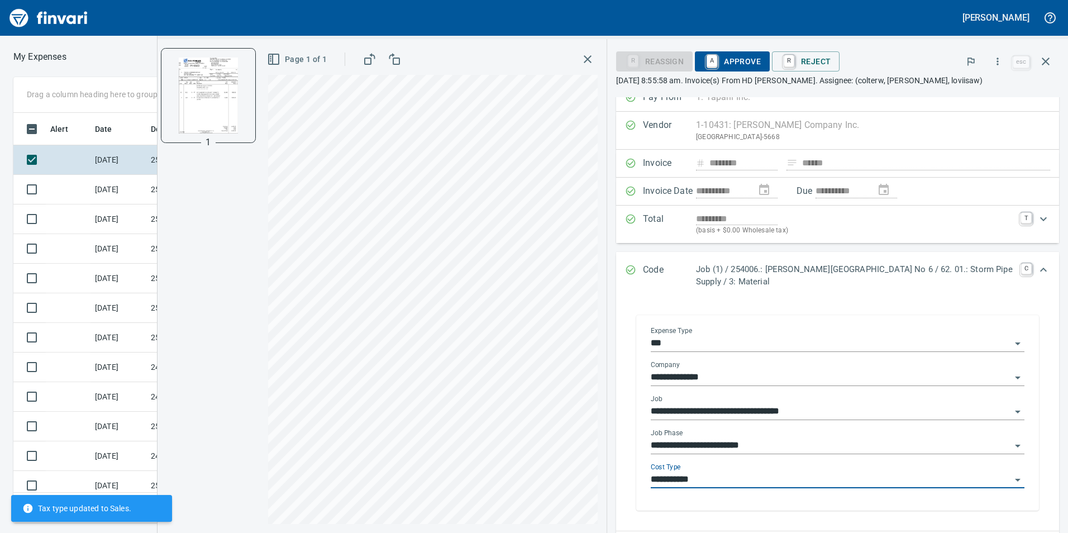
type input "**********"
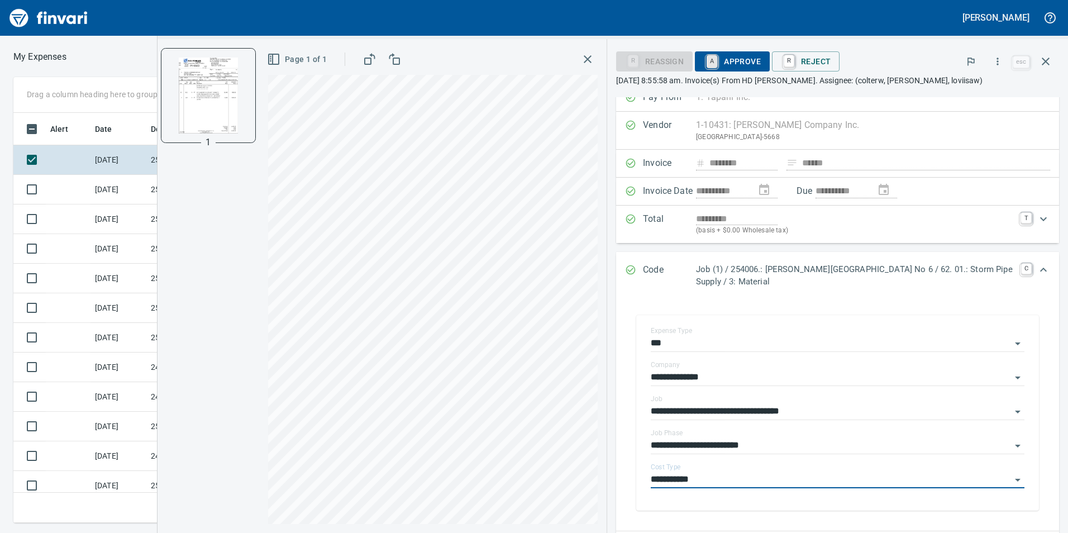
click at [716, 56] on link "A" at bounding box center [712, 61] width 11 height 12
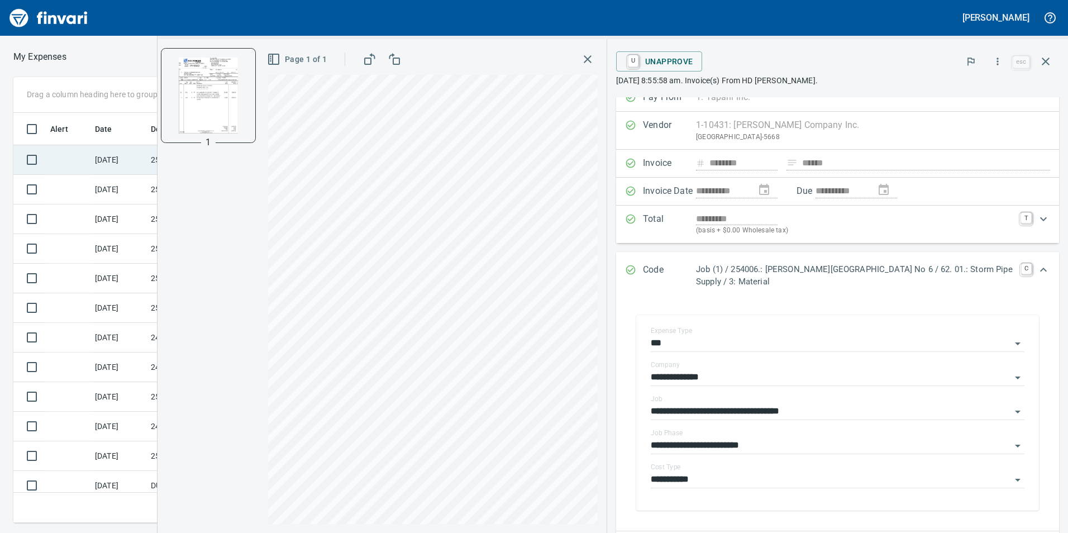
click at [76, 159] on td at bounding box center [68, 160] width 45 height 30
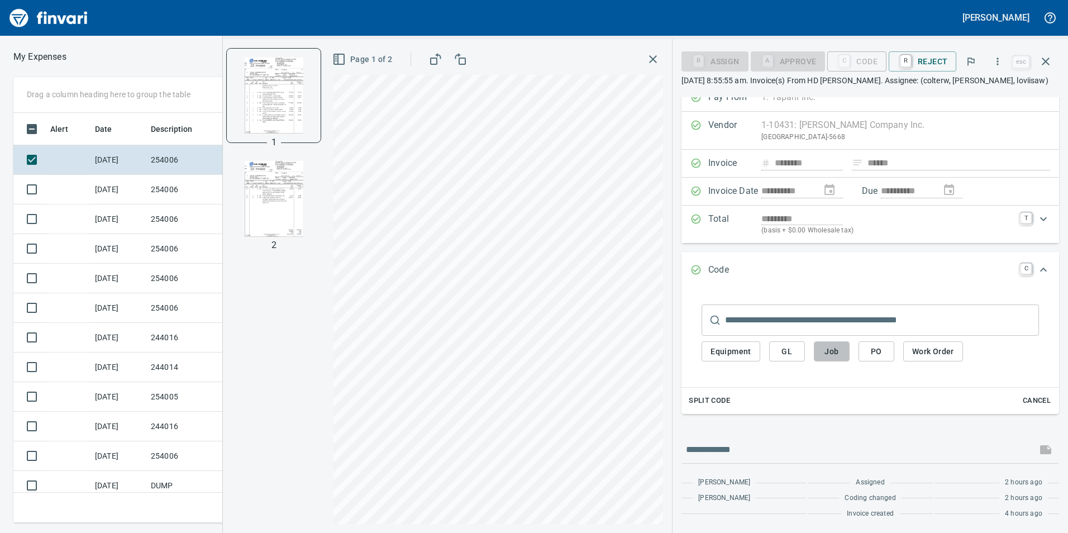
click at [828, 359] on button "Job" at bounding box center [832, 351] width 36 height 21
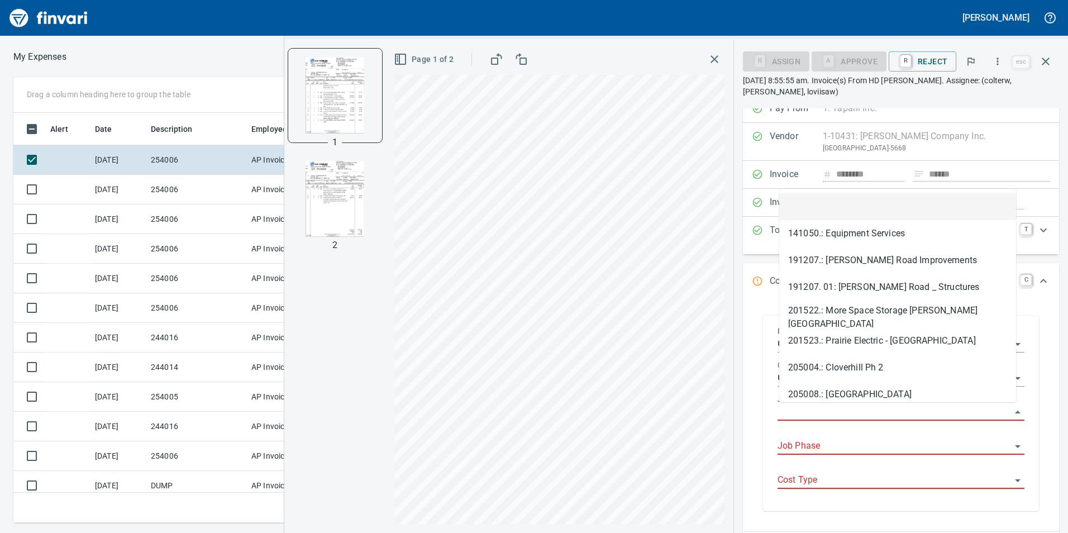
click at [810, 407] on input "Job" at bounding box center [895, 412] width 234 height 16
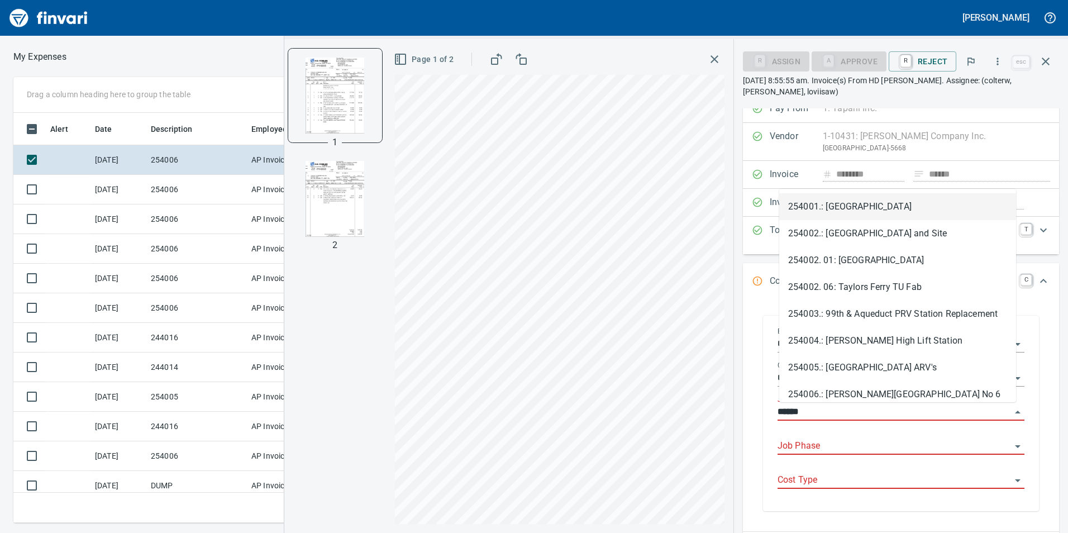
scroll to position [402, 745]
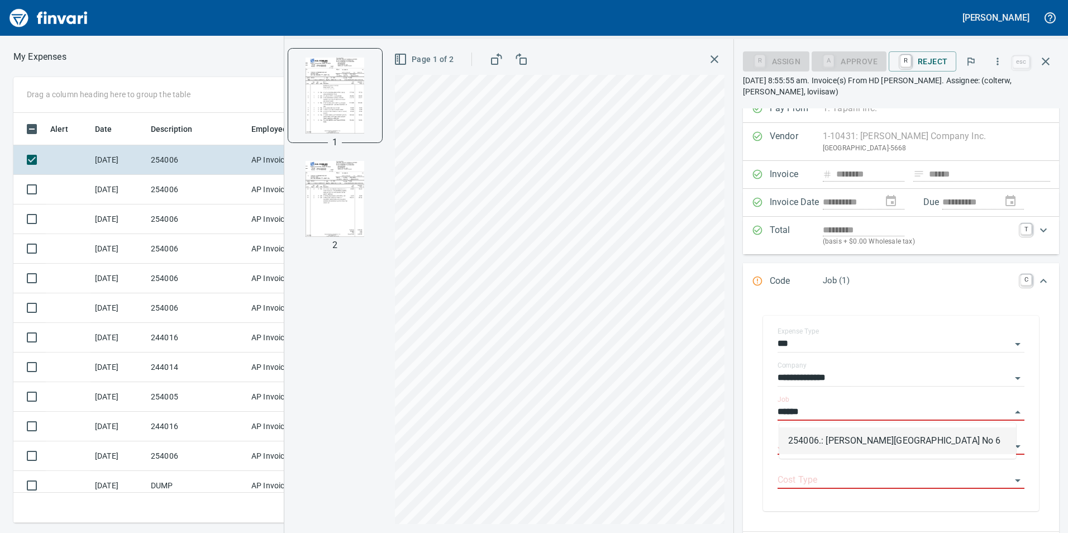
click at [813, 447] on li "254006.: [PERSON_NAME][GEOGRAPHIC_DATA] No 6" at bounding box center [897, 440] width 237 height 27
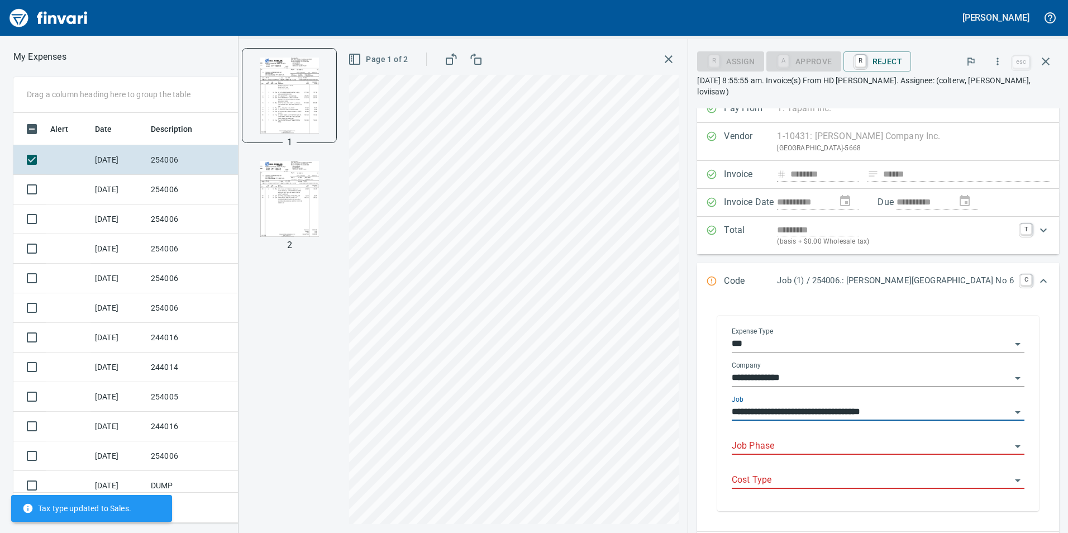
type input "**********"
click at [813, 440] on input "Job Phase" at bounding box center [871, 447] width 279 height 16
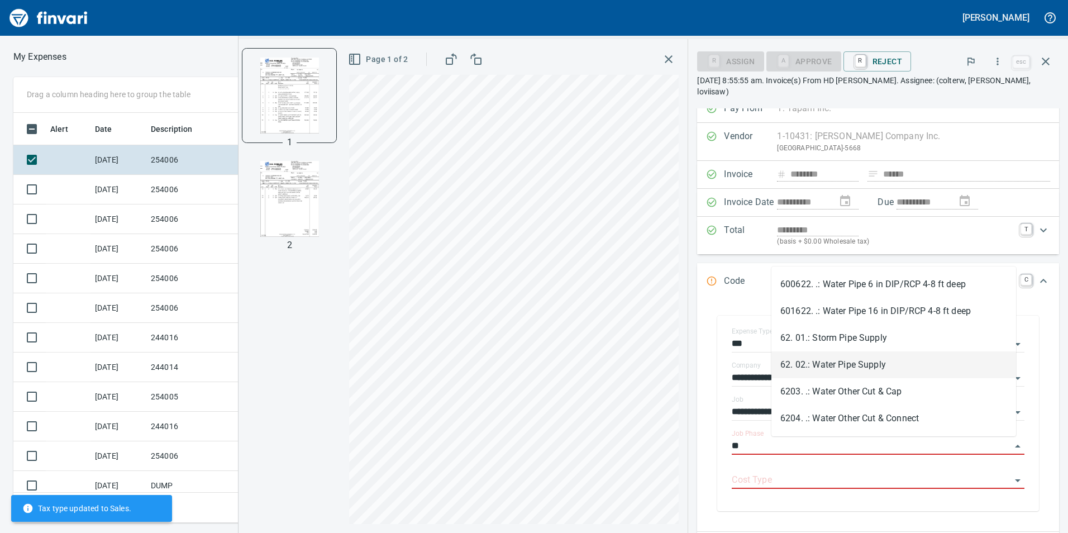
click at [865, 371] on li "62. 02.: Water Pipe Supply" at bounding box center [893, 364] width 245 height 27
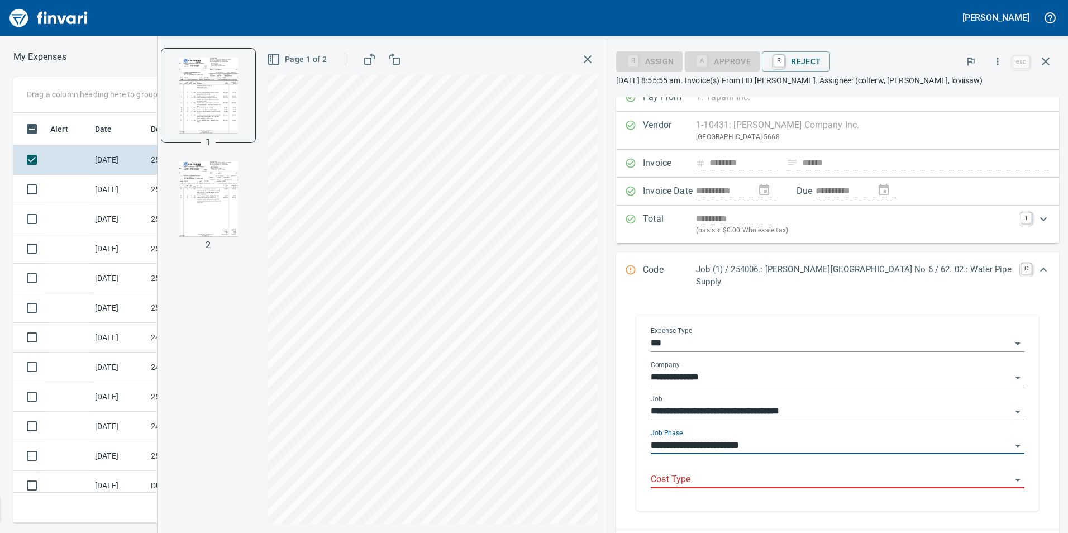
click at [794, 477] on div at bounding box center [838, 480] width 374 height 16
type input "**********"
click at [782, 472] on input "Cost Type" at bounding box center [831, 480] width 360 height 16
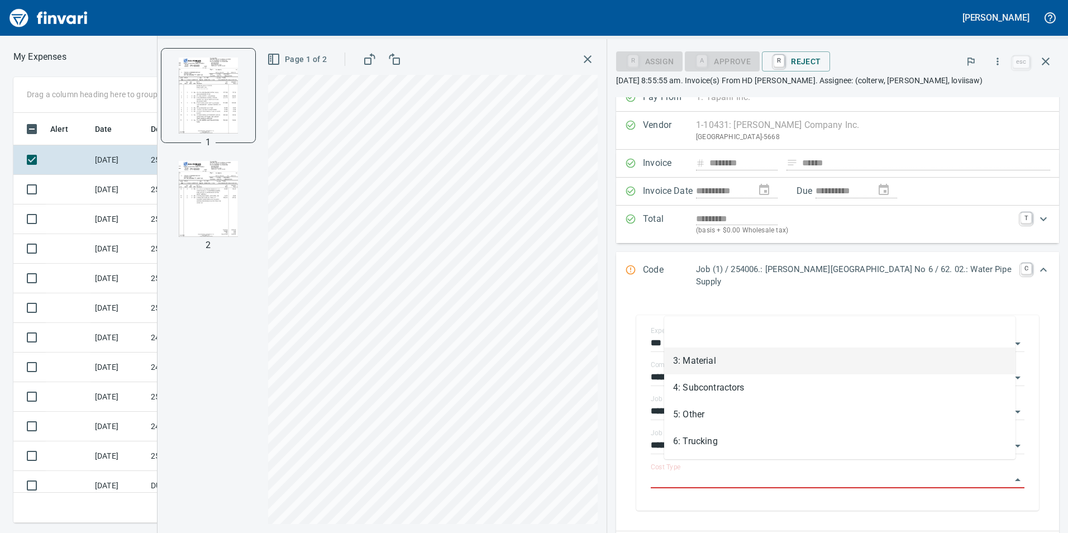
click at [767, 367] on li "3: Material" at bounding box center [839, 360] width 351 height 27
type input "**********"
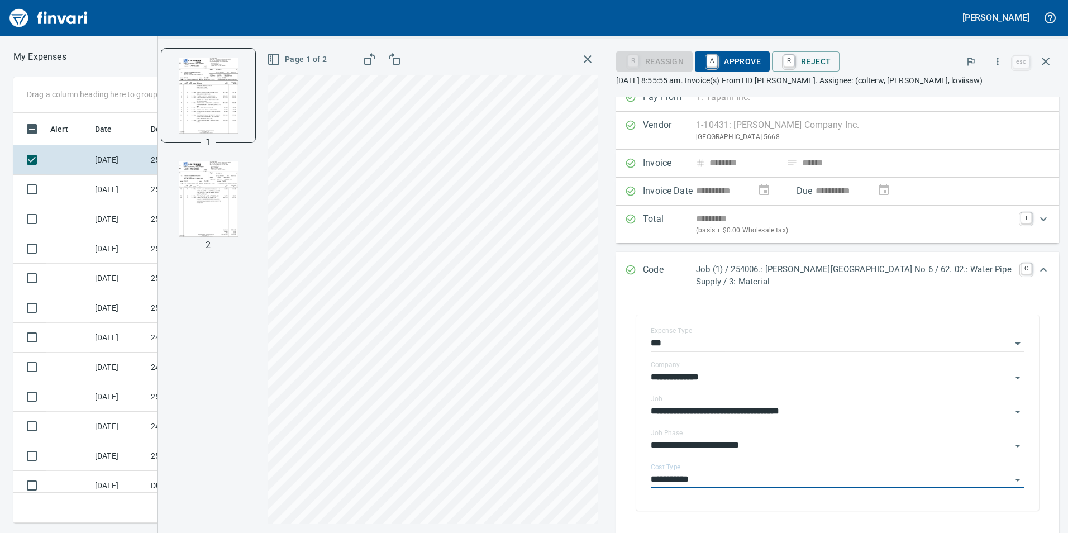
click at [734, 59] on span "A Approve" at bounding box center [732, 61] width 57 height 19
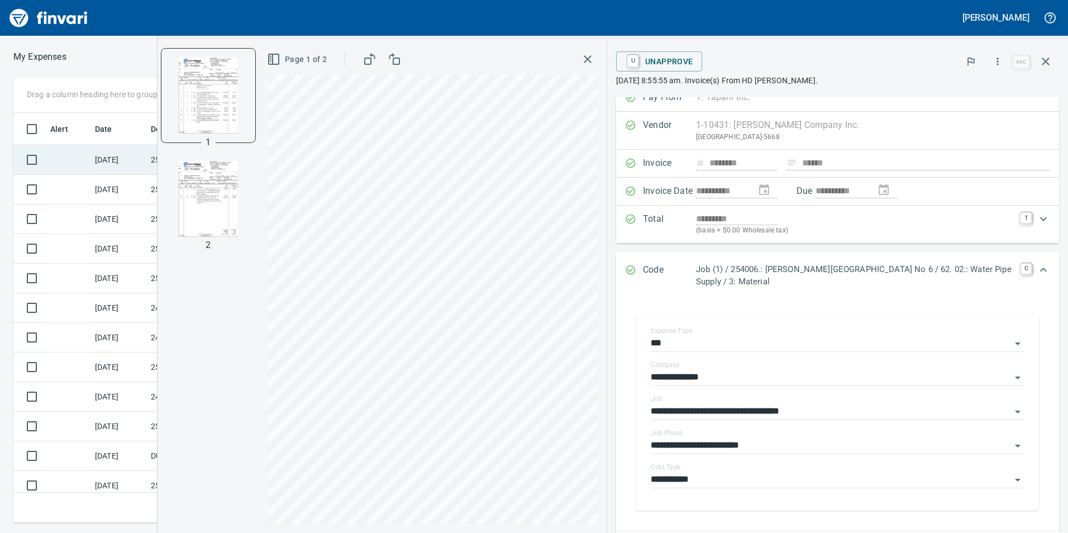
click at [83, 159] on td at bounding box center [68, 160] width 45 height 30
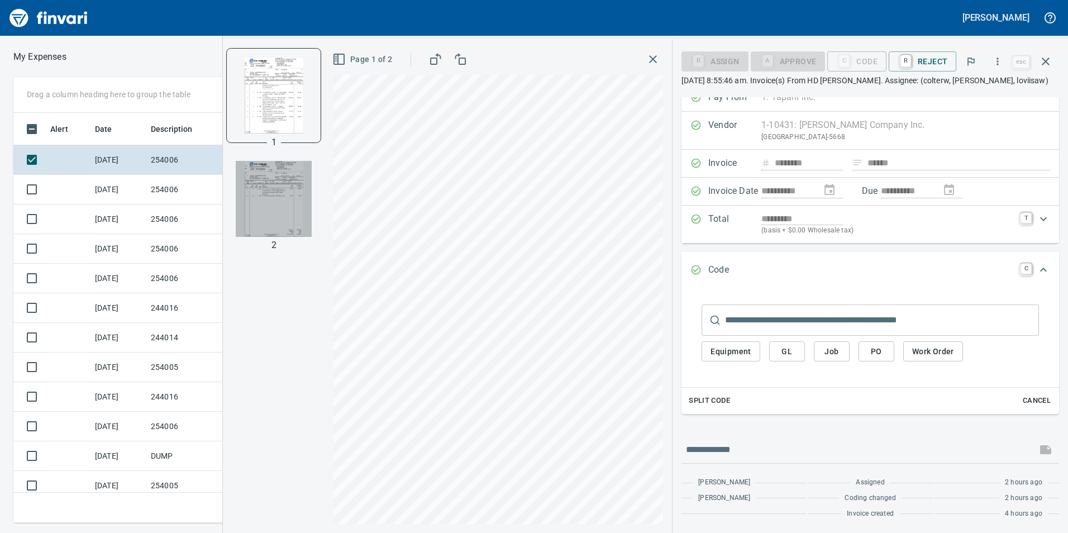
click at [302, 195] on img "button" at bounding box center [274, 199] width 76 height 76
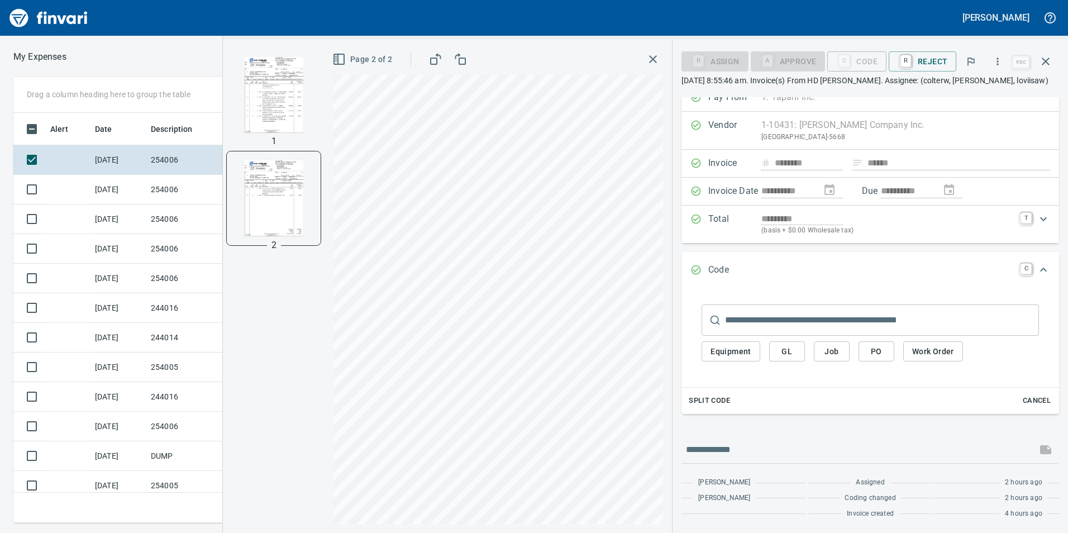
click at [249, 96] on img "button" at bounding box center [274, 95] width 76 height 76
click at [831, 348] on span "Job" at bounding box center [832, 352] width 18 height 14
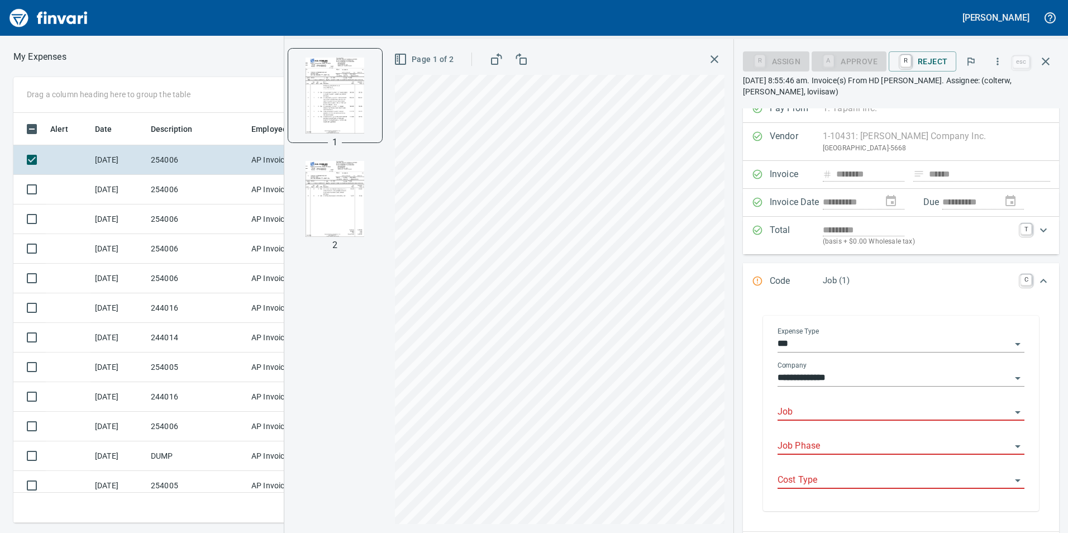
click at [816, 411] on input "Job" at bounding box center [895, 412] width 234 height 16
type input "******"
click at [826, 417] on input "Job" at bounding box center [895, 412] width 234 height 16
click at [836, 445] on li "254006.: [PERSON_NAME][GEOGRAPHIC_DATA] No 6" at bounding box center [897, 440] width 237 height 27
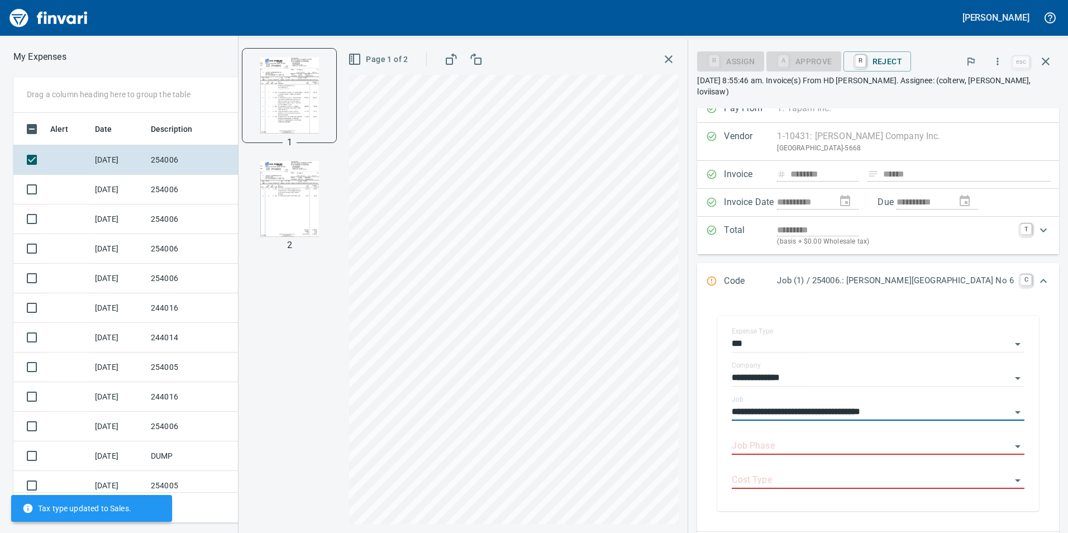
type input "**********"
click at [836, 445] on input "Job Phase" at bounding box center [871, 447] width 279 height 16
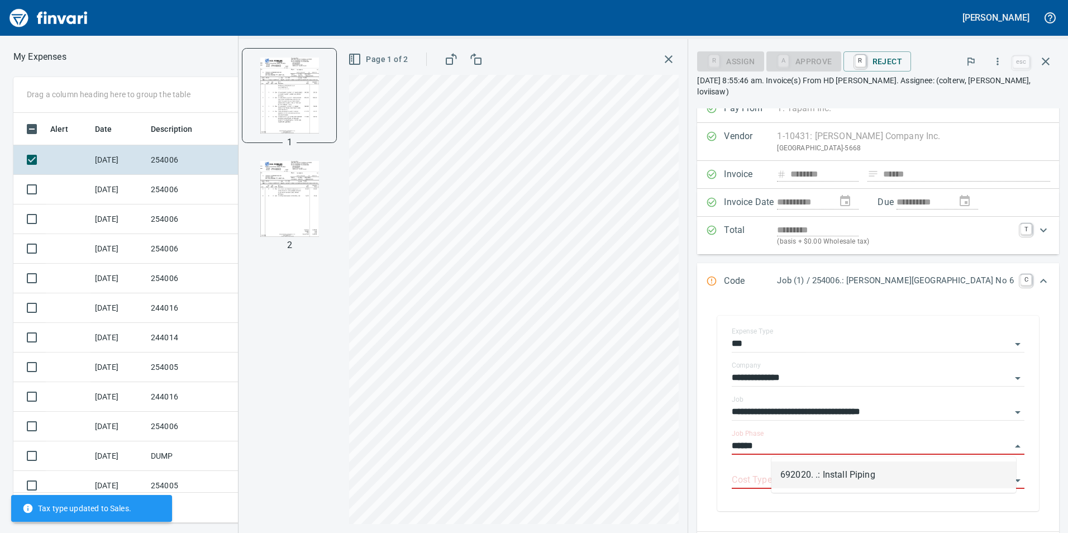
click at [857, 479] on li "692020. .: Install Piping" at bounding box center [893, 474] width 245 height 27
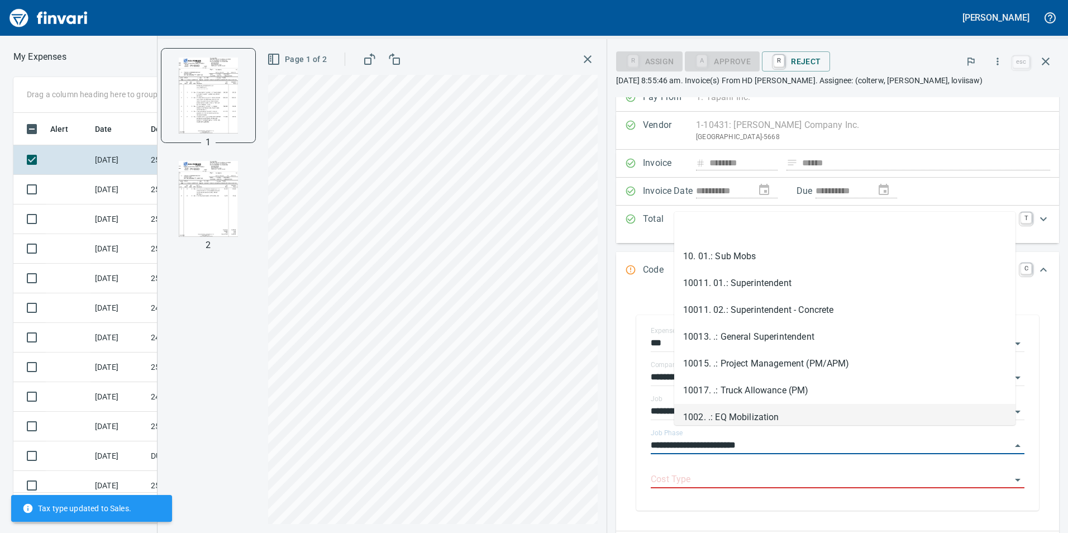
drag, startPoint x: 814, startPoint y: 433, endPoint x: 675, endPoint y: 425, distance: 138.8
click at [675, 425] on body "[PERSON_NAME] My Expenses To Review (All Reviewable) Drag a column heading here…" at bounding box center [534, 266] width 1068 height 533
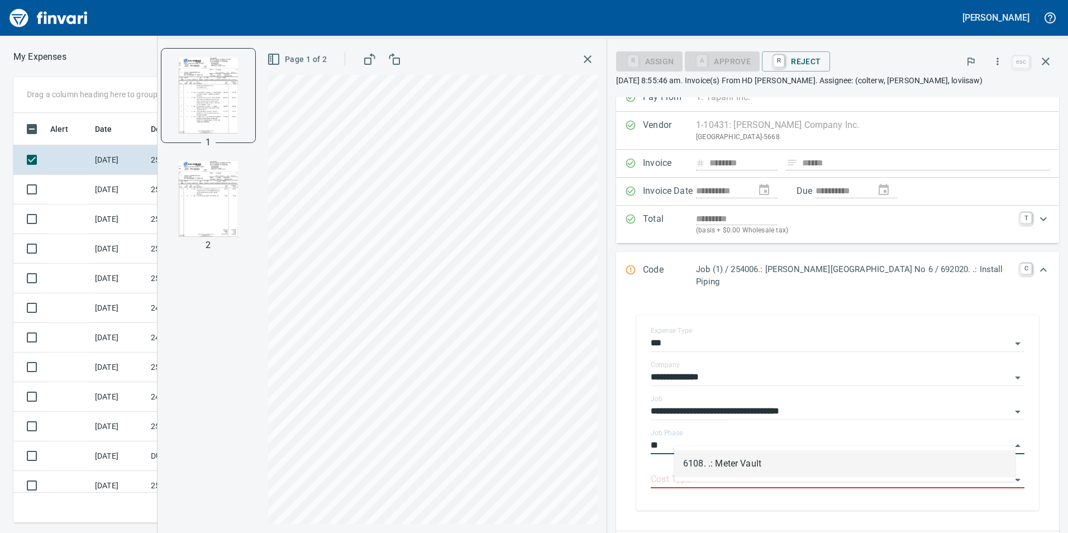
click at [702, 459] on li "6108. .: Meter Vault" at bounding box center [844, 463] width 341 height 27
click at [698, 463] on div "Cost Type" at bounding box center [838, 475] width 374 height 25
type input "**********"
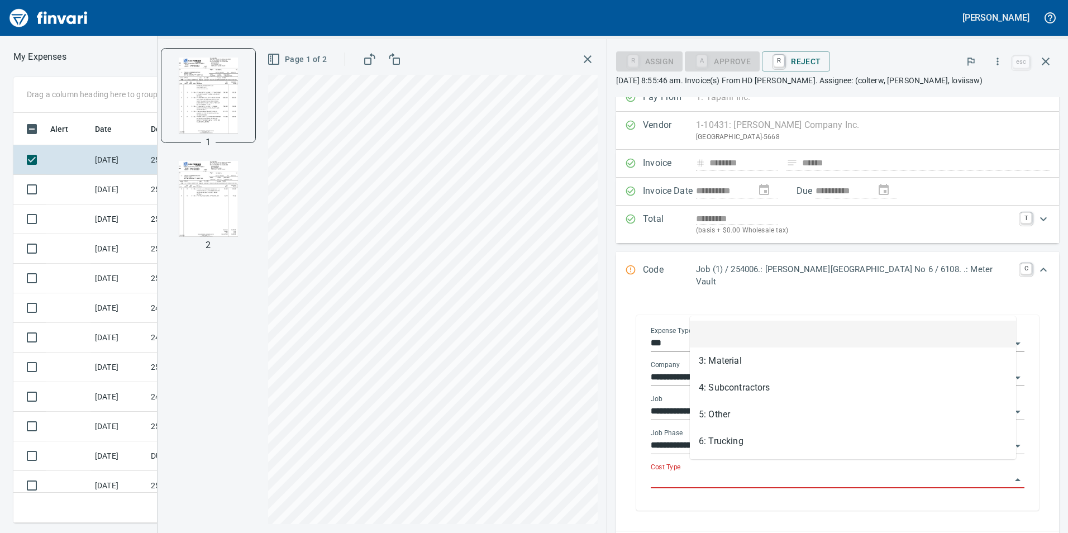
click at [708, 472] on input "Cost Type" at bounding box center [831, 480] width 360 height 16
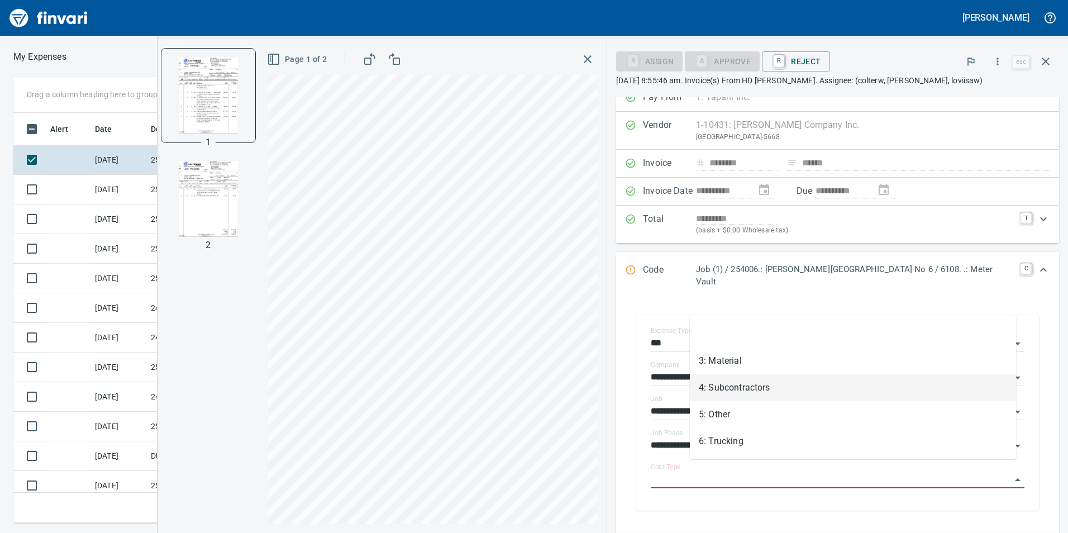
click at [739, 359] on li "3: Material" at bounding box center [853, 360] width 326 height 27
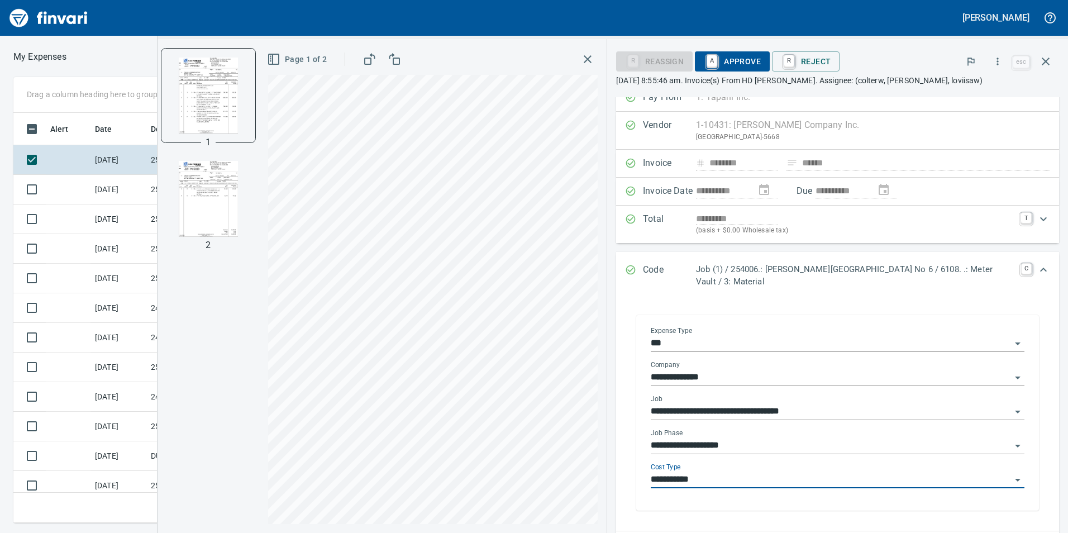
type input "**********"
click at [731, 65] on span "A Approve" at bounding box center [732, 61] width 57 height 19
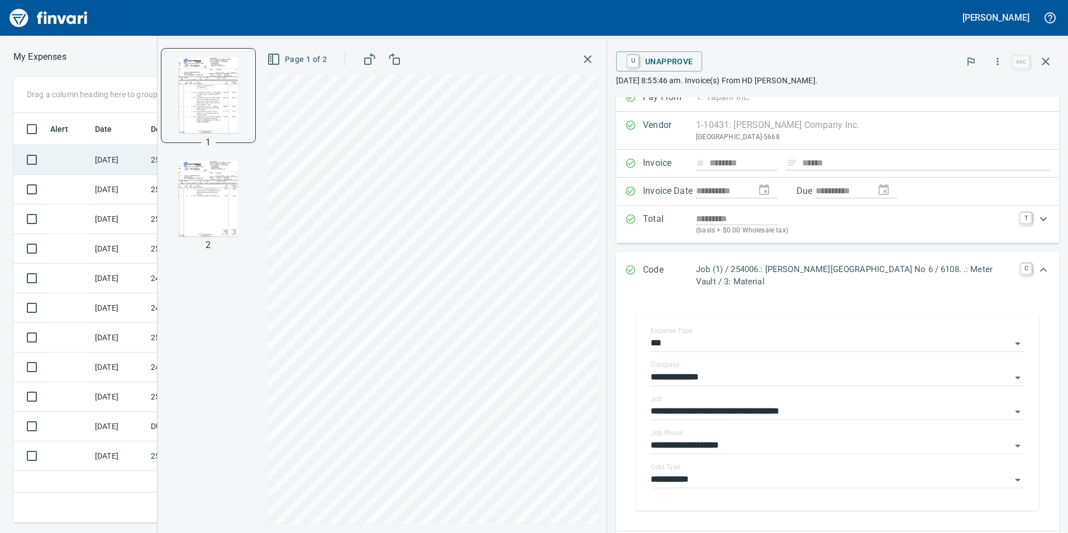
click at [66, 160] on td at bounding box center [68, 160] width 45 height 30
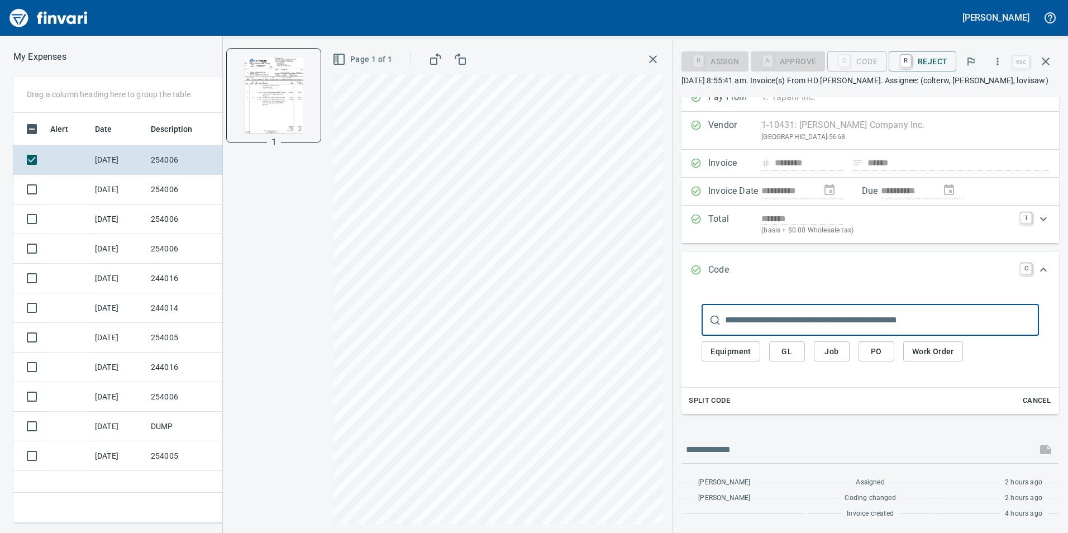
click at [833, 342] on button "Job" at bounding box center [832, 351] width 36 height 21
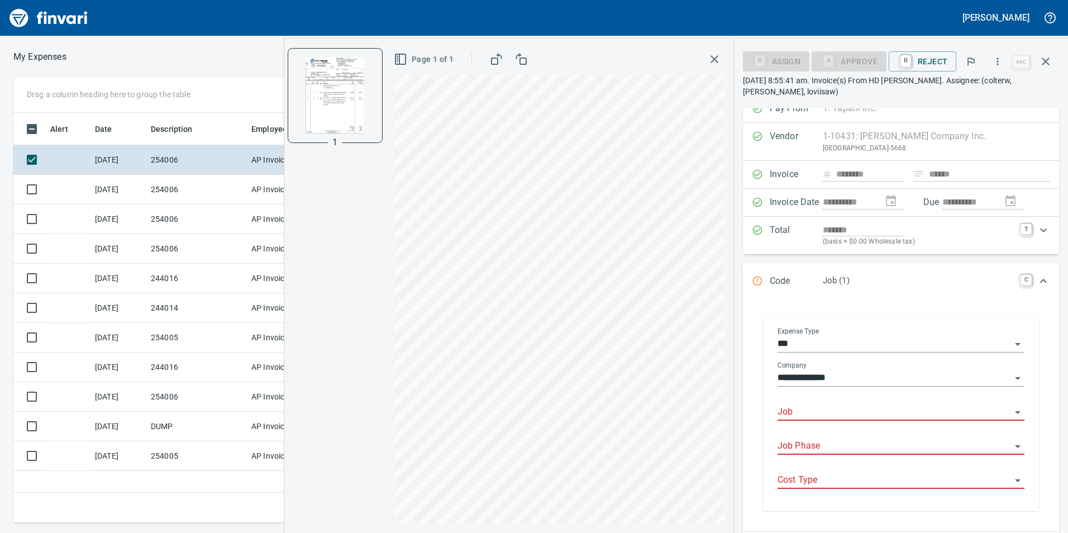
click at [808, 418] on input "Job" at bounding box center [895, 412] width 234 height 16
click at [827, 442] on li "254006.: [PERSON_NAME][GEOGRAPHIC_DATA] No 6" at bounding box center [897, 440] width 237 height 27
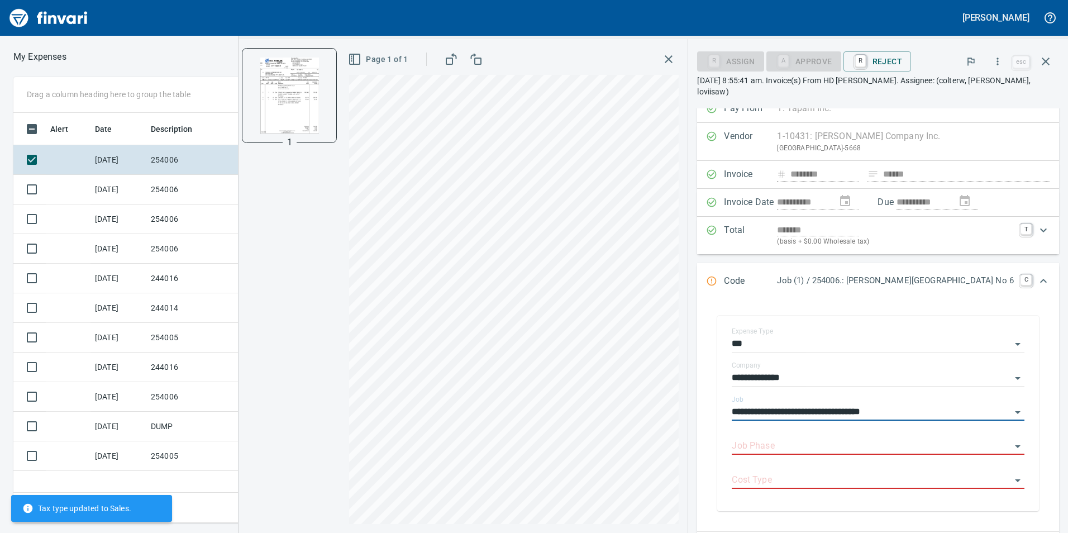
type input "**********"
click at [827, 442] on input "Job Phase" at bounding box center [871, 447] width 279 height 16
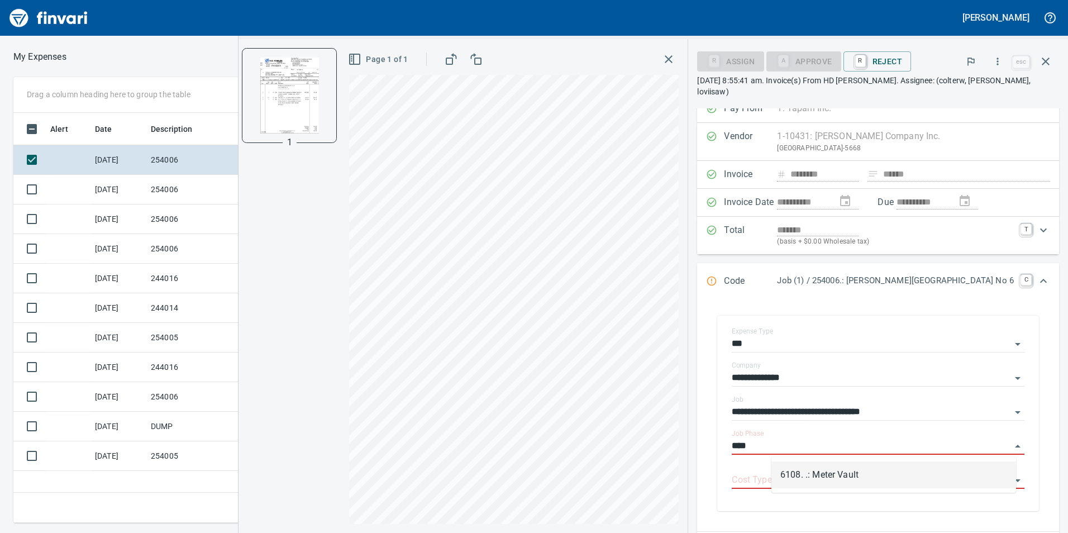
click at [816, 488] on li "6108. .: Meter Vault" at bounding box center [893, 474] width 245 height 27
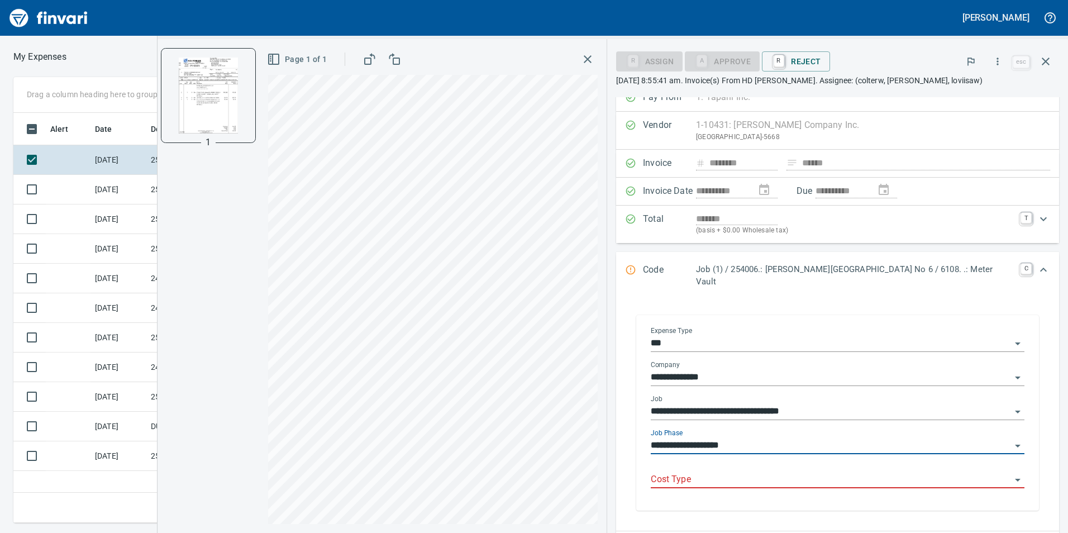
type input "**********"
click at [814, 478] on div "Cost Type" at bounding box center [838, 480] width 374 height 34
click at [792, 461] on body "[PERSON_NAME] My Expenses To Review (All Reviewable) Drag a column heading here…" at bounding box center [534, 266] width 1068 height 533
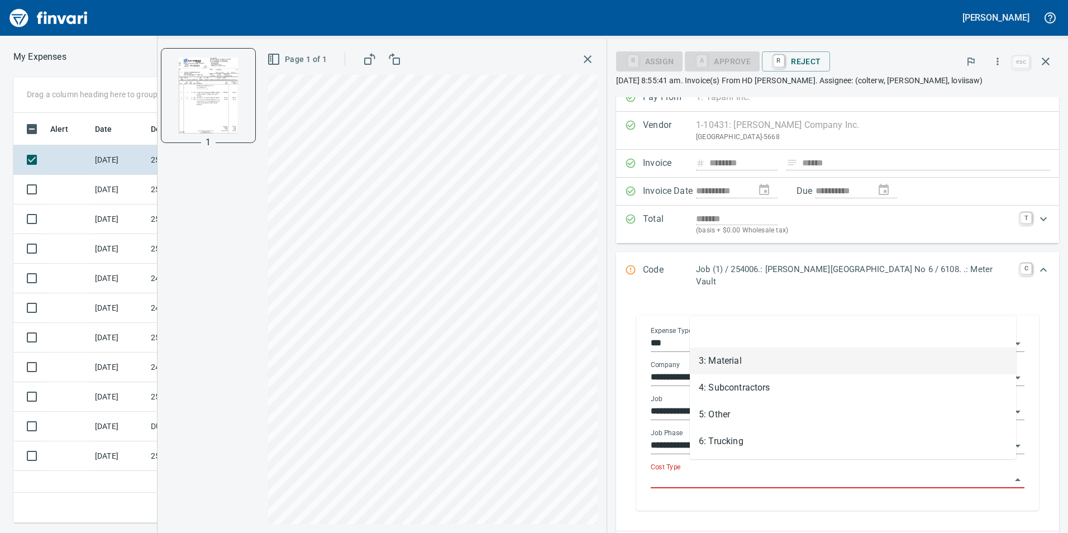
drag, startPoint x: 760, startPoint y: 360, endPoint x: 748, endPoint y: 360, distance: 11.7
click at [760, 360] on li "3: Material" at bounding box center [853, 360] width 326 height 27
type input "**********"
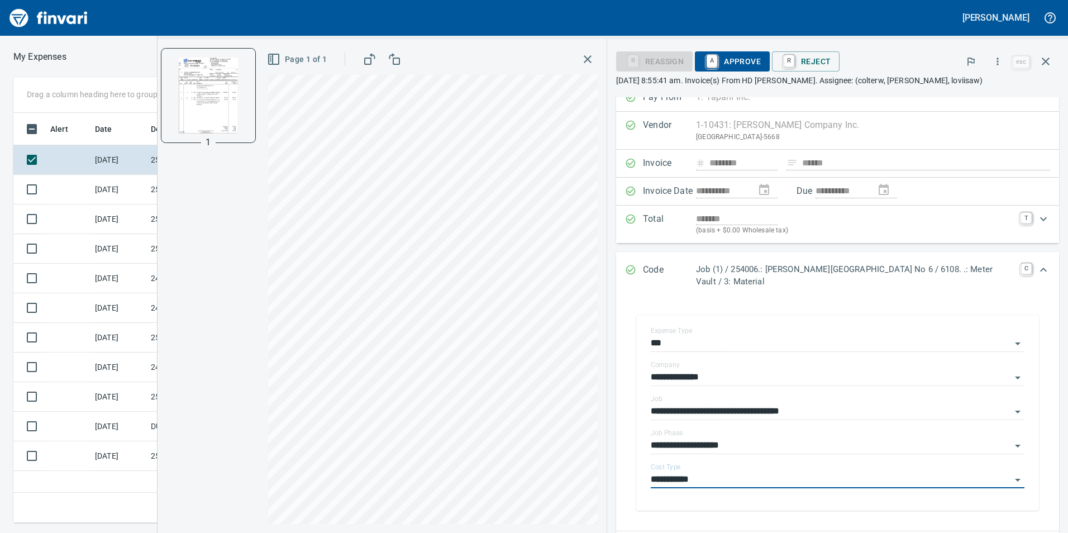
click at [722, 60] on span "A Approve" at bounding box center [732, 61] width 57 height 19
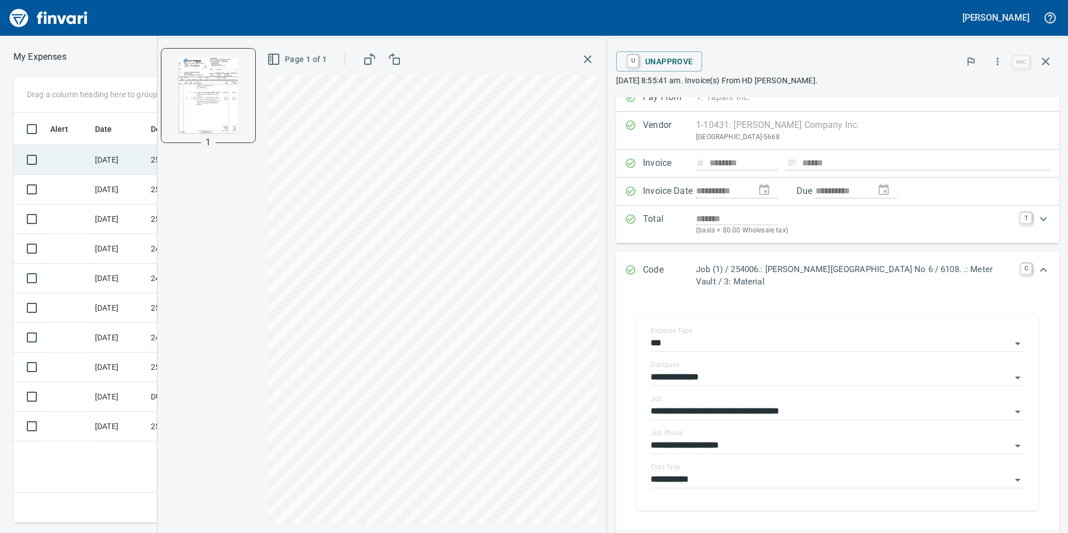
click at [87, 168] on td at bounding box center [68, 160] width 45 height 30
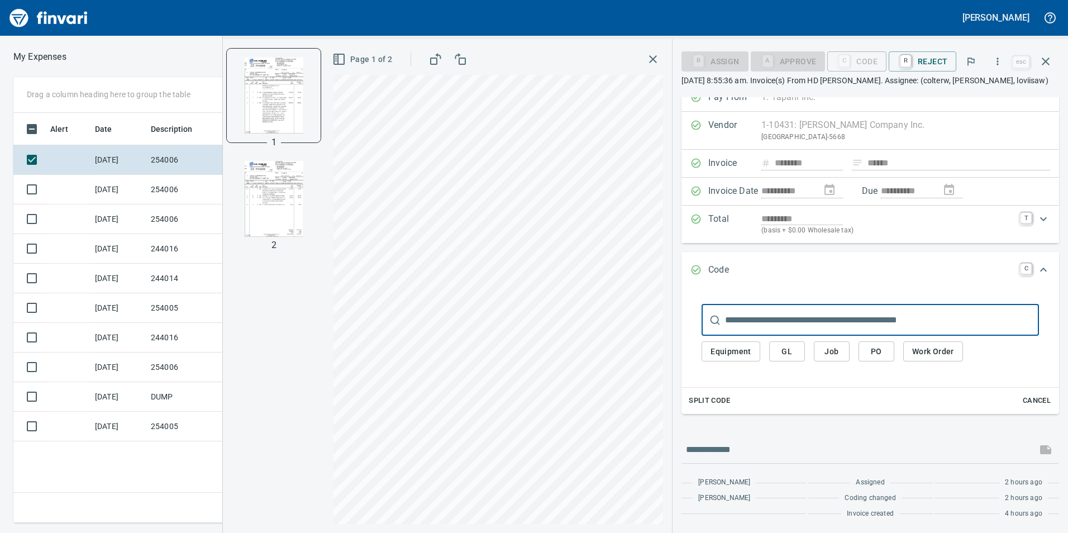
click at [253, 192] on img "button" at bounding box center [274, 199] width 76 height 76
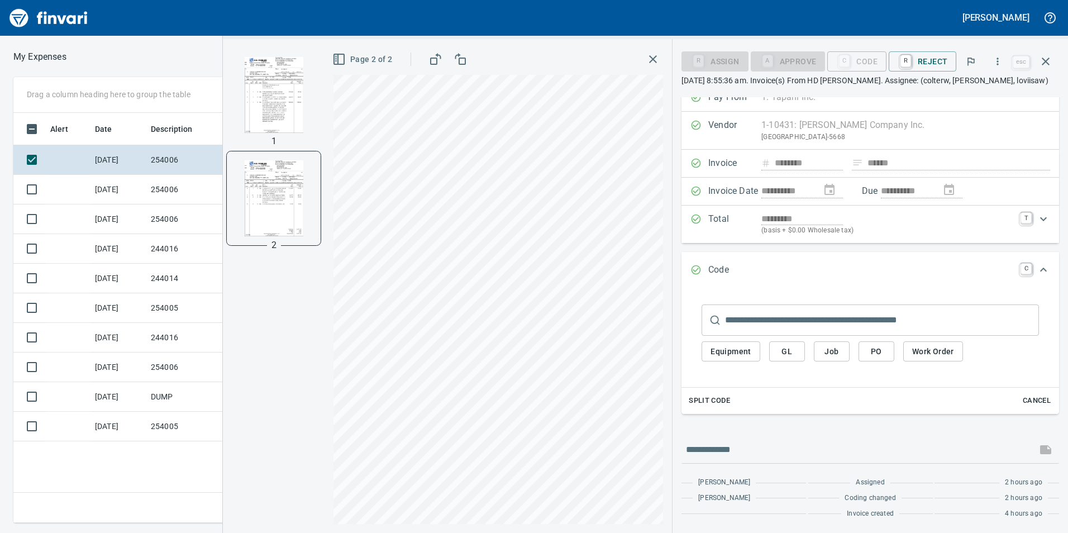
click at [286, 123] on img "button" at bounding box center [274, 95] width 76 height 76
click at [840, 358] on span "Job" at bounding box center [832, 352] width 18 height 14
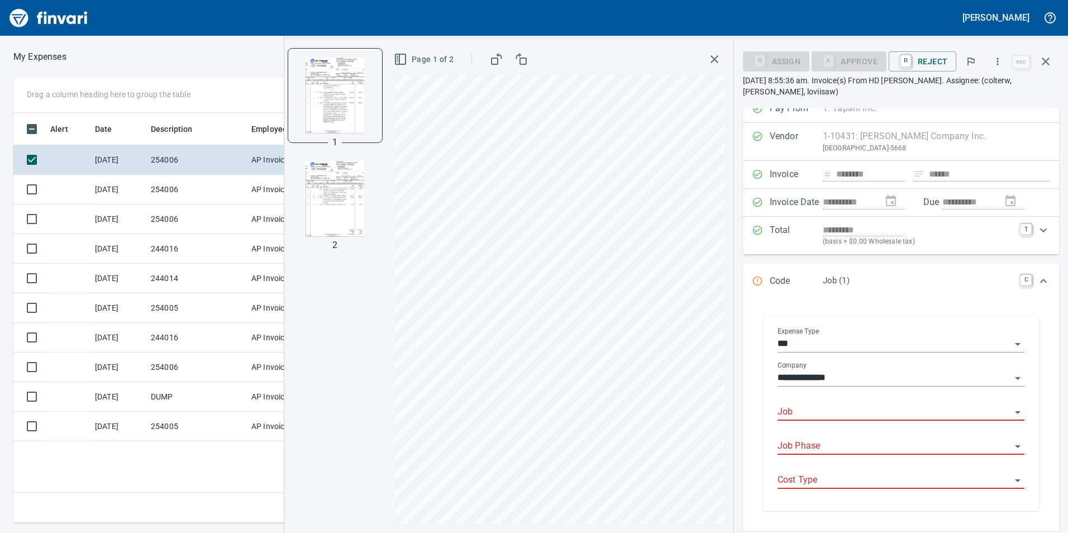
click at [825, 413] on input "Job" at bounding box center [895, 412] width 234 height 16
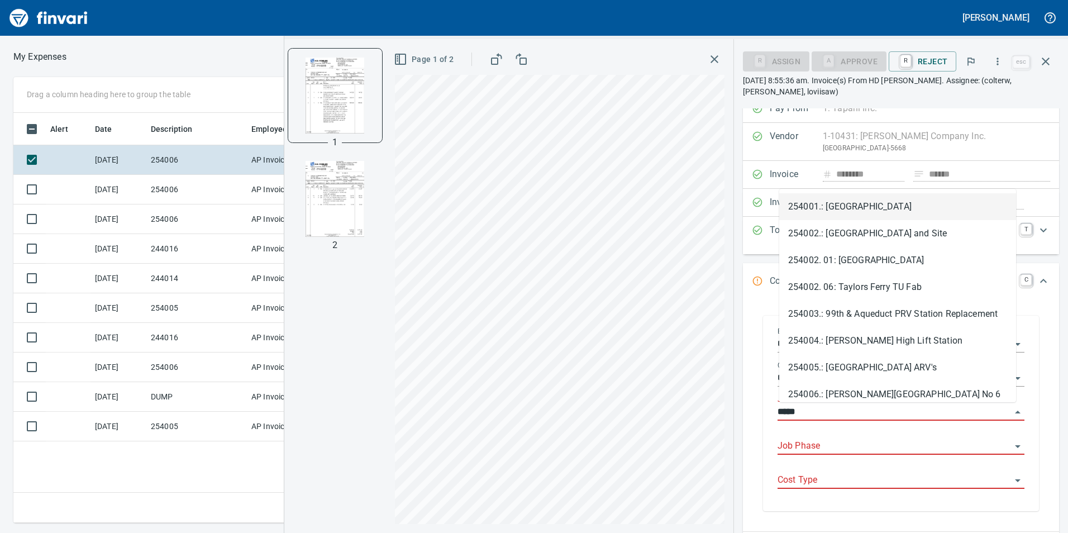
type input "******"
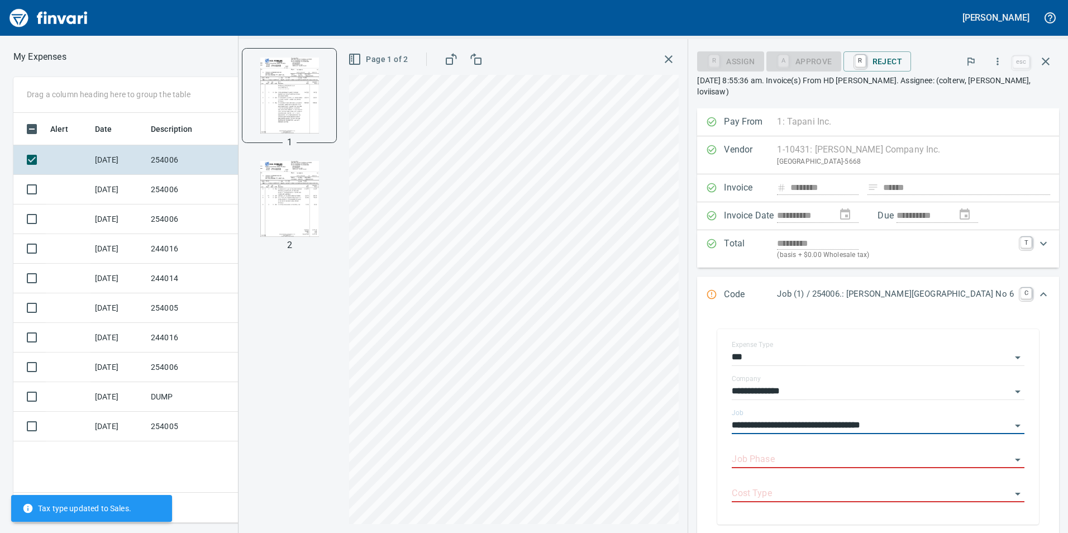
type input "**********"
click at [834, 452] on input "Job Phase" at bounding box center [871, 460] width 279 height 16
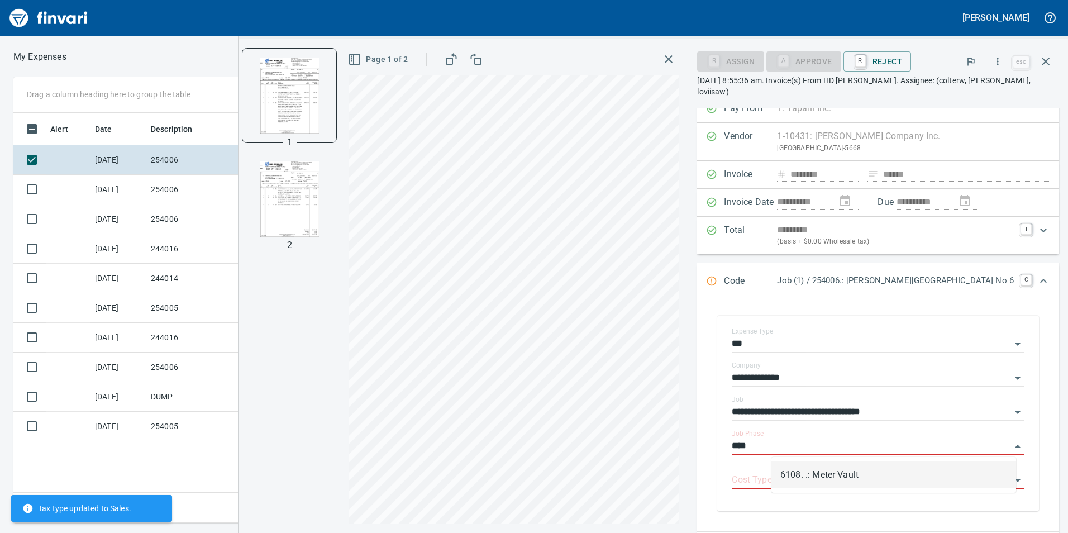
click at [842, 481] on li "6108. .: Meter Vault" at bounding box center [893, 474] width 245 height 27
type input "**********"
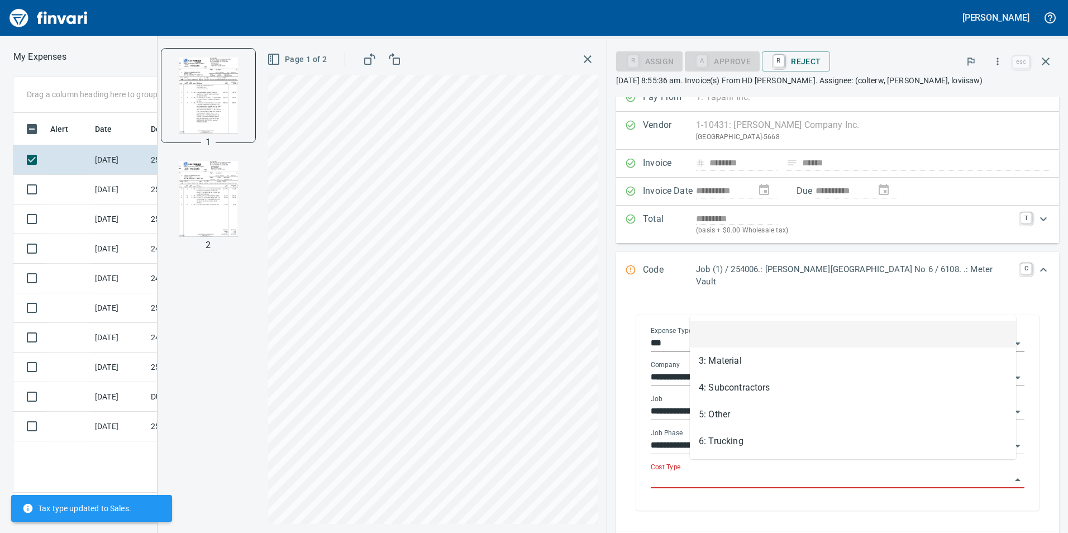
click at [843, 472] on input "Cost Type" at bounding box center [831, 480] width 360 height 16
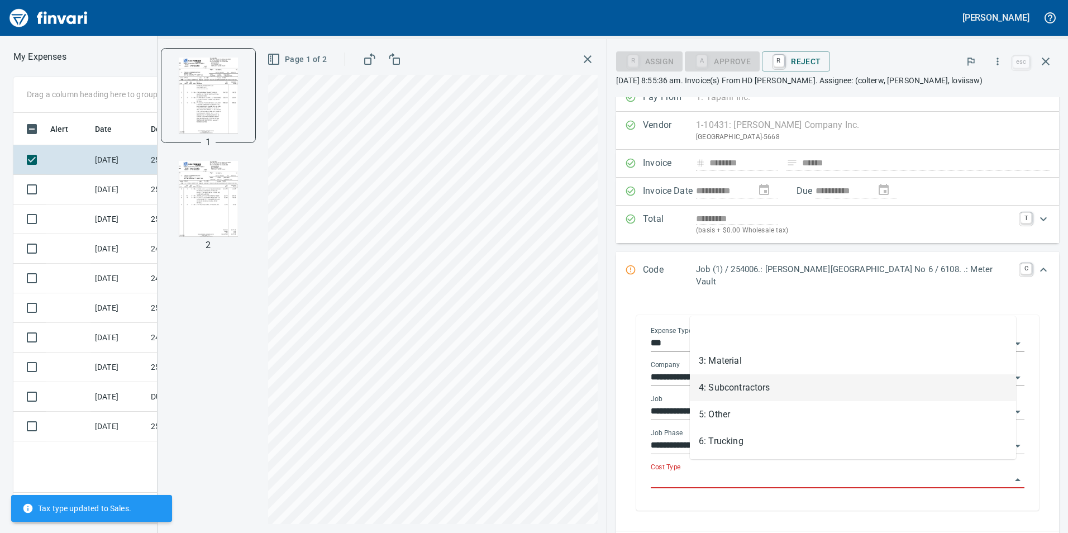
click at [757, 359] on li "3: Material" at bounding box center [853, 360] width 326 height 27
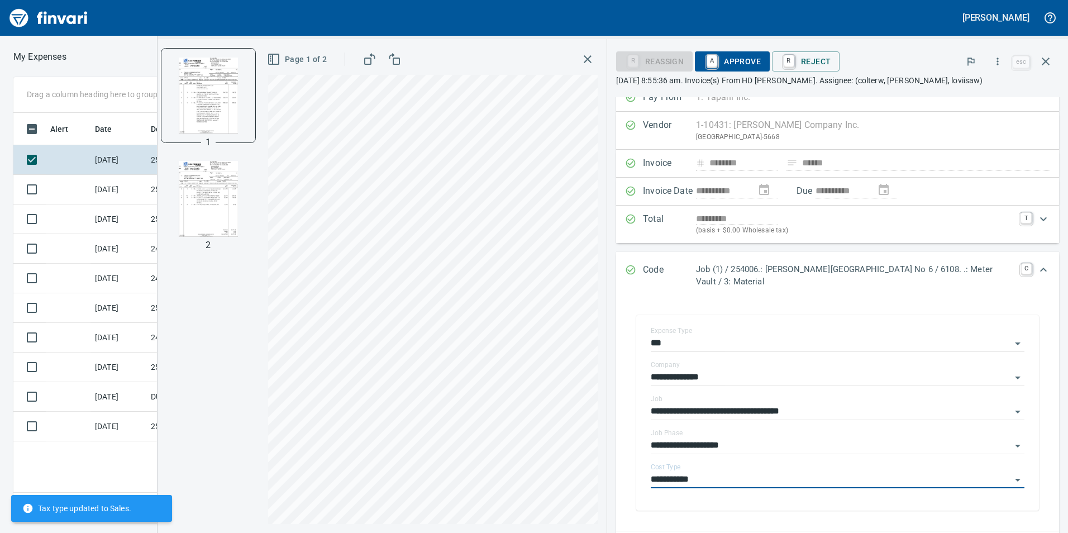
type input "**********"
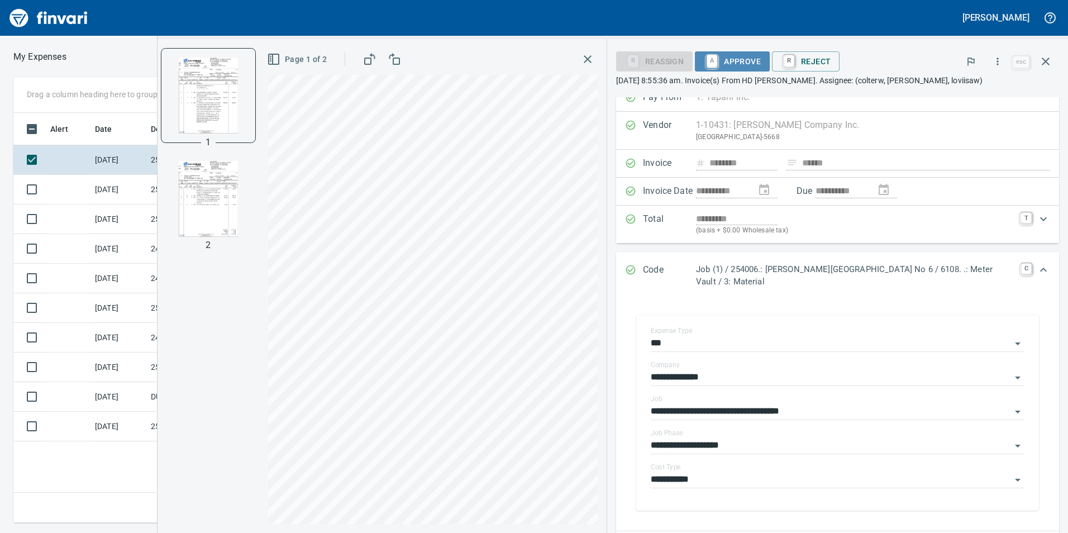
click at [723, 55] on span "A Approve" at bounding box center [732, 61] width 57 height 19
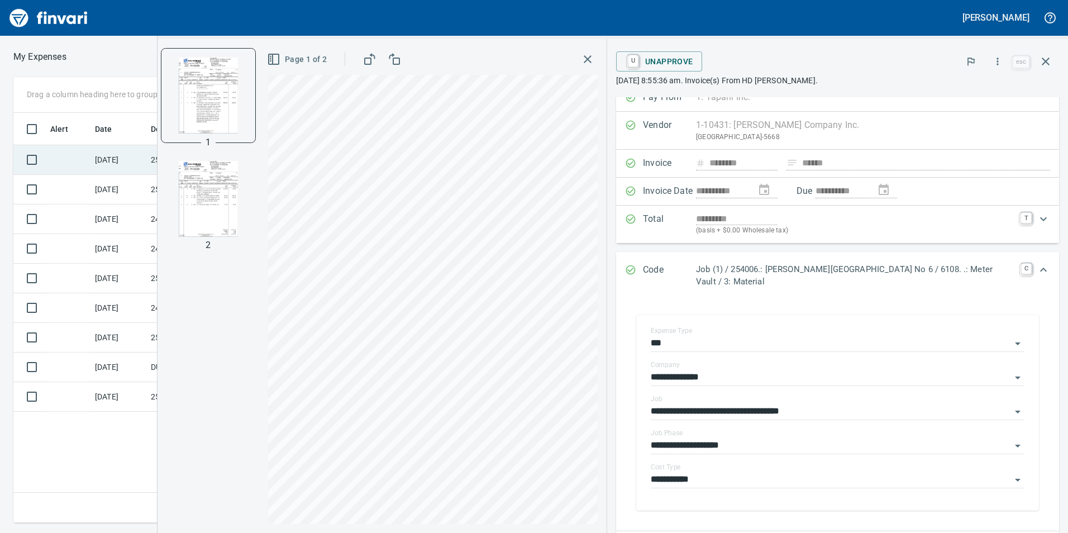
click at [53, 156] on td at bounding box center [68, 160] width 45 height 30
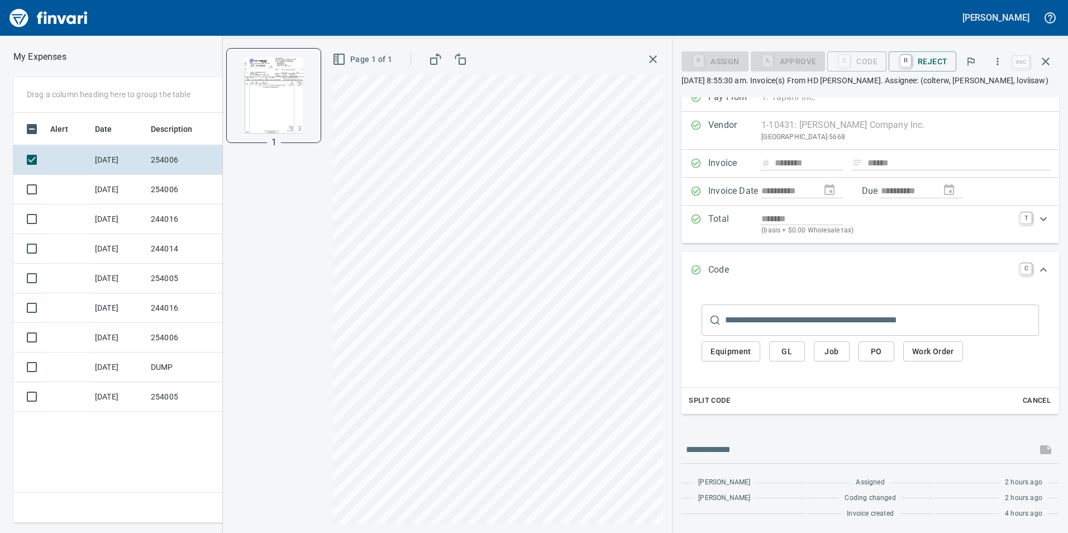
click at [831, 356] on span "Job" at bounding box center [832, 352] width 18 height 14
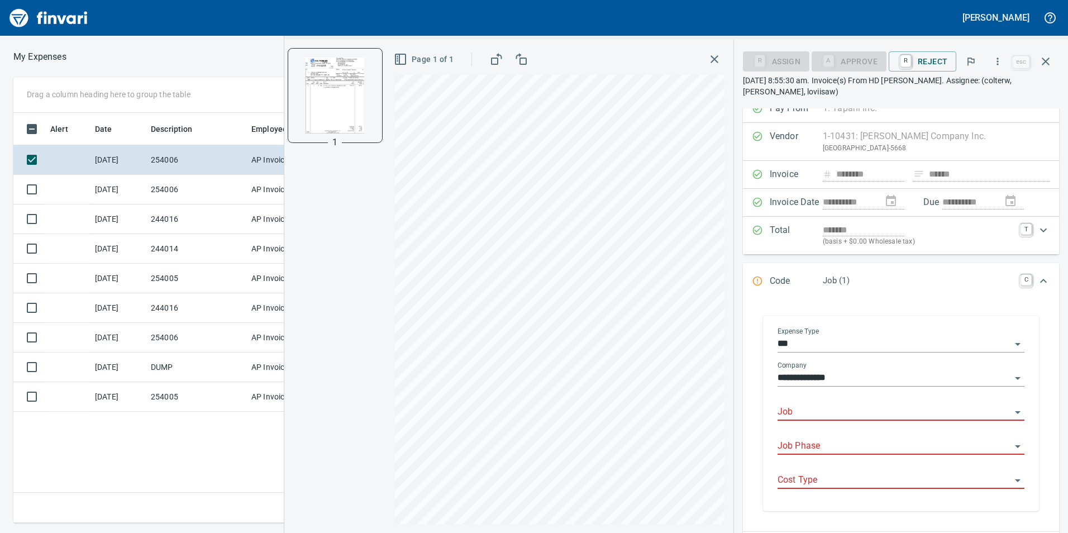
click at [848, 407] on input "Job" at bounding box center [895, 412] width 234 height 16
click at [866, 446] on li "254006.: [PERSON_NAME][GEOGRAPHIC_DATA] No 6" at bounding box center [897, 440] width 237 height 27
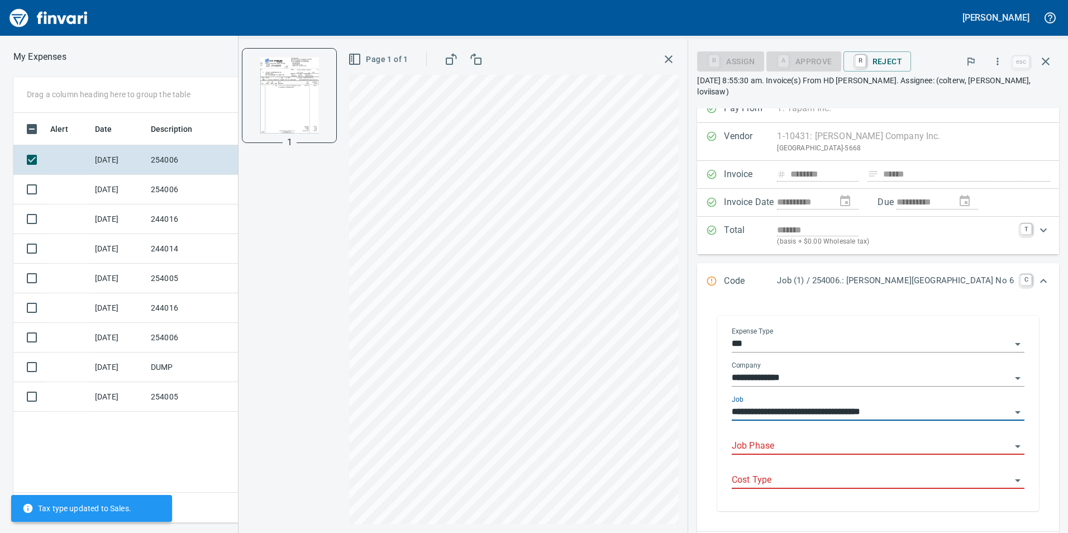
type input "**********"
click at [866, 446] on input "Job Phase" at bounding box center [871, 447] width 279 height 16
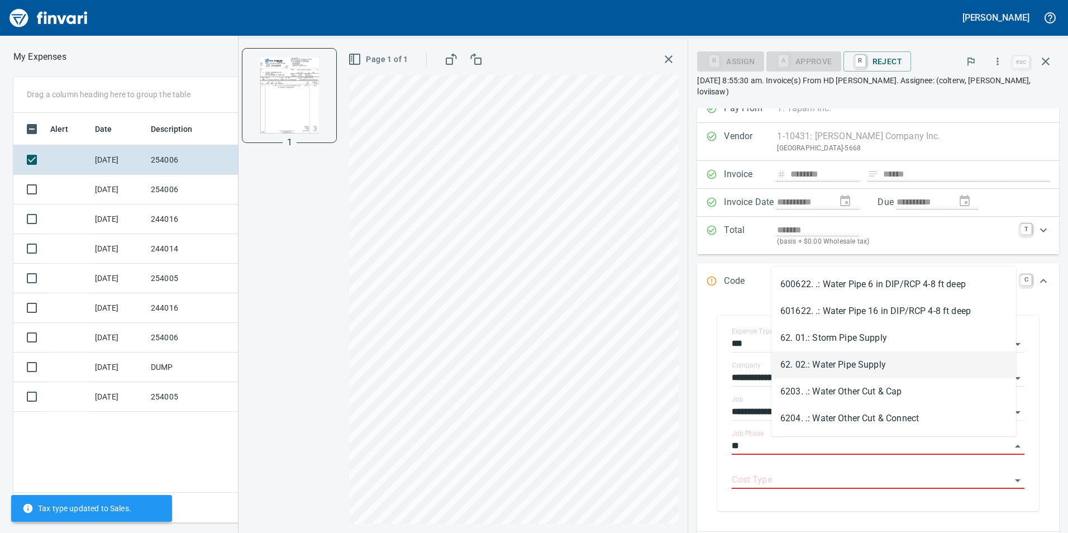
click at [837, 354] on li "62. 02.: Water Pipe Supply" at bounding box center [893, 364] width 245 height 27
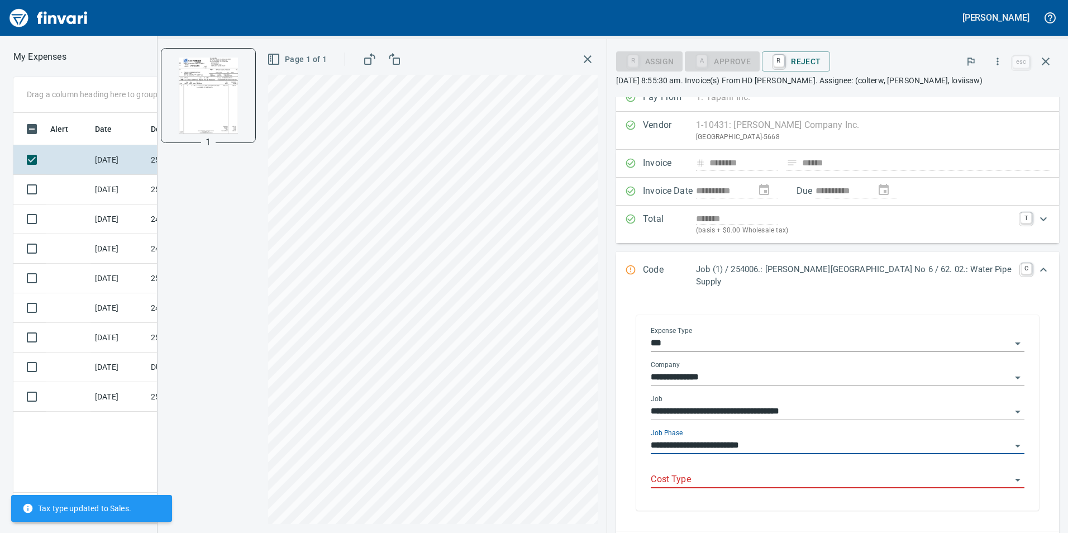
type input "**********"
click at [809, 472] on input "Cost Type" at bounding box center [831, 480] width 360 height 16
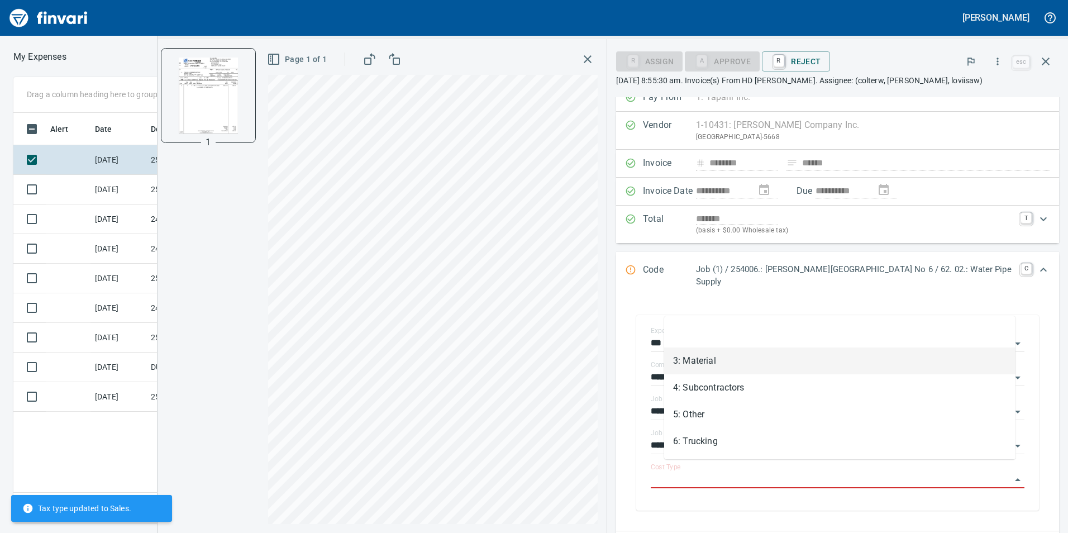
click at [775, 349] on li "3: Material" at bounding box center [839, 360] width 351 height 27
type input "**********"
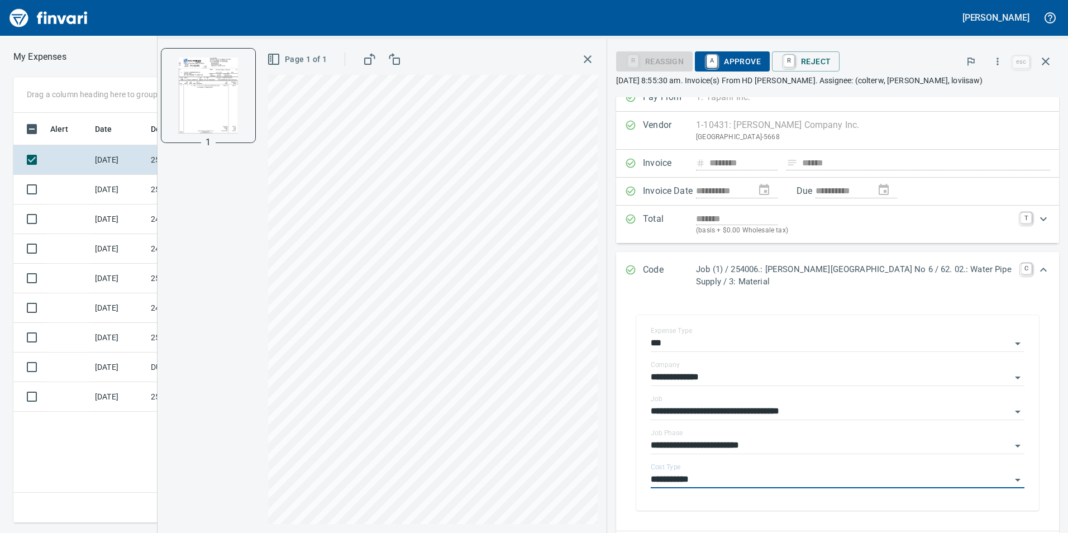
click at [721, 62] on span "A Approve" at bounding box center [732, 61] width 57 height 19
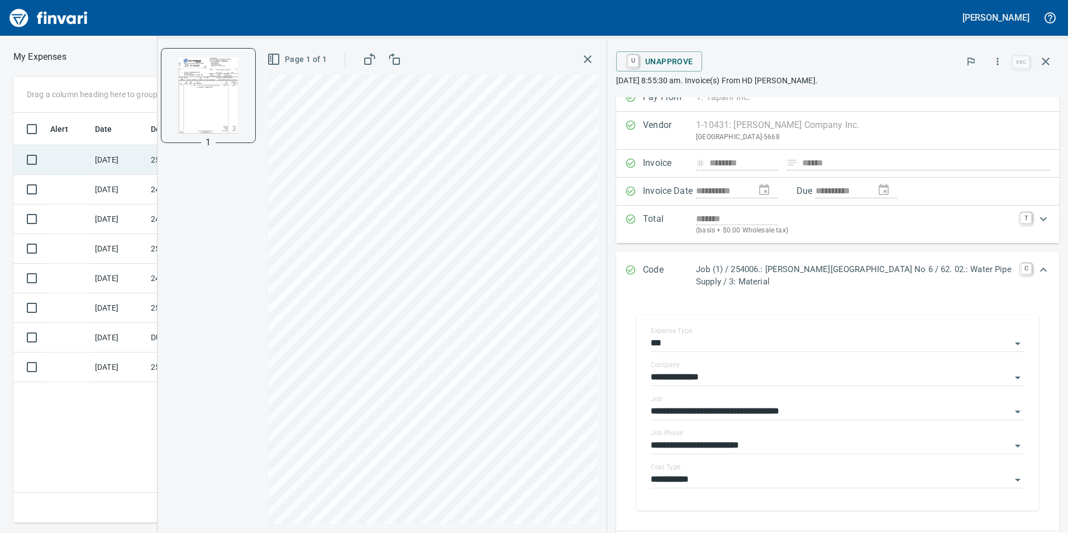
click at [69, 150] on td at bounding box center [68, 160] width 45 height 30
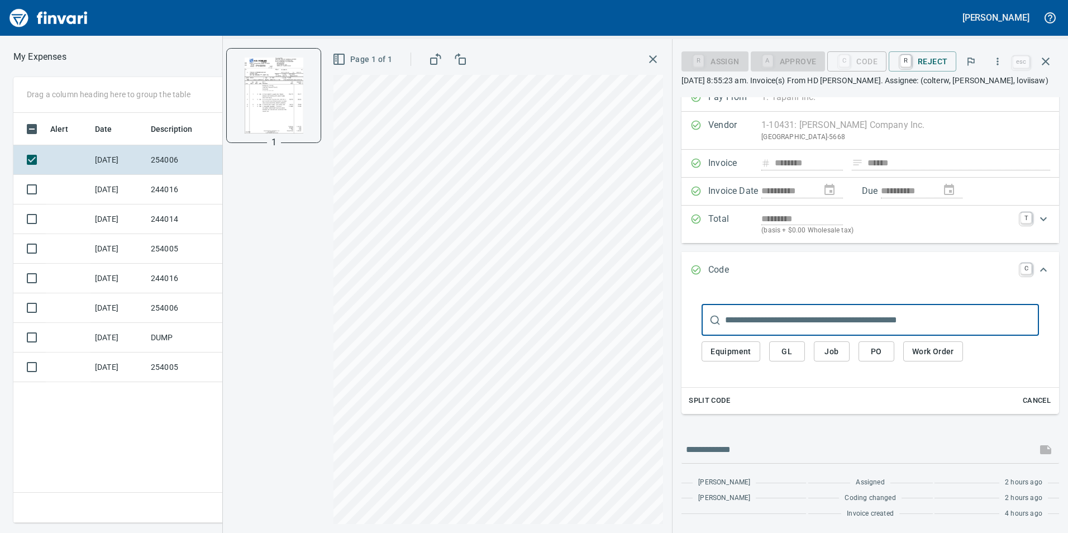
click at [827, 353] on span "Job" at bounding box center [832, 352] width 18 height 14
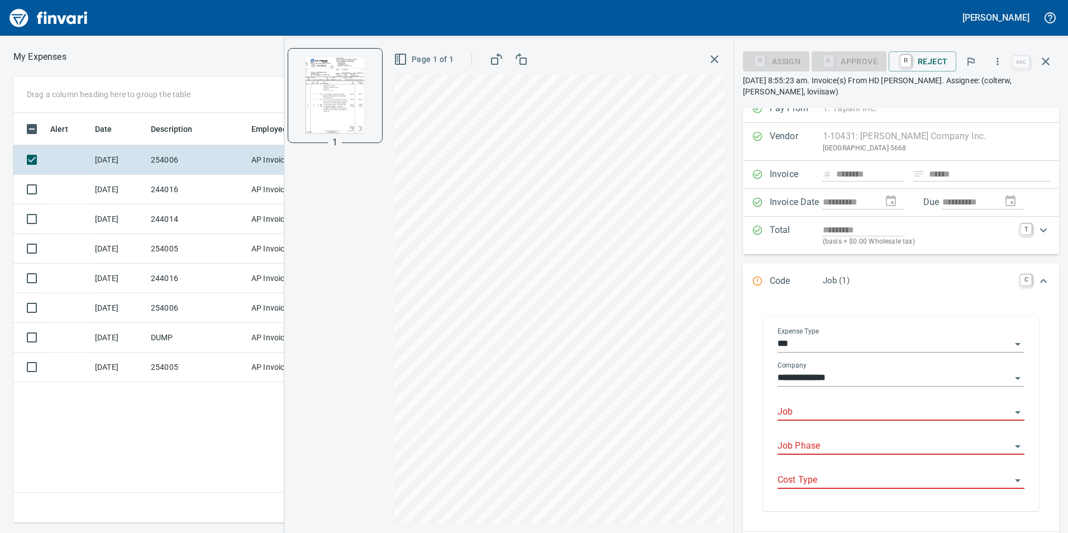
click at [813, 408] on input "Job" at bounding box center [895, 412] width 234 height 16
click at [826, 440] on li "254006.: [PERSON_NAME][GEOGRAPHIC_DATA] No 6" at bounding box center [897, 440] width 237 height 27
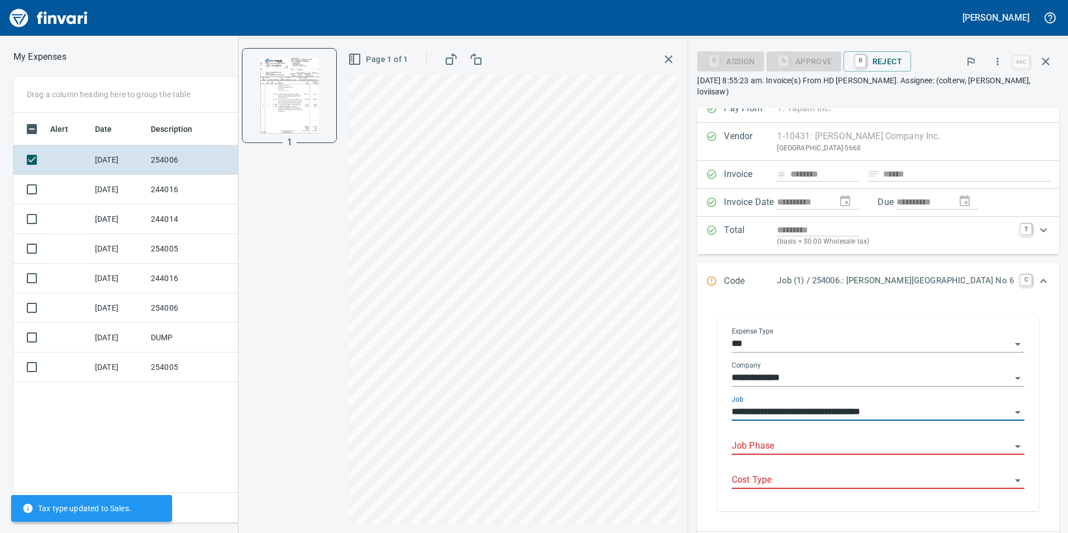
type input "**********"
click at [829, 441] on input "Job Phase" at bounding box center [871, 447] width 279 height 16
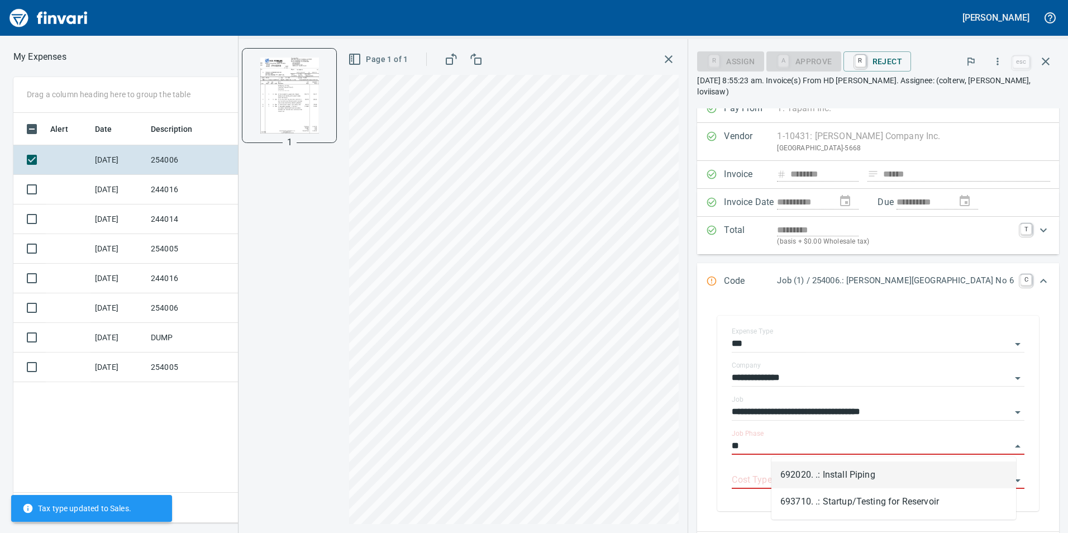
click at [825, 471] on li "692020. .: Install Piping" at bounding box center [893, 474] width 245 height 27
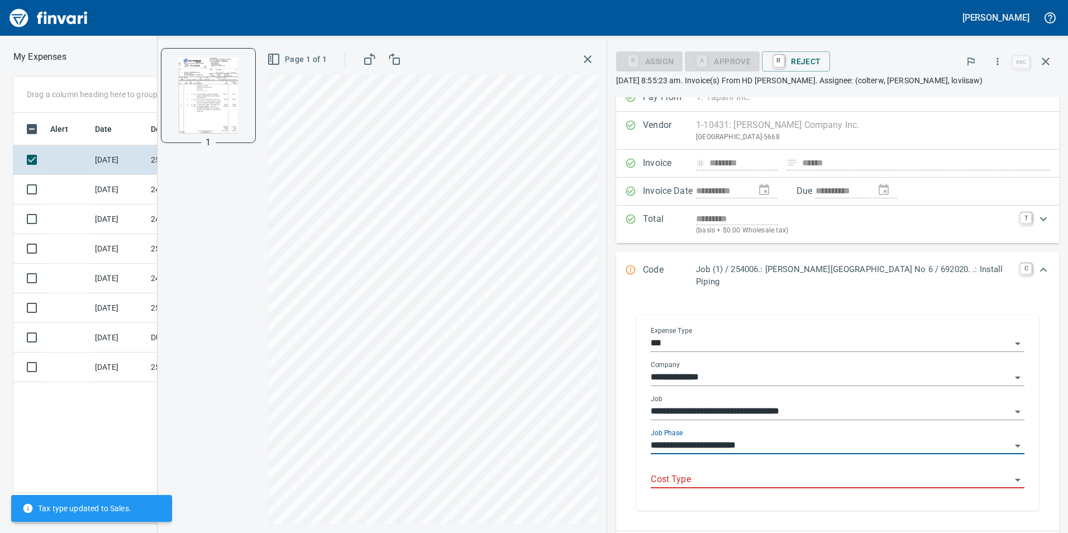
click at [822, 463] on div "Cost Type" at bounding box center [838, 475] width 374 height 25
type input "**********"
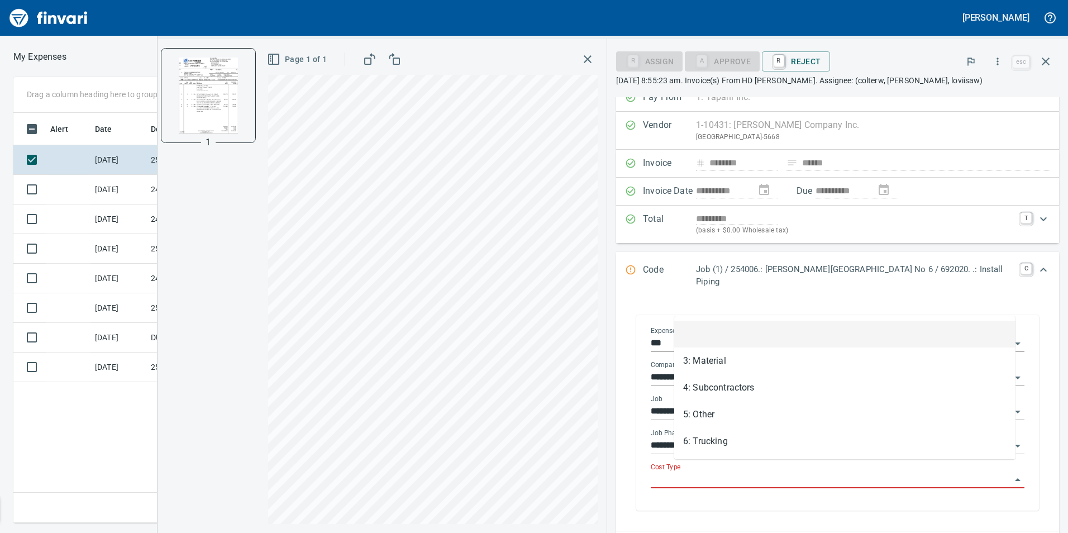
click at [796, 472] on input "Cost Type" at bounding box center [831, 480] width 360 height 16
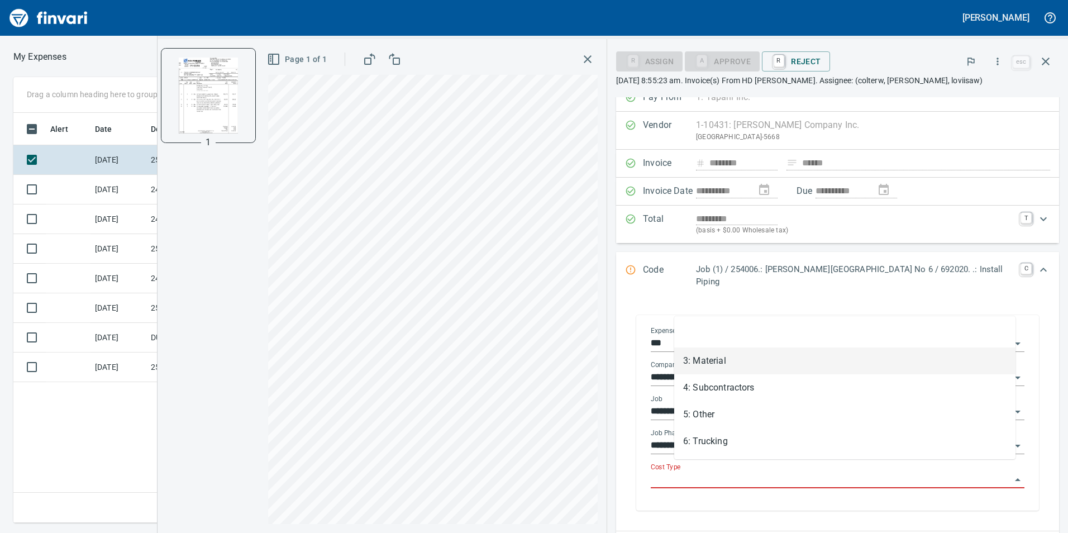
click at [738, 360] on li "3: Material" at bounding box center [844, 360] width 341 height 27
type input "**********"
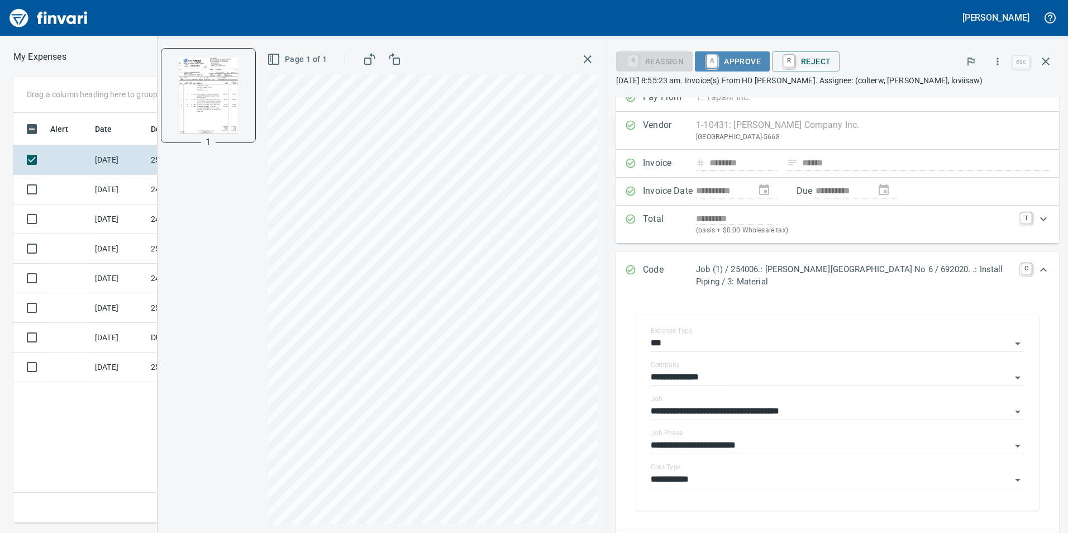
click at [740, 60] on span "A Approve" at bounding box center [732, 61] width 57 height 19
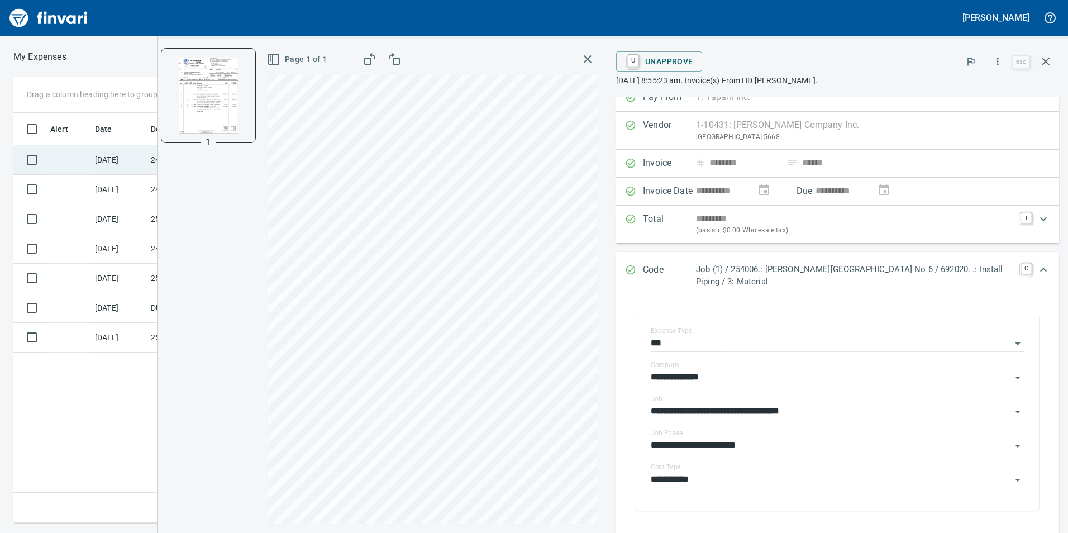
click at [89, 153] on td at bounding box center [68, 160] width 45 height 30
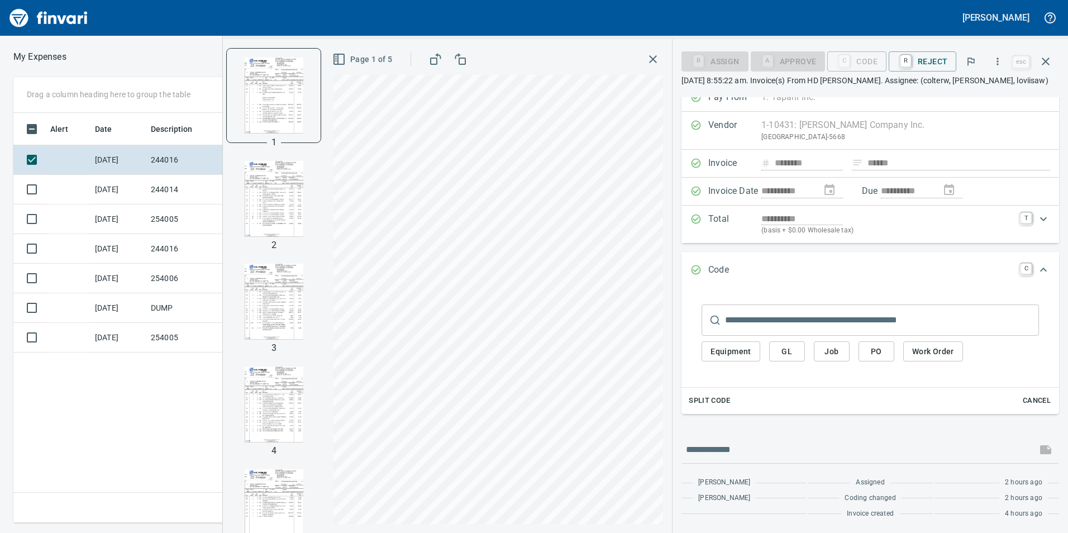
click at [835, 355] on span "Job" at bounding box center [832, 352] width 18 height 14
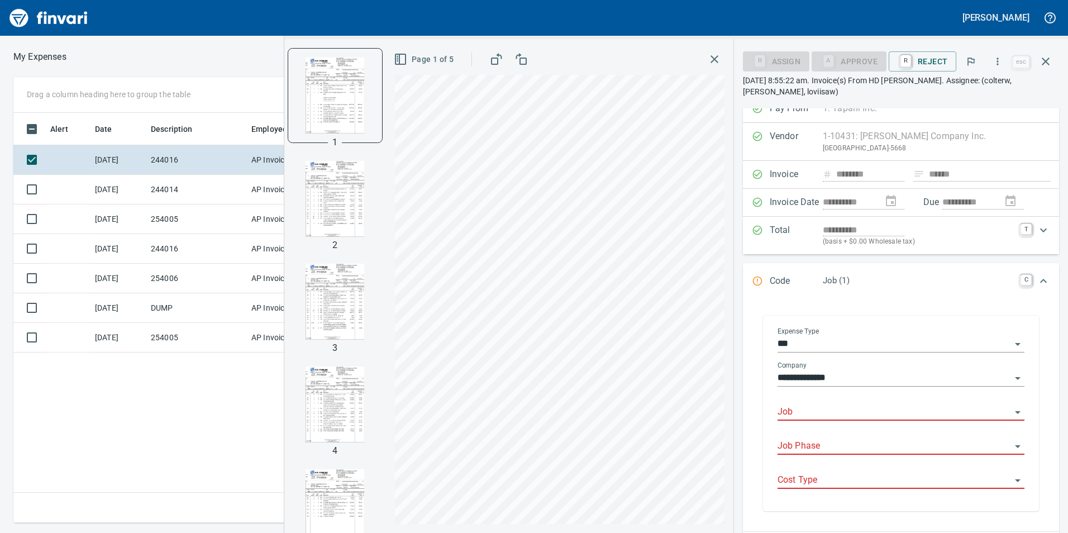
click at [807, 419] on input "Job" at bounding box center [895, 412] width 234 height 16
click at [821, 433] on li "244016.: Discovery Corridor WW Transmission" at bounding box center [897, 440] width 237 height 27
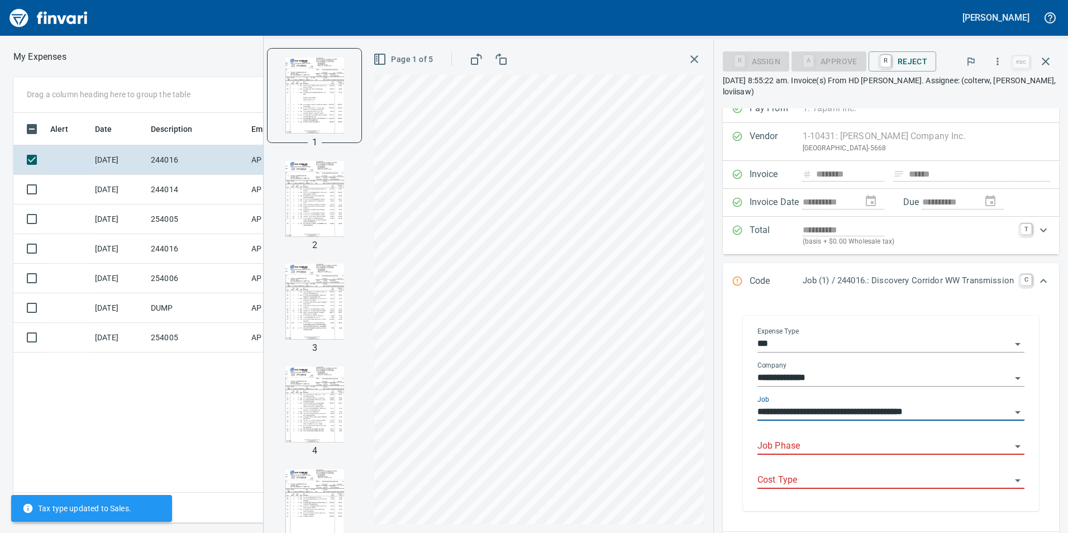
type input "**********"
click at [826, 439] on input "Job Phase" at bounding box center [885, 447] width 254 height 16
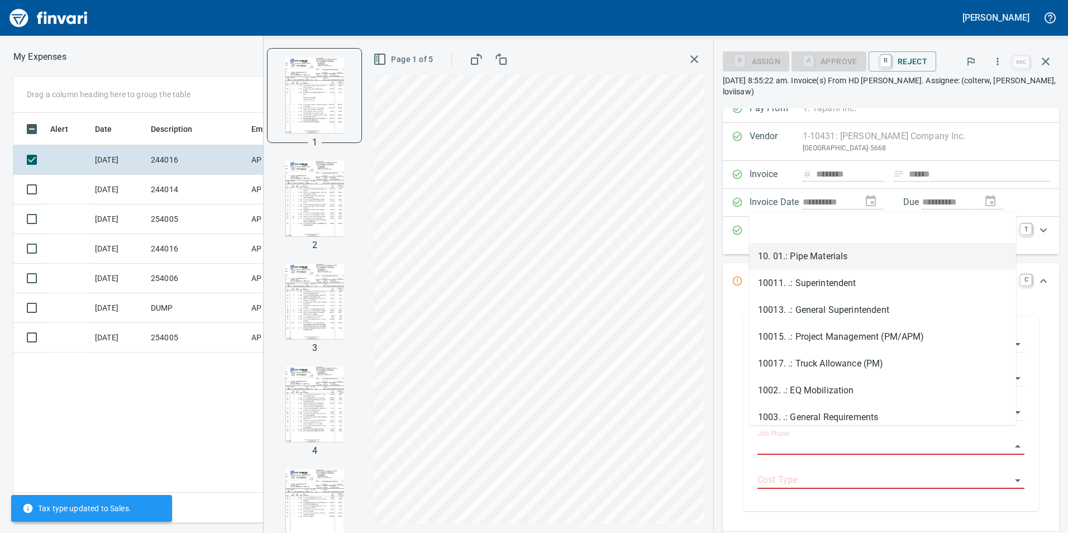
click at [839, 259] on li "10. 01.: Pipe Materials" at bounding box center [882, 256] width 267 height 27
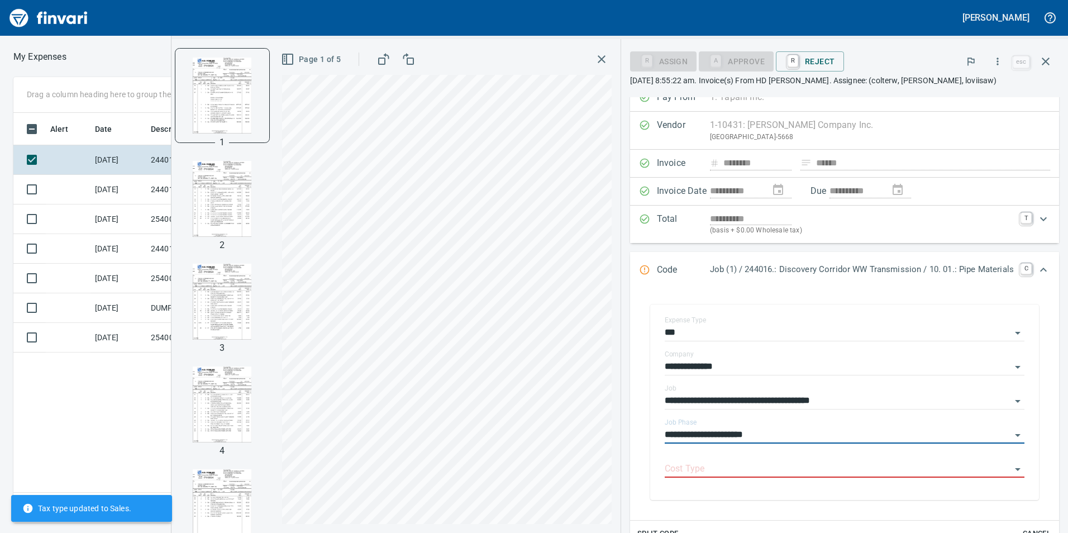
type input "**********"
click at [796, 465] on input "Cost Type" at bounding box center [838, 469] width 346 height 16
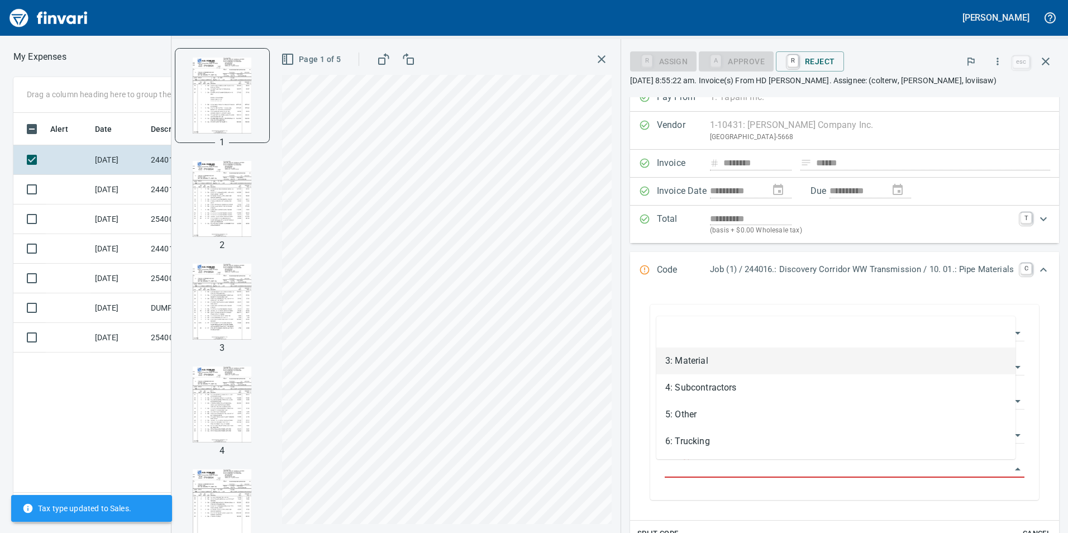
click at [775, 365] on li "3: Material" at bounding box center [835, 360] width 359 height 27
type input "**********"
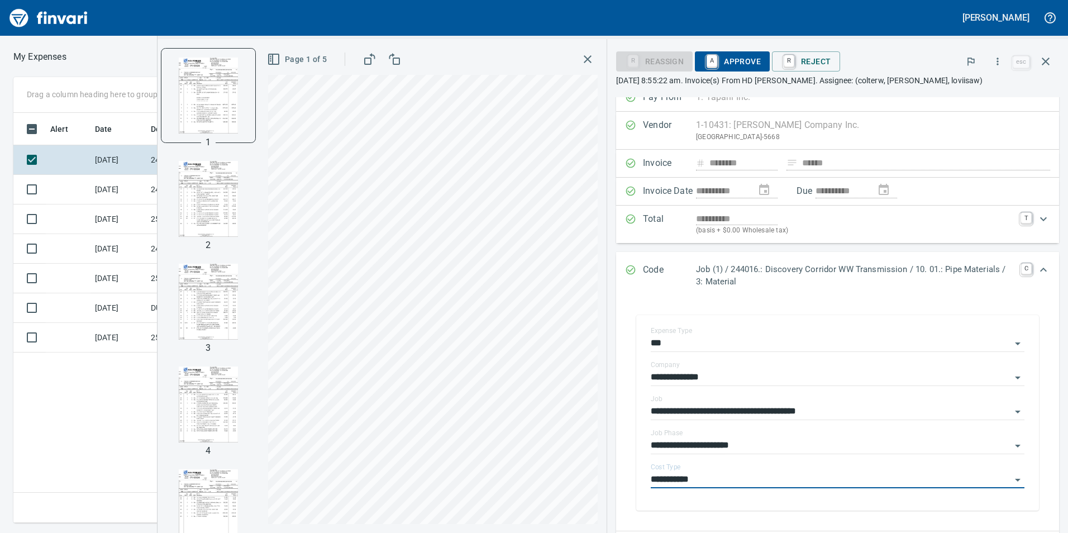
click at [736, 58] on span "A Approve" at bounding box center [732, 61] width 57 height 19
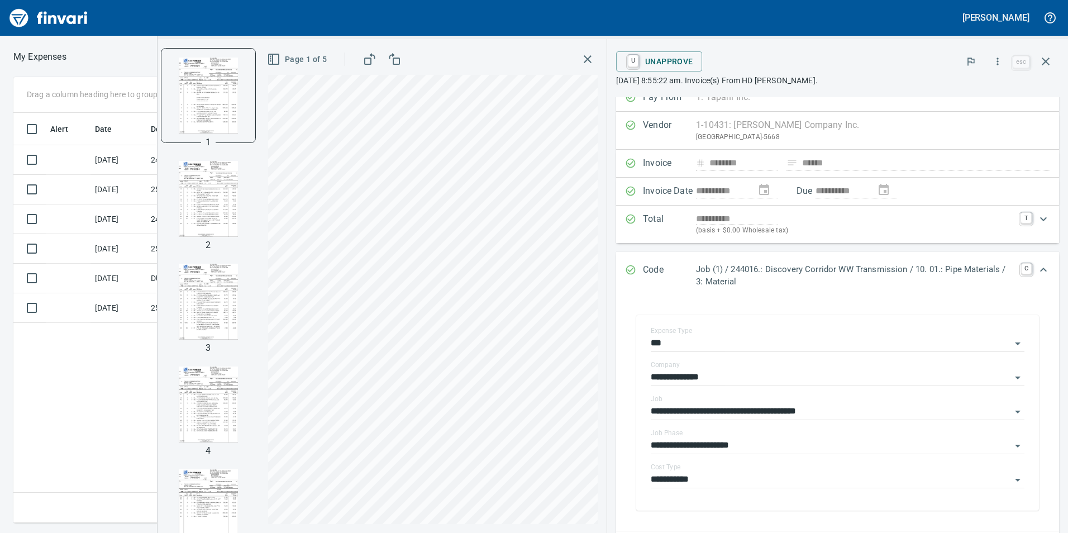
click at [204, 193] on img "button" at bounding box center [208, 199] width 76 height 76
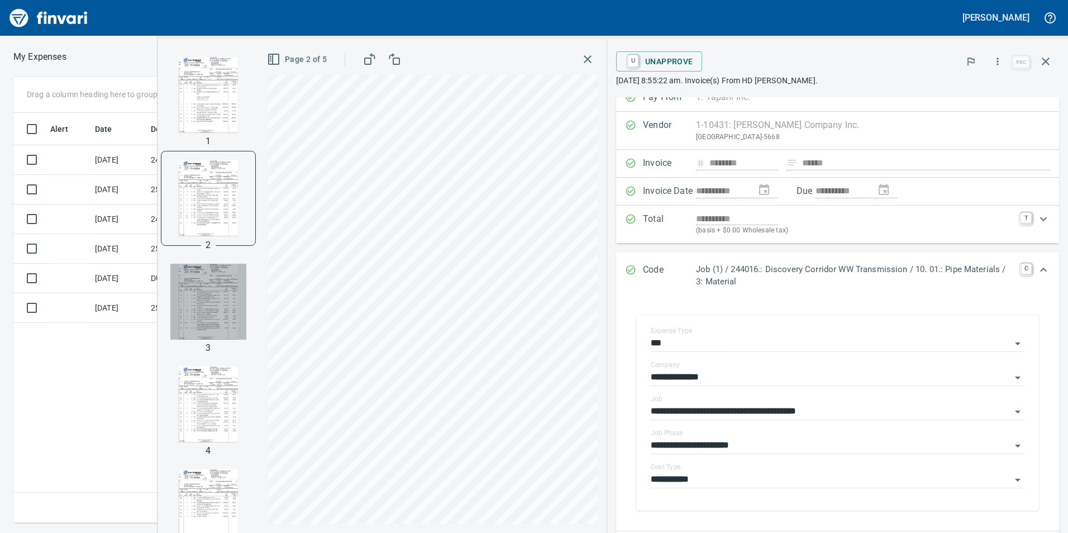
click at [202, 326] on img "button" at bounding box center [208, 302] width 76 height 76
click at [215, 393] on img "button" at bounding box center [208, 404] width 76 height 76
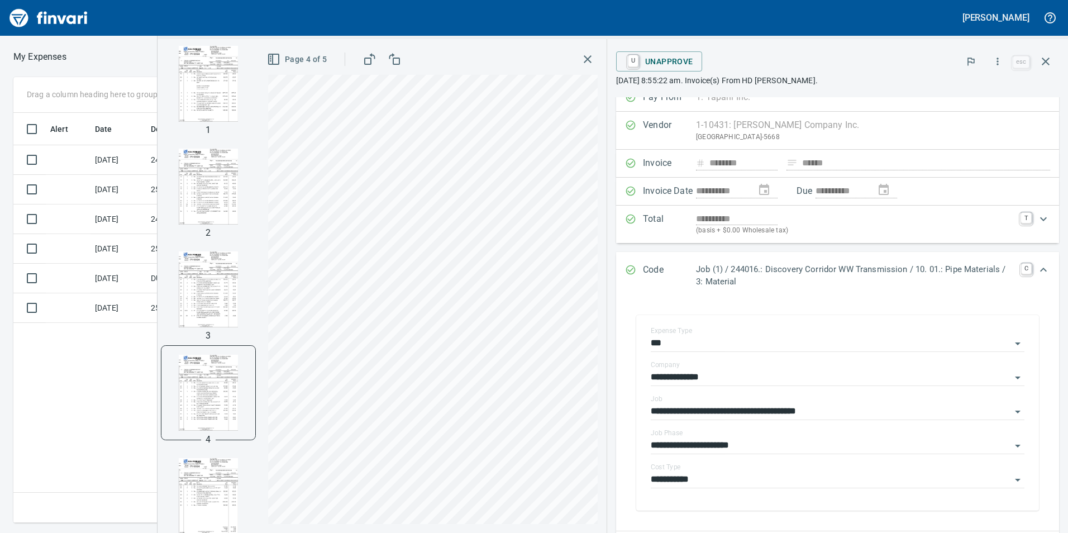
scroll to position [30, 0]
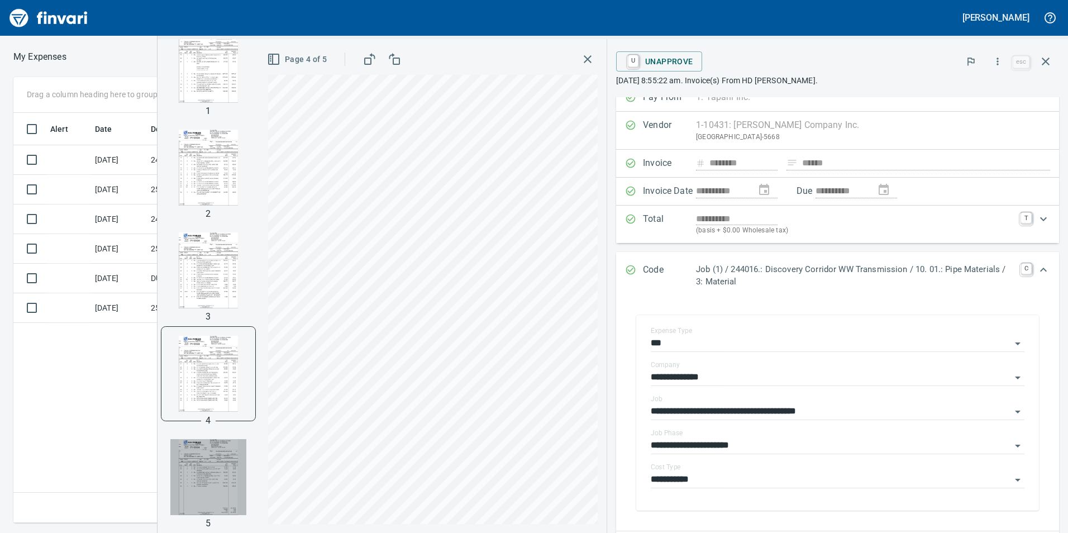
click at [225, 468] on img "button" at bounding box center [208, 477] width 76 height 76
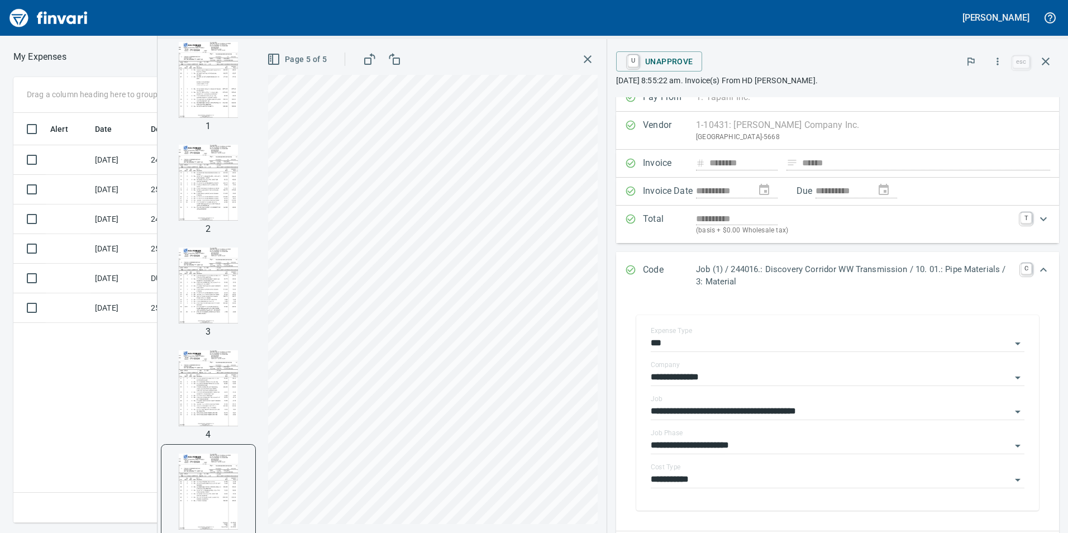
scroll to position [0, 0]
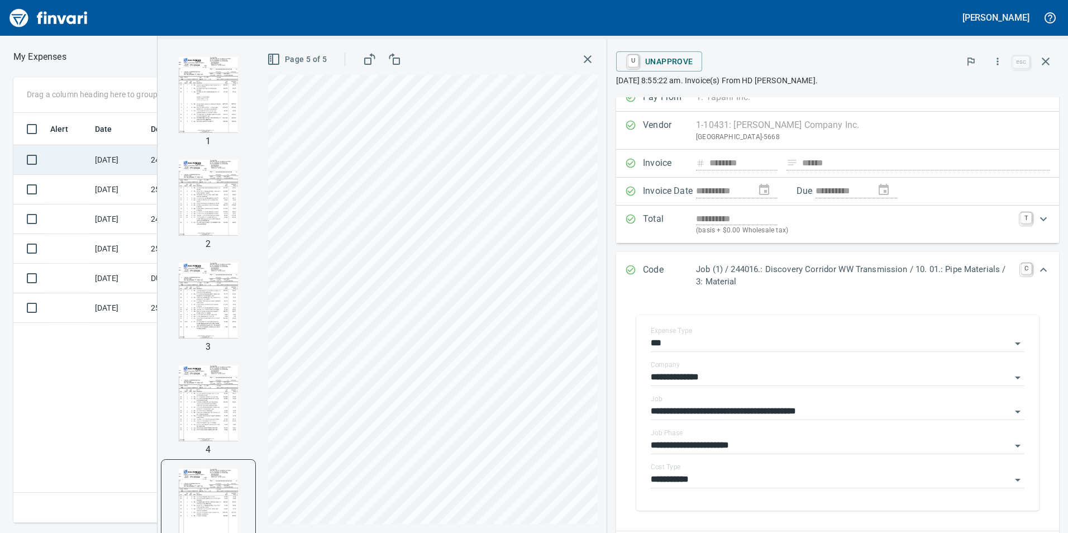
click at [86, 158] on td at bounding box center [68, 160] width 45 height 30
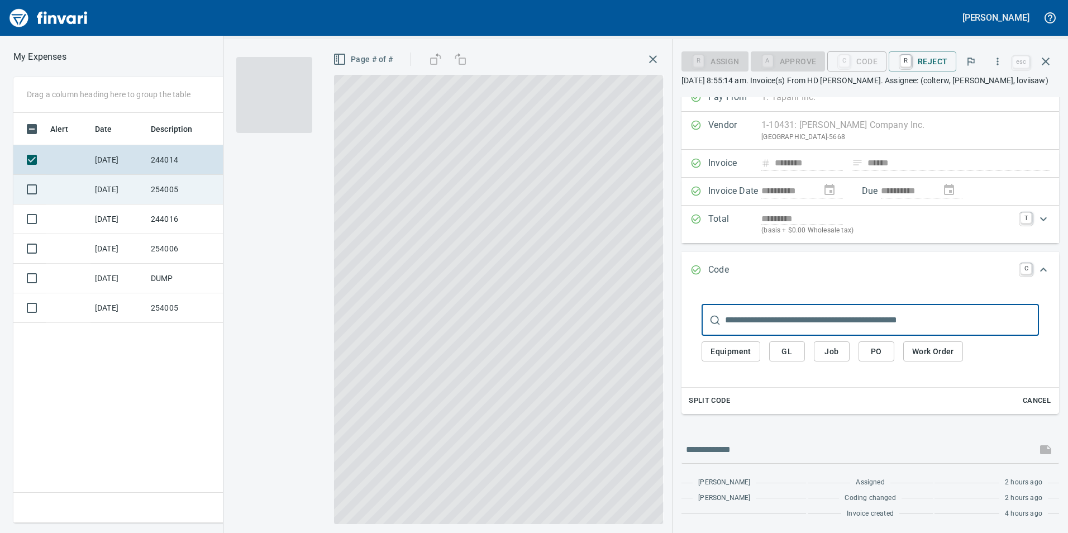
click at [75, 201] on td at bounding box center [68, 190] width 45 height 30
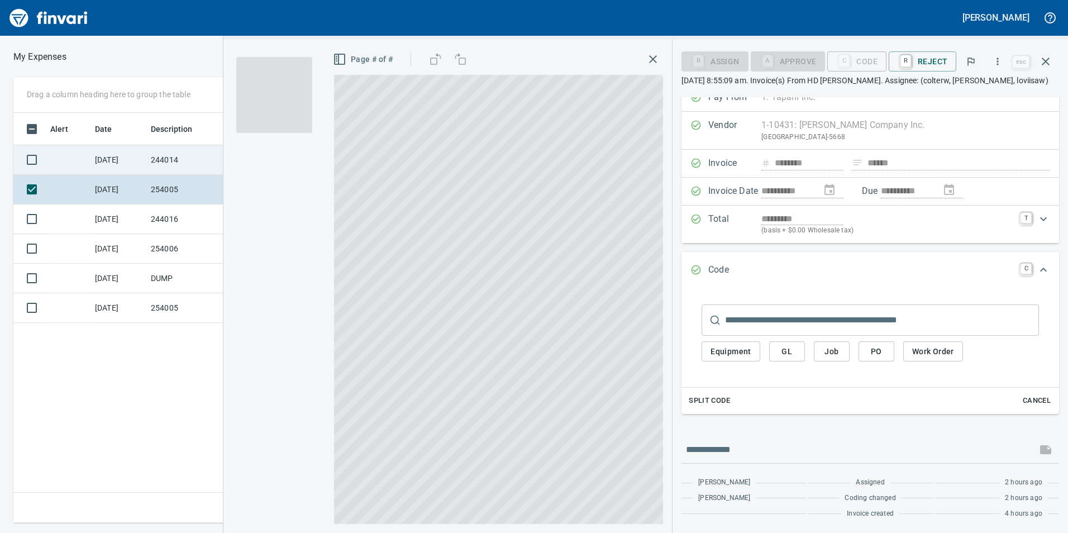
click at [73, 166] on td at bounding box center [68, 160] width 45 height 30
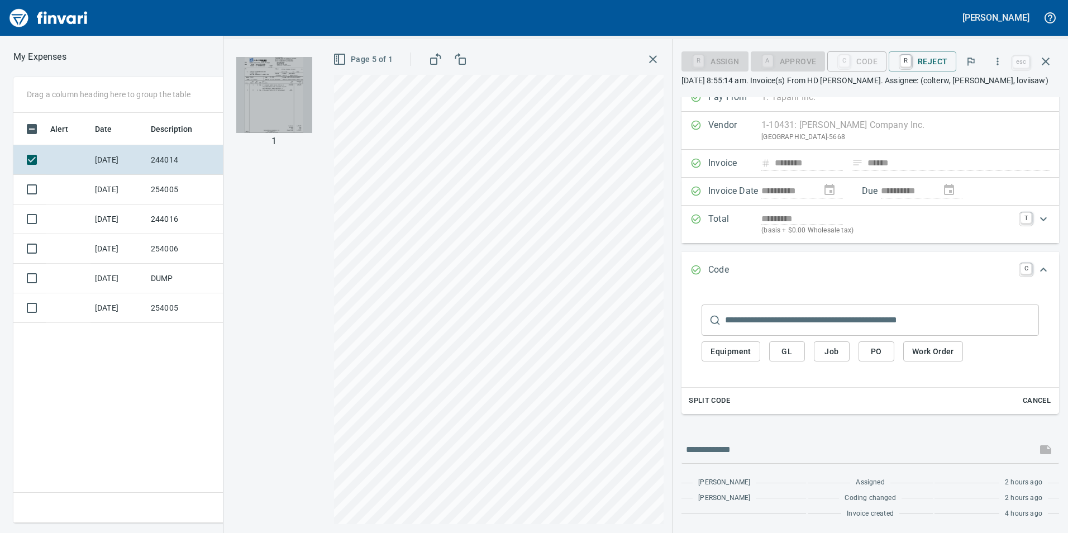
click at [263, 104] on img "button" at bounding box center [274, 95] width 76 height 76
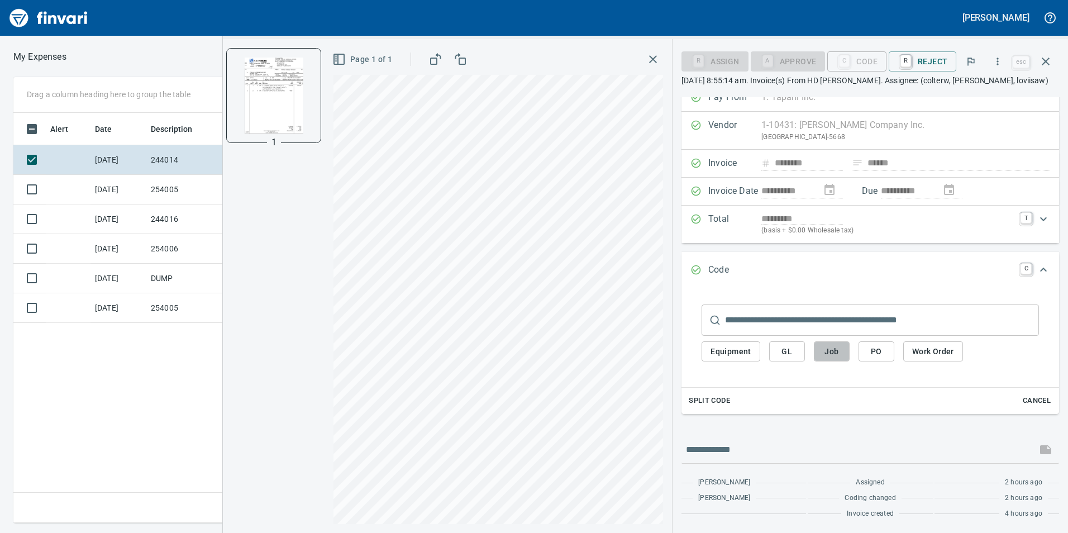
click at [850, 351] on button "Job" at bounding box center [832, 351] width 36 height 21
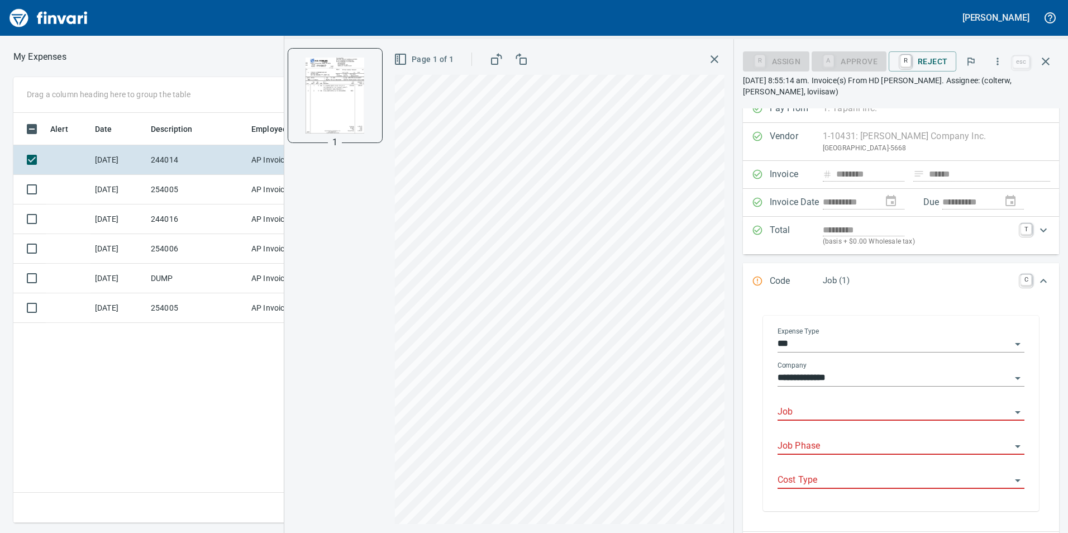
click at [830, 413] on input "Job" at bounding box center [895, 412] width 234 height 16
click at [837, 449] on li "244014.: GMA Pump Station Upgrades" at bounding box center [897, 440] width 237 height 27
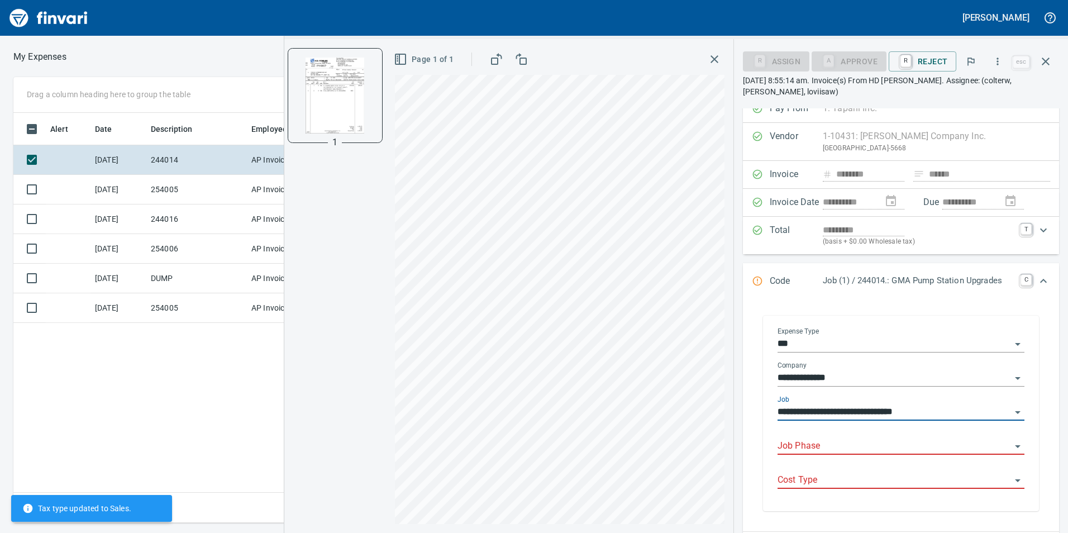
type input "**********"
click at [836, 443] on input "Job Phase" at bounding box center [895, 447] width 234 height 16
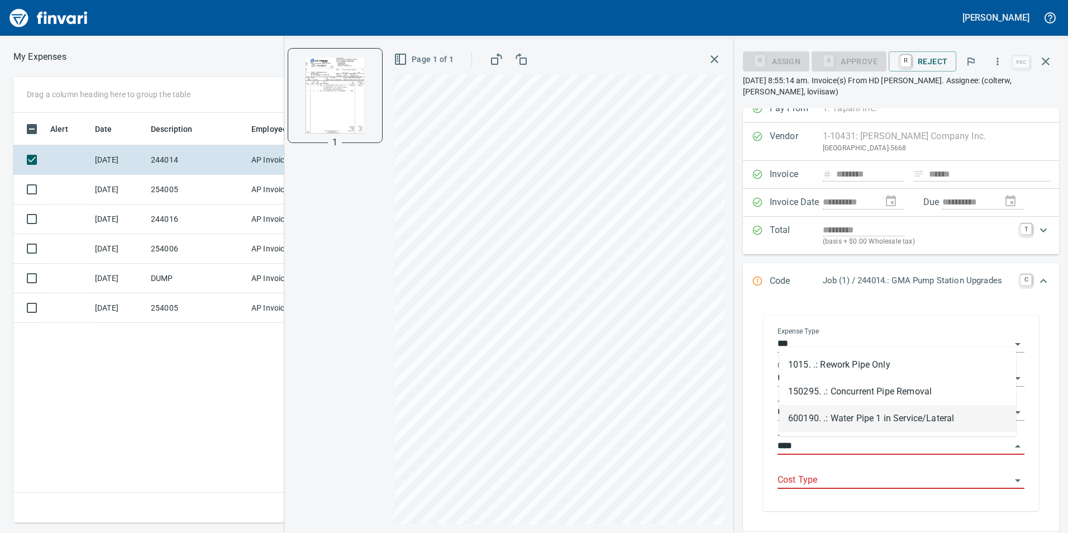
click at [831, 445] on input "****" at bounding box center [895, 447] width 234 height 16
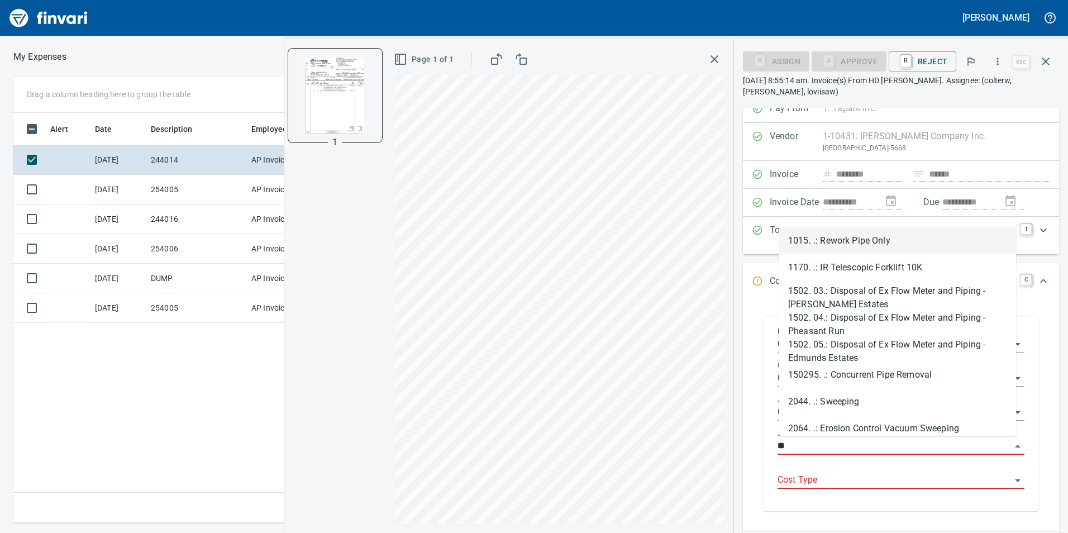
type input "*"
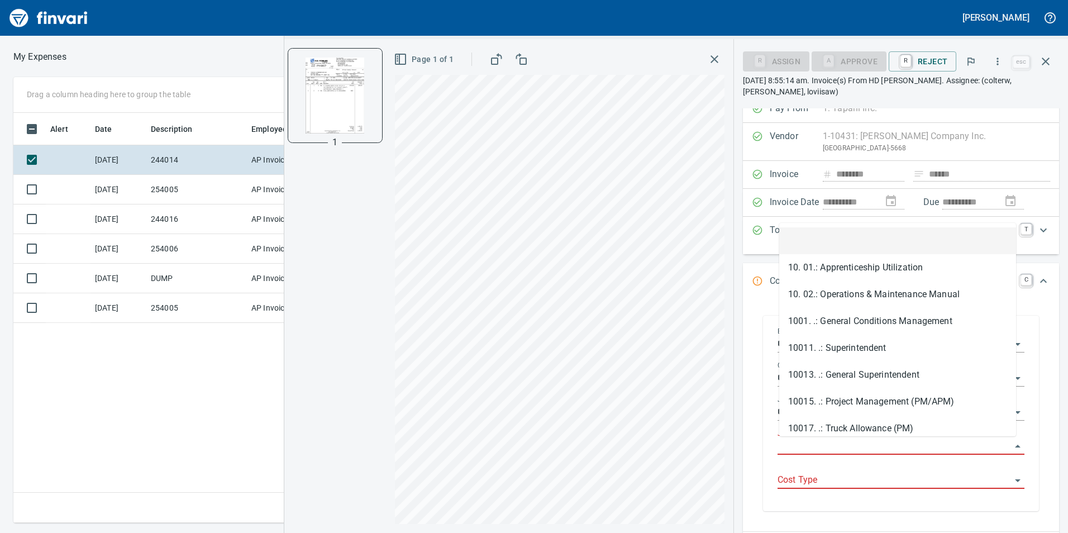
click at [835, 447] on input "Job Phase" at bounding box center [895, 447] width 234 height 16
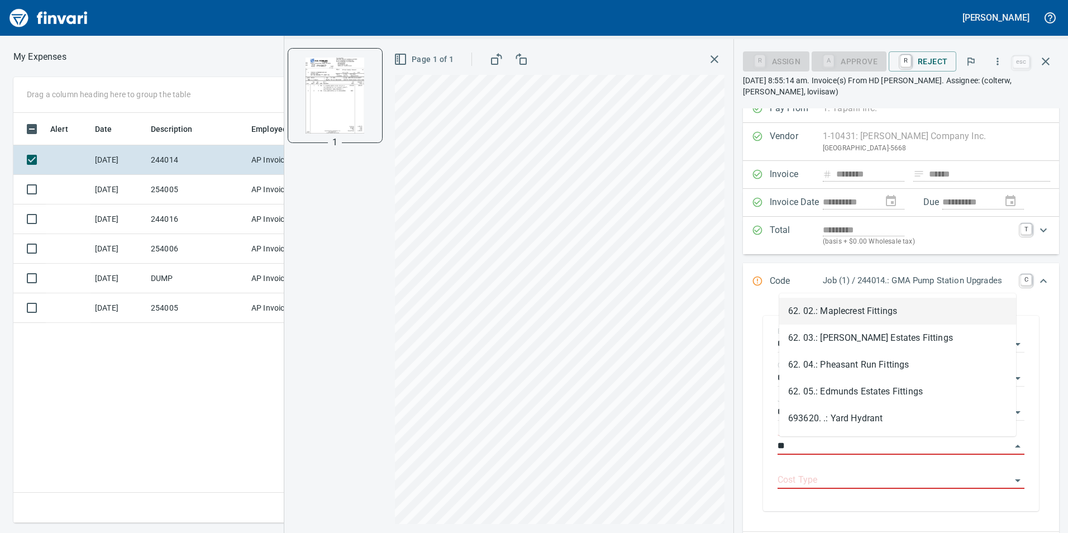
click at [860, 316] on li "62. 02.: Maplecrest Fittings" at bounding box center [897, 311] width 237 height 27
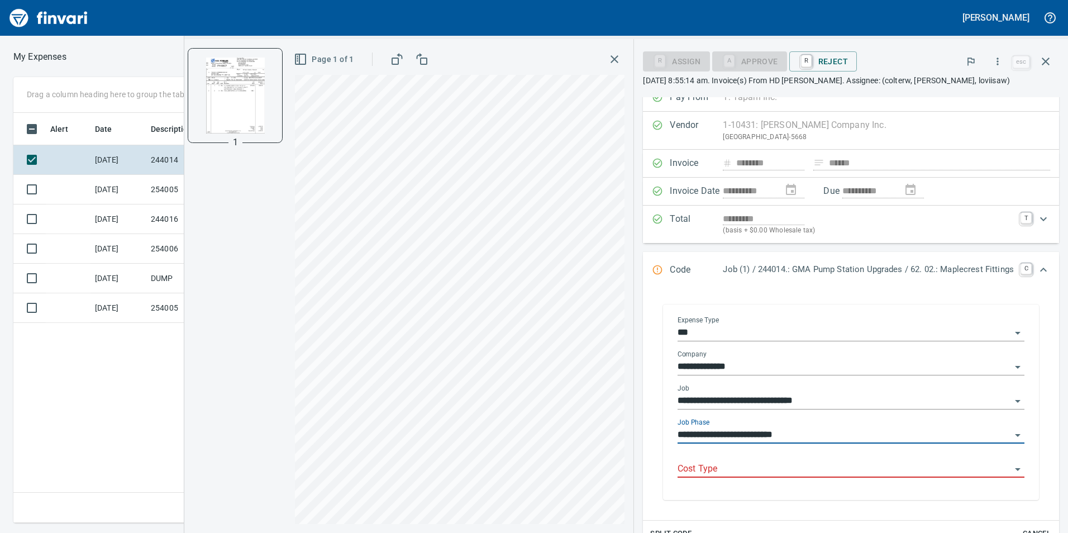
type input "**********"
click at [780, 464] on input "Cost Type" at bounding box center [845, 469] width 334 height 16
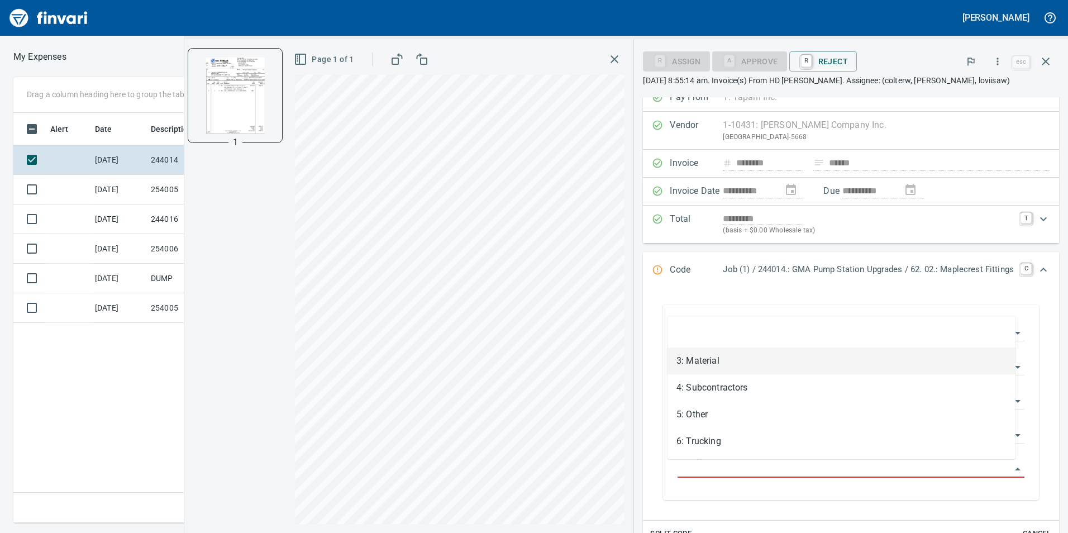
click at [694, 363] on li "3: Material" at bounding box center [842, 360] width 348 height 27
type input "**********"
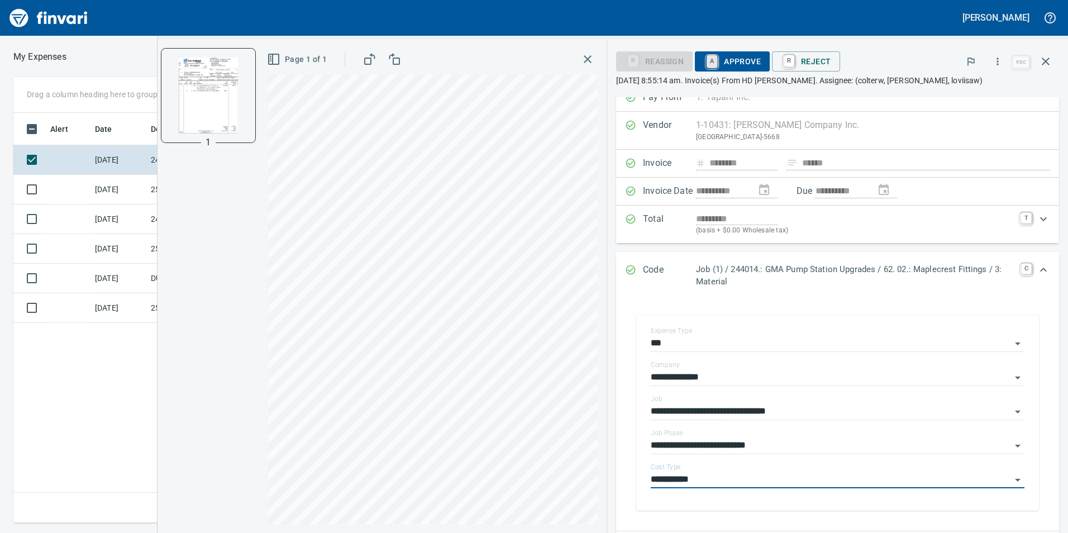
click at [712, 56] on link "A" at bounding box center [712, 61] width 11 height 12
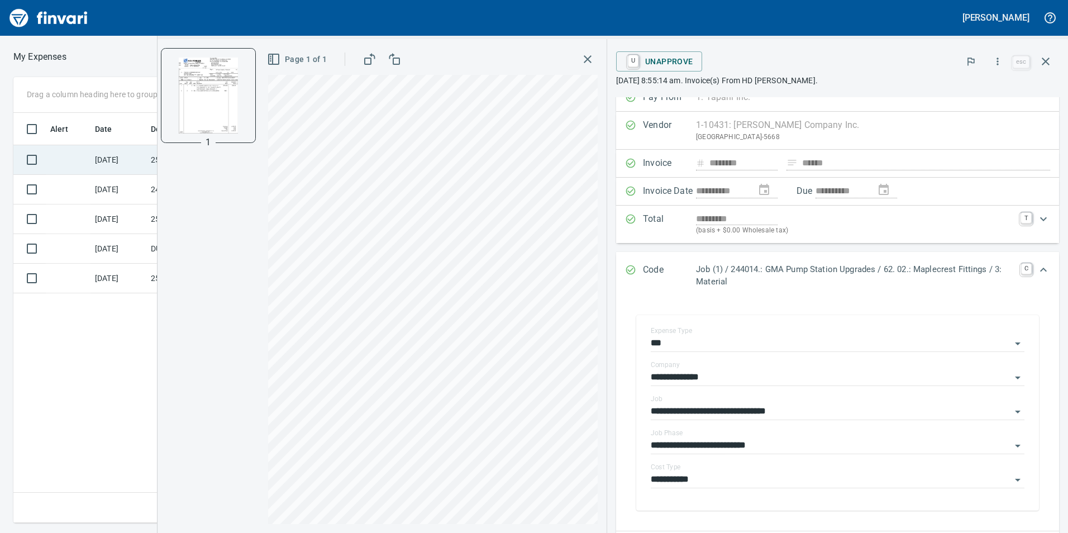
click at [72, 164] on td at bounding box center [68, 160] width 45 height 30
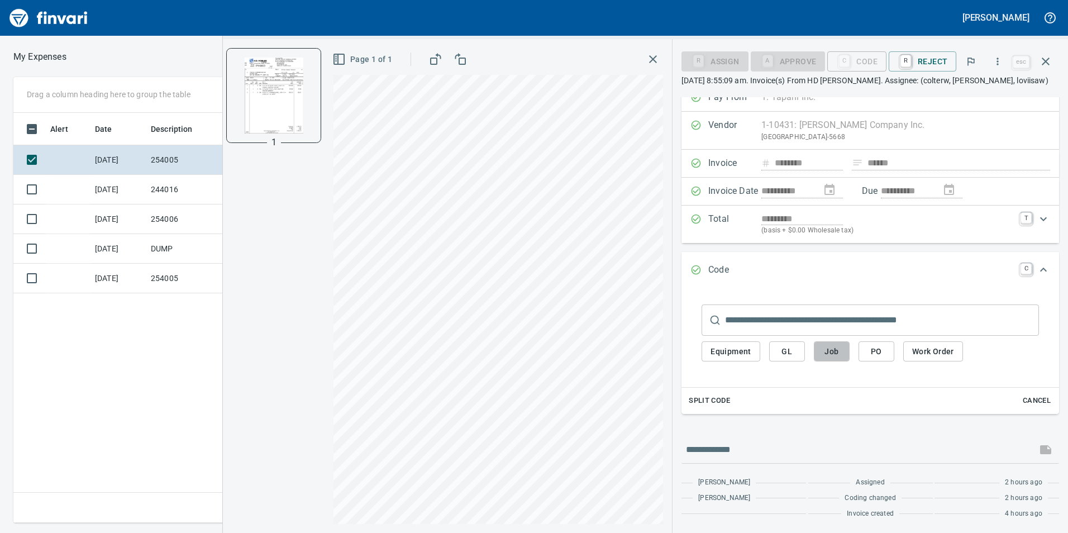
click at [842, 346] on button "Job" at bounding box center [832, 351] width 36 height 21
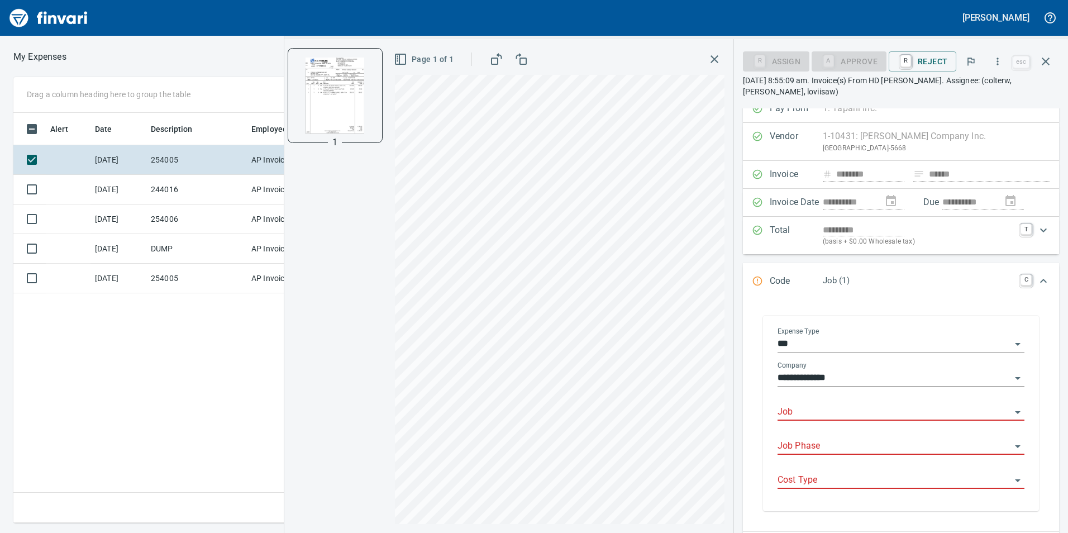
click at [802, 411] on input "Job" at bounding box center [895, 412] width 234 height 16
click at [841, 436] on li "254005.: [GEOGRAPHIC_DATA] ARV's" at bounding box center [897, 440] width 237 height 27
click at [841, 436] on div "Job Phase" at bounding box center [901, 442] width 247 height 25
type input "**********"
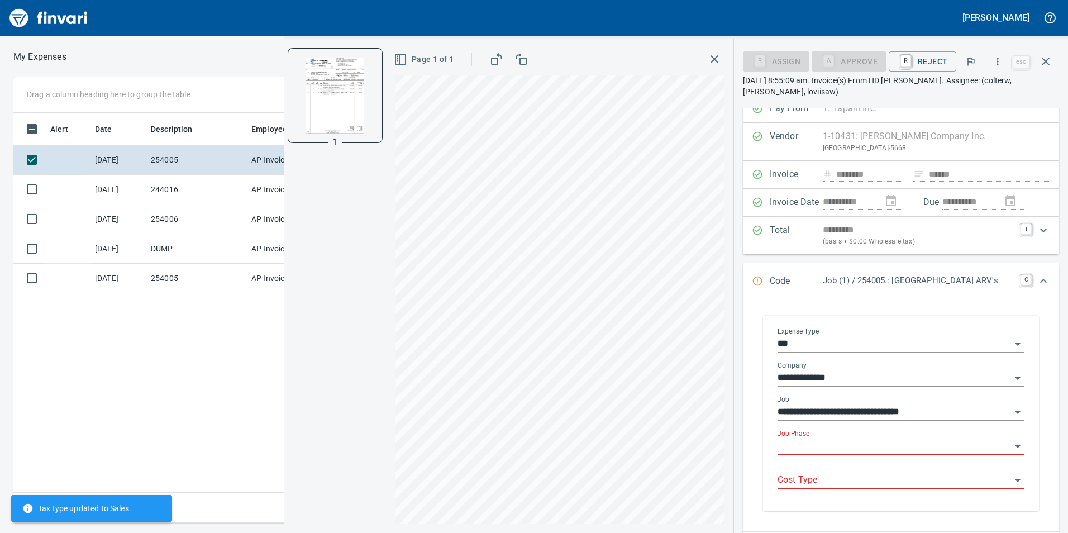
click at [846, 449] on input "Job Phase" at bounding box center [895, 447] width 234 height 16
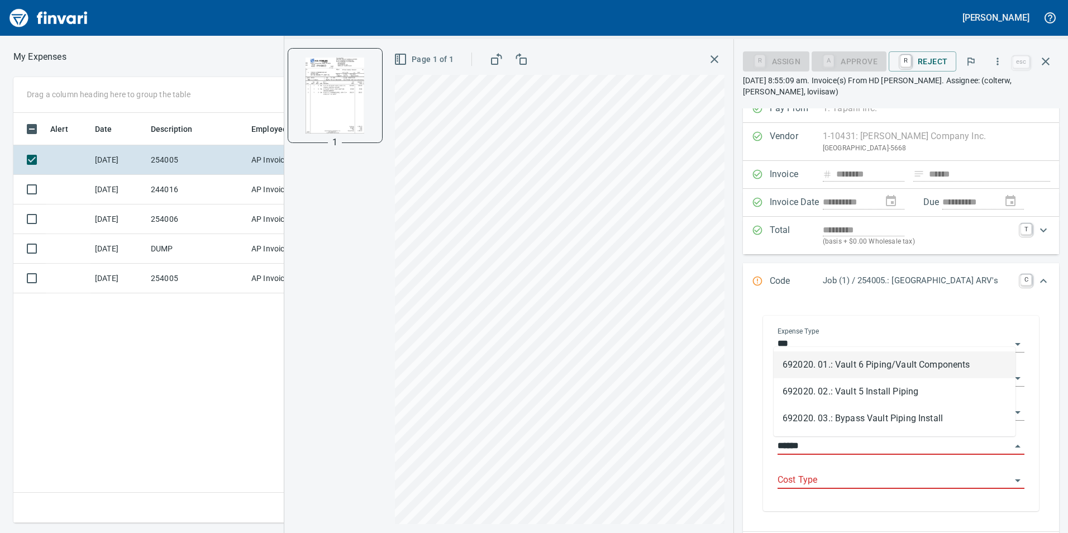
click at [824, 359] on li "692020. 01.: Vault 6 Piping/Vault Components" at bounding box center [895, 364] width 242 height 27
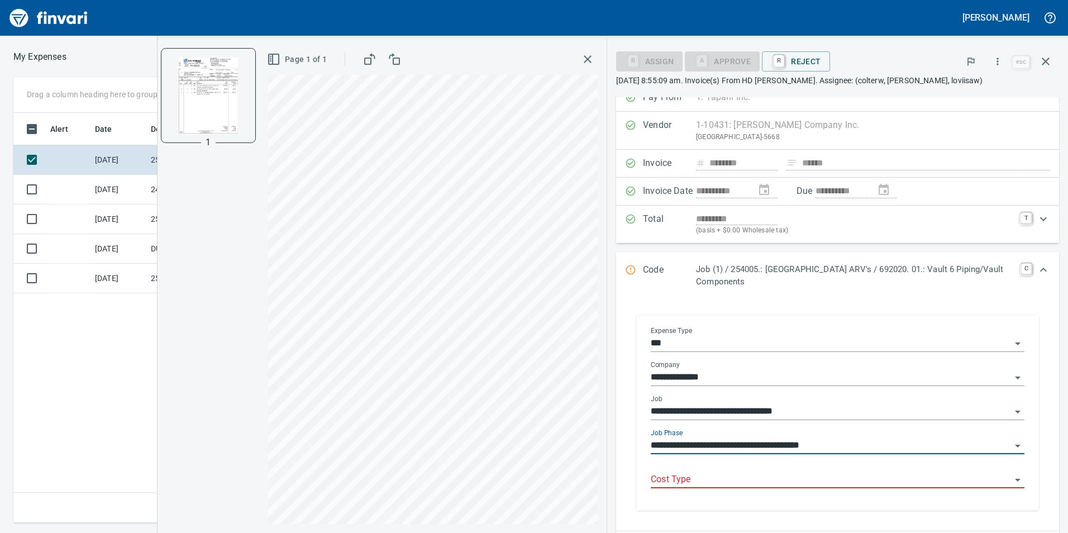
type input "**********"
click at [731, 481] on input "Cost Type" at bounding box center [831, 480] width 360 height 16
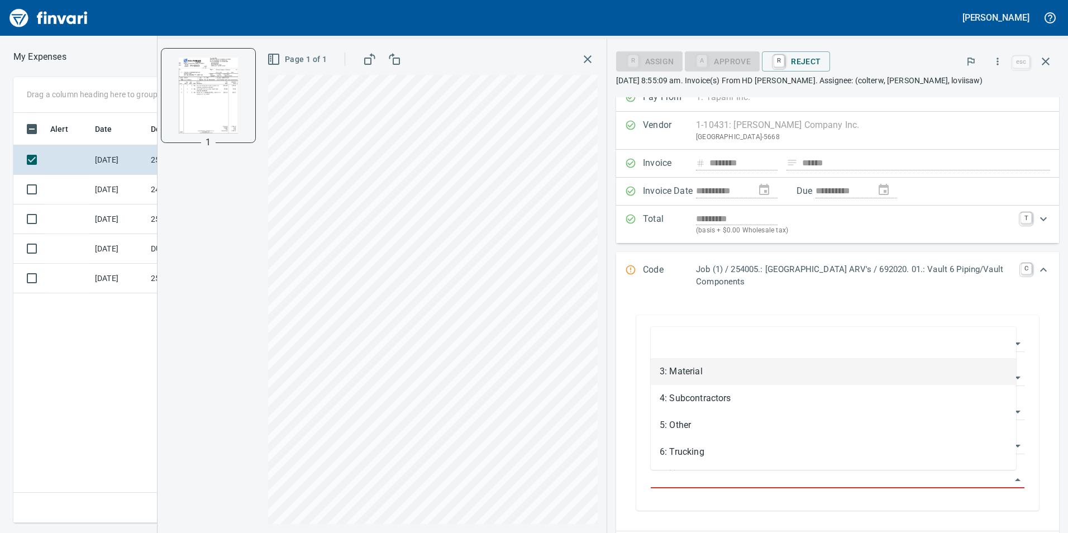
click at [739, 371] on li "3: Material" at bounding box center [833, 371] width 365 height 27
type input "**********"
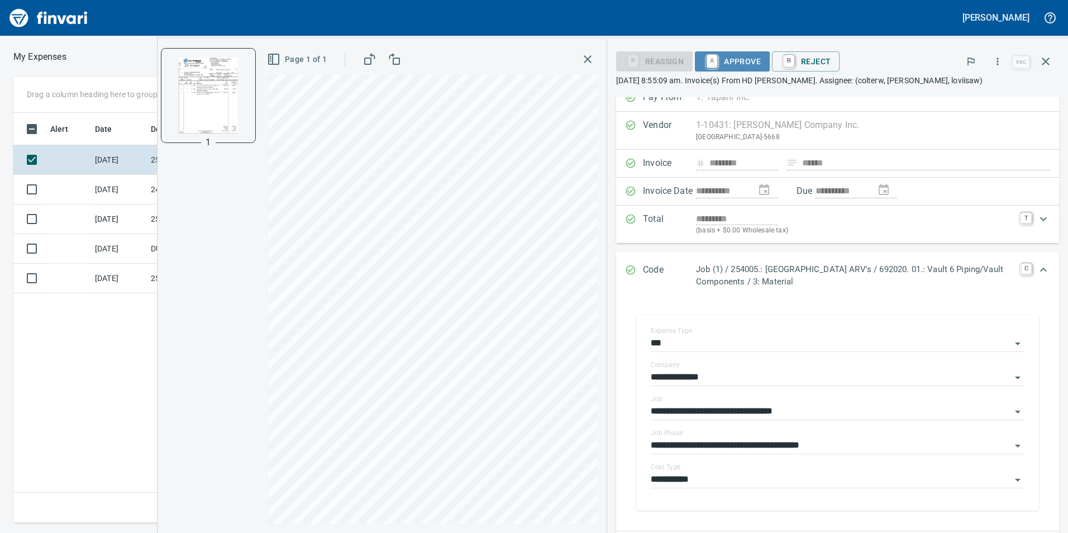
click at [722, 58] on span "A Approve" at bounding box center [732, 61] width 57 height 19
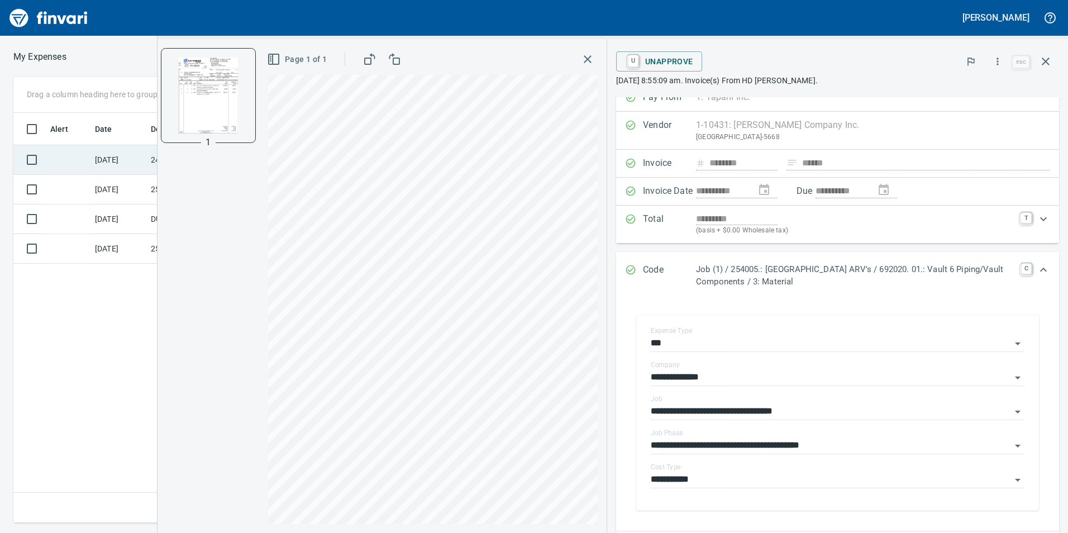
click at [106, 157] on td "[DATE]" at bounding box center [118, 160] width 56 height 30
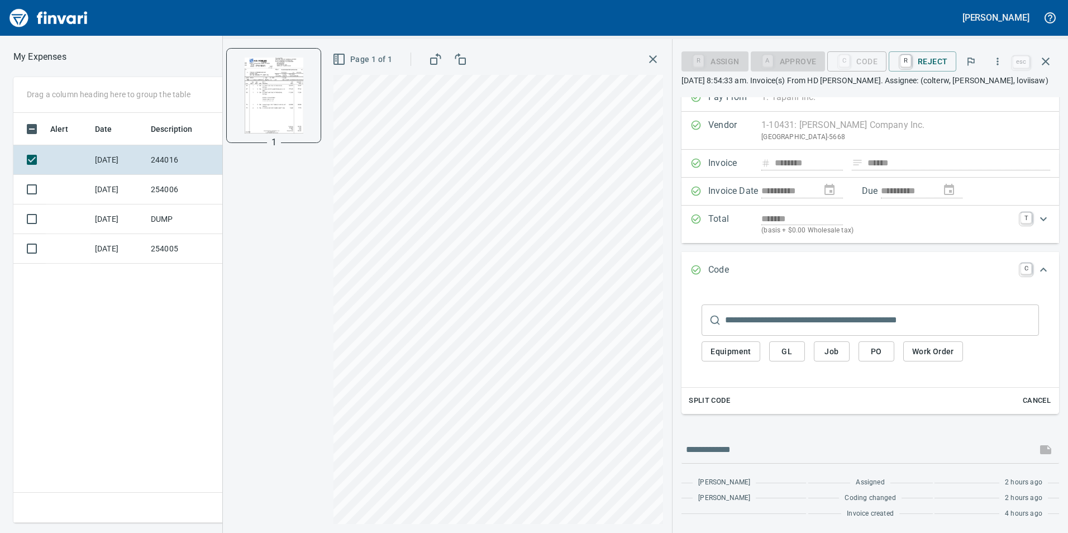
click at [840, 343] on button "Job" at bounding box center [832, 351] width 36 height 21
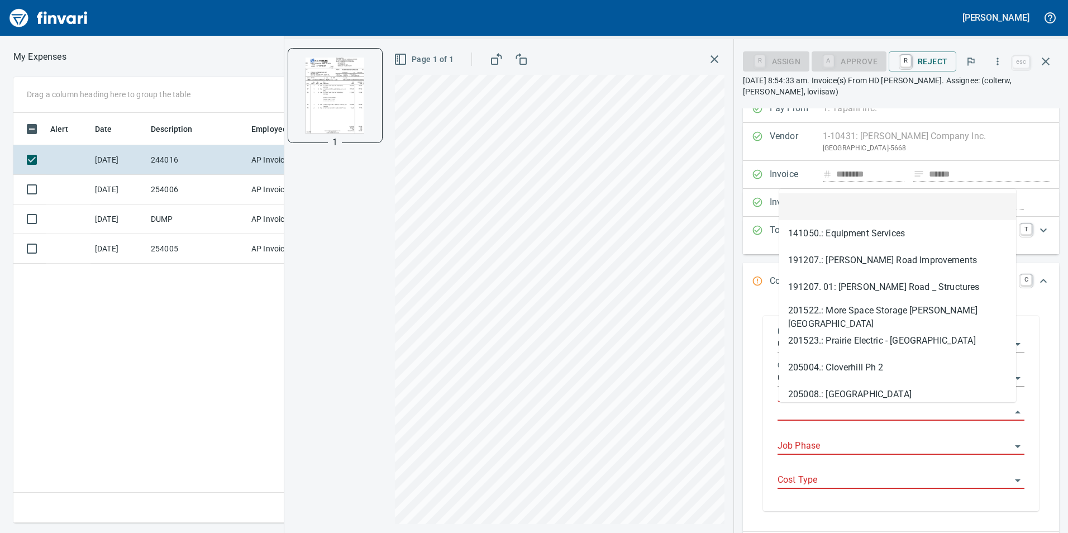
click at [826, 420] on input "Job" at bounding box center [895, 412] width 234 height 16
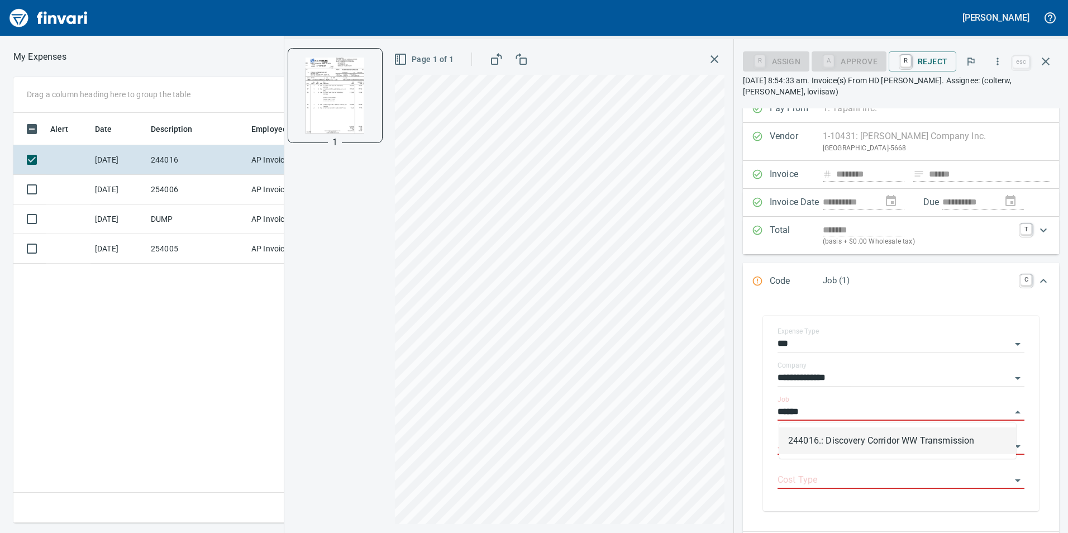
click at [828, 442] on li "244016.: Discovery Corridor WW Transmission" at bounding box center [897, 440] width 237 height 27
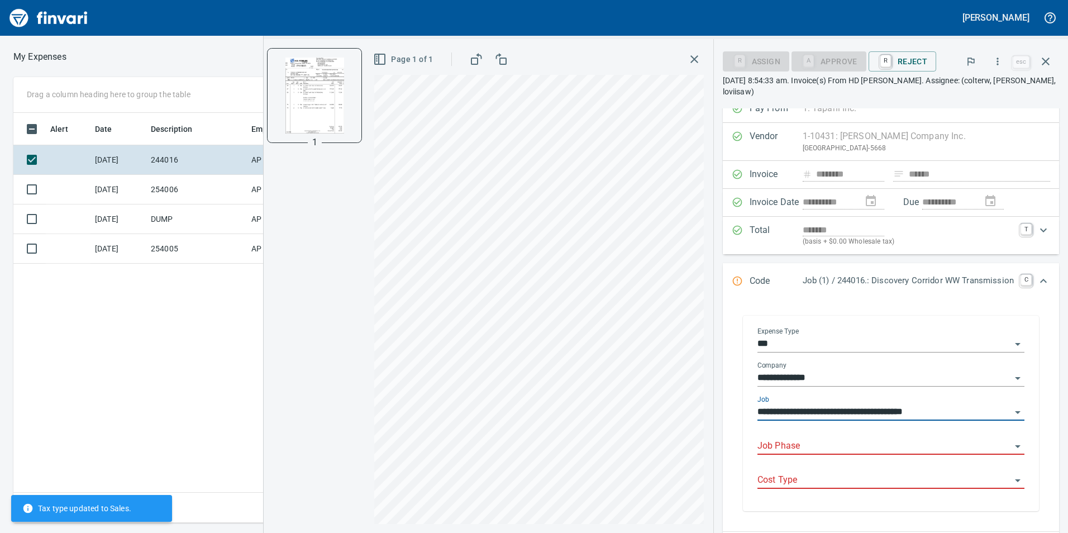
type input "**********"
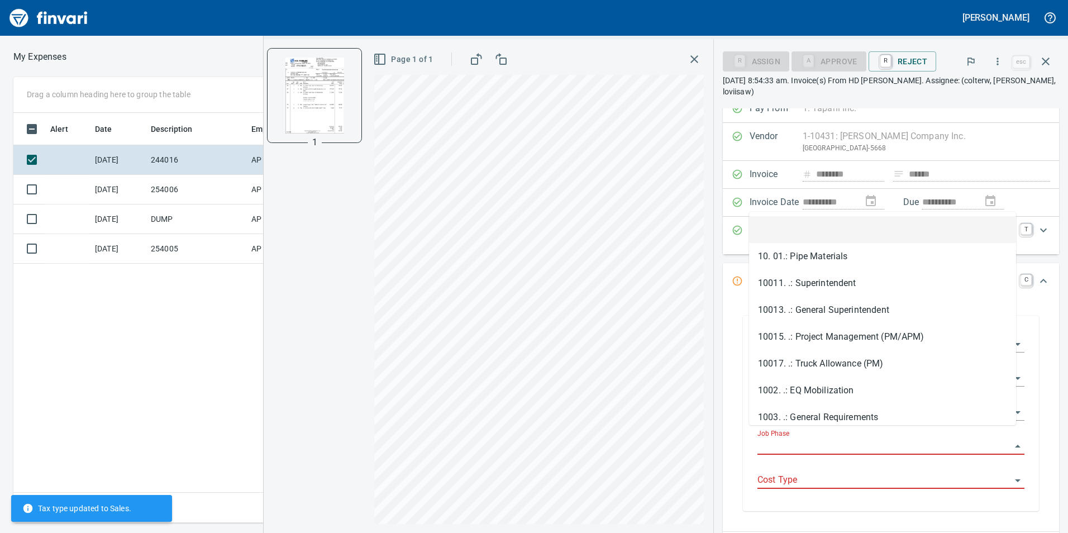
click at [830, 439] on input "Job Phase" at bounding box center [885, 447] width 254 height 16
click at [830, 248] on li "10. 01.: Pipe Materials" at bounding box center [882, 256] width 267 height 27
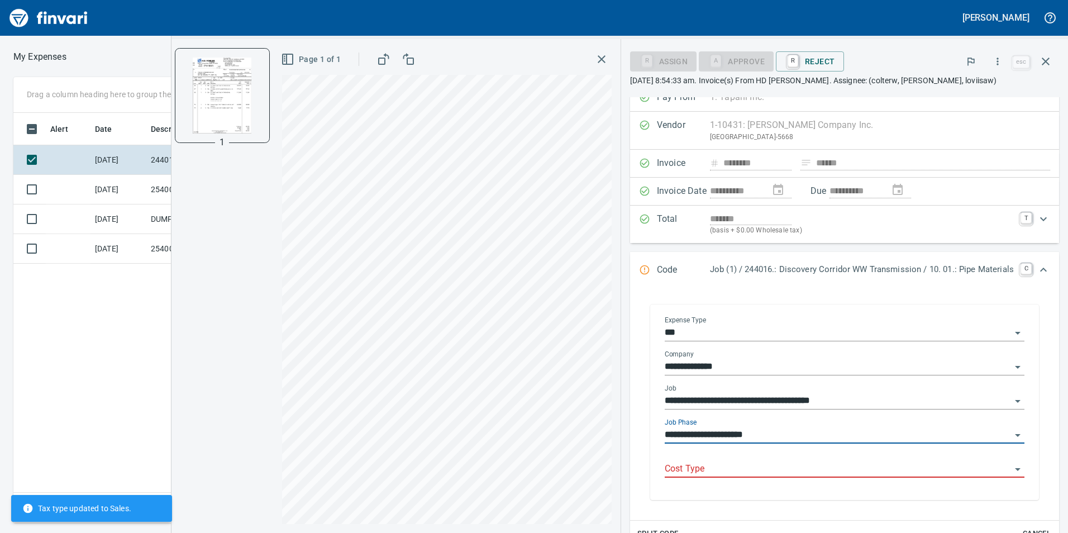
type input "**********"
click at [809, 459] on div "Cost Type" at bounding box center [845, 464] width 360 height 25
click at [733, 460] on div "Cost Type" at bounding box center [845, 464] width 360 height 25
click at [696, 459] on div "Cost Type" at bounding box center [845, 464] width 360 height 25
click at [694, 468] on input "Cost Type" at bounding box center [838, 469] width 346 height 16
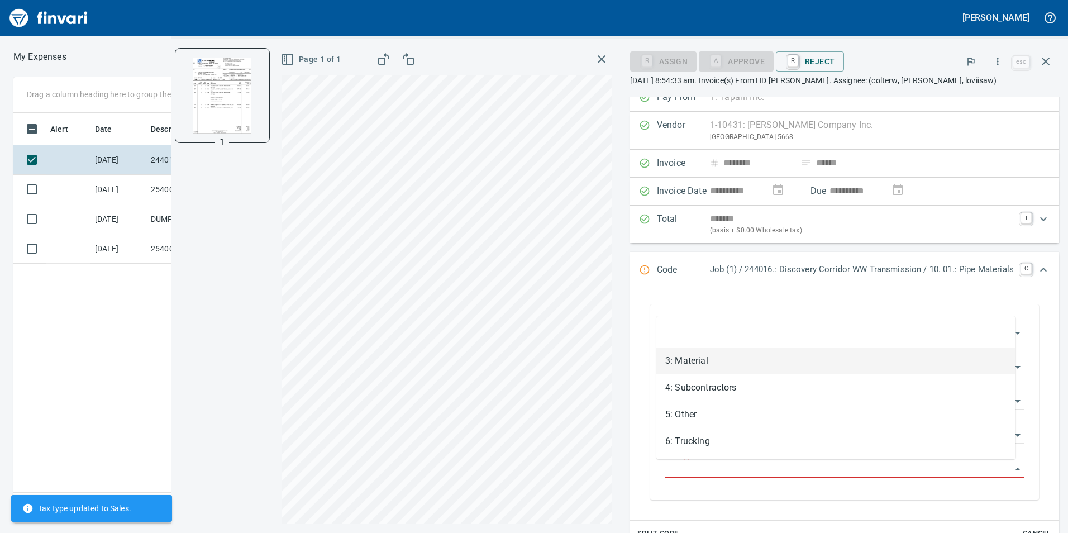
click at [692, 355] on li "3: Material" at bounding box center [835, 360] width 359 height 27
type input "**********"
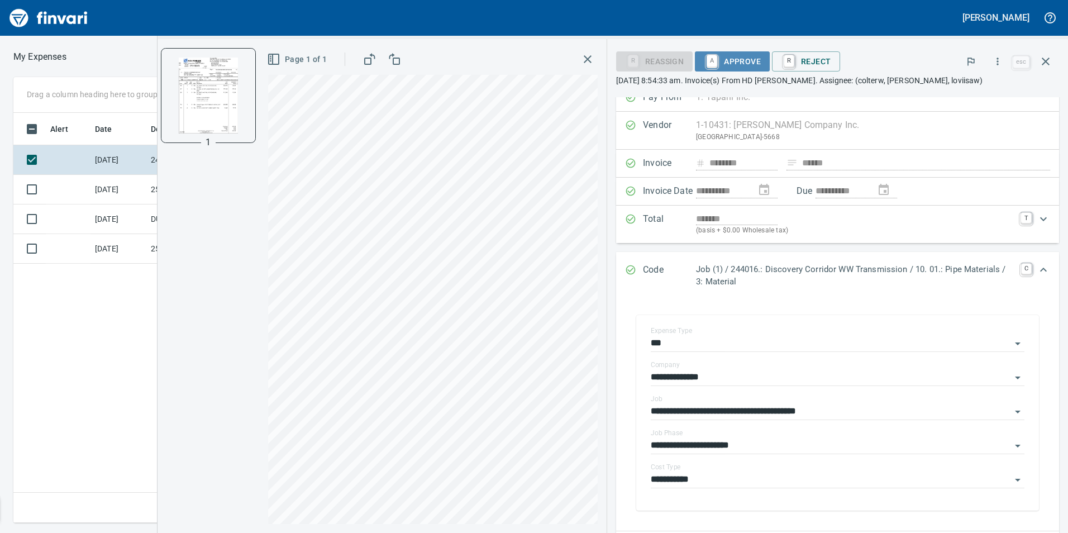
click at [736, 61] on span "A Approve" at bounding box center [732, 61] width 57 height 19
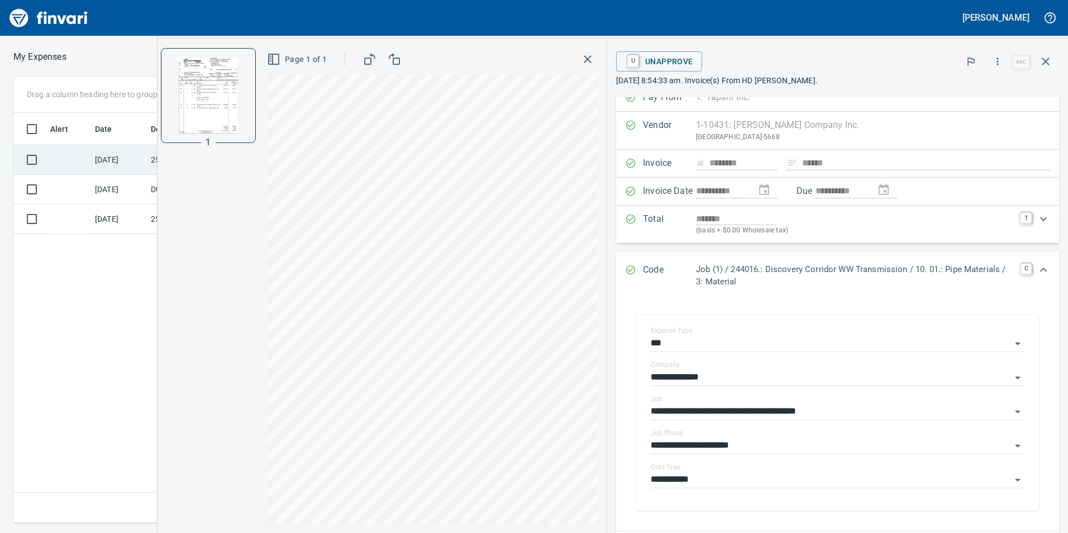
click at [68, 161] on td at bounding box center [68, 160] width 45 height 30
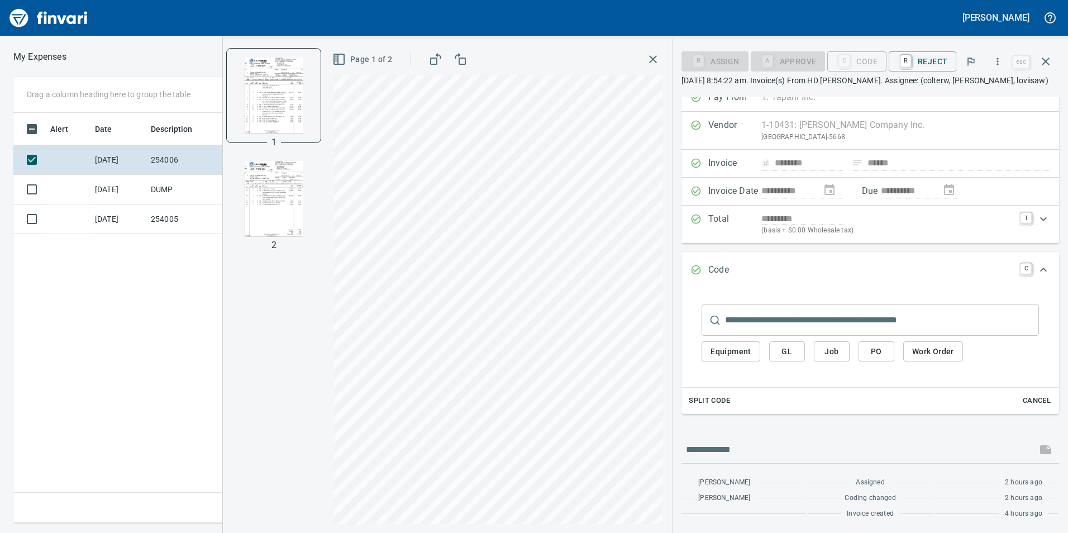
click at [839, 346] on span "Job" at bounding box center [832, 352] width 18 height 14
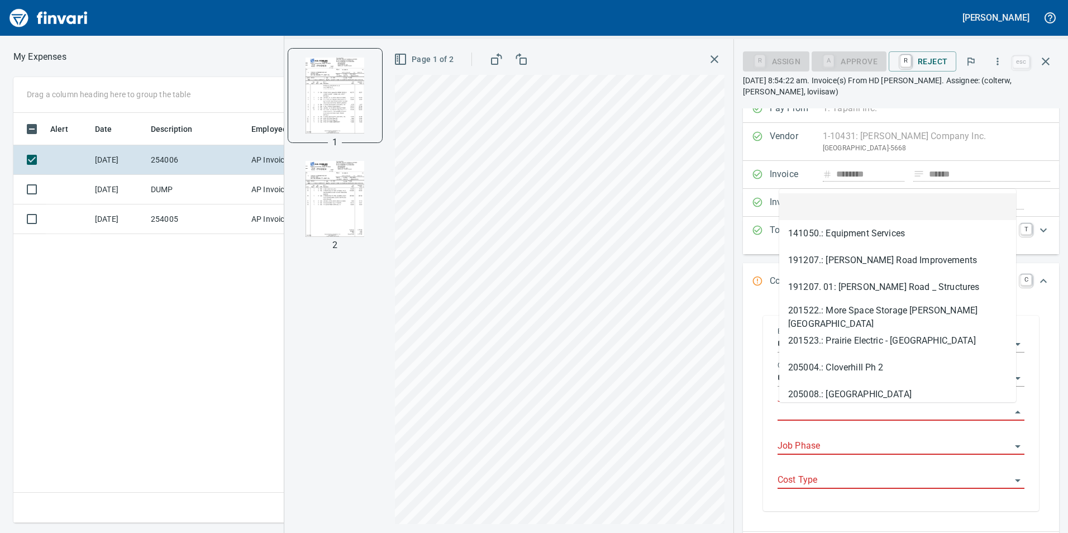
click at [821, 415] on input "Job" at bounding box center [895, 412] width 234 height 16
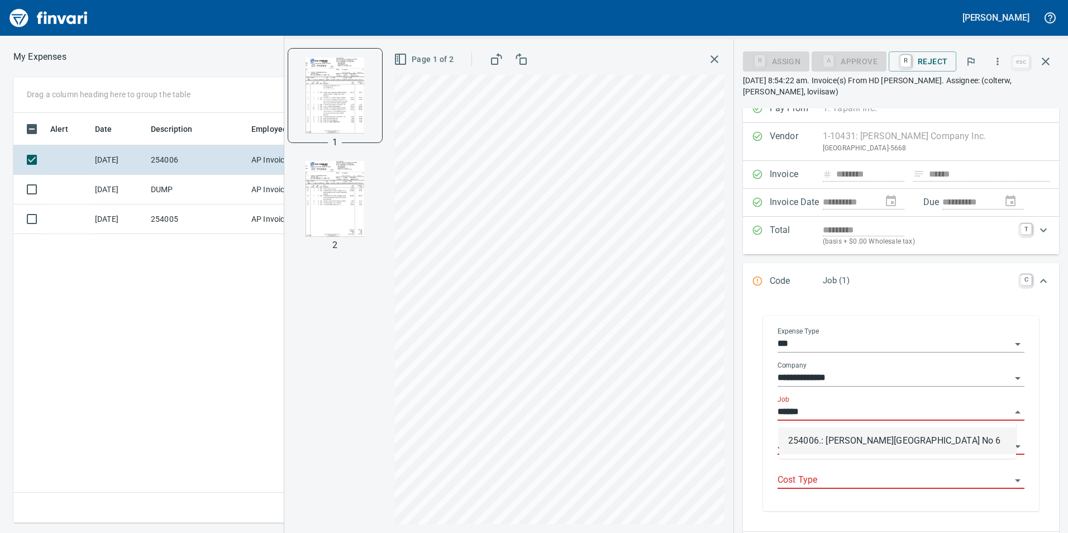
click at [855, 436] on li "254006.: [PERSON_NAME][GEOGRAPHIC_DATA] No 6" at bounding box center [897, 440] width 237 height 27
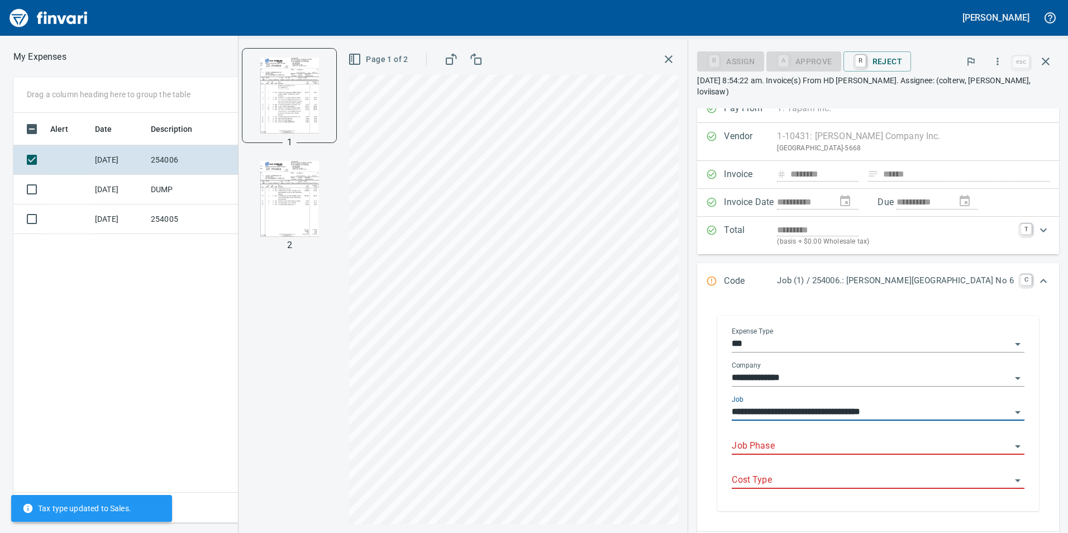
type input "**********"
click at [855, 452] on input "Job Phase" at bounding box center [871, 447] width 279 height 16
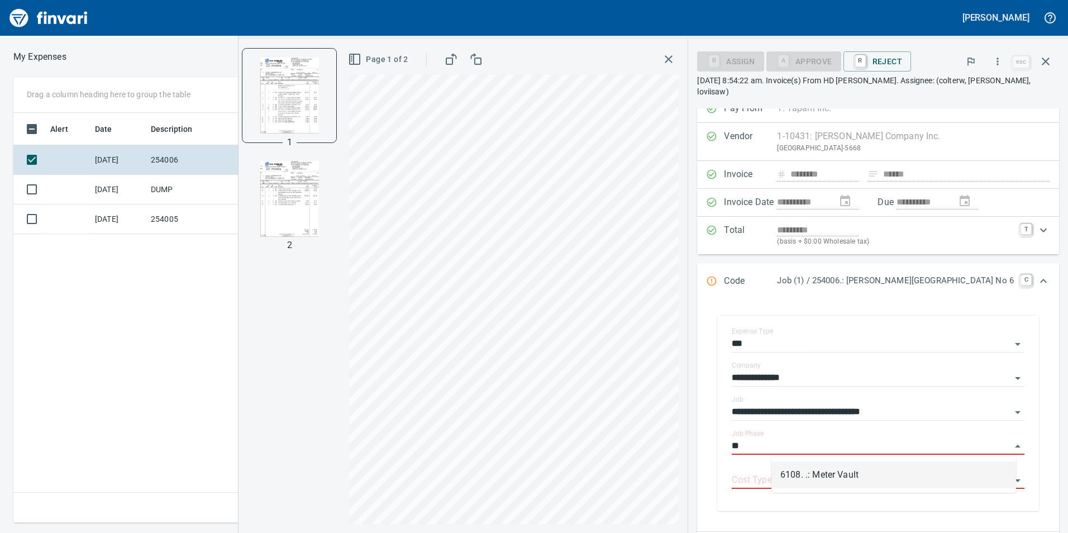
click at [884, 479] on li "6108. .: Meter Vault" at bounding box center [893, 474] width 245 height 27
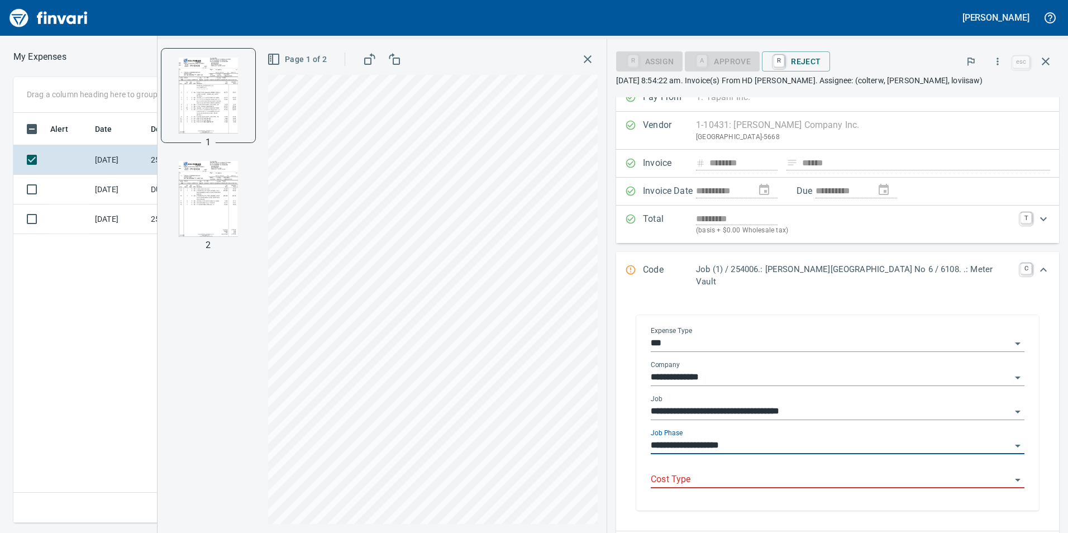
type input "**********"
click at [827, 478] on div "Cost Type" at bounding box center [838, 480] width 374 height 34
click at [823, 474] on input "Cost Type" at bounding box center [831, 480] width 360 height 16
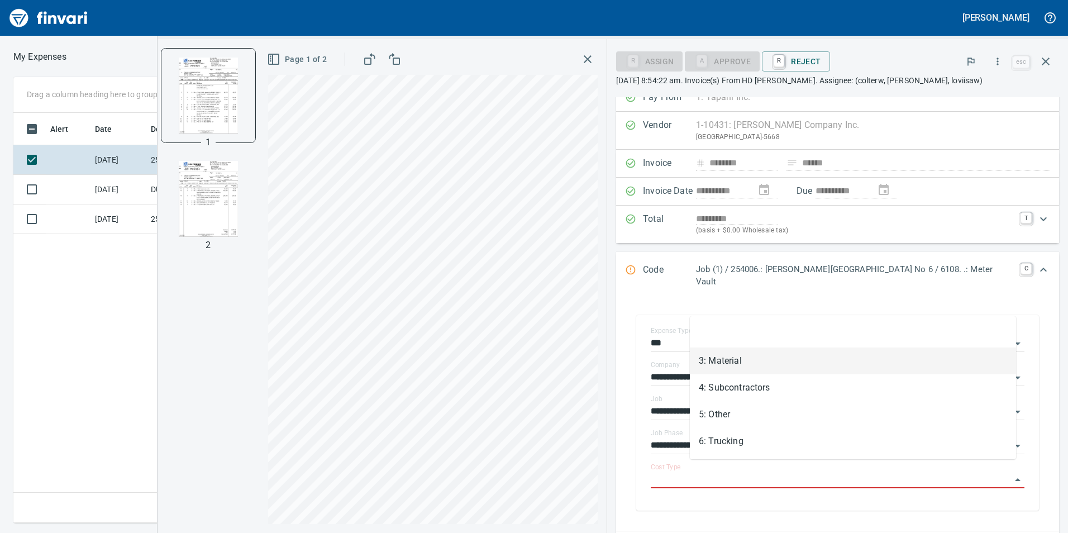
click at [777, 348] on li "3: Material" at bounding box center [853, 360] width 326 height 27
type input "**********"
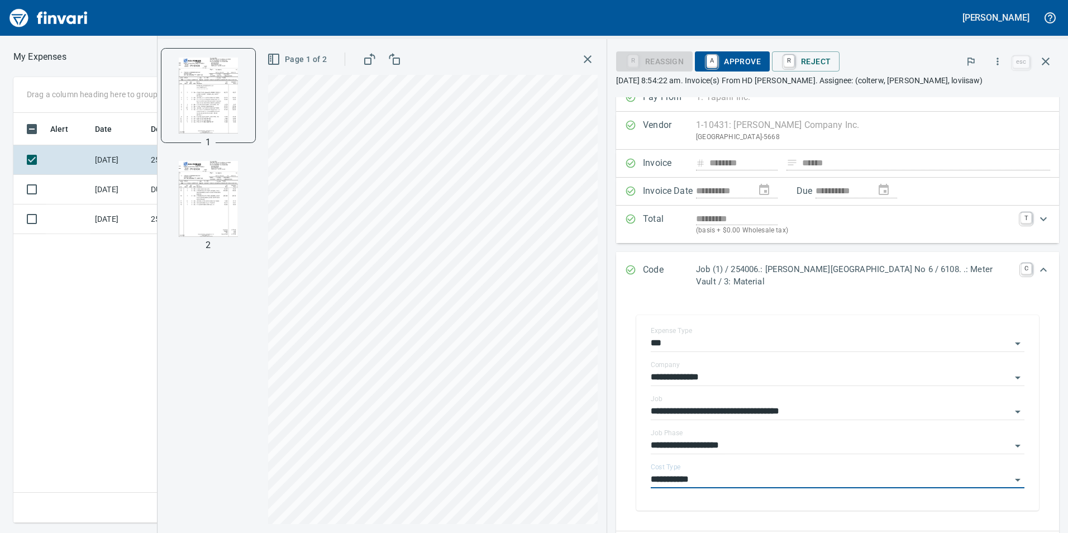
click at [185, 181] on img "button" at bounding box center [208, 199] width 76 height 76
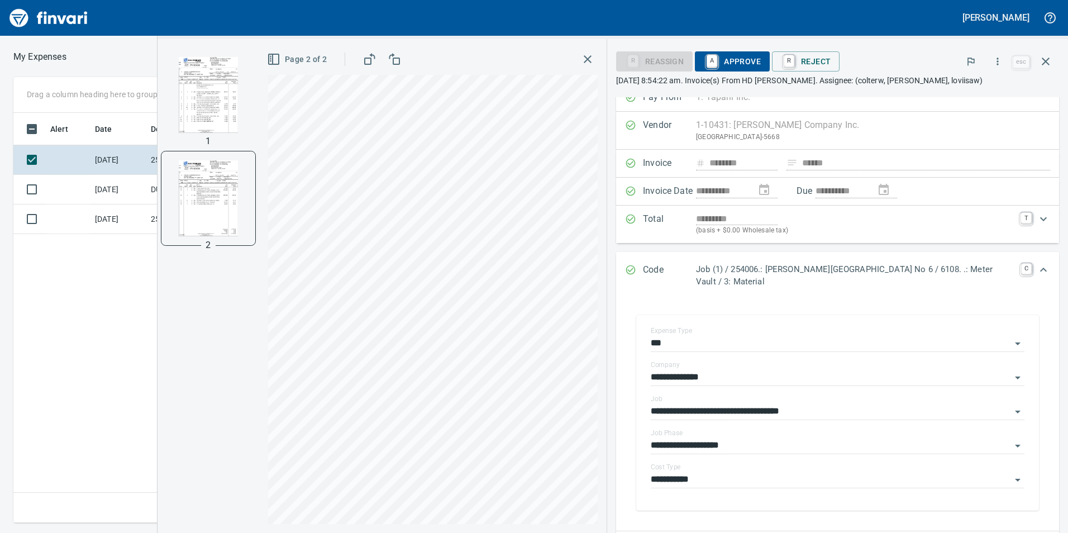
click at [217, 106] on img "button" at bounding box center [208, 95] width 76 height 76
drag, startPoint x: 726, startPoint y: 57, endPoint x: 719, endPoint y: 62, distance: 8.8
click at [726, 56] on span "A Approve" at bounding box center [732, 61] width 57 height 19
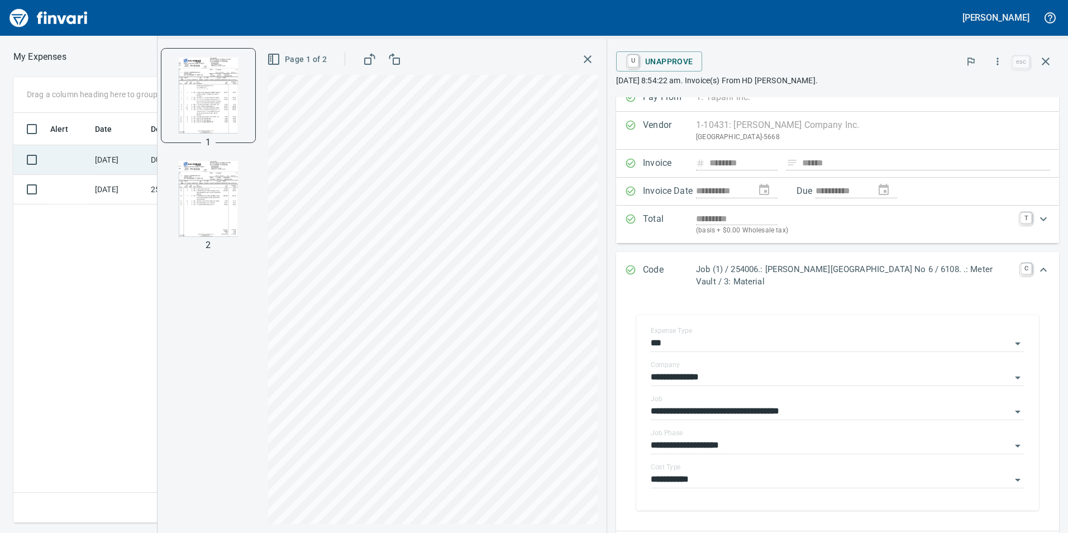
click at [65, 164] on td at bounding box center [68, 160] width 45 height 30
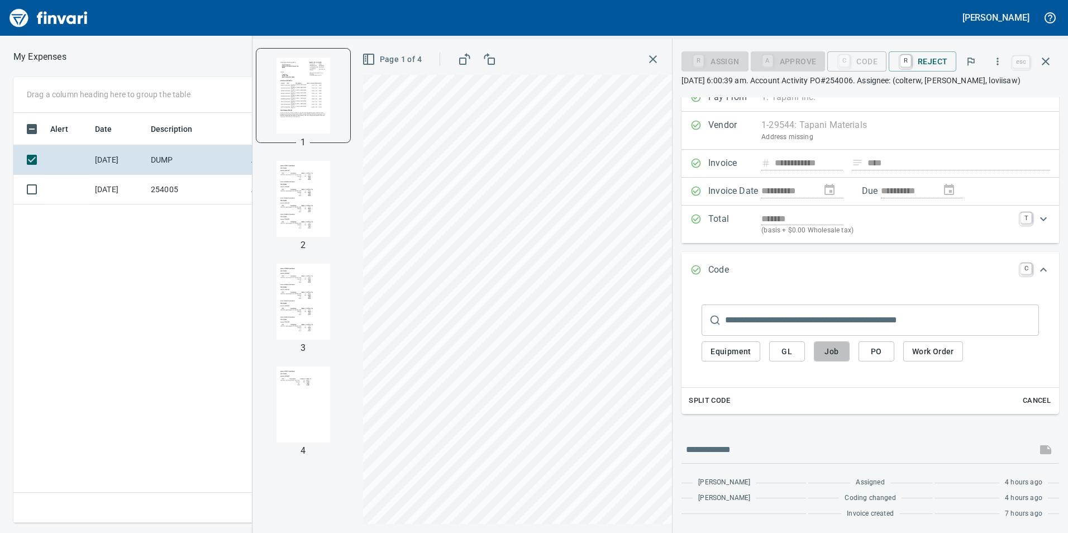
click at [835, 350] on span "Job" at bounding box center [832, 352] width 18 height 14
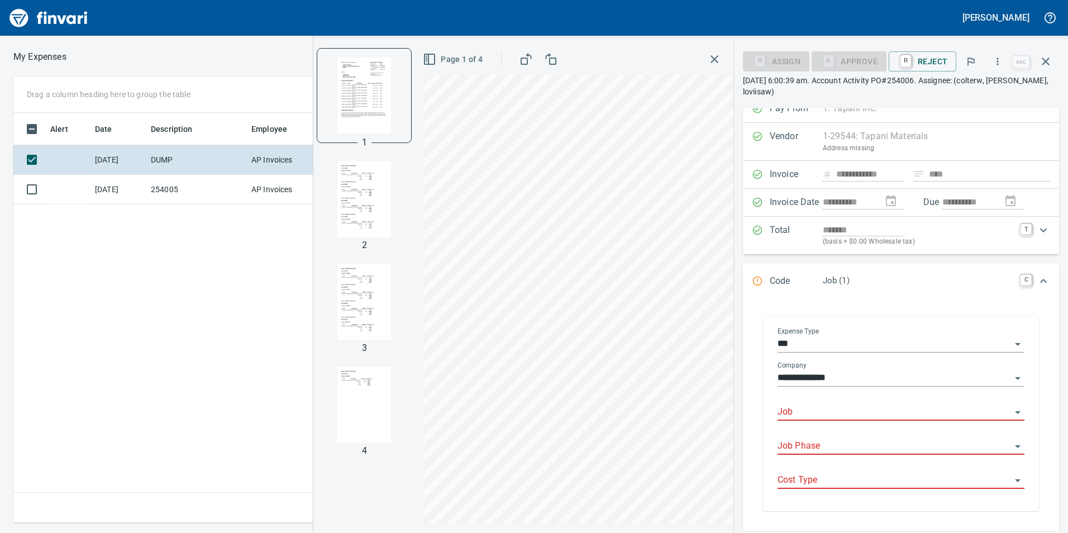
click at [818, 415] on input "Job" at bounding box center [895, 412] width 234 height 16
click at [841, 444] on li "254006.: [PERSON_NAME][GEOGRAPHIC_DATA] No 6" at bounding box center [897, 440] width 237 height 27
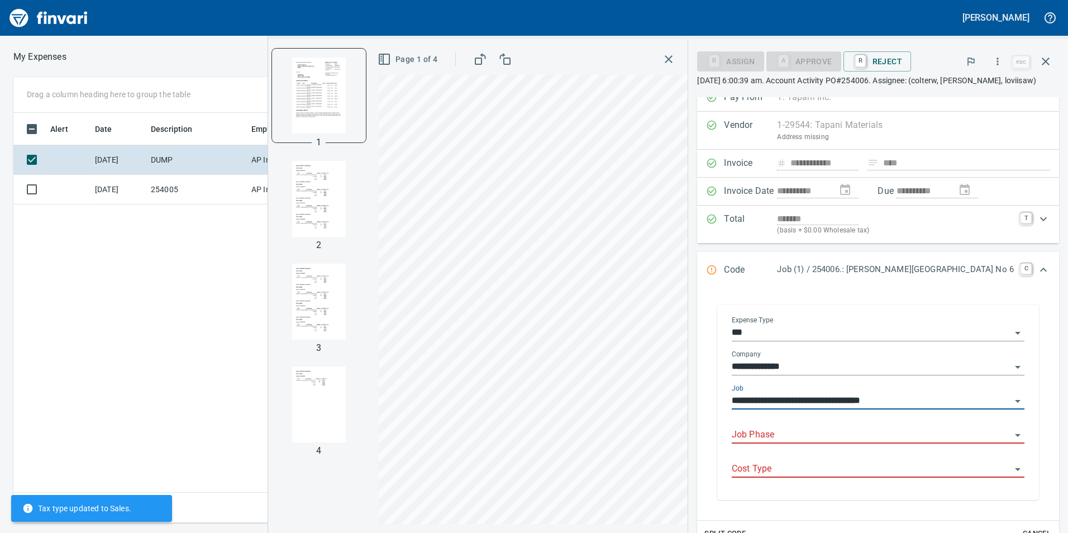
type input "**********"
click at [833, 442] on input "Job Phase" at bounding box center [871, 435] width 279 height 16
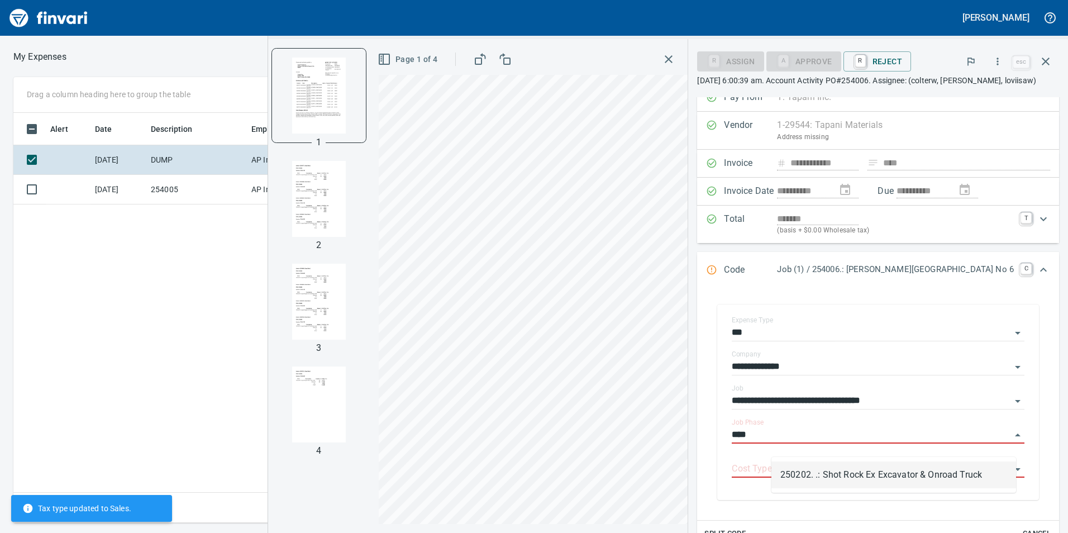
click at [844, 479] on li "250202. .: Shot Rock Ex Excavator & Onroad Truck" at bounding box center [893, 474] width 245 height 27
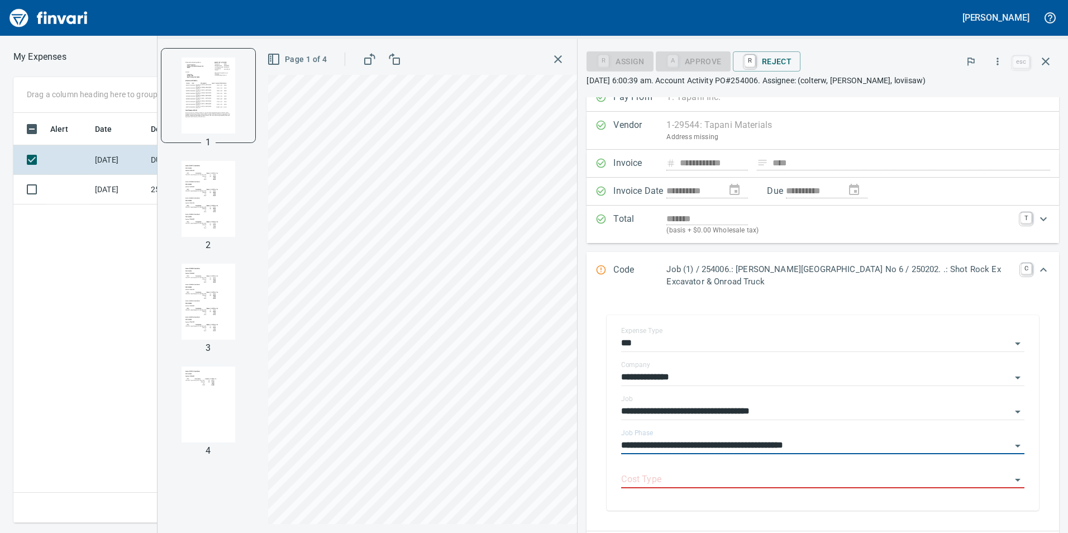
type input "**********"
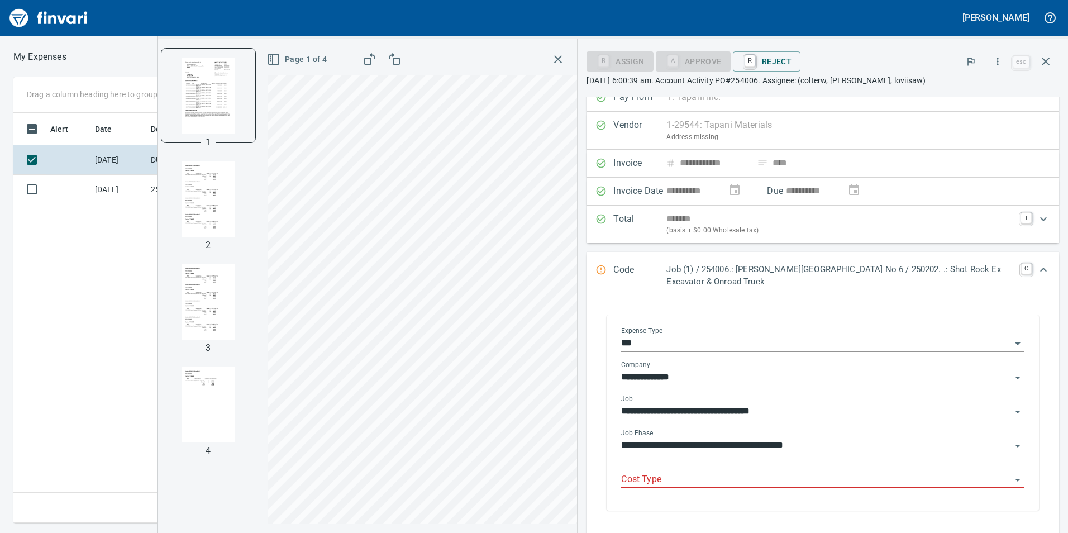
click at [728, 480] on input "Cost Type" at bounding box center [816, 480] width 390 height 16
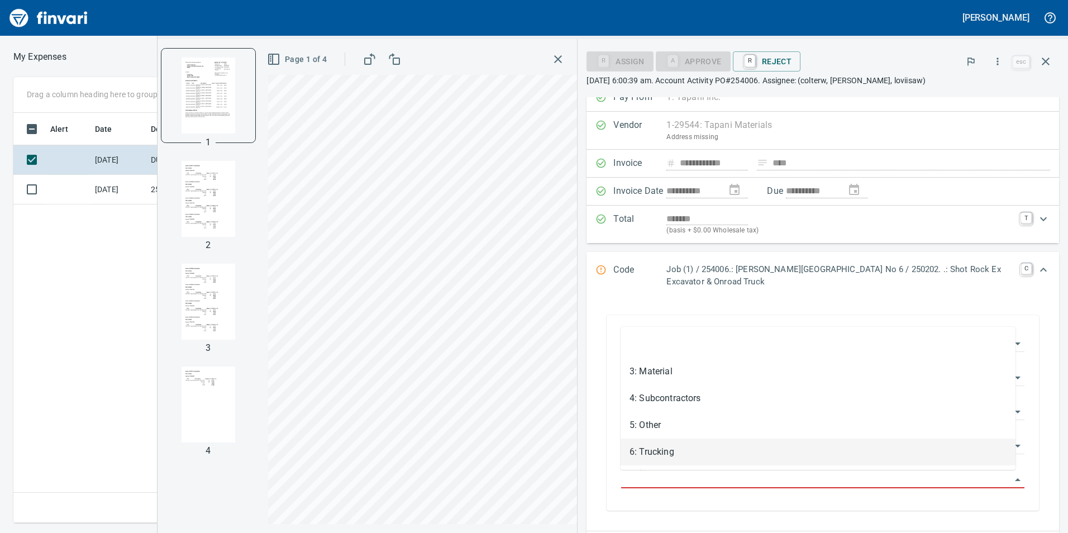
click at [680, 447] on li "6: Trucking" at bounding box center [818, 452] width 395 height 27
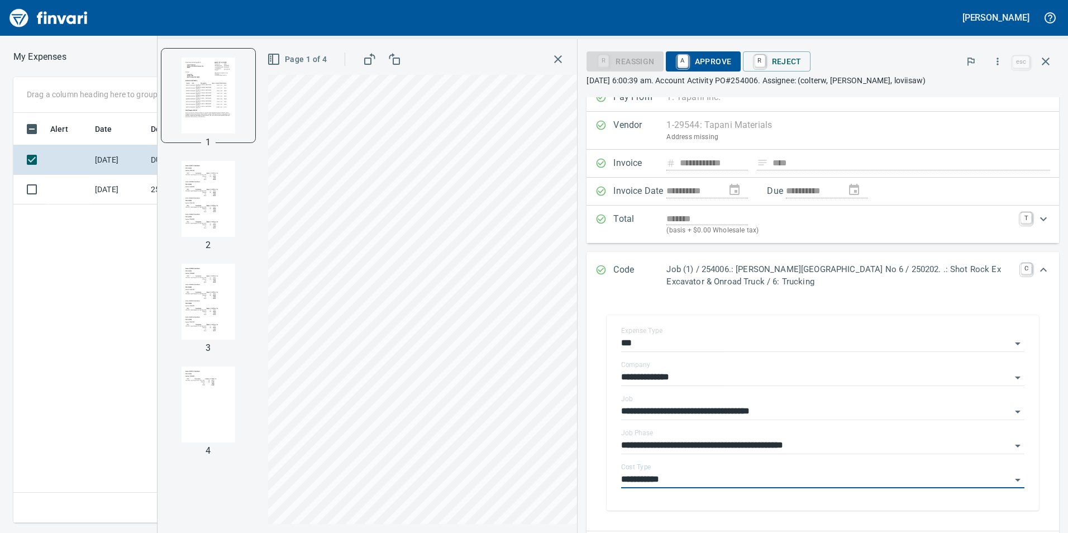
click at [208, 194] on img "button" at bounding box center [208, 199] width 76 height 76
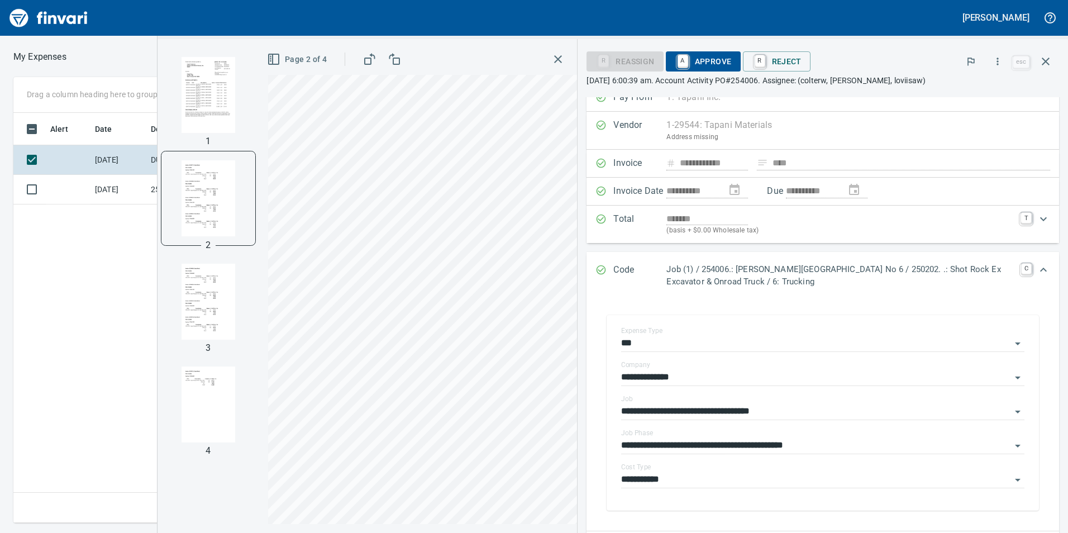
click at [209, 295] on img "button" at bounding box center [208, 302] width 76 height 76
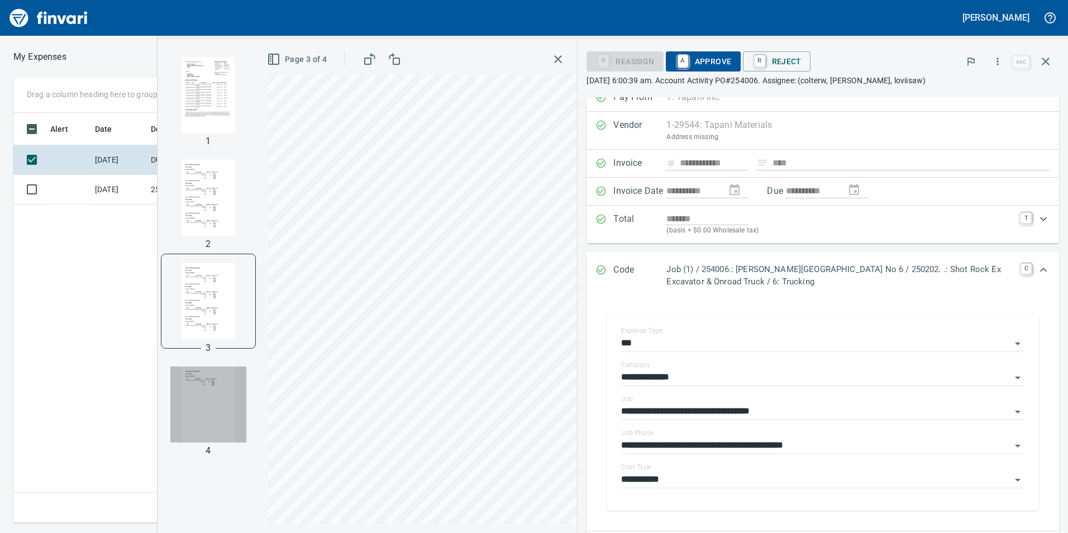
click at [207, 397] on img "button" at bounding box center [208, 404] width 76 height 76
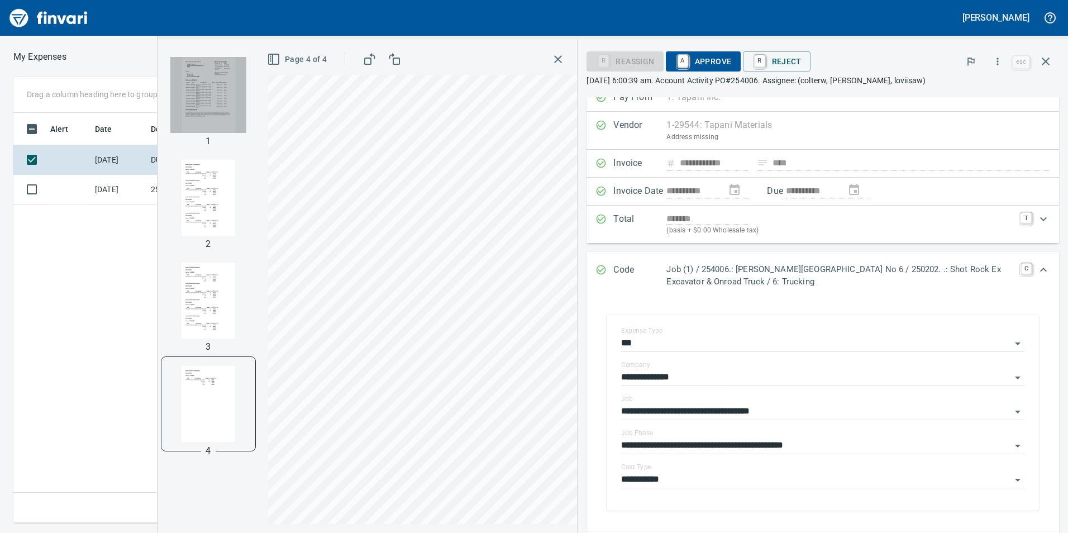
click at [209, 95] on img "button" at bounding box center [208, 95] width 76 height 76
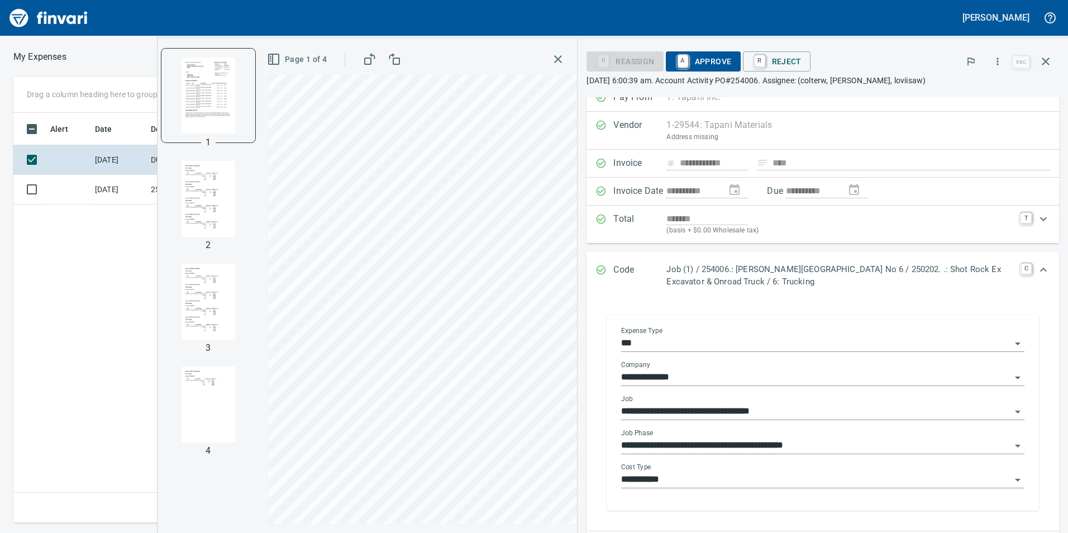
click at [696, 479] on input "**********" at bounding box center [816, 480] width 390 height 16
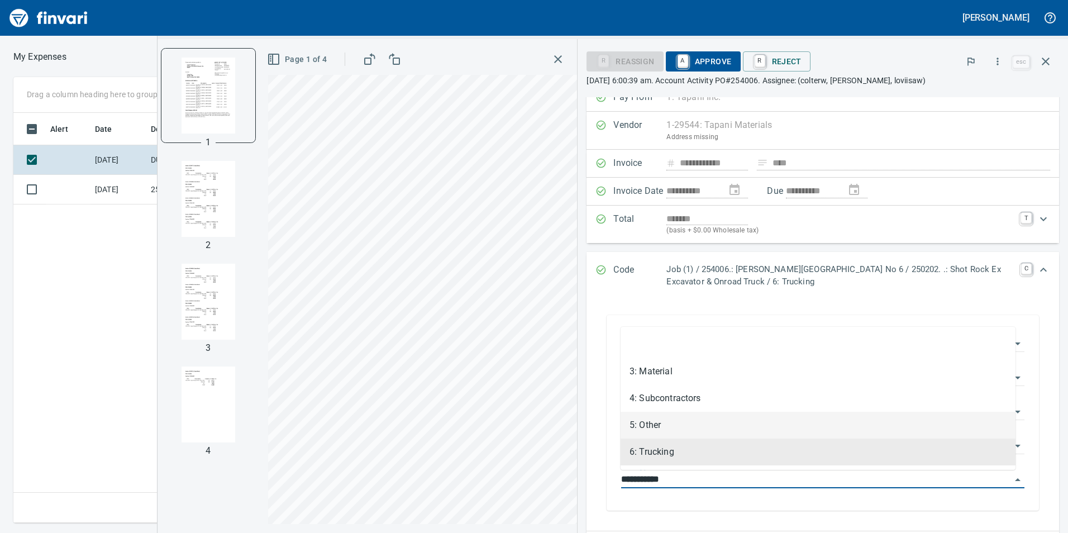
click at [685, 421] on li "5: Other" at bounding box center [818, 425] width 395 height 27
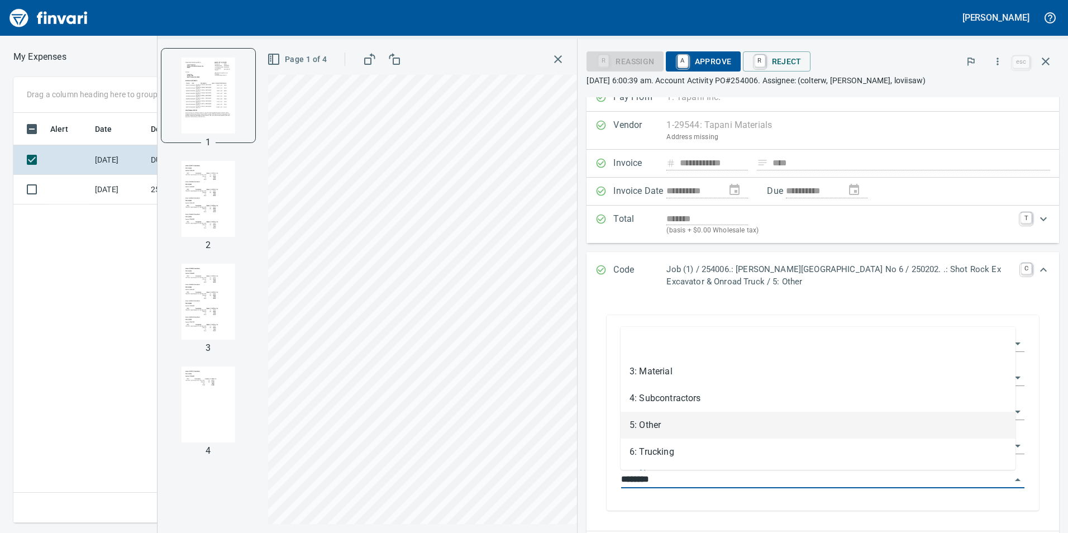
click at [723, 480] on input "********" at bounding box center [816, 480] width 390 height 16
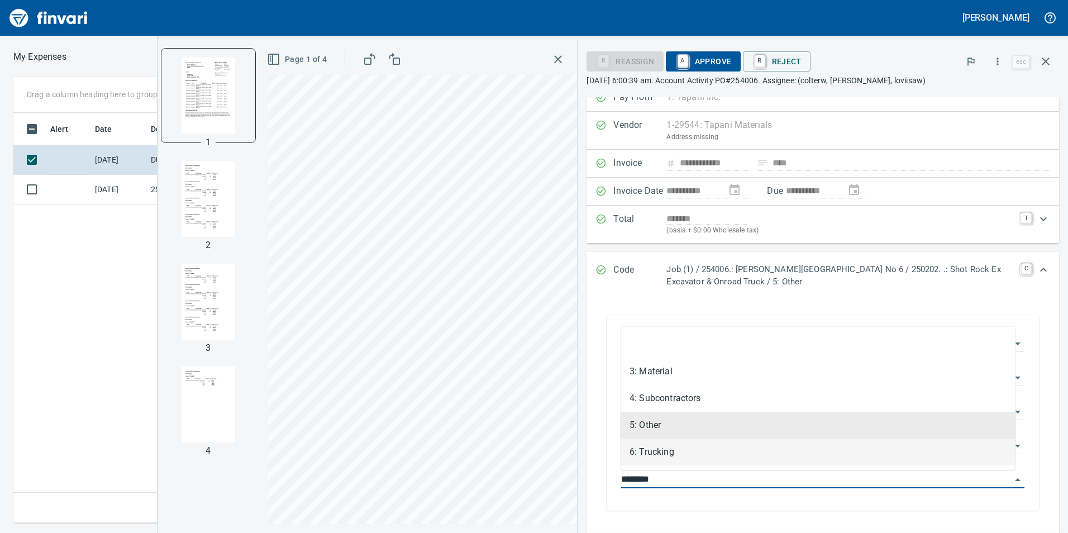
click at [706, 451] on li "6: Trucking" at bounding box center [818, 452] width 395 height 27
type input "**********"
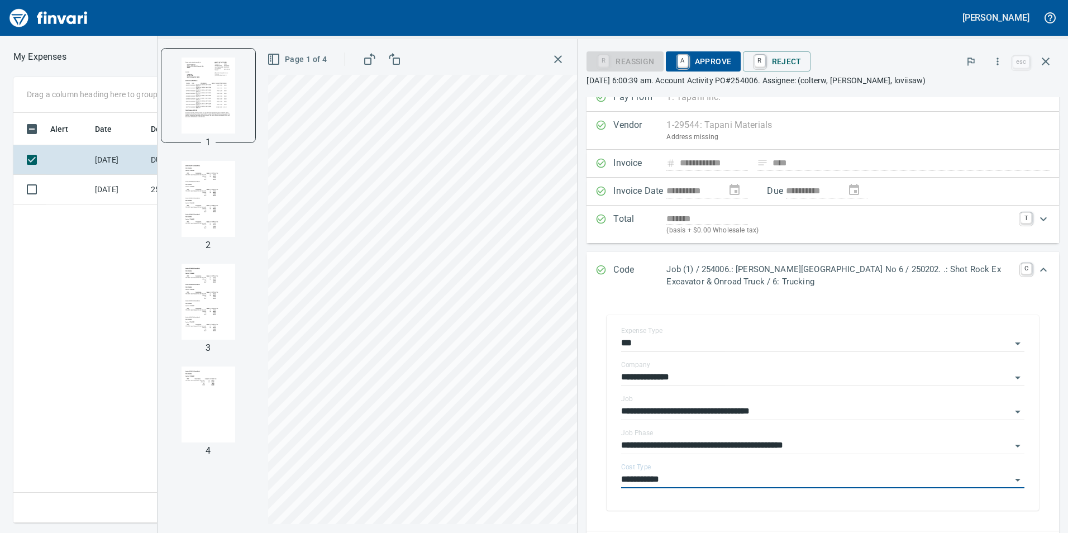
click at [706, 55] on span "A Approve" at bounding box center [703, 61] width 57 height 19
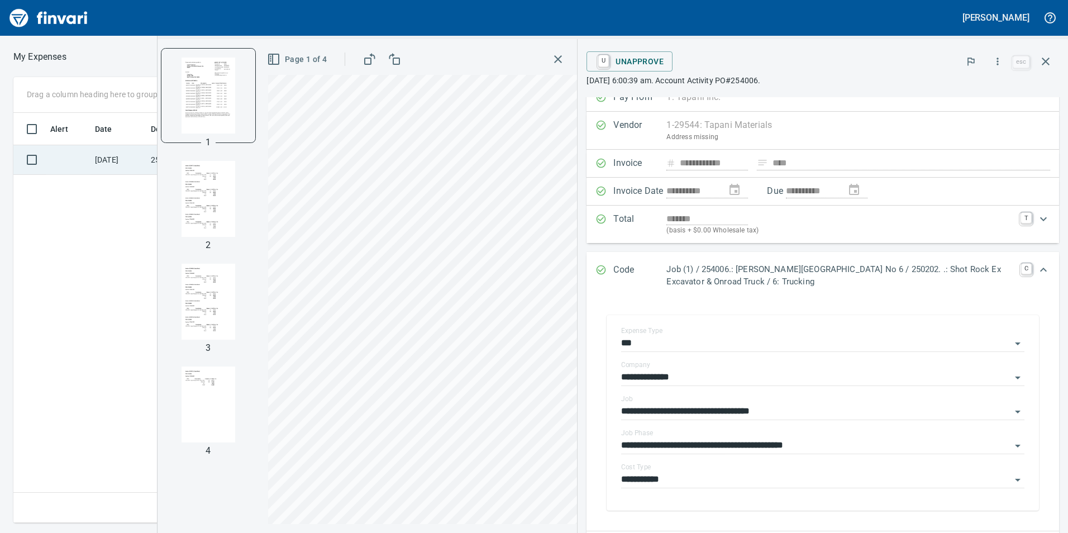
click at [47, 157] on td at bounding box center [68, 160] width 45 height 30
